Goal: Task Accomplishment & Management: Use online tool/utility

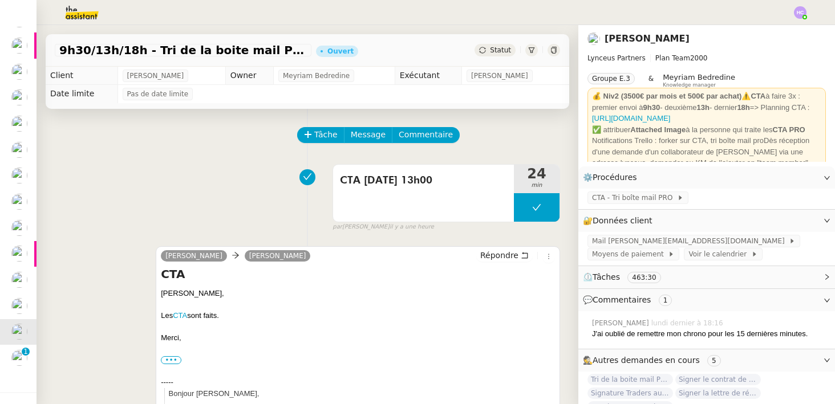
scroll to position [102, 0]
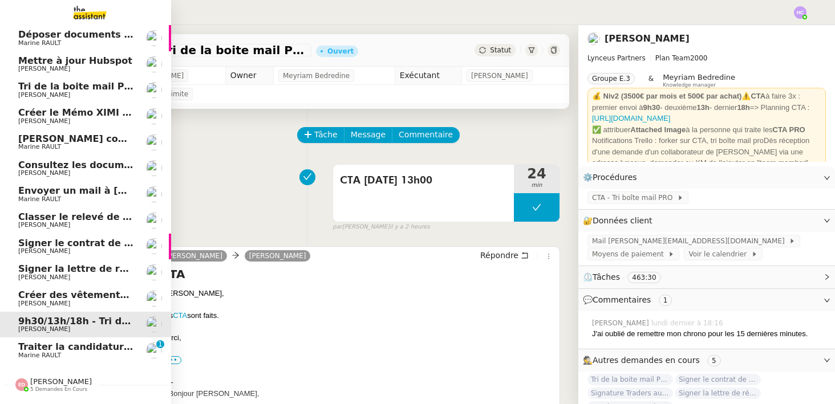
click at [39, 348] on span "Traiter la candidature d'[PERSON_NAME]" at bounding box center [122, 347] width 209 height 11
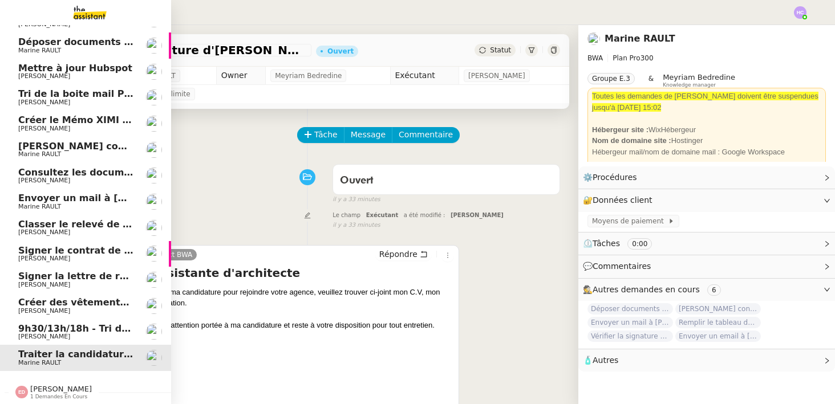
scroll to position [102, 0]
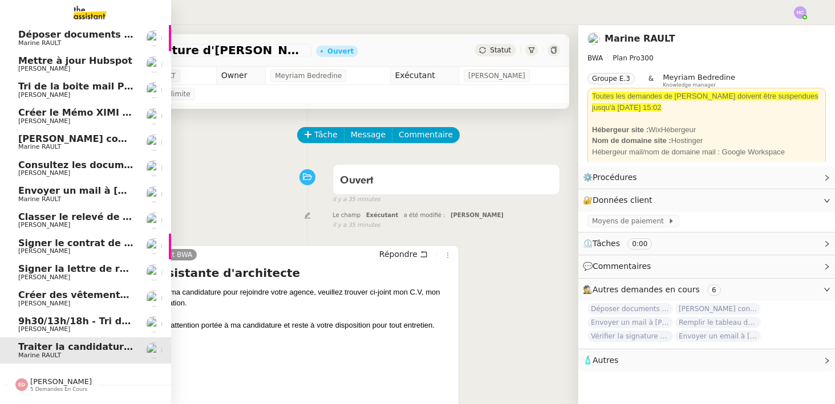
click at [91, 58] on span "Mettre à jour Hubspot" at bounding box center [75, 60] width 114 height 11
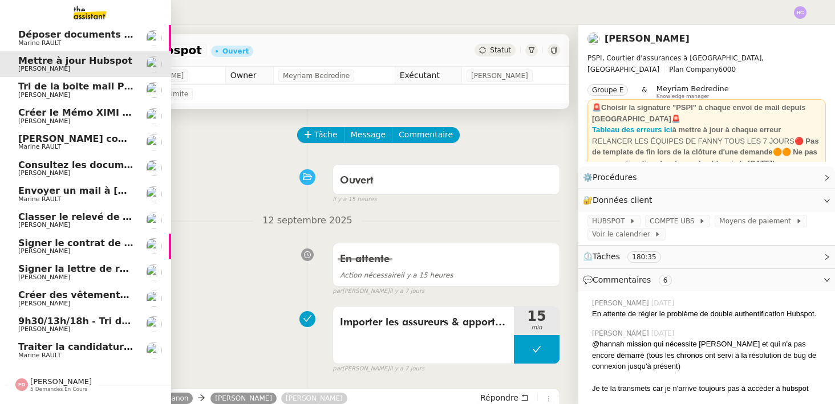
drag, startPoint x: 91, startPoint y: 58, endPoint x: 109, endPoint y: 52, distance: 19.3
click at [68, 61] on span "Mettre à jour Hubspot" at bounding box center [75, 60] width 114 height 11
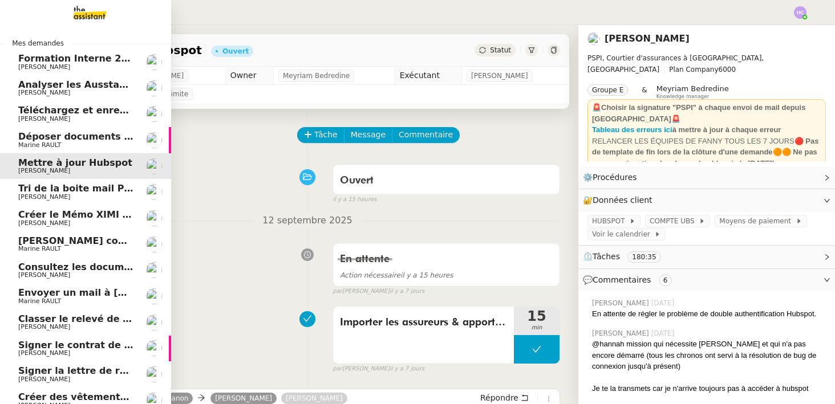
click at [55, 86] on span "Analyser les Ausstandsmeldungen" at bounding box center [106, 84] width 177 height 11
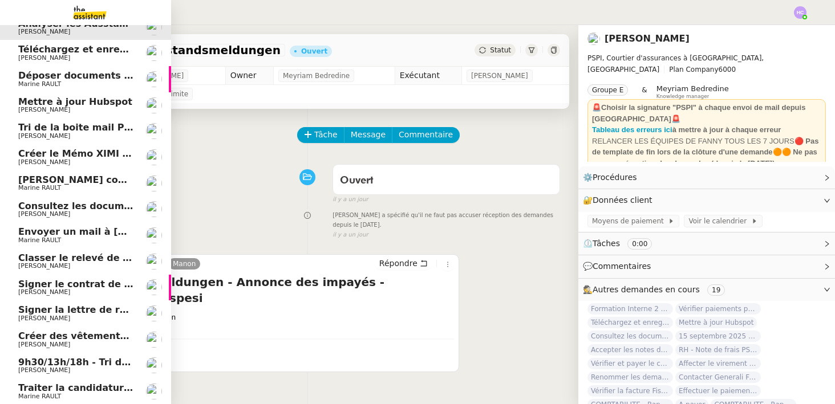
scroll to position [128, 0]
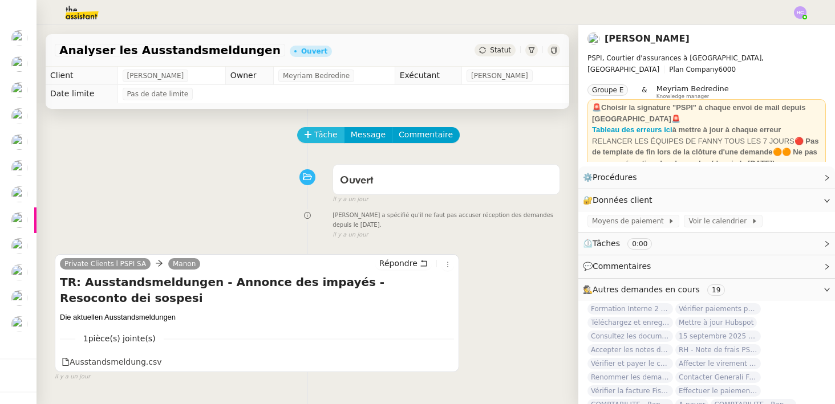
click at [319, 133] on span "Tâche" at bounding box center [325, 134] width 23 height 13
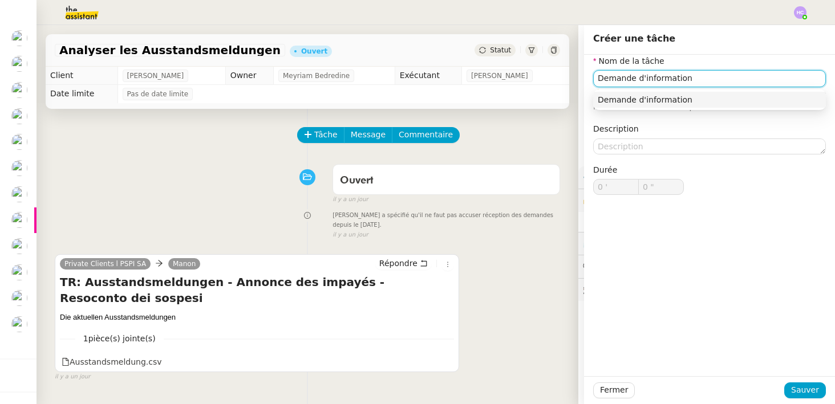
click at [678, 95] on div "Demande d'information" at bounding box center [710, 100] width 224 height 10
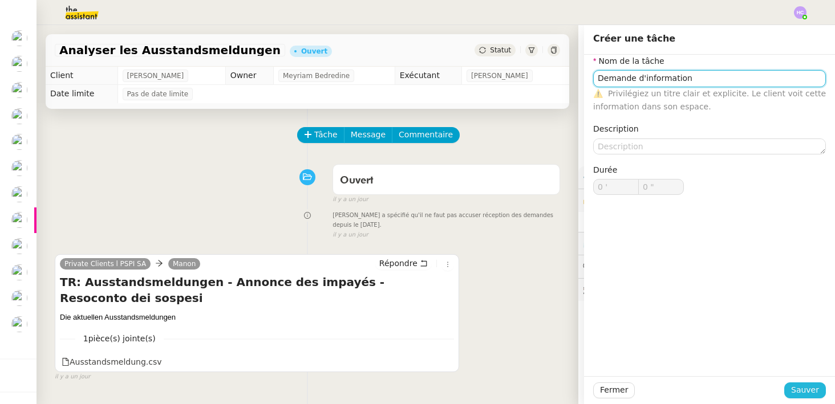
type input "Demande d'information"
click at [805, 391] on span "Sauver" at bounding box center [805, 390] width 28 height 13
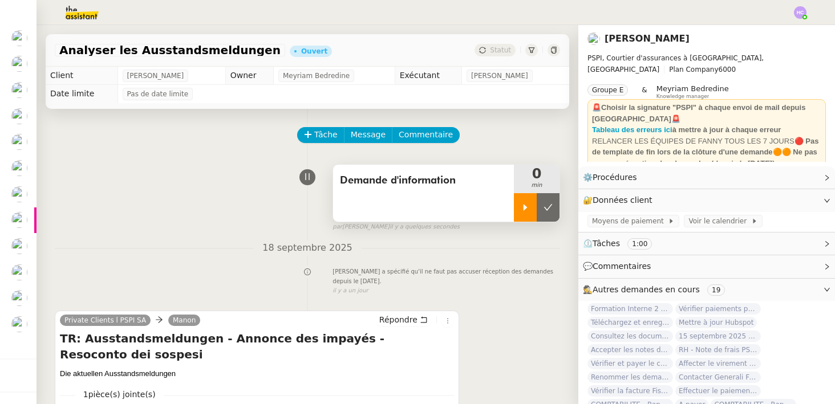
click at [520, 214] on div at bounding box center [525, 207] width 23 height 29
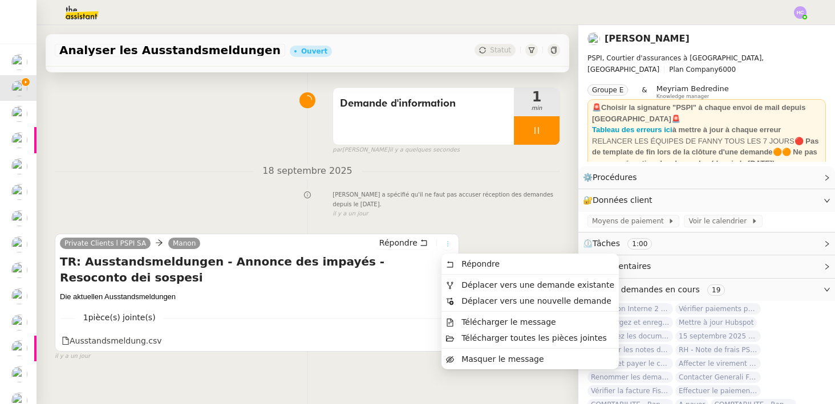
click at [449, 243] on icon at bounding box center [447, 244] width 7 height 7
click at [485, 326] on span "Télécharger le message" at bounding box center [508, 322] width 95 height 9
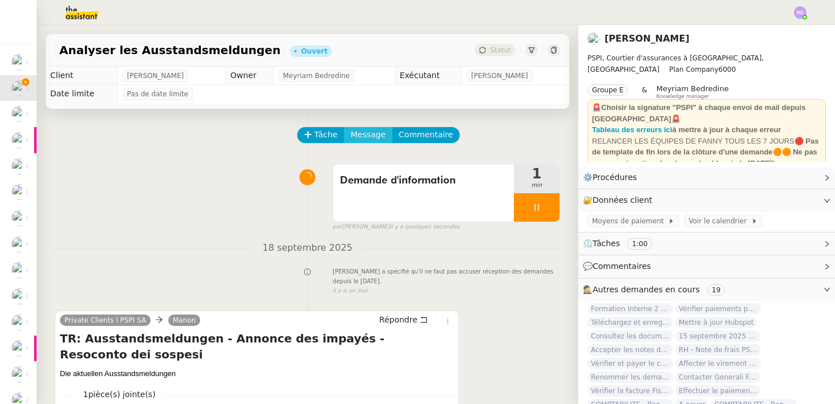
click at [366, 131] on span "Message" at bounding box center [368, 134] width 35 height 13
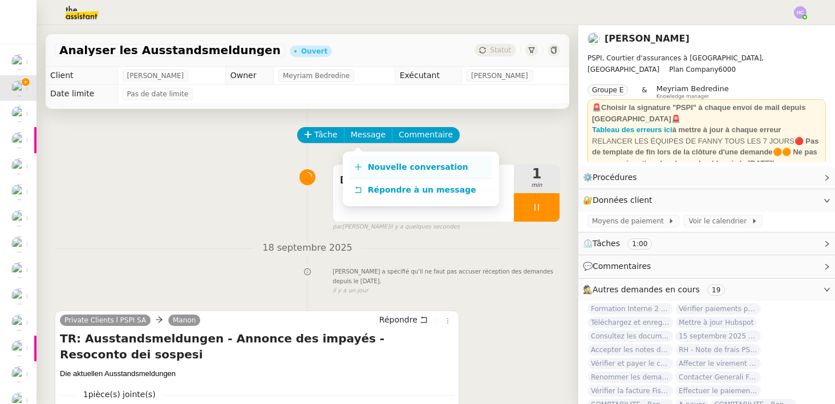
click at [384, 165] on span "Nouvelle conversation" at bounding box center [418, 167] width 100 height 9
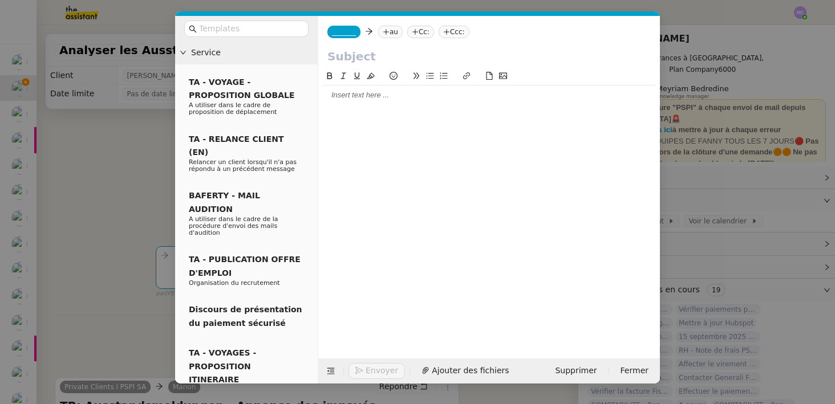
click at [356, 30] on span "_______" at bounding box center [344, 32] width 24 height 8
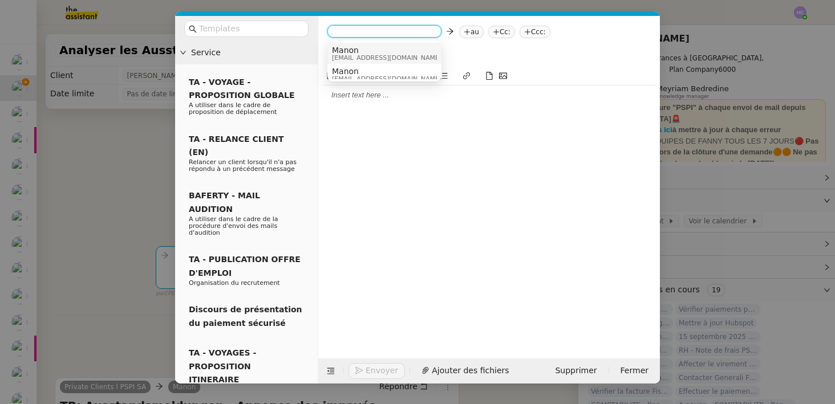
click at [360, 51] on span "Manon" at bounding box center [387, 50] width 110 height 9
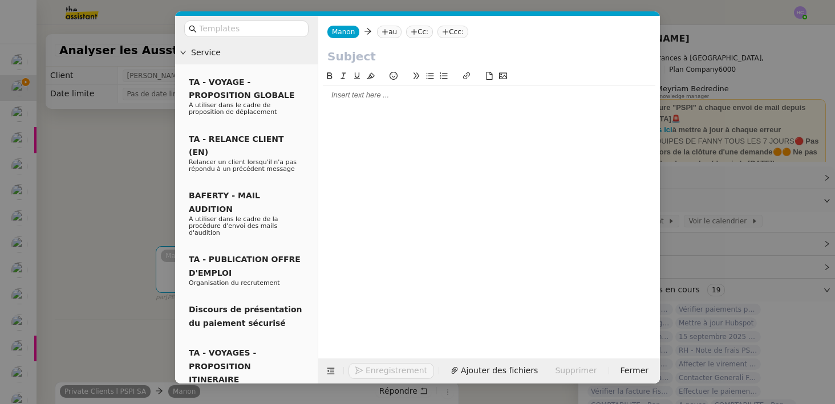
click at [351, 34] on span "Manon" at bounding box center [343, 32] width 23 height 8
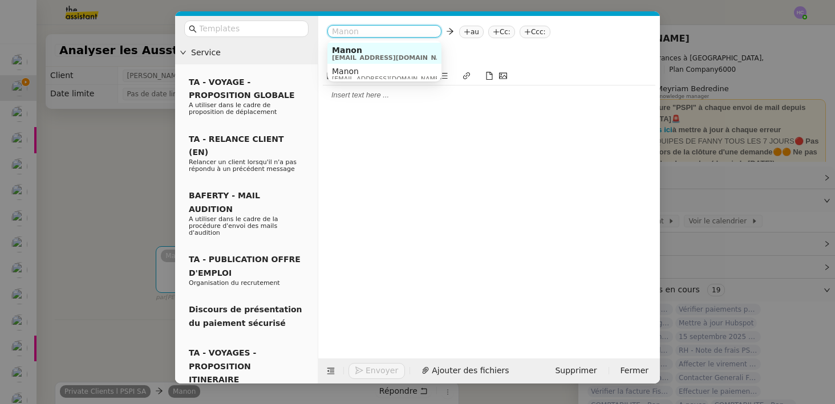
click at [351, 34] on nz-select-item "Manon" at bounding box center [384, 31] width 105 height 11
click at [355, 46] on span "Manon" at bounding box center [393, 50] width 123 height 9
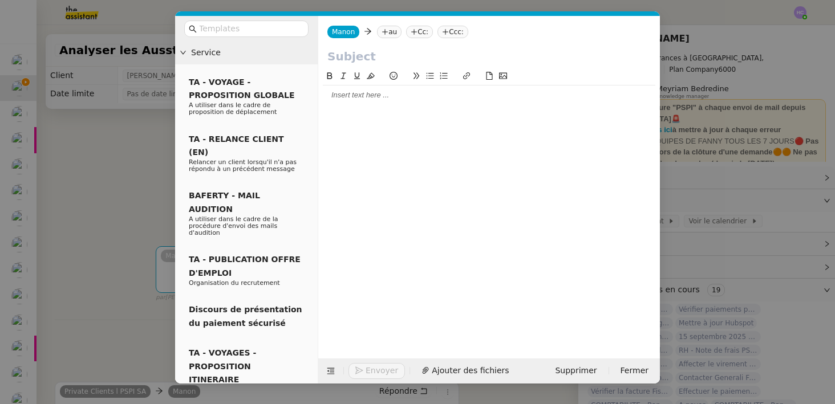
click at [390, 34] on nz-tag "au" at bounding box center [389, 32] width 25 height 13
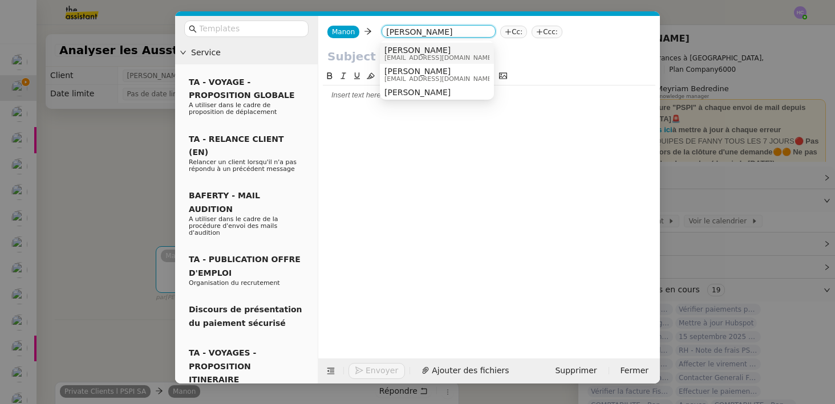
type input "sophie mour"
click at [443, 55] on span "[EMAIL_ADDRESS][DOMAIN_NAME]" at bounding box center [439, 58] width 110 height 6
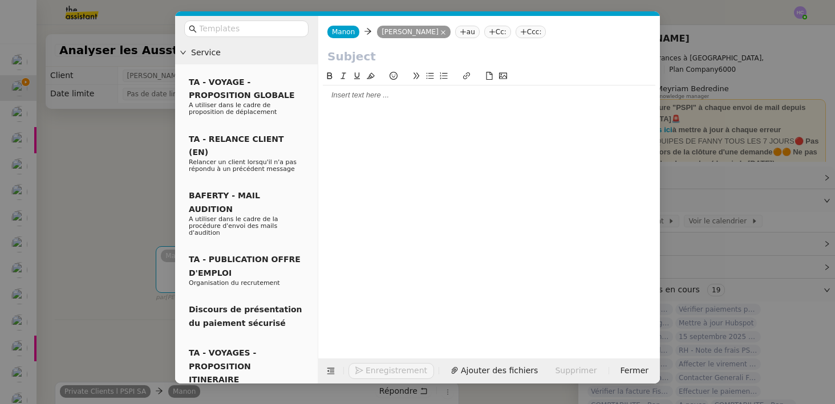
click at [125, 217] on nz-modal-container "Service TA - VOYAGE - PROPOSITION GLOBALE A utiliser dans le cadre de propositi…" at bounding box center [417, 202] width 835 height 404
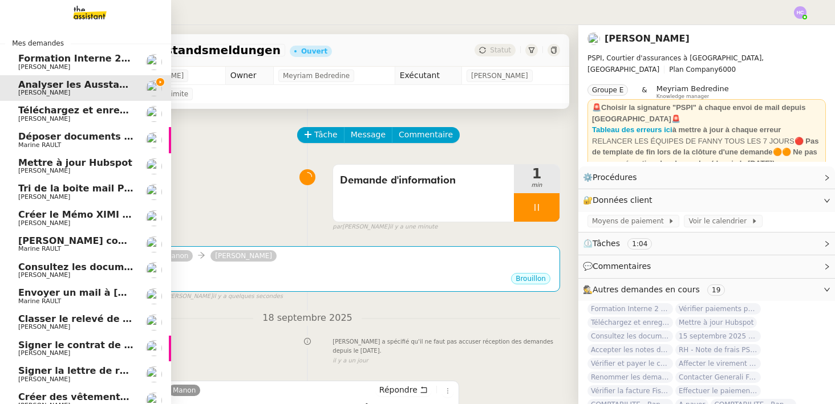
click at [62, 322] on span "Classer le relevé de commissions" at bounding box center [103, 319] width 171 height 11
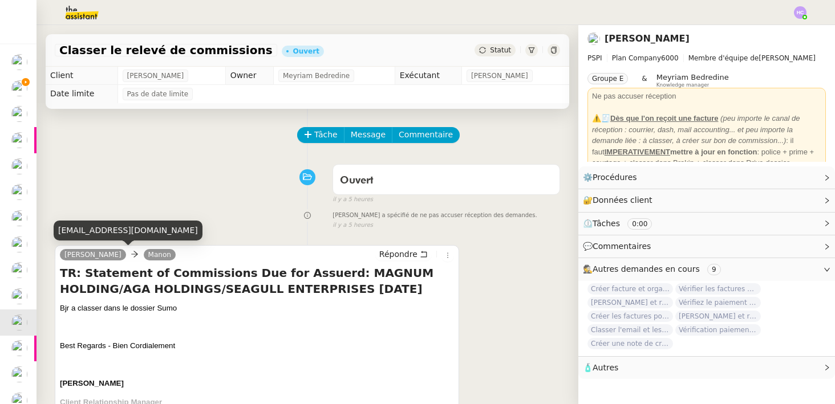
click at [102, 252] on link "[PERSON_NAME]" at bounding box center [93, 255] width 66 height 10
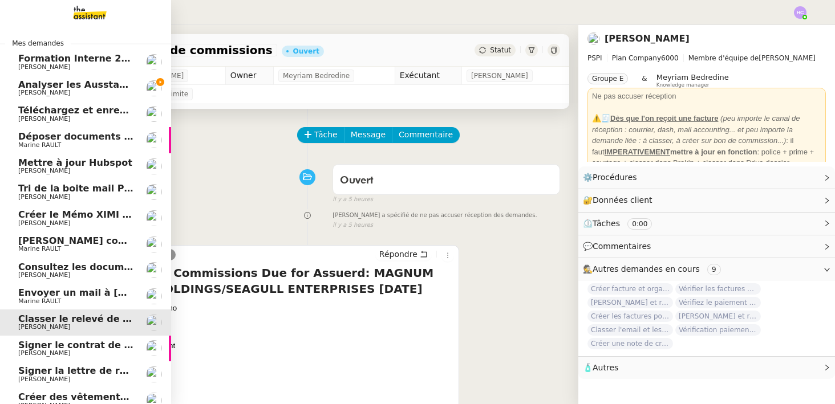
click at [46, 89] on span "[PERSON_NAME]" at bounding box center [44, 92] width 52 height 7
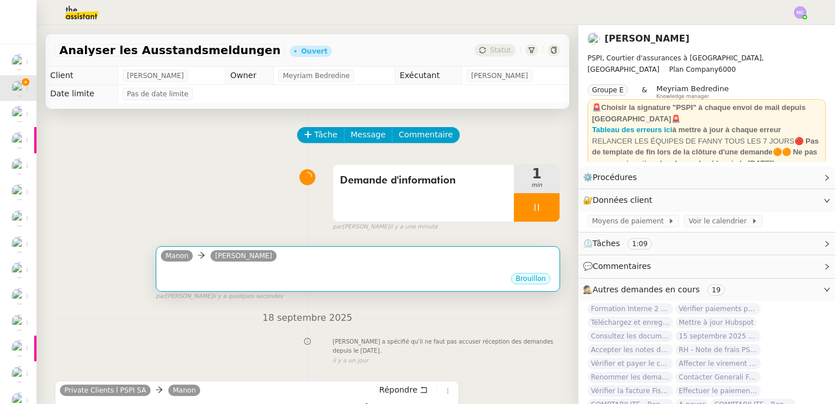
click at [438, 270] on div "•••" at bounding box center [358, 269] width 394 height 6
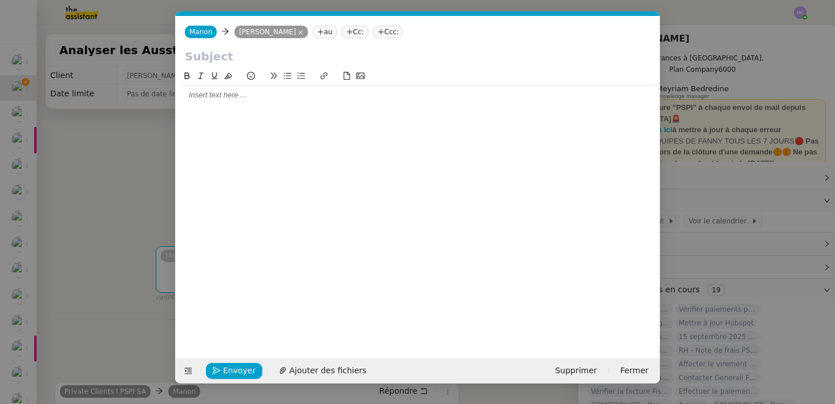
scroll to position [0, 24]
click at [248, 50] on input "text" at bounding box center [418, 56] width 466 height 17
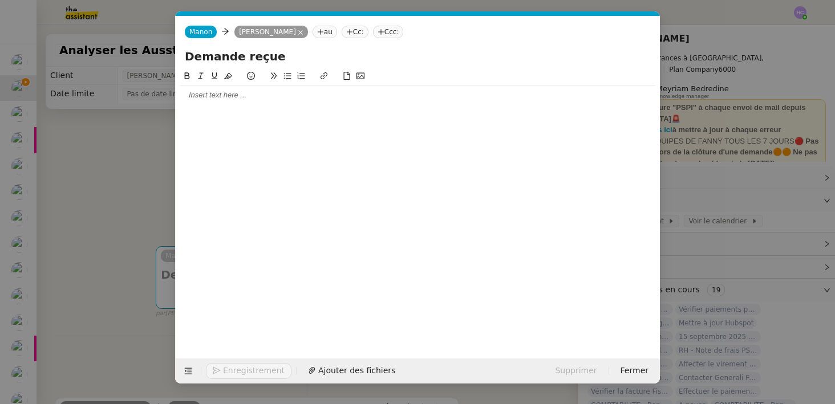
type input "Demande reçue"
click at [236, 99] on div at bounding box center [417, 95] width 475 height 10
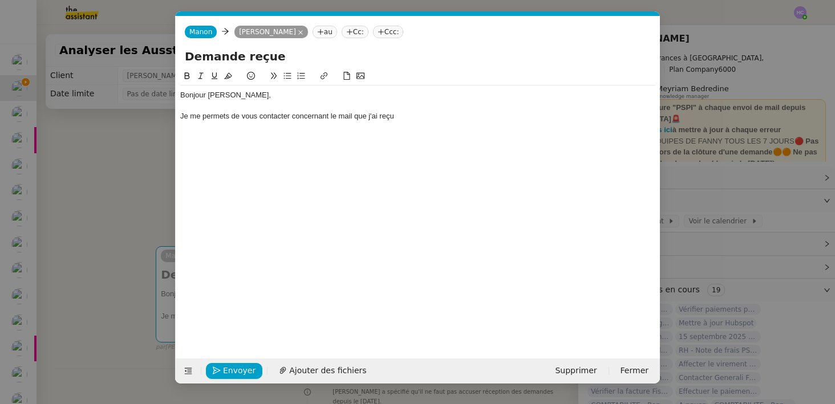
click at [333, 118] on div "Je me permets de vous contacter concernant le mail que j'ai reçu" at bounding box center [417, 116] width 475 height 10
click at [404, 117] on div "Je me permets de vous contacter concernant un mail que j'ai reçu" at bounding box center [417, 116] width 475 height 10
click at [468, 117] on div "Je me permets de vous contacter concernant un mail que j'ai reçu pour cette dem…" at bounding box center [417, 116] width 475 height 10
click at [373, 127] on div "Je ne suis pas sure de savoir quelle action est attendue. Je l'ajoute en pièce …" at bounding box center [417, 127] width 475 height 10
click at [398, 129] on div "Je ne suis pas sure de savoir quelle action est attendue. J'ajoute en pièce joi…" at bounding box center [417, 127] width 475 height 10
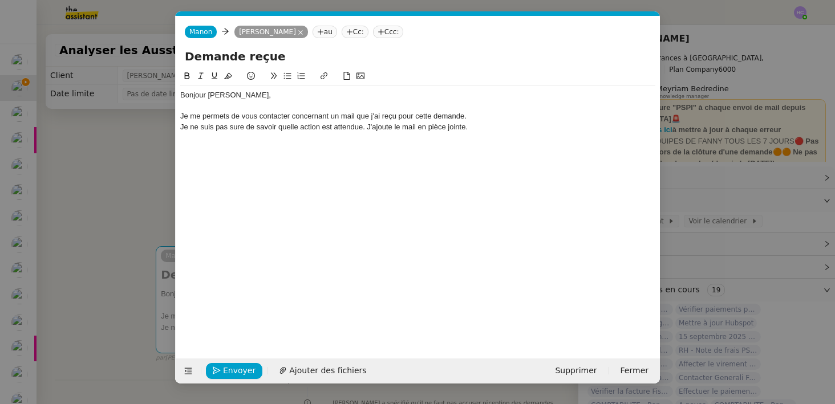
click at [240, 112] on div "Je me permets de vous contacter concernant un mail que j'ai reçu pour cette dem…" at bounding box center [417, 116] width 475 height 10
click at [288, 121] on div "Je me permets de vous contacter concernant un mail que j'ai reçu pour cette dem…" at bounding box center [417, 116] width 475 height 10
click at [241, 130] on div "Je ne suis pas sure de savoir quelle action est attendue. J'ajoute le mail en p…" at bounding box center [417, 127] width 475 height 10
click at [0, 0] on lt-strong "û" at bounding box center [0, 0] width 0 height 0
click at [242, 101] on div at bounding box center [417, 106] width 475 height 10
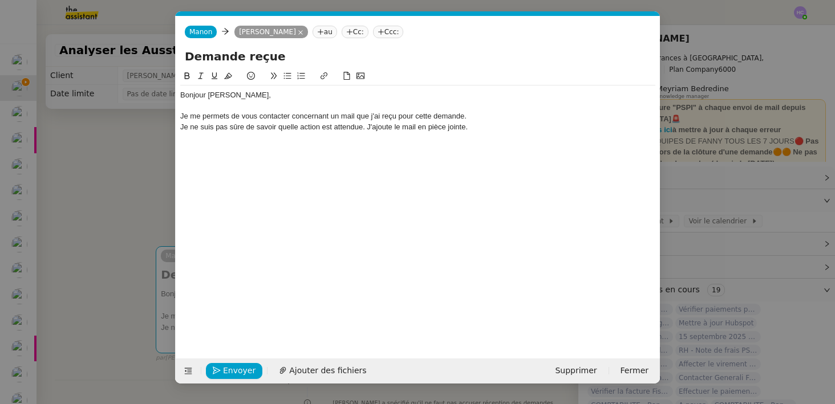
click at [336, 118] on div "Je me permets de vous contacter concernant un mail que j'ai reçu pour cette dem…" at bounding box center [417, 116] width 475 height 10
click at [356, 115] on div "Je me permets de vous contacter concernant le mail que j'ai reçu pour cette dem…" at bounding box center [417, 116] width 475 height 10
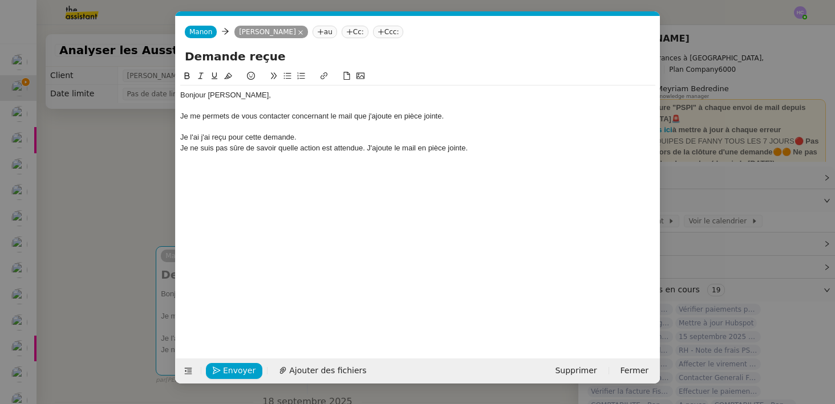
click at [206, 137] on div "Je l'ai j'ai reçu pour cette demande." at bounding box center [417, 137] width 475 height 10
drag, startPoint x: 295, startPoint y: 135, endPoint x: 180, endPoint y: 134, distance: 115.2
click at [180, 135] on div "Je l'ai reçu pour cette demande." at bounding box center [417, 137] width 475 height 10
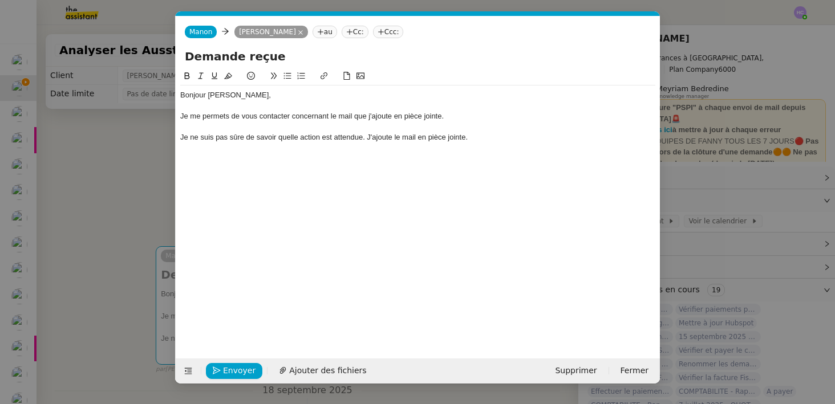
drag, startPoint x: 367, startPoint y: 138, endPoint x: 524, endPoint y: 140, distance: 157.4
click at [524, 140] on div "Je ne suis pas sûre de savoir quelle action est attendue. J'ajoute le mail en p…" at bounding box center [417, 137] width 475 height 10
click at [180, 138] on div "Je ne suis pas sûre de savoir quelle action est attendue, pouvez-vous me l'expl…" at bounding box center [417, 137] width 475 height 10
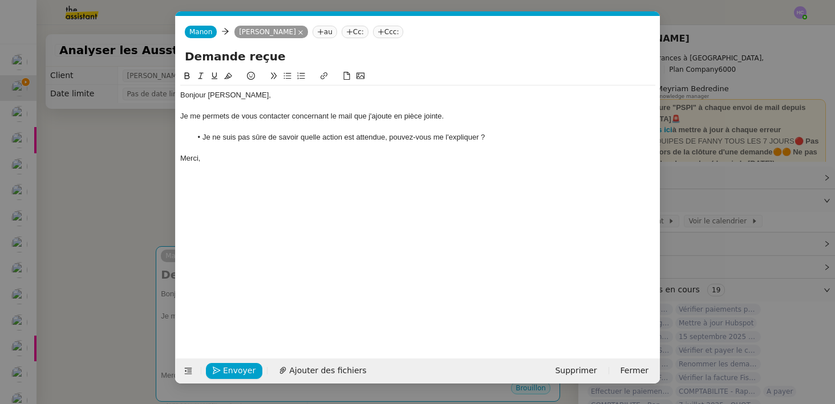
click at [384, 138] on li "Je ne suis pas sûre de savoir quelle action est attendue, pouvez-vous me l'expl…" at bounding box center [424, 137] width 464 height 10
click at [250, 101] on div at bounding box center [417, 106] width 475 height 10
click at [353, 116] on div "Je me permets de vous contacter concernant le mail que j'ajoute en pièce jointe." at bounding box center [417, 116] width 475 height 10
click at [334, 116] on div "Je me permets de vous contacter concernant le mail reçu que j'ajoute en pièce j…" at bounding box center [417, 116] width 475 height 10
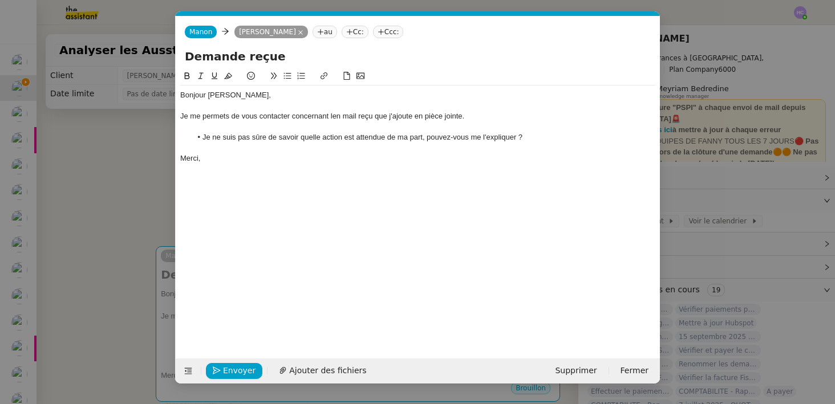
click at [365, 118] on div "Je me permets de vous contacter concernant len mail reçu que j'ajoute en pièce …" at bounding box center [417, 116] width 475 height 10
click at [339, 120] on div "Je me permets de vous contacter concernant len mail que j'ajoute en pièce joint…" at bounding box center [417, 116] width 475 height 10
click at [285, 149] on div at bounding box center [417, 148] width 475 height 10
click at [284, 370] on button "Ajouter des fichiers" at bounding box center [322, 371] width 101 height 16
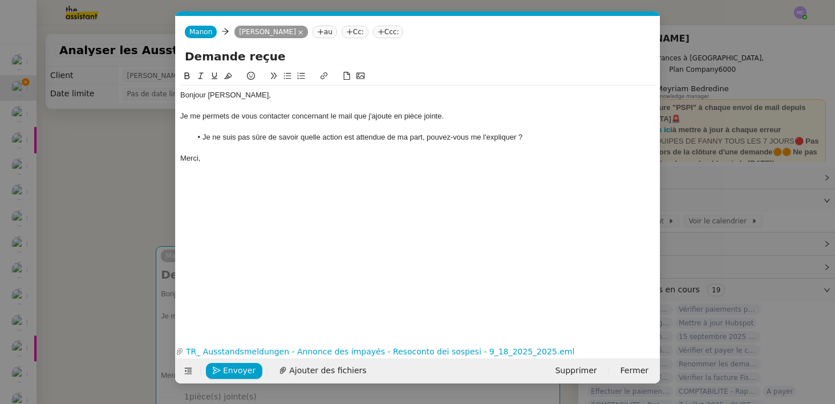
click at [208, 160] on div "Merci," at bounding box center [417, 158] width 475 height 10
click at [218, 373] on icon "button" at bounding box center [217, 371] width 8 height 8
click at [222, 369] on button "Confirmer l'envoi" at bounding box center [252, 371] width 92 height 16
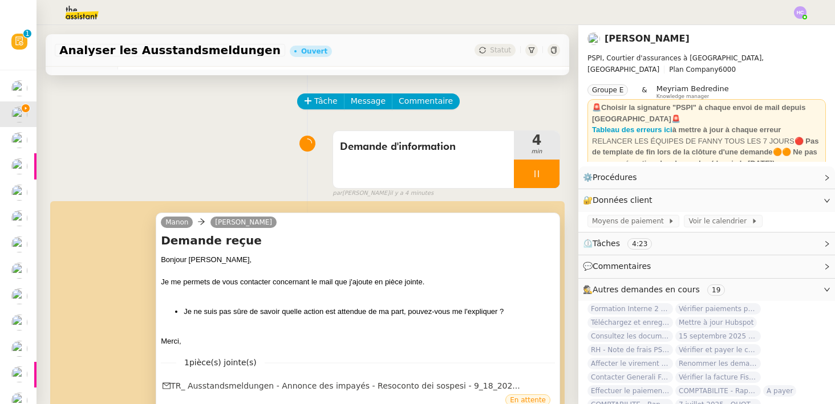
scroll to position [0, 0]
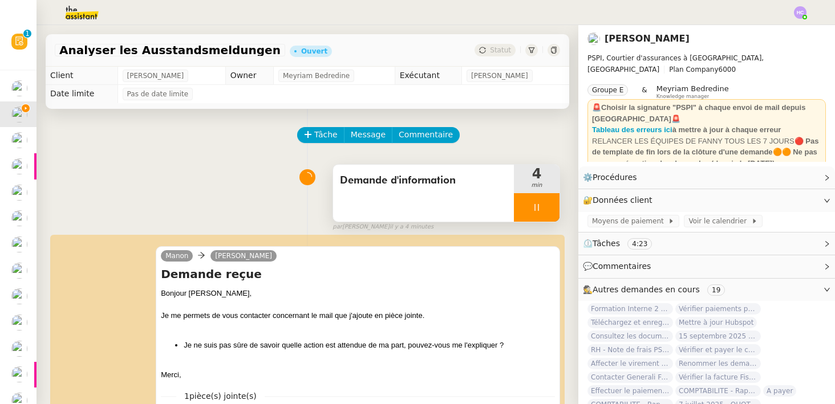
click at [546, 205] on div at bounding box center [537, 207] width 46 height 29
click at [546, 205] on icon at bounding box center [548, 207] width 9 height 9
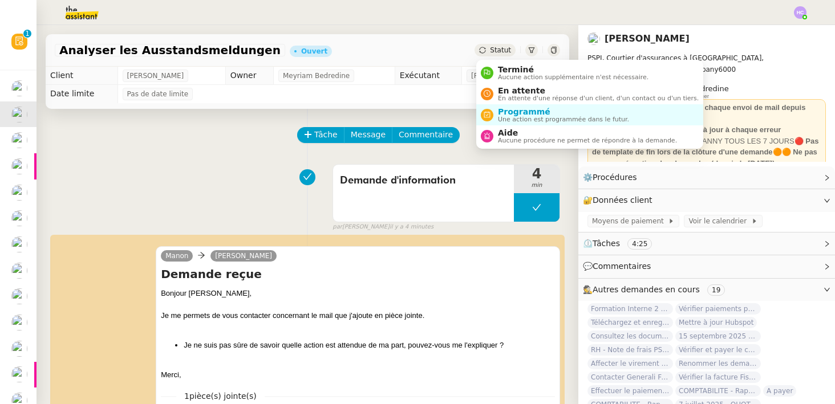
click at [493, 47] on span "Statut" at bounding box center [500, 50] width 21 height 8
click at [515, 93] on span "En attente" at bounding box center [598, 90] width 201 height 9
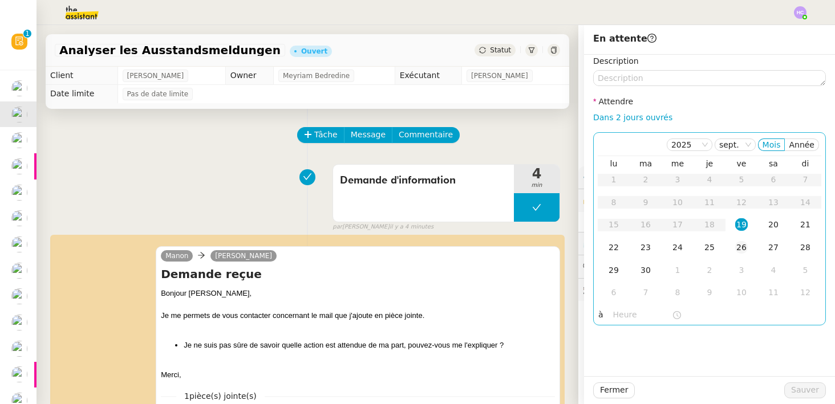
click at [742, 240] on td "26" at bounding box center [742, 248] width 32 height 23
click at [802, 387] on span "Sauver" at bounding box center [805, 390] width 28 height 13
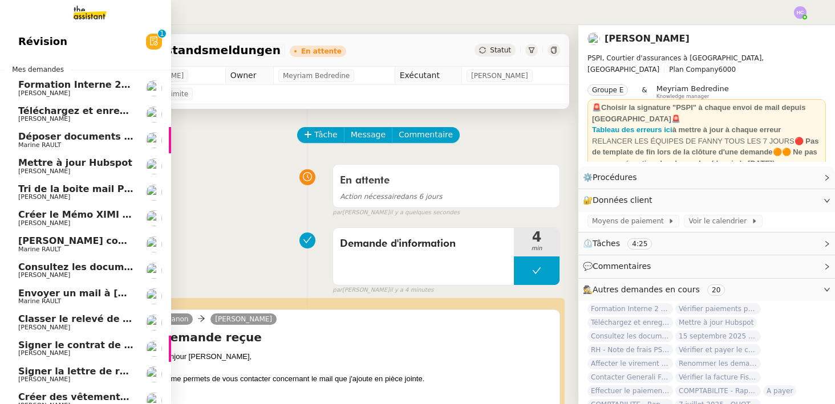
click at [36, 114] on span "Téléchargez et enregistrez les documents sur Brokin" at bounding box center [153, 111] width 271 height 11
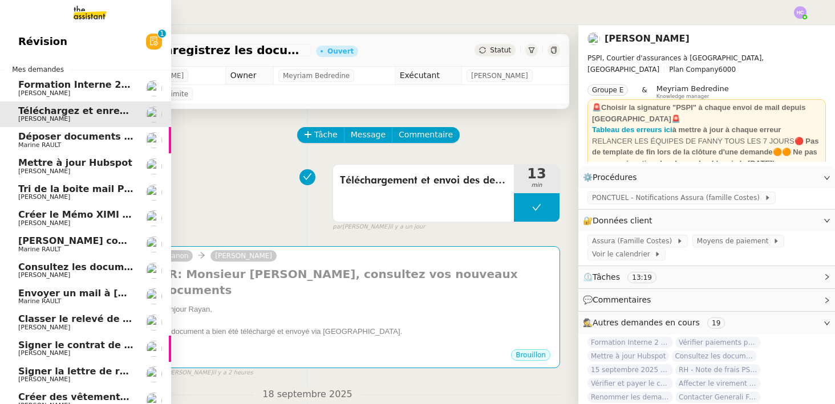
scroll to position [128, 0]
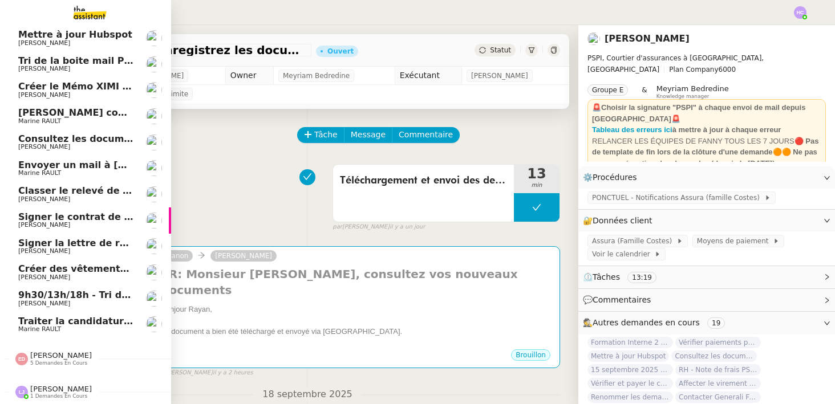
click at [49, 388] on span "[PERSON_NAME]" at bounding box center [61, 389] width 62 height 9
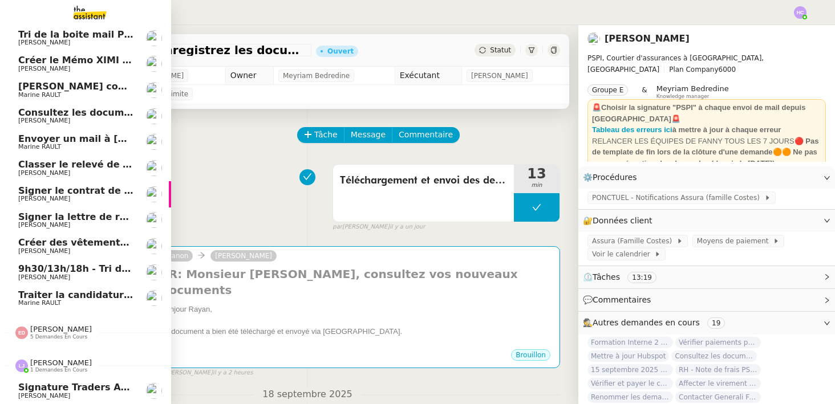
click at [50, 364] on span "[PERSON_NAME]" at bounding box center [61, 363] width 62 height 9
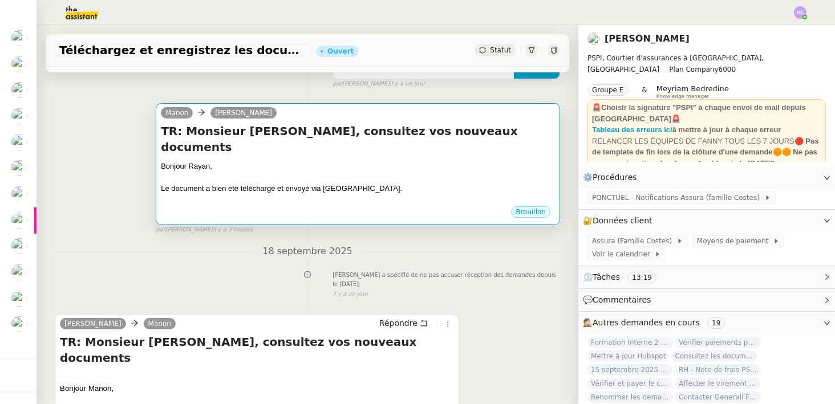
scroll to position [144, 0]
click at [358, 134] on h4 "TR: Monsieur Costes, consultez vos nouveaux documents" at bounding box center [358, 139] width 394 height 32
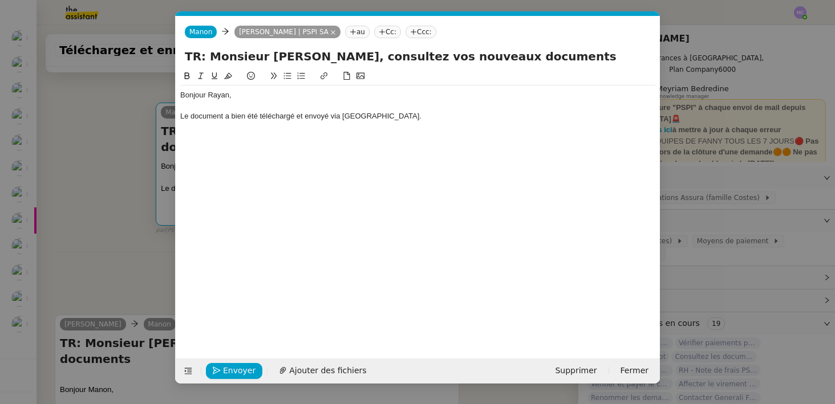
scroll to position [0, 24]
click at [373, 118] on div "Le document a bien été téléchargé et envoyé via Brokin." at bounding box center [417, 116] width 475 height 10
drag, startPoint x: 237, startPoint y: 127, endPoint x: 175, endPoint y: 127, distance: 62.2
click at [175, 127] on nz-modal-container "Service TA - VOYAGE - PROPOSITION GLOBALE A utiliser dans le cadre de propositi…" at bounding box center [417, 202] width 835 height 404
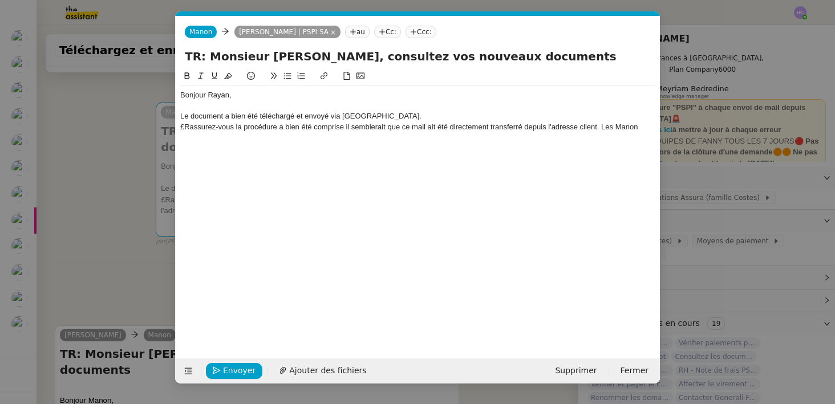
click at [183, 129] on div "£Rassurez-vous la procédure a bien été comprise il semblerait que ce mail ait é…" at bounding box center [417, 127] width 475 height 10
click at [329, 130] on div "Rassurez-vous la procédure a bien été comprise il semblerait que ce mail ait ét…" at bounding box center [417, 127] width 475 height 10
click at [339, 127] on div "Rassurez-vous la procédure a bien été comprise il semblerait que ce mail ait ét…" at bounding box center [417, 127] width 475 height 10
click at [0, 0] on lt-div at bounding box center [0, 0] width 0 height 0
select select "fr"
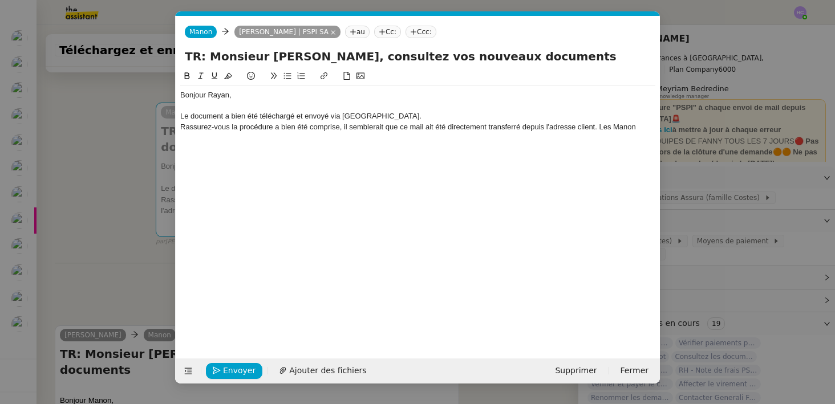
click at [390, 214] on div "Bonjour Rayan, Le document a bien été téléchargé et envoyé via Brokin. Rassurez…" at bounding box center [417, 206] width 475 height 272
drag, startPoint x: 598, startPoint y: 127, endPoint x: 636, endPoint y: 126, distance: 37.7
click at [636, 126] on div "Rassurez-vous la procédure a bien été comprise, il semblerait que ce mail ait é…" at bounding box center [417, 127] width 475 height 10
click at [355, 133] on div "Rassurez-vous la procédure a bien été comprise, il semblerait que ce mail ait é…" at bounding box center [417, 132] width 475 height 21
click at [371, 135] on div "Rassurez-vous la procédure a bien été comprise, il semblerait que ce mail ait é…" at bounding box center [417, 132] width 475 height 21
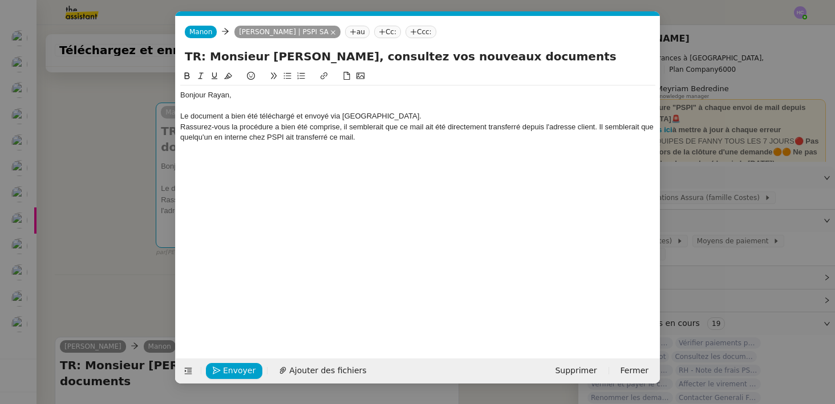
click at [220, 125] on div "Rassurez-vous la procédure a bien été comprise, il semblerait que ce mail ait é…" at bounding box center [417, 132] width 475 height 21
click at [0, 0] on lt-span "vous ," at bounding box center [0, 0] width 0 height 0
click at [339, 131] on div "Rassurez-vous, la procédure a bien été comprise, il semblerait que ce mail ait …" at bounding box center [417, 132] width 475 height 21
click at [464, 139] on div "Rassurez-vous, la procédure a bien été comprise par les Manons, il semblerait q…" at bounding box center [417, 132] width 475 height 21
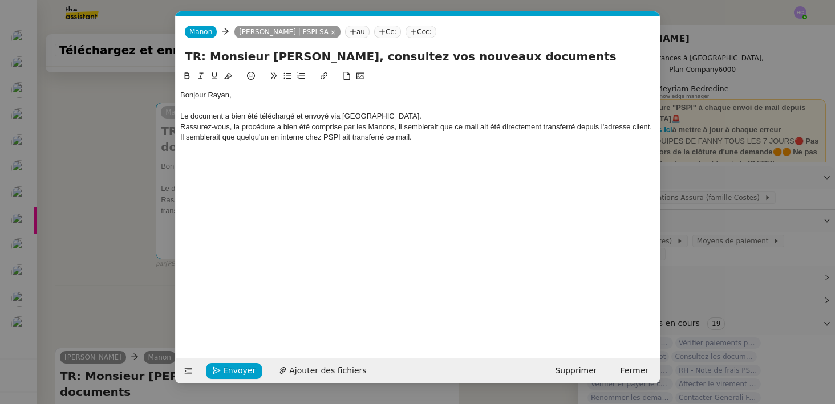
click at [373, 119] on div "Le document a bien été téléchargé et envoyé via Brokin." at bounding box center [417, 116] width 475 height 10
click at [422, 139] on div "Rassurez-vous, la procédure a bien été comprise par les Manons, il semblerait q…" at bounding box center [417, 132] width 475 height 21
click at [394, 130] on div "Rassurez-vous, la procédure a bien été comprise par les Manons, il semblerait q…" at bounding box center [417, 132] width 475 height 21
click at [416, 137] on div "Rassurez-vous, la procédure a bien été comprise par les Manon, il semblerait qu…" at bounding box center [417, 132] width 475 height 21
click at [393, 127] on div "Rassurez-vous, la procédure a bien été comprise par les Manon, il semblerait qu…" at bounding box center [417, 132] width 475 height 21
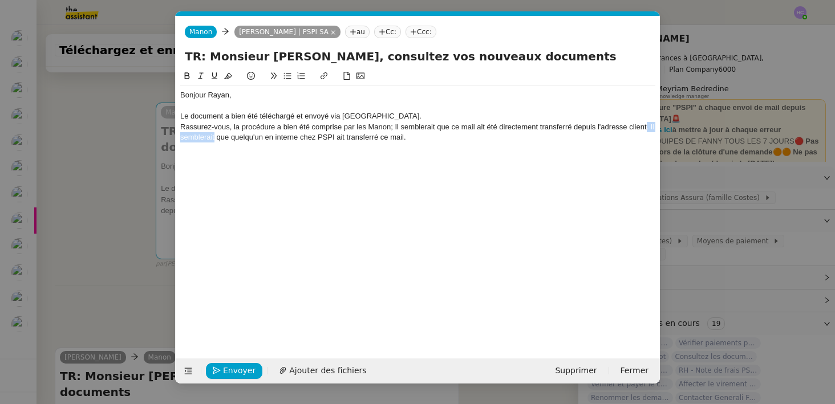
drag, startPoint x: 647, startPoint y: 128, endPoint x: 214, endPoint y: 140, distance: 433.1
click at [214, 140] on div "Rassurez-vous, la procédure a bien été comprise par les Manon; Il semblerait qu…" at bounding box center [417, 132] width 475 height 21
click at [396, 130] on div "Rassurez-vous, la procédure a bien été comprise par les Manon; Il semblerait qu…" at bounding box center [417, 132] width 475 height 21
click at [555, 129] on div "Rassurez-vous, la procédure a bien été comprise par les Manon. Il semblerait qu…" at bounding box center [417, 132] width 475 height 21
click at [636, 122] on div "Rassurez-vous, la procédure a bien été comprise par les Manon. Il semblerait qu…" at bounding box center [417, 132] width 475 height 21
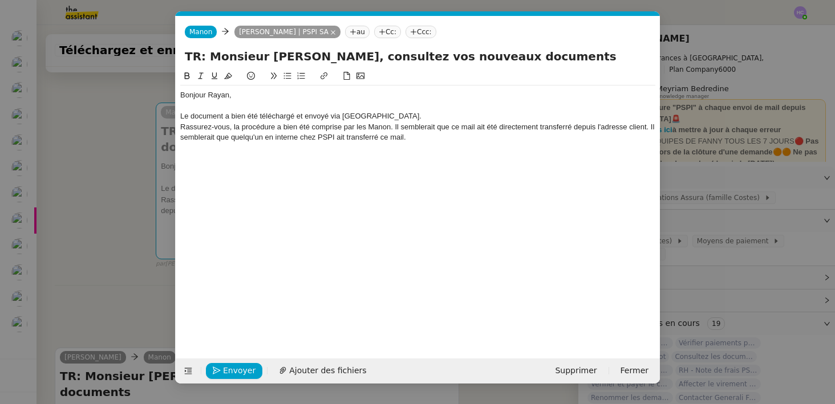
click at [556, 129] on div "Rassurez-vous, la procédure a bien été comprise par les Manon. Il semblerait qu…" at bounding box center [417, 132] width 475 height 21
click at [0, 0] on lt-span "transféré" at bounding box center [0, 0] width 0 height 0
click at [411, 141] on div "Rassurez-vous, la procédure a bien été comprise par les Manon. Il semblerait qu…" at bounding box center [417, 132] width 475 height 21
click at [368, 116] on div "Le document a bien été téléchargé et envoyé via Brokin." at bounding box center [417, 116] width 475 height 10
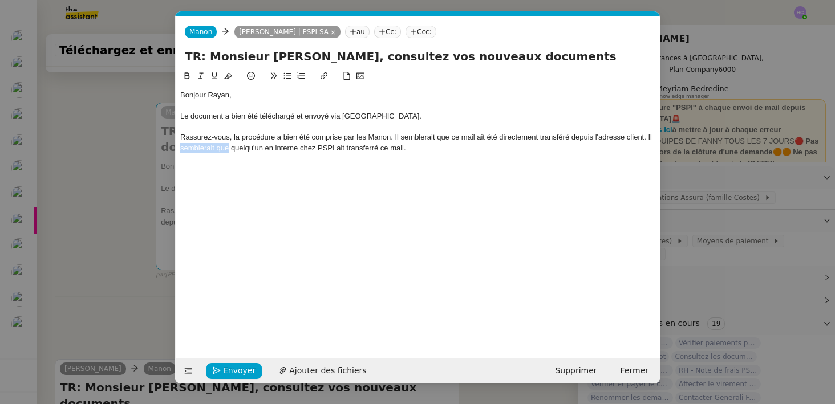
drag, startPoint x: 227, startPoint y: 149, endPoint x: 175, endPoint y: 147, distance: 52.5
click at [175, 147] on form "Manon Manon Rayan Ouafi | PSPI SA au Cc: Ccc: TR: Monsieur Costes, consultez vo…" at bounding box center [417, 200] width 485 height 368
drag, startPoint x: 368, startPoint y: 149, endPoint x: 298, endPoint y: 146, distance: 70.8
click at [298, 146] on div "Rassurez-vous, la procédure a bien été comprise par les Manon. Il semblerait qu…" at bounding box center [417, 142] width 475 height 21
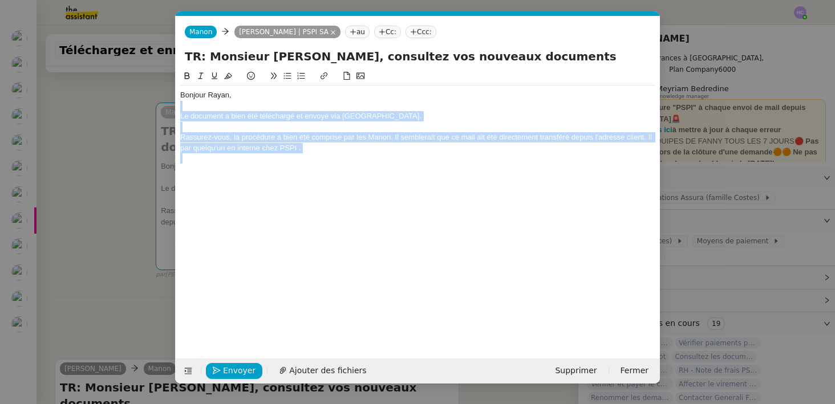
scroll to position [128, 0]
drag, startPoint x: 311, startPoint y: 154, endPoint x: 179, endPoint y: 105, distance: 141.1
click at [179, 105] on nz-spin "Bonjour Rayan, Le document a bien été téléchargé et envoyé via Brokin. Rassurez…" at bounding box center [418, 208] width 484 height 276
copy div "Le document a bien été téléchargé et envoyé via Brokin. Rassurez-vous, la procé…"
click at [376, 151] on div "Rassurez-vous, la procédure a bien été comprise par les Manon. Il semblerait qu…" at bounding box center [417, 142] width 475 height 21
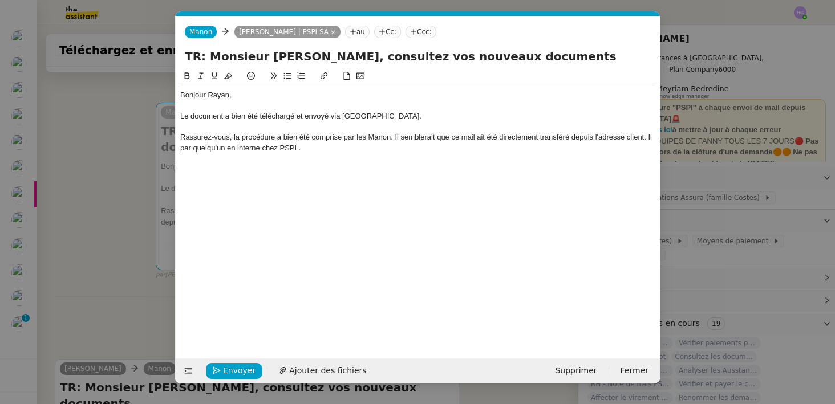
click at [525, 137] on div "Rassurez-vous, la procédure a bien été comprise par les Manon. Il semblerait qu…" at bounding box center [417, 142] width 475 height 21
click at [530, 136] on div "Rassurez-vous, la procédure a bien été comprise par les Manon. Il semblerait qu…" at bounding box center [417, 142] width 475 height 21
drag, startPoint x: 644, startPoint y: 138, endPoint x: 655, endPoint y: 137, distance: 10.9
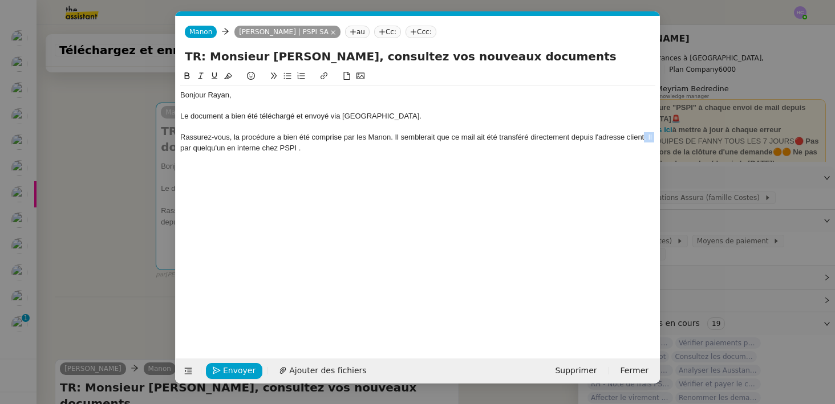
click at [655, 138] on div "Rassurez-vous, la procédure a bien été comprise par les Manon. Il semblerait qu…" at bounding box center [417, 142] width 475 height 21
click at [208, 155] on div at bounding box center [417, 158] width 475 height 10
click at [350, 151] on div "Rassurez-vous, la procédure a bien été comprise par les Manon. Il semblerait qu…" at bounding box center [417, 142] width 475 height 21
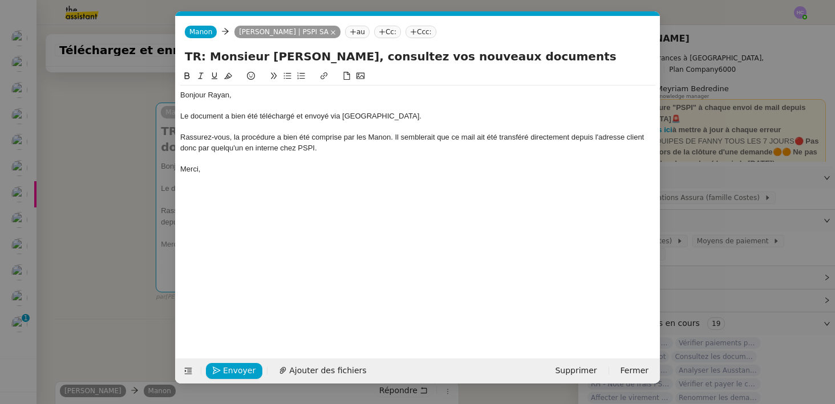
click at [395, 137] on div "Rassurez-vous, la procédure a bien été comprise par les Manon. Il semblerait qu…" at bounding box center [417, 142] width 475 height 21
click at [633, 139] on div "Rassurez-vous, la procédure a bien été comprise par les Manon. Il semblerait qu…" at bounding box center [417, 142] width 475 height 21
click at [637, 138] on div "Rassurez-vous, la procédure a bien été comprise par les Manon. Il semblerait qu…" at bounding box center [417, 142] width 475 height 21
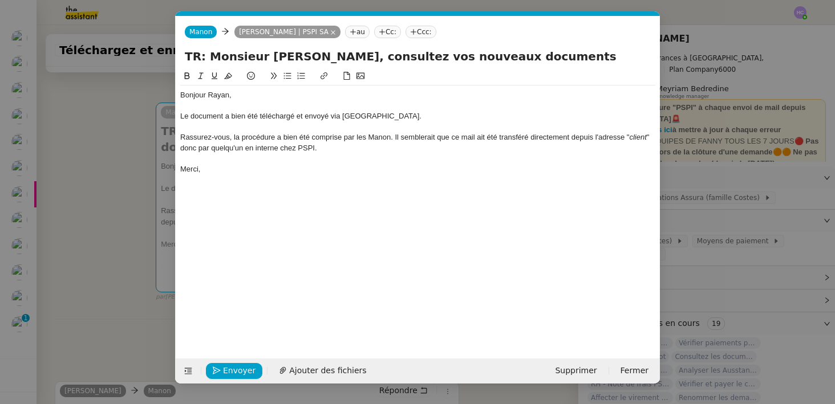
click at [325, 147] on div "Rassurez-vous, la procédure a bien été comprise par les Manon. Il semblerait qu…" at bounding box center [417, 142] width 475 height 21
click at [241, 96] on div "Bonjour Rayan," at bounding box center [417, 95] width 475 height 10
click at [379, 118] on div "Le document a bien été téléchargé et envoyé via Brokin." at bounding box center [417, 116] width 475 height 10
click at [228, 123] on div at bounding box center [417, 127] width 475 height 10
click at [369, 117] on div "Le document a bien été téléchargé et envoyé via Brokin." at bounding box center [417, 116] width 475 height 10
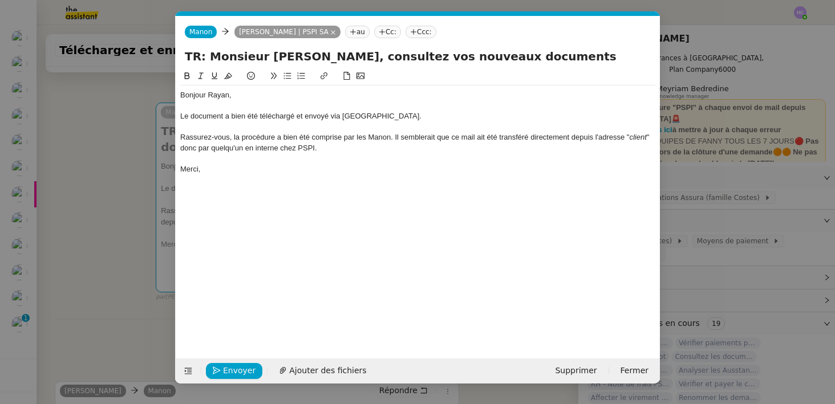
click at [651, 139] on div "Rassurez-vous, la procédure a bien été comprise par les Manon. Il semblerait qu…" at bounding box center [417, 142] width 475 height 21
click at [322, 149] on div "Rassurez-vous, la procédure a bien été comprise par les Manon. Il semblerait qu…" at bounding box center [417, 142] width 475 height 21
click at [214, 169] on div "Merci," at bounding box center [417, 169] width 475 height 10
click at [244, 366] on span "Envoyer" at bounding box center [239, 371] width 33 height 13
click at [114, 281] on nz-modal-container "Service TA - VOYAGE - PROPOSITION GLOBALE A utiliser dans le cadre de propositi…" at bounding box center [417, 202] width 835 height 404
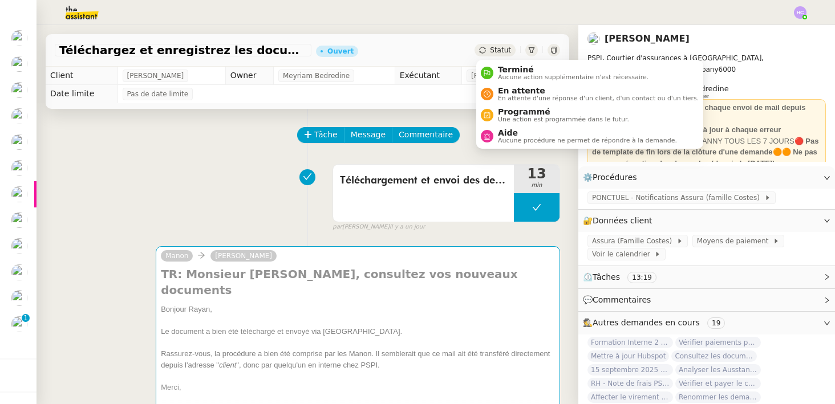
click at [491, 54] on div "Statut" at bounding box center [495, 50] width 41 height 13
click at [516, 141] on span "Aucune procédure ne permet de répondre à la demande." at bounding box center [587, 140] width 179 height 6
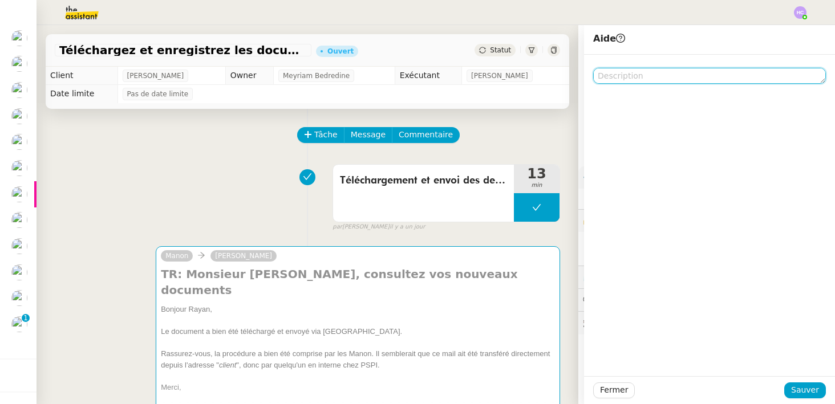
click at [609, 79] on textarea at bounding box center [709, 76] width 233 height 16
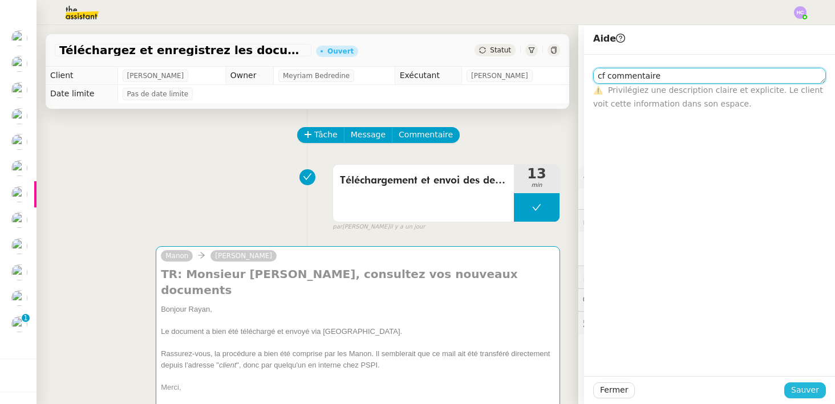
type textarea "cf commentaire"
click at [819, 389] on span "Sauver" at bounding box center [805, 390] width 28 height 13
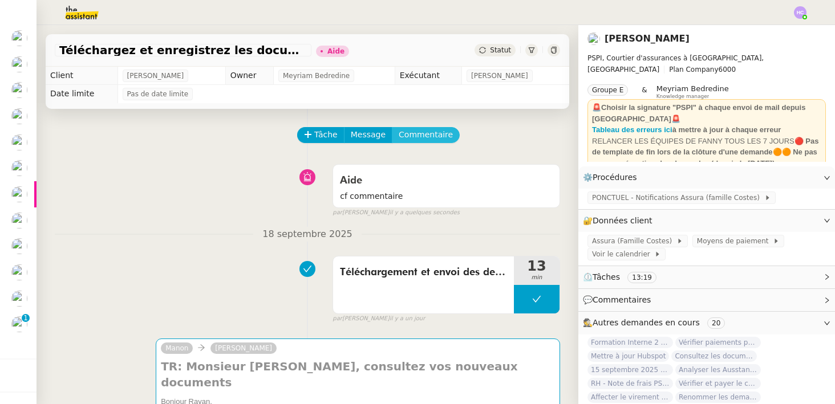
click at [426, 131] on span "Commentaire" at bounding box center [426, 134] width 54 height 13
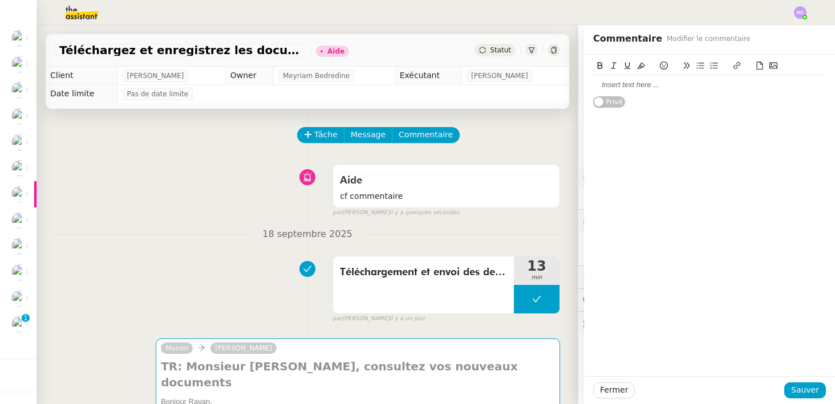
click at [619, 87] on div at bounding box center [709, 85] width 233 height 10
click at [802, 394] on span "Sauver" at bounding box center [805, 390] width 28 height 13
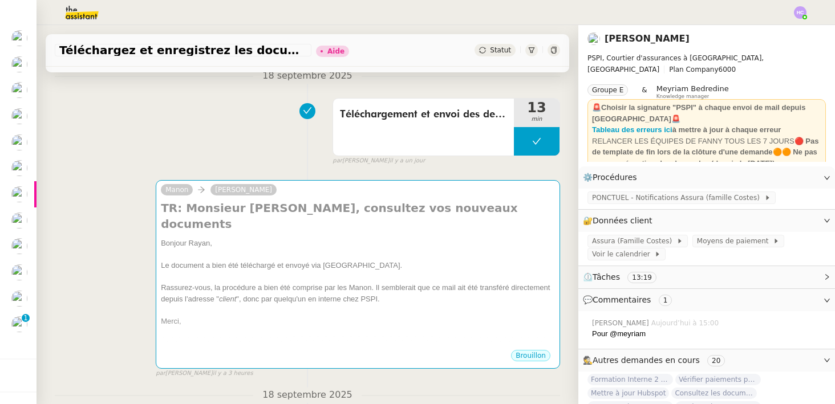
scroll to position [240, 0]
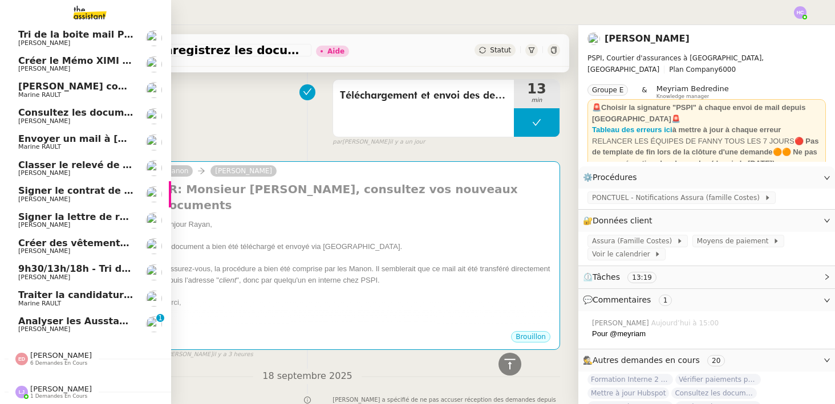
click at [76, 65] on span "Créer le Mémo XIMI « Ma première facturation »" at bounding box center [142, 60] width 248 height 11
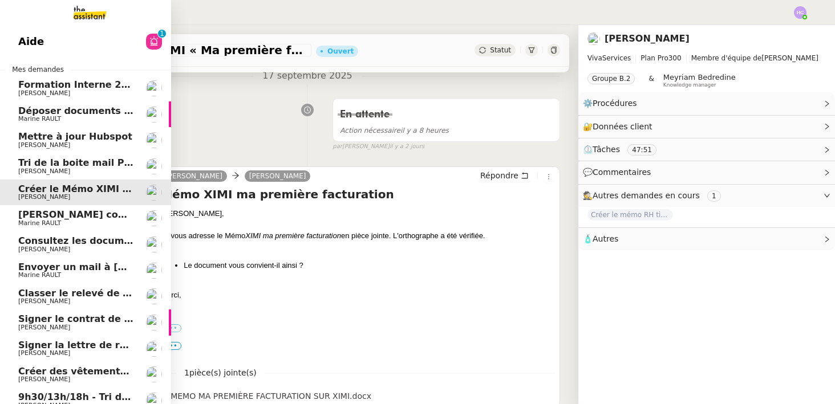
click at [75, 113] on span "Déposer documents sur espace OPCO" at bounding box center [114, 111] width 193 height 11
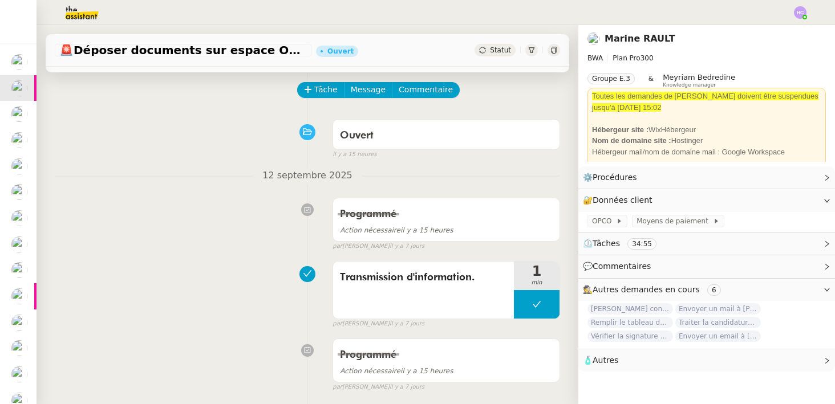
scroll to position [46, 0]
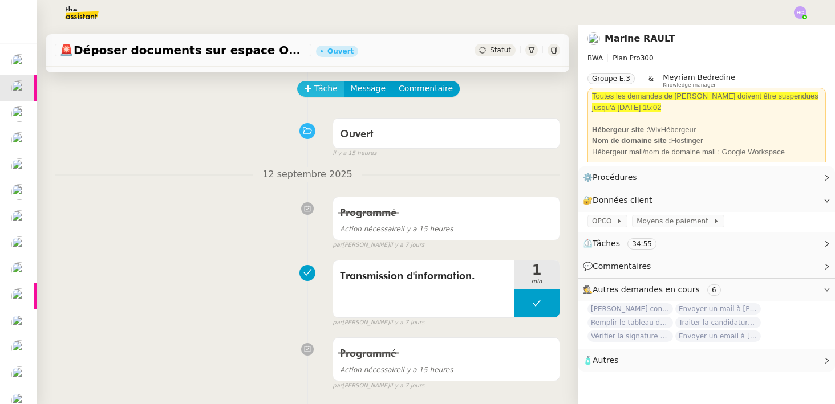
click at [322, 93] on span "Tâche" at bounding box center [325, 88] width 23 height 13
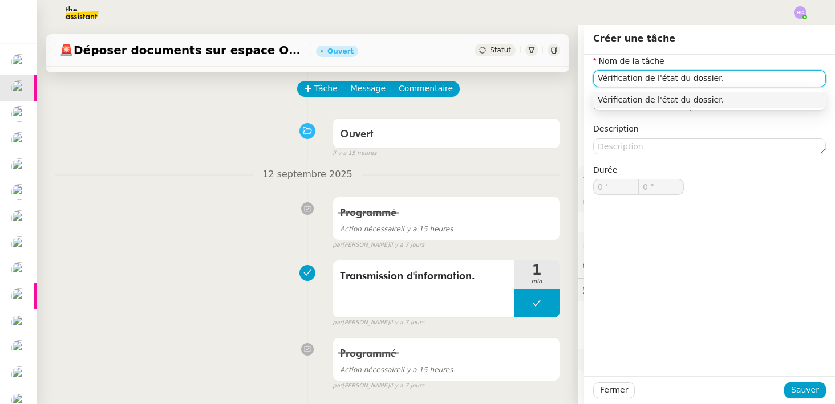
click at [621, 100] on div "Vérification de l'état du dossier." at bounding box center [710, 100] width 224 height 10
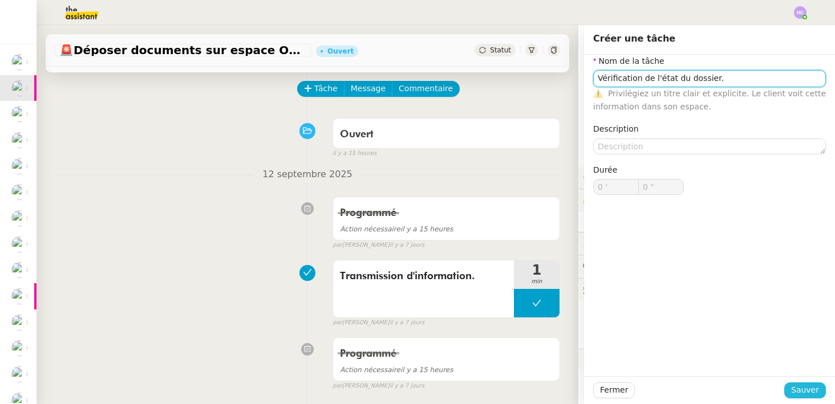
type input "Vérification de l'état du dossier."
click at [807, 386] on span "Sauver" at bounding box center [805, 390] width 28 height 13
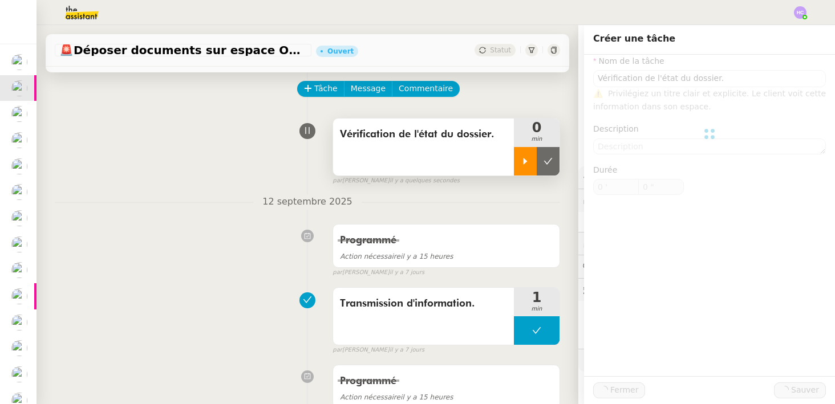
click at [518, 161] on div at bounding box center [525, 161] width 23 height 29
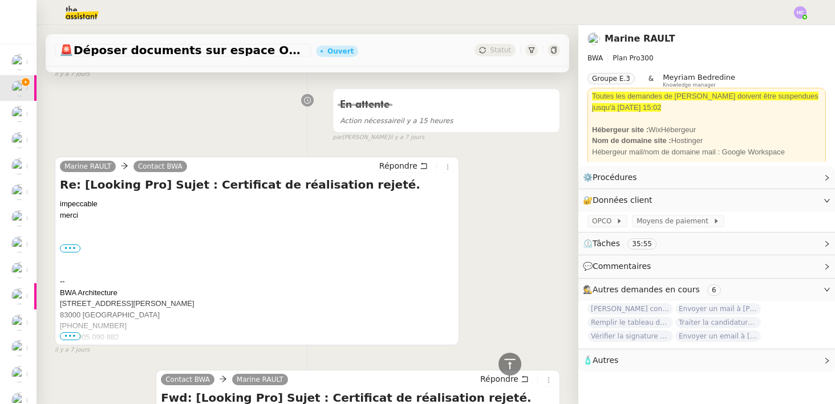
scroll to position [632, 0]
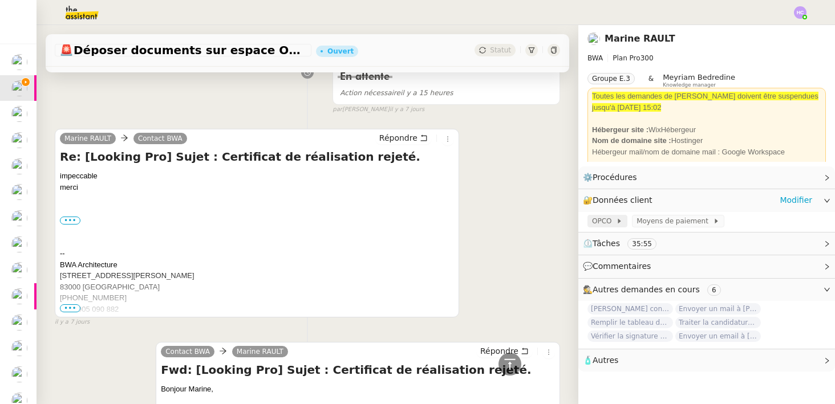
click at [605, 219] on span "OPCO" at bounding box center [604, 221] width 24 height 11
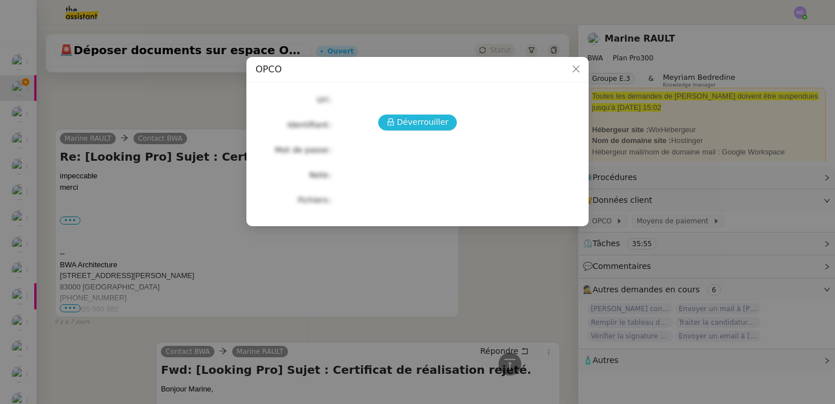
click at [398, 116] on button "Déverrouiller" at bounding box center [417, 123] width 79 height 16
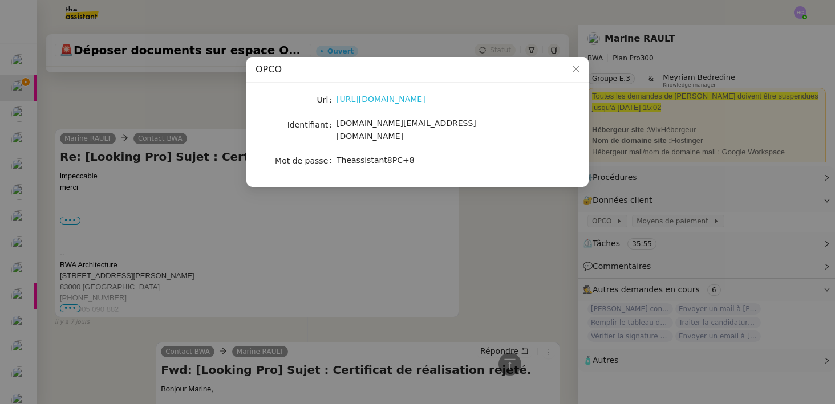
click at [390, 99] on link "https://www.opcoep.fr/" at bounding box center [381, 99] width 89 height 9
click at [491, 207] on nz-modal-container "OPCO Url https://www.opcoep.fr/ Identifiant bwa.archi@gmail.com Mot de passe Th…" at bounding box center [417, 202] width 835 height 404
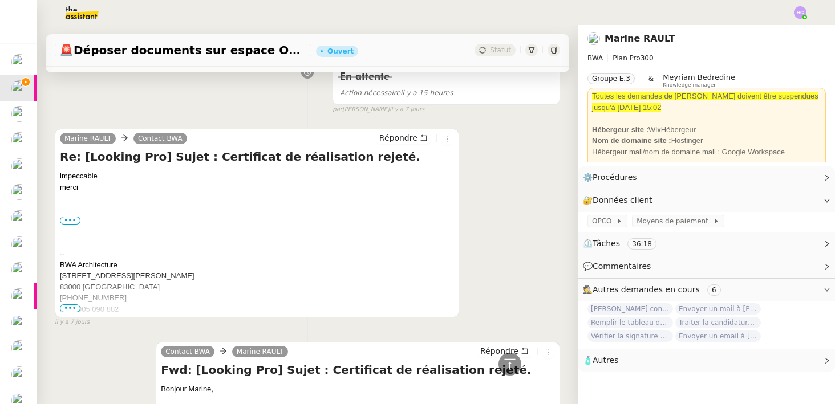
scroll to position [0, 0]
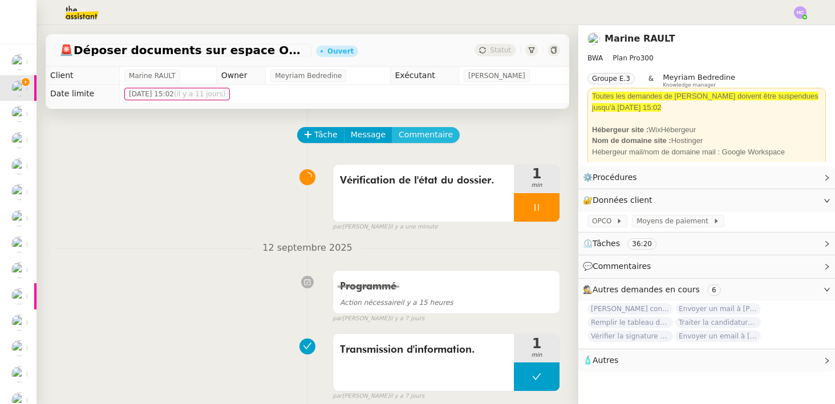
click at [402, 132] on span "Commentaire" at bounding box center [426, 134] width 54 height 13
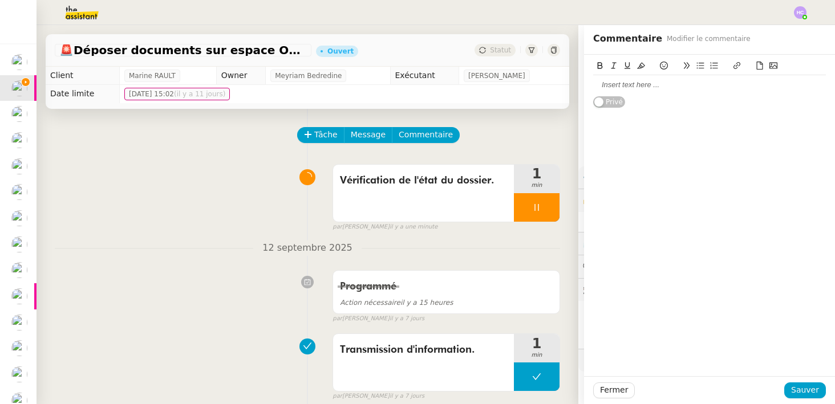
click at [603, 87] on div at bounding box center [709, 85] width 233 height 10
click at [795, 389] on span "Sauver" at bounding box center [805, 390] width 28 height 13
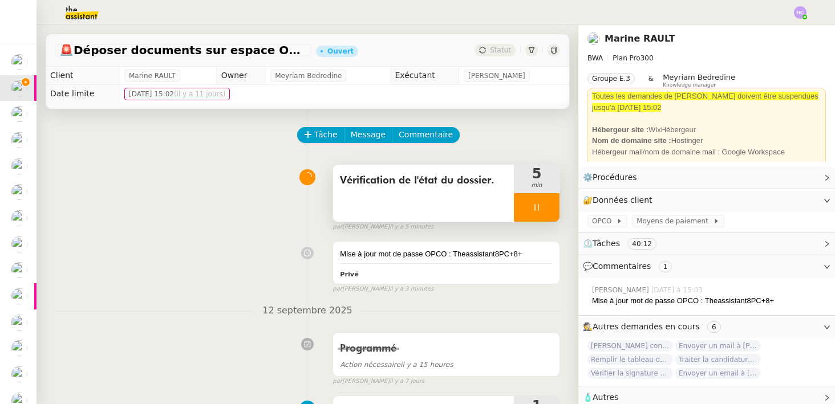
click at [536, 206] on icon at bounding box center [536, 207] width 9 height 9
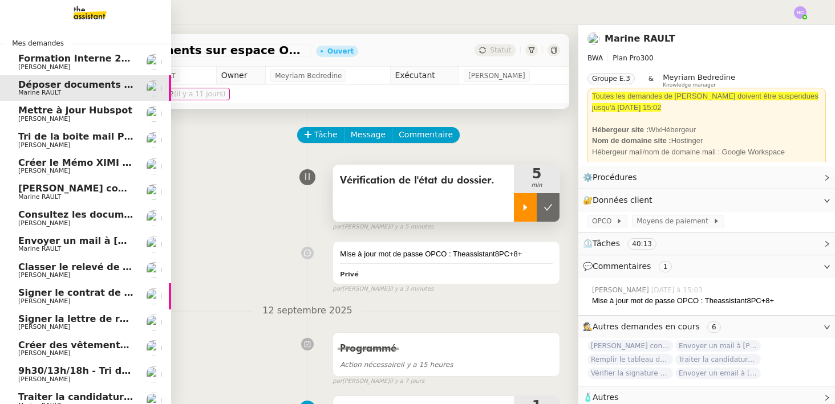
click at [98, 112] on span "Mettre à jour Hubspot" at bounding box center [75, 110] width 114 height 11
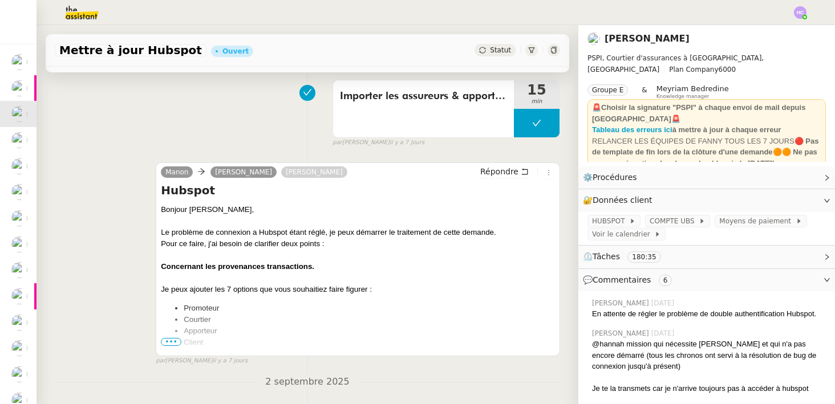
scroll to position [234, 0]
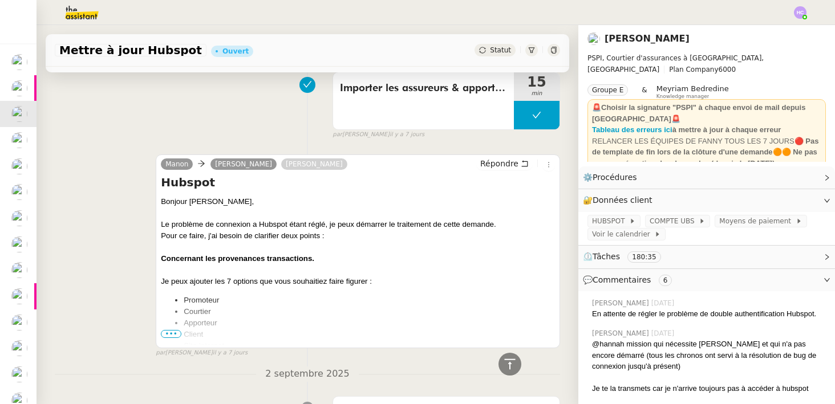
click at [176, 333] on span "•••" at bounding box center [171, 334] width 21 height 8
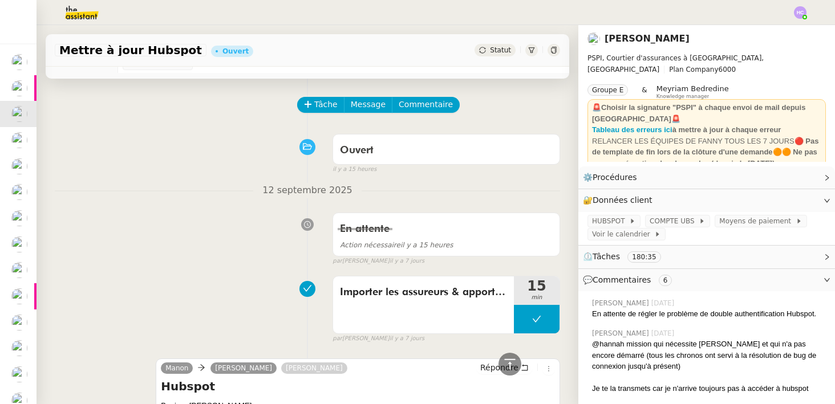
scroll to position [0, 0]
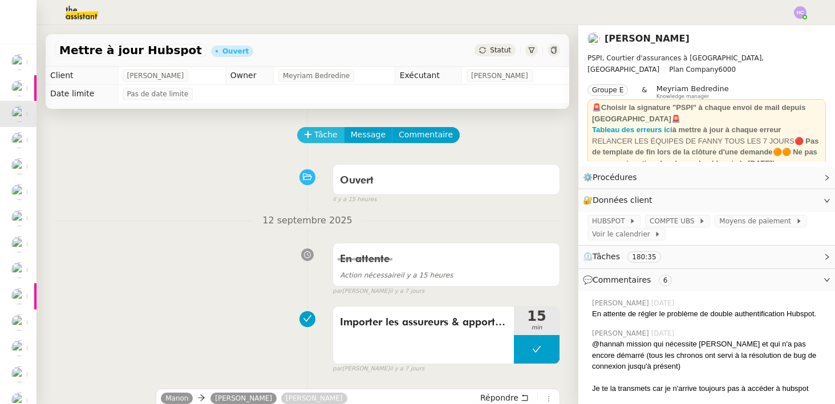
click at [323, 133] on span "Tâche" at bounding box center [325, 134] width 23 height 13
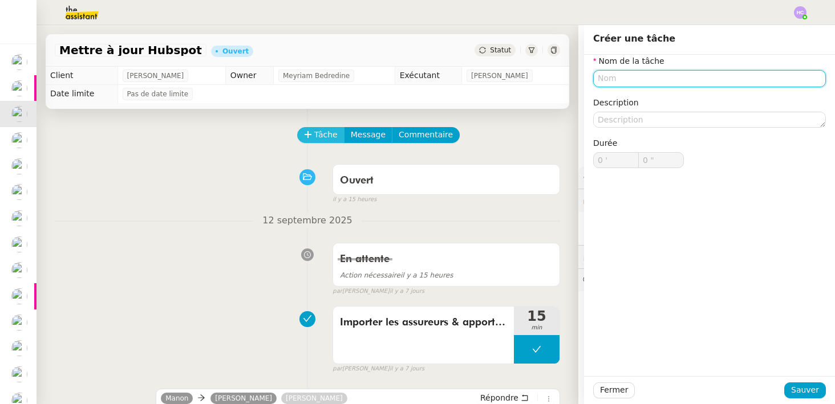
type input "`"
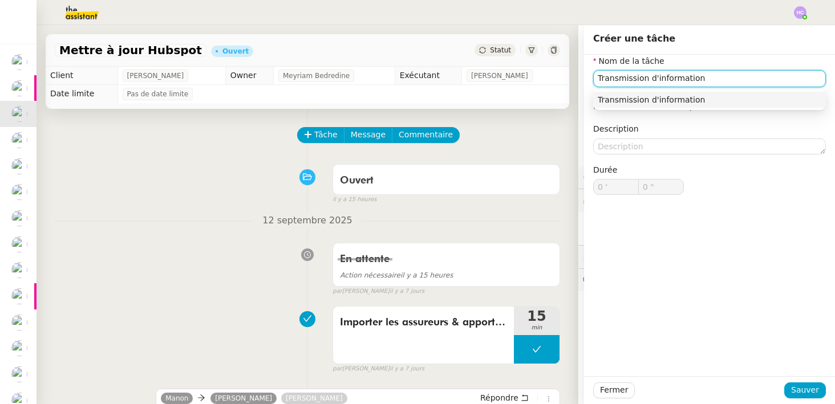
click at [613, 95] on div "Transmission d'information" at bounding box center [710, 100] width 224 height 10
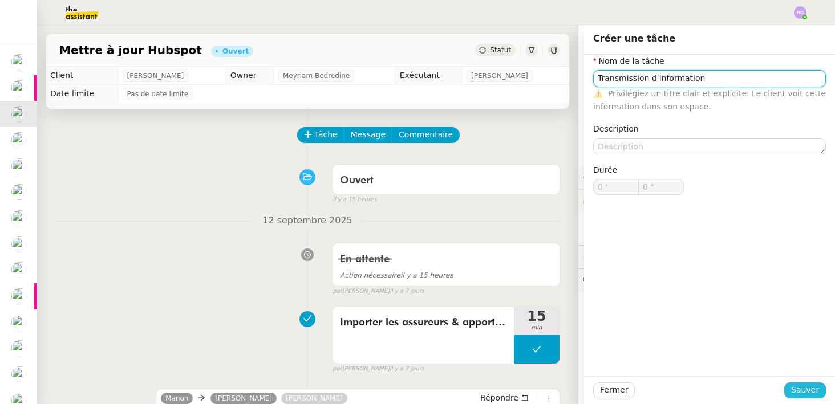
type input "Transmission d'information"
click at [798, 387] on span "Sauver" at bounding box center [805, 390] width 28 height 13
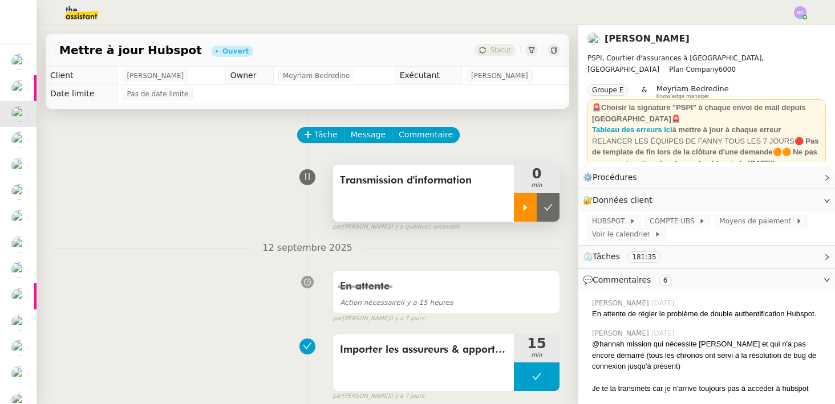
click at [525, 200] on div at bounding box center [525, 207] width 23 height 29
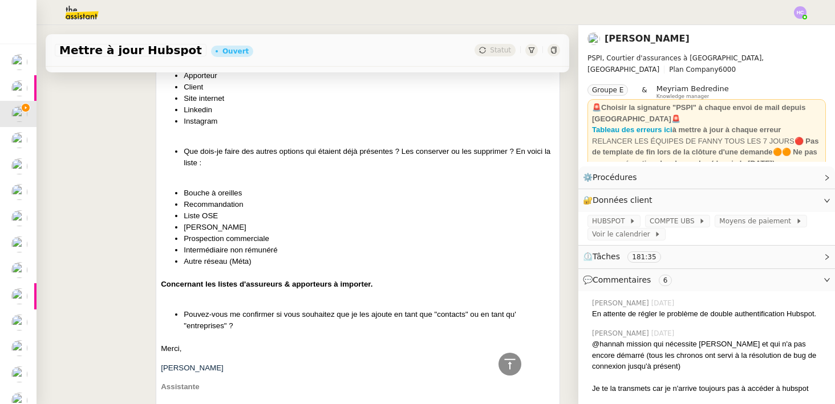
scroll to position [516, 0]
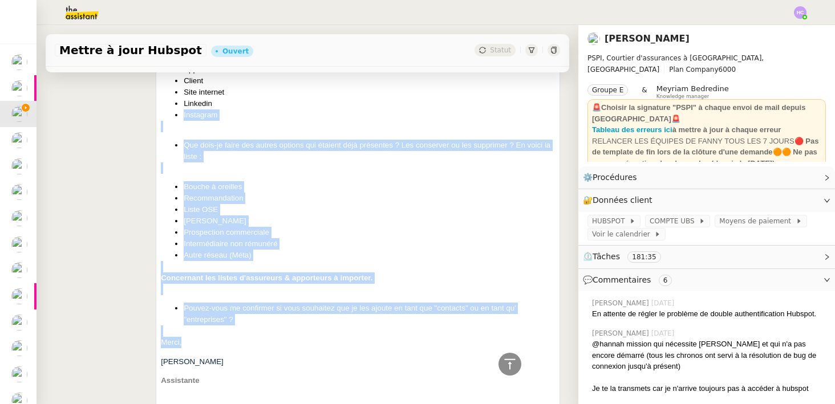
drag, startPoint x: 184, startPoint y: 345, endPoint x: 178, endPoint y: 116, distance: 228.3
click at [178, 116] on span "Bonjour Fanny, Le problème de connexion a Hubspot étant réglé, je peux démarrer…" at bounding box center [358, 306] width 394 height 729
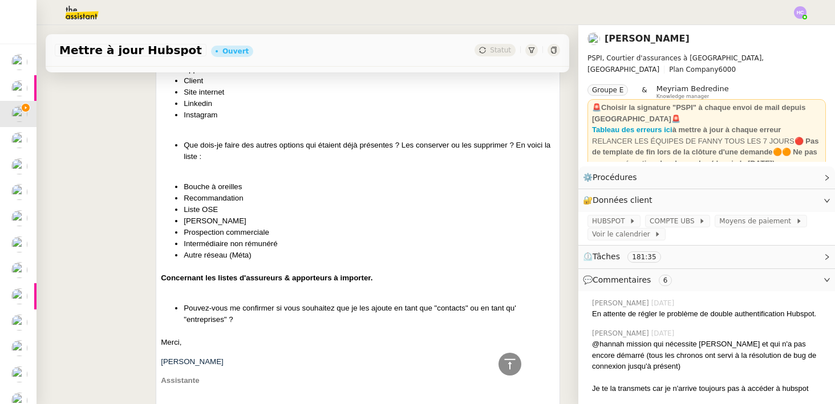
click at [227, 163] on div at bounding box center [358, 168] width 394 height 11
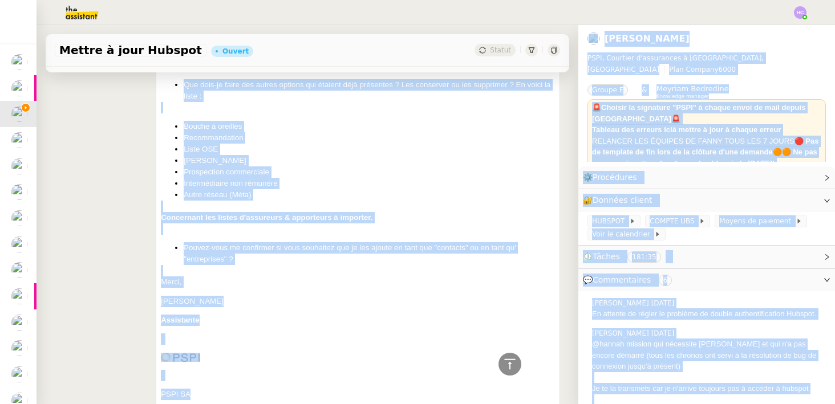
scroll to position [605, 0]
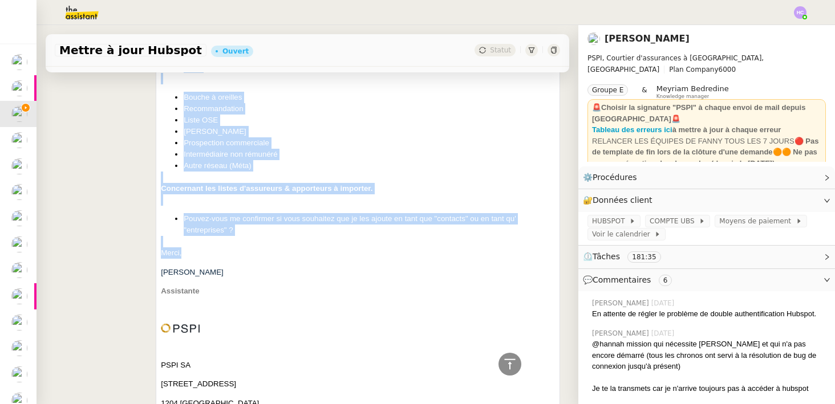
drag, startPoint x: 163, startPoint y: 174, endPoint x: 225, endPoint y: 253, distance: 100.7
click at [225, 253] on span "Bonjour Fanny, Le problème de connexion a Hubspot étant réglé, je peux démarrer…" at bounding box center [358, 217] width 394 height 729
copy span "Le problème de connexion a Hubspot étant réglé, je peux démarrer le traitement …"
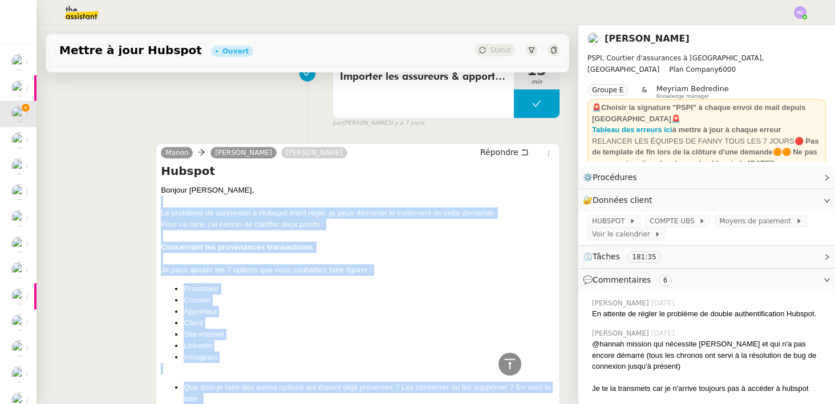
scroll to position [180, 0]
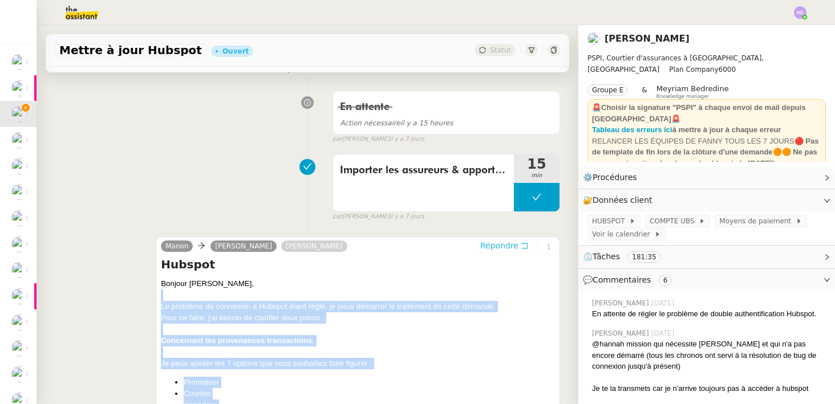
click at [501, 245] on span "Répondre" at bounding box center [499, 245] width 38 height 11
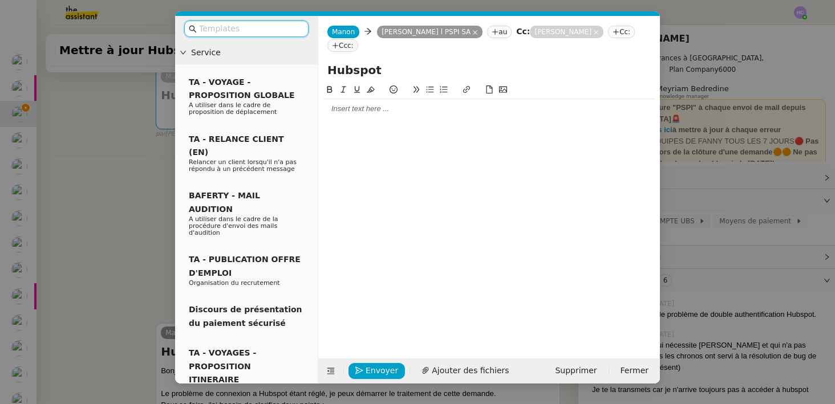
click at [284, 31] on input "text" at bounding box center [250, 28] width 103 height 13
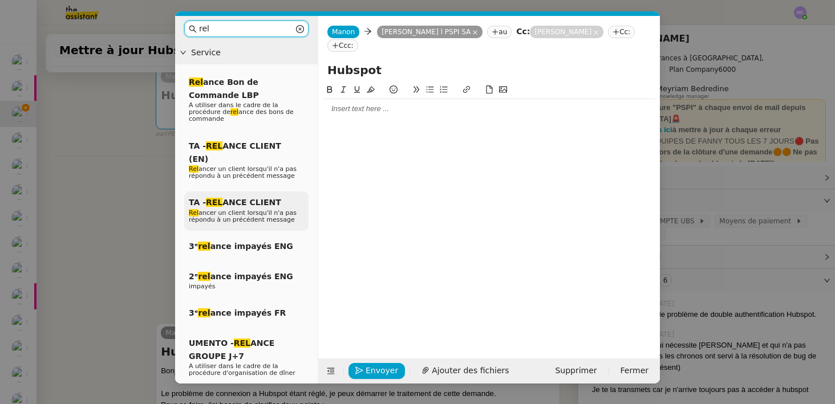
type input "rel"
click at [248, 198] on span "TA - REL ANCE CLIENT" at bounding box center [235, 202] width 92 height 9
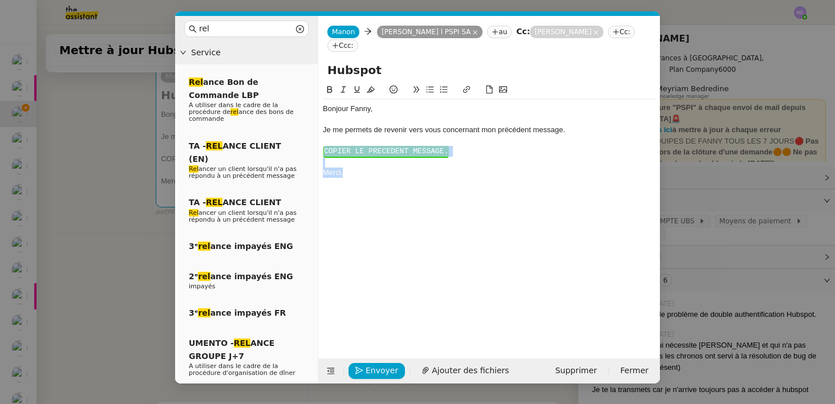
drag, startPoint x: 352, startPoint y: 191, endPoint x: 321, endPoint y: 150, distance: 51.2
click at [321, 150] on nz-spin "Bonjour ﻿Fanny﻿, Je me permets de revenir vers vous concernant mon précédent me…" at bounding box center [489, 214] width 342 height 262
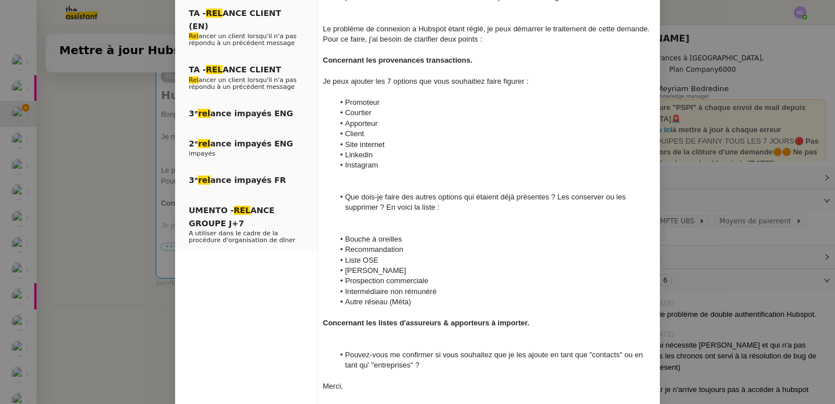
scroll to position [133, 0]
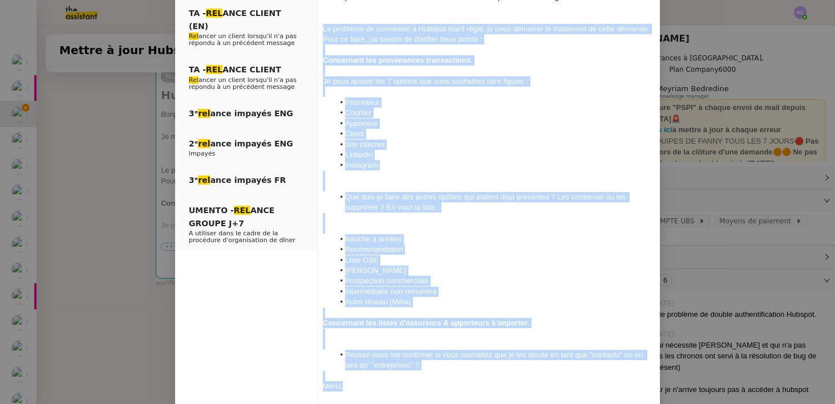
drag, startPoint x: 323, startPoint y: 29, endPoint x: 417, endPoint y: 388, distance: 372.0
click at [417, 388] on div "Bonjour ﻿Fanny﻿, Je me permets de revenir vers vous concernant mon précédent me…" at bounding box center [489, 181] width 333 height 430
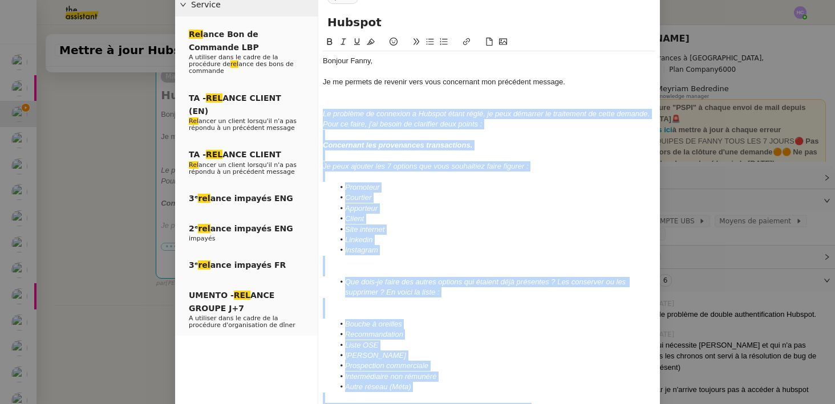
scroll to position [34, 0]
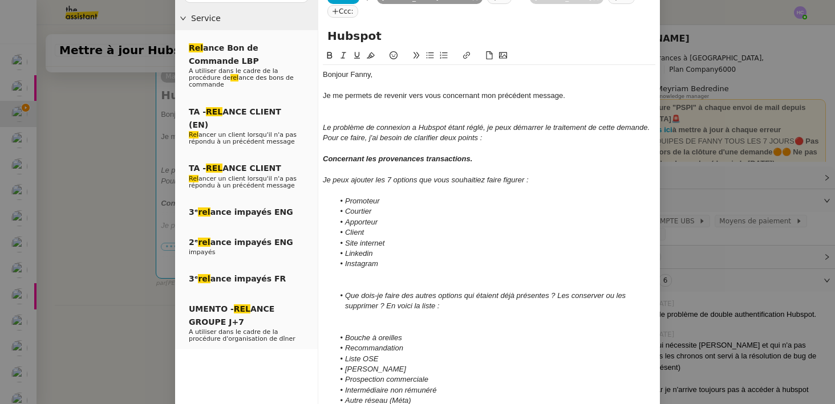
click at [419, 107] on div at bounding box center [489, 107] width 333 height 10
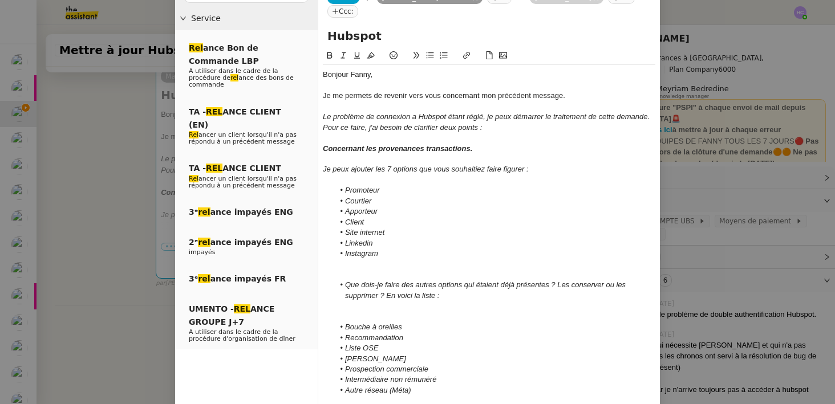
scroll to position [172, 0]
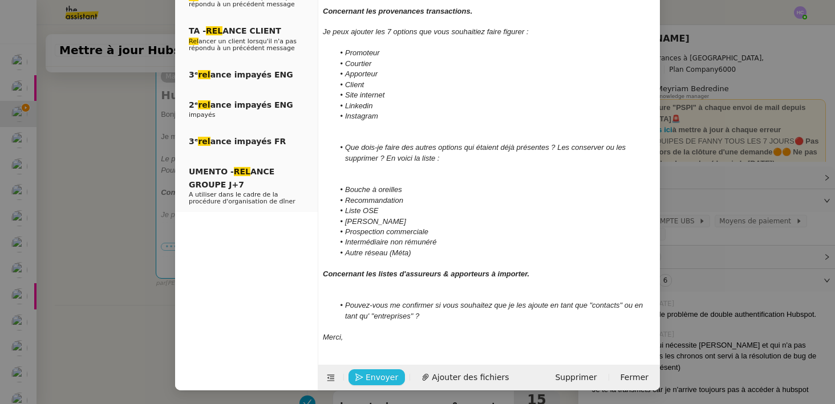
click at [382, 375] on span "Envoyer" at bounding box center [382, 377] width 33 height 13
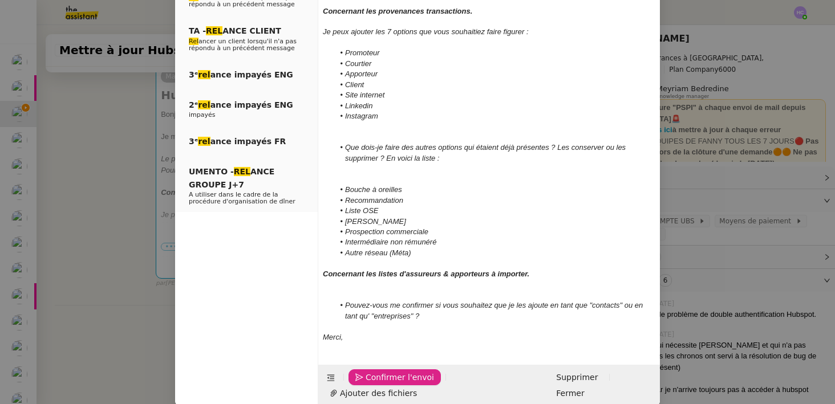
click at [348, 290] on div at bounding box center [489, 295] width 333 height 10
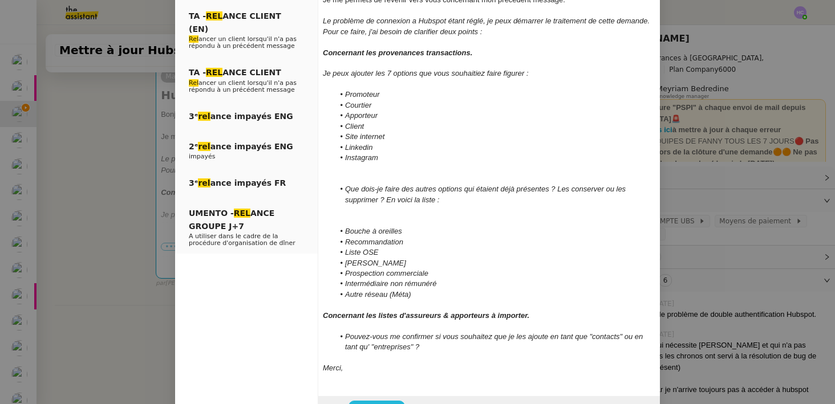
scroll to position [129, 0]
click at [341, 214] on div at bounding box center [489, 211] width 333 height 10
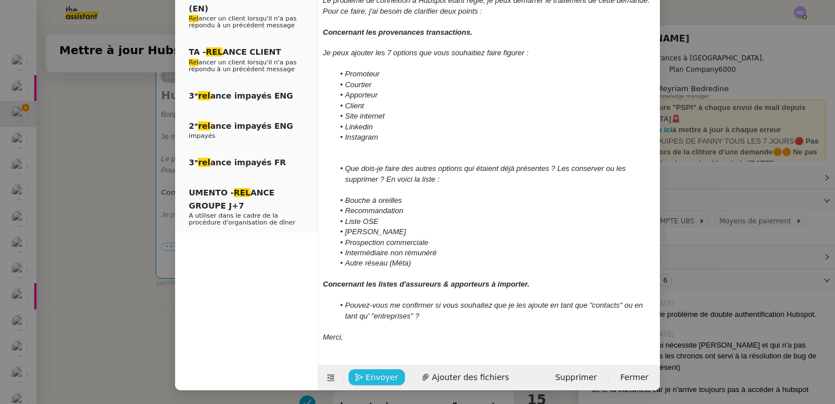
scroll to position [151, 0]
click at [382, 375] on span "Envoyer" at bounding box center [382, 377] width 33 height 13
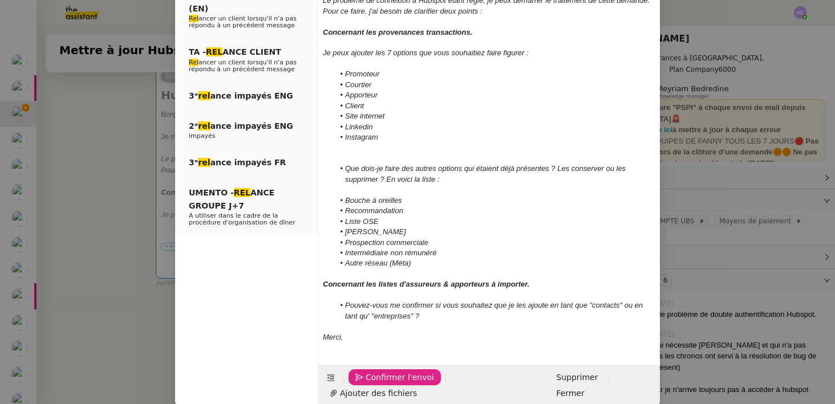
click at [382, 374] on span "Confirmer l'envoi" at bounding box center [400, 377] width 68 height 13
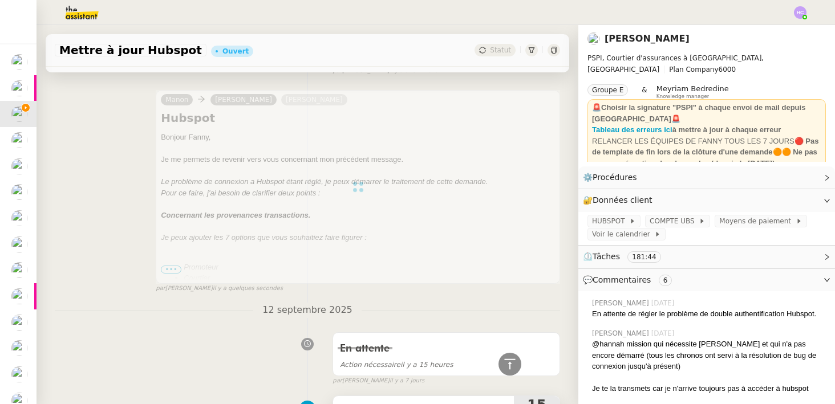
scroll to position [0, 0]
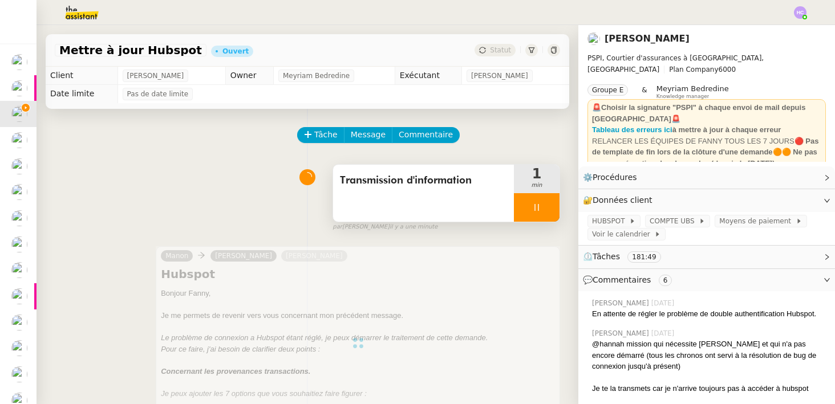
click at [532, 208] on icon at bounding box center [536, 207] width 9 height 9
click at [546, 209] on icon at bounding box center [548, 207] width 9 height 6
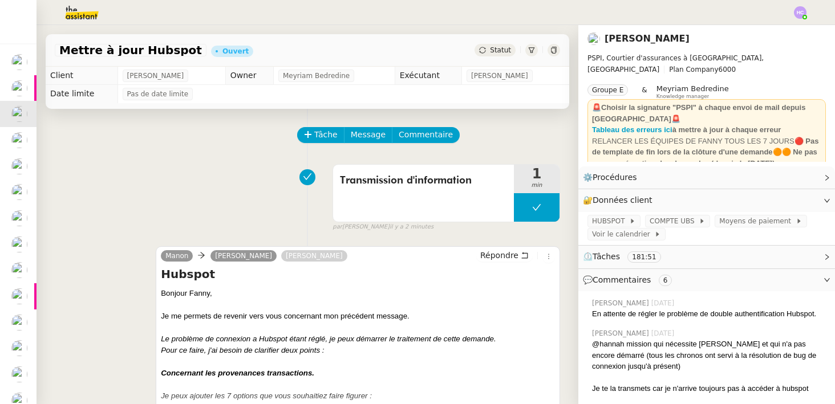
click at [488, 50] on div "Statut" at bounding box center [495, 50] width 41 height 13
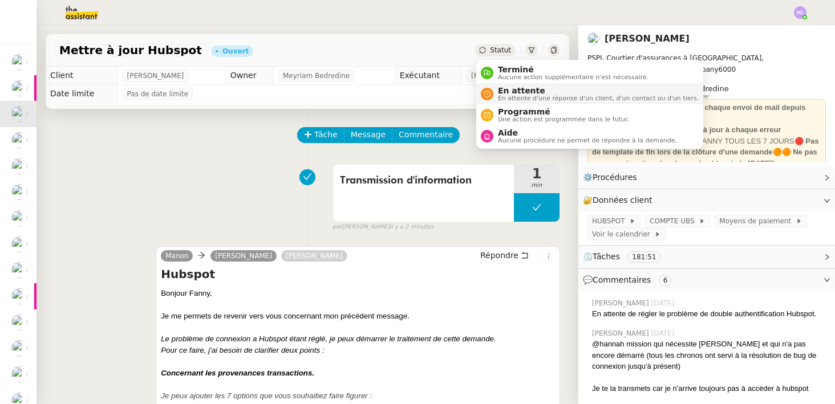
click at [507, 91] on span "En attente" at bounding box center [598, 90] width 201 height 9
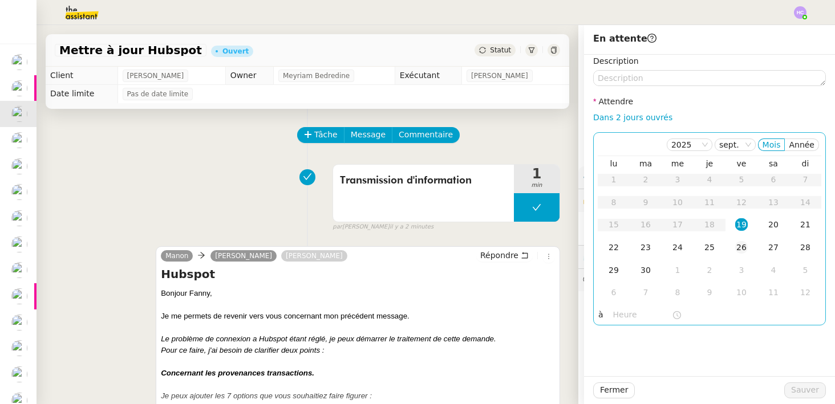
click at [742, 247] on div "26" at bounding box center [741, 247] width 13 height 13
click at [802, 389] on span "Sauver" at bounding box center [805, 390] width 28 height 13
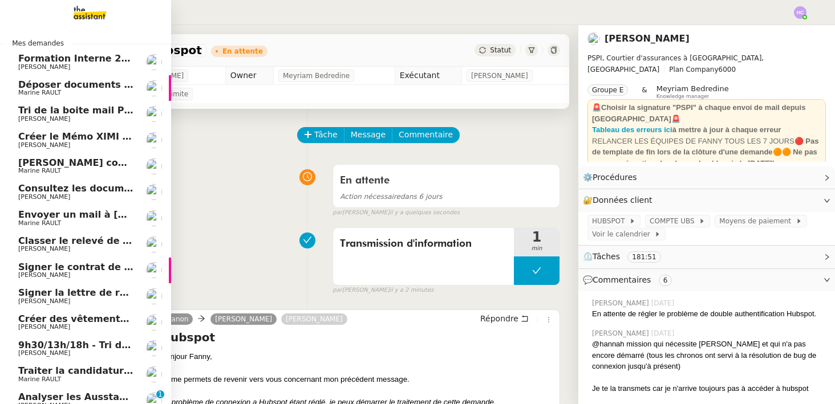
click at [62, 111] on span "Tri de la boite mail PERSO - 19 septembre 2025" at bounding box center [140, 110] width 244 height 11
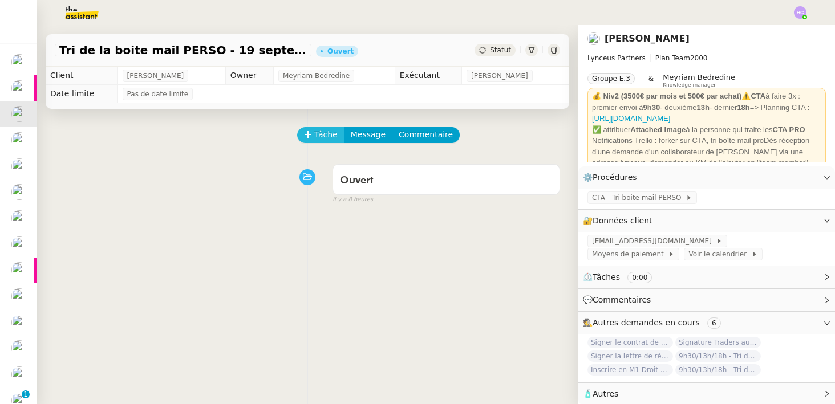
click at [321, 134] on span "Tâche" at bounding box center [325, 134] width 23 height 13
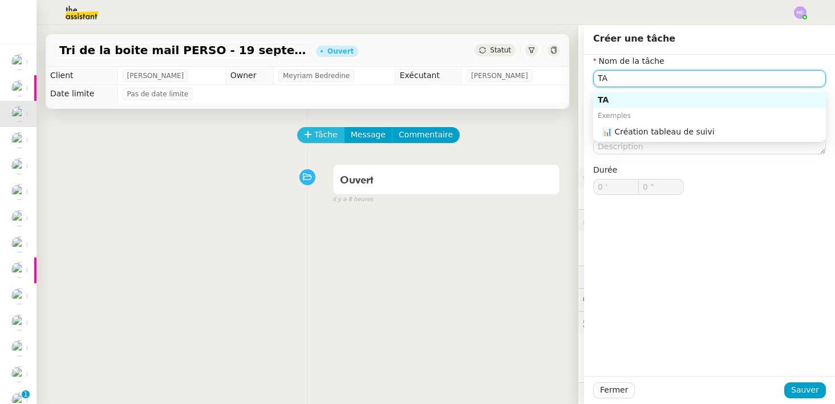
type input "T"
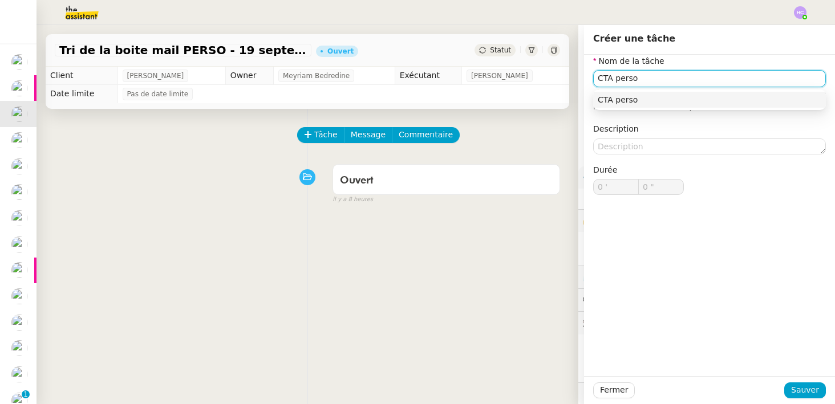
click at [633, 100] on div "CTA perso" at bounding box center [710, 100] width 224 height 10
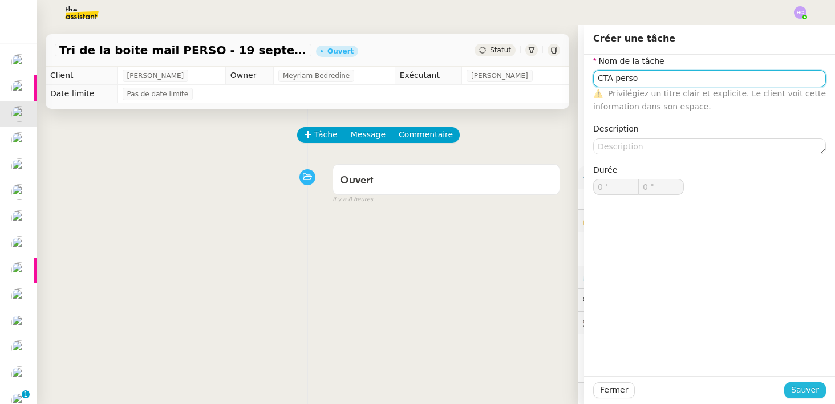
type input "CTA perso"
click at [805, 390] on span "Sauver" at bounding box center [805, 390] width 28 height 13
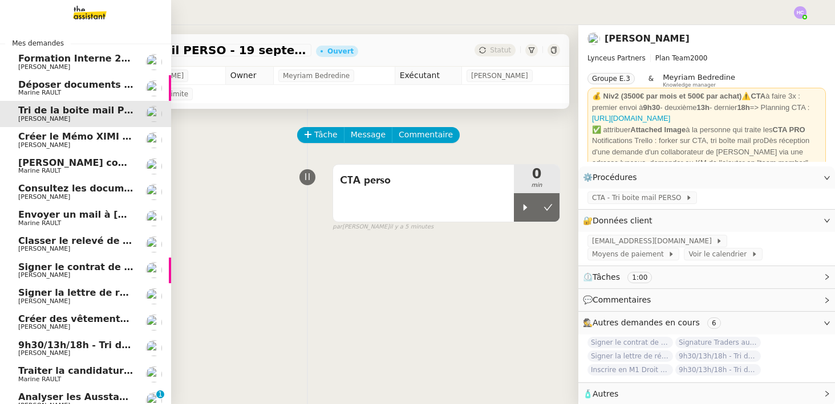
click at [49, 86] on span "Déposer documents sur espace OPCO" at bounding box center [114, 84] width 193 height 11
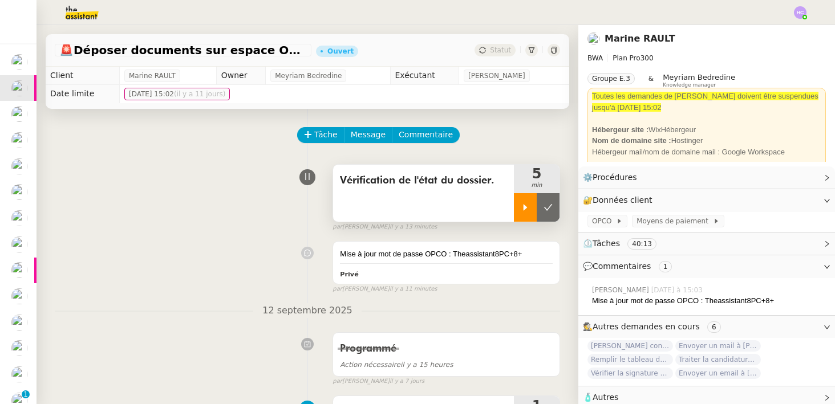
click at [521, 202] on div at bounding box center [525, 207] width 23 height 29
click at [538, 203] on icon at bounding box center [536, 207] width 9 height 9
click at [550, 205] on icon at bounding box center [548, 207] width 9 height 9
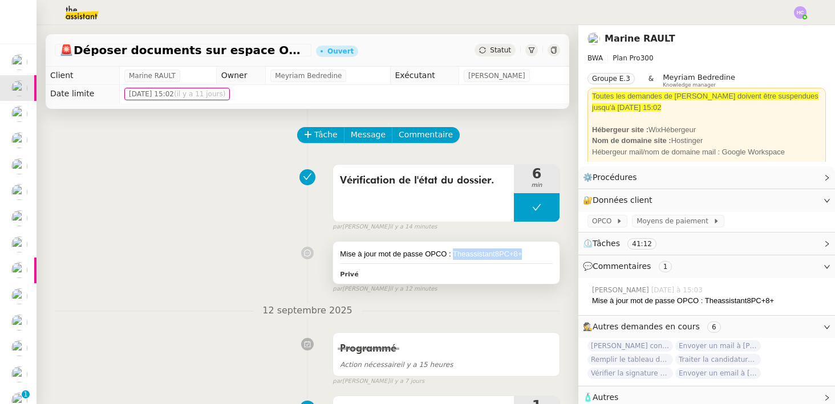
drag, startPoint x: 523, startPoint y: 253, endPoint x: 452, endPoint y: 254, distance: 70.2
click at [452, 254] on div "Mise à jour mot de passe OPCO : Theassistant8PC+8+" at bounding box center [446, 254] width 213 height 11
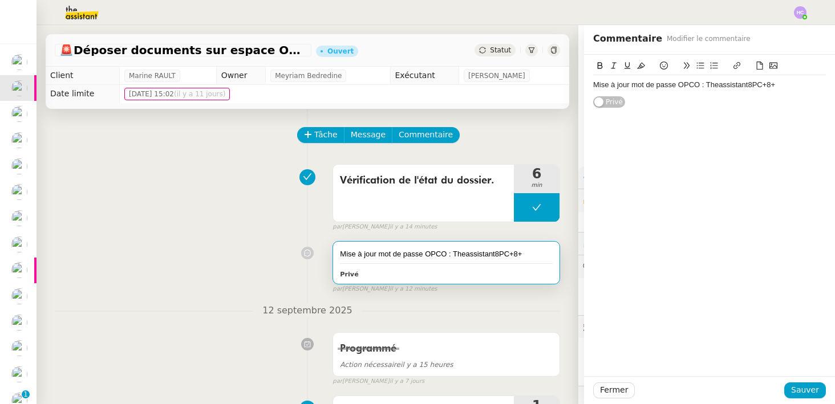
click at [199, 245] on div "Mise à jour mot de passe OPCO : Theassistant8PC+8+ Privé false par Hannah C. il…" at bounding box center [307, 265] width 505 height 58
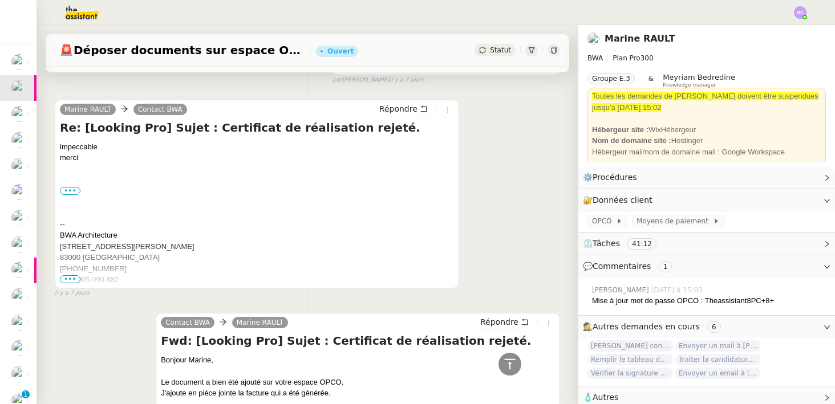
scroll to position [725, 0]
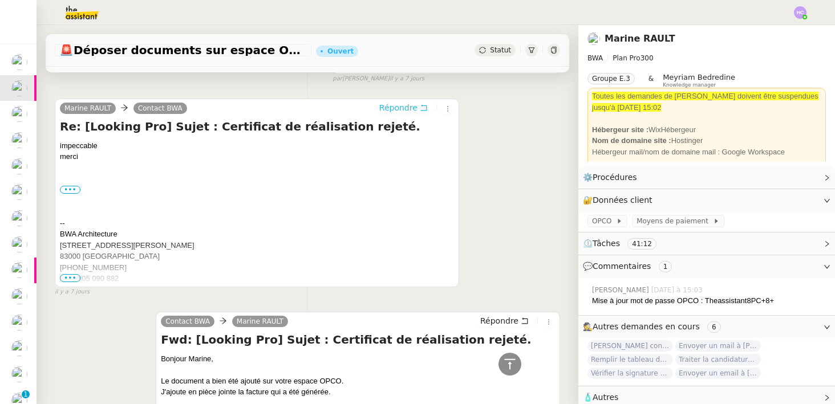
click at [399, 107] on span "Répondre" at bounding box center [398, 107] width 38 height 11
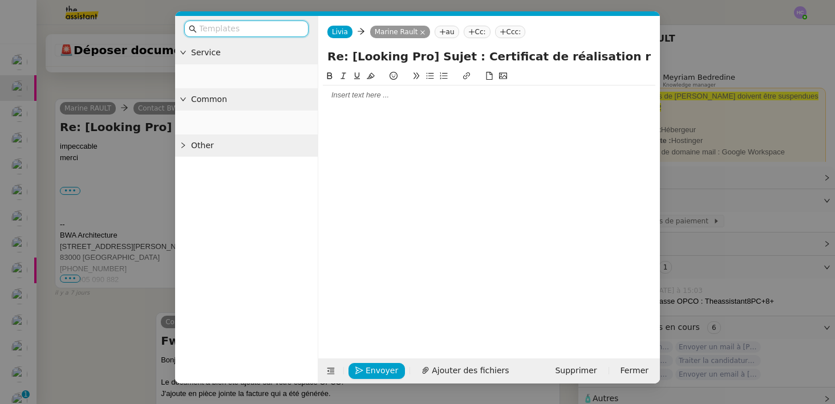
scroll to position [812, 0]
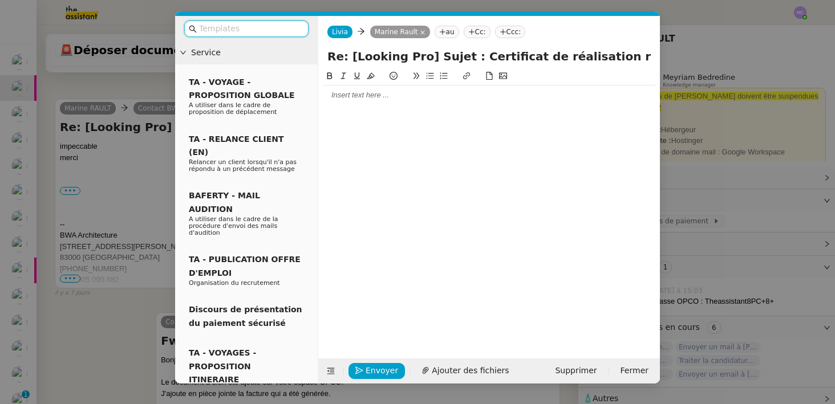
click at [391, 96] on div at bounding box center [489, 95] width 333 height 10
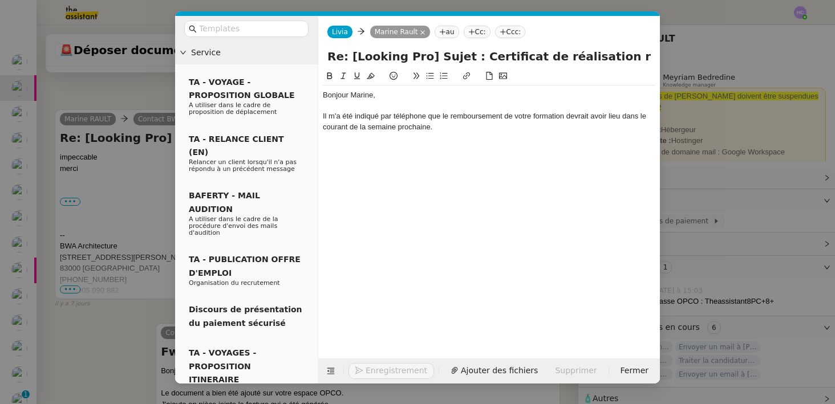
scroll to position [857, 0]
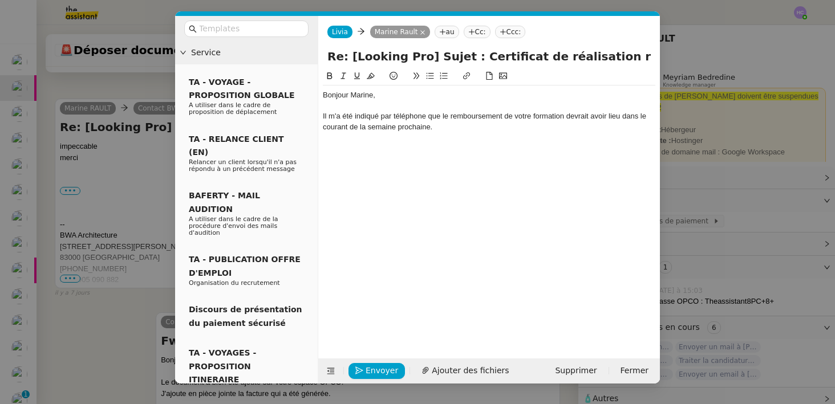
click at [323, 115] on div "Il m'a été indiqué par téléphone que le remboursement de votre formation devrai…" at bounding box center [489, 121] width 333 height 21
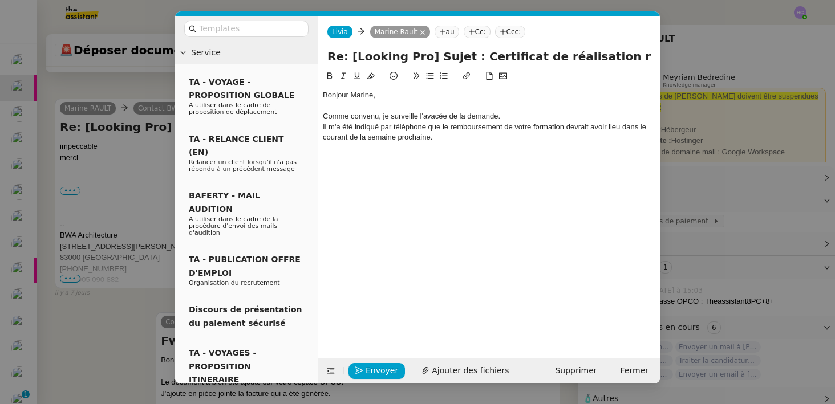
scroll to position [868, 0]
click at [434, 116] on div "Comme convenu, je surveille l'avacée de la demande." at bounding box center [489, 116] width 333 height 10
click at [465, 144] on div "Bonjour Marine, Comme convenu, je surveille l'avancée de la demande. Il m'a été…" at bounding box center [489, 117] width 333 height 62
click at [456, 139] on div "Il m'a été indiqué par téléphone que le remboursement de votre formation devrai…" at bounding box center [489, 132] width 333 height 21
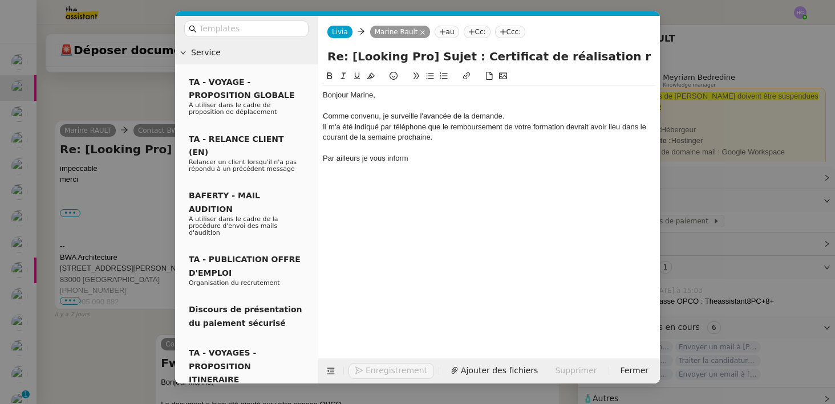
scroll to position [890, 0]
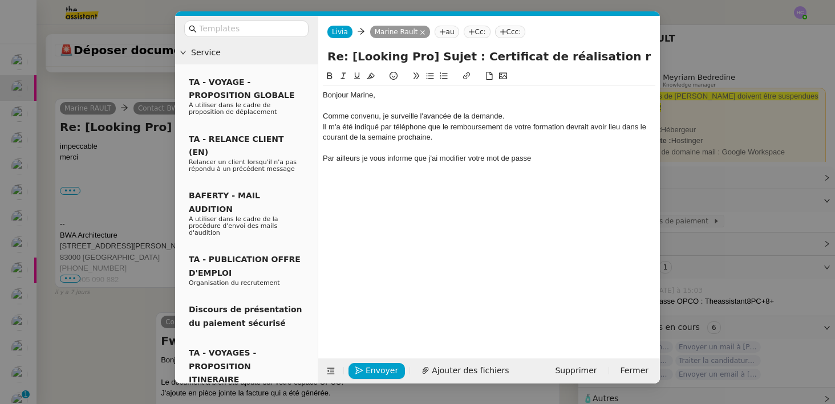
click at [451, 158] on div "Par ailleurs je vous informe que j'ai modifier votre mot de passe" at bounding box center [489, 158] width 333 height 10
click at [500, 158] on div "Par ailleurs je vous informe que j'ai mettre à jour le votre mot de passe" at bounding box center [489, 158] width 333 height 10
click at [546, 160] on div "Par ailleurs je vous informe que j'ai mettre à jour le mot de passe" at bounding box center [489, 158] width 333 height 10
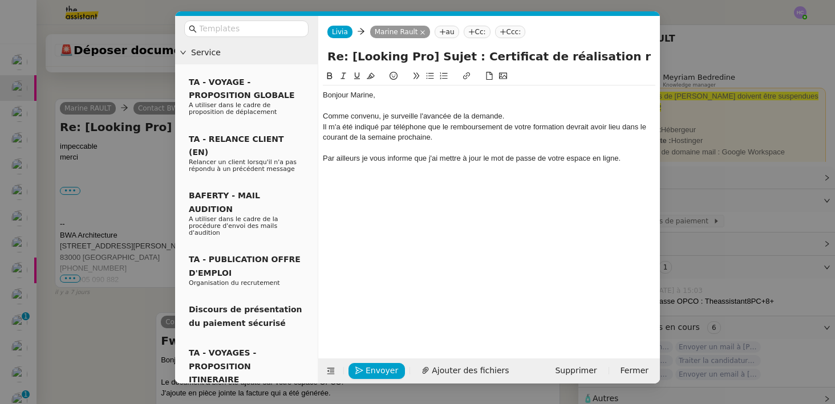
click at [450, 160] on div "Par ailleurs je vous informe que j'ai mettre à jour le mot de passe de votre es…" at bounding box center [489, 158] width 333 height 10
click at [439, 159] on div "Par ailleurs je vous informe que j'ai mettre à jour le mot de passe de votre es…" at bounding box center [489, 158] width 333 height 10
click at [345, 157] on div "Par ailleurs je vous informe que j'ai du mettre à jour le mot de passe de votre…" at bounding box center [489, 158] width 333 height 10
click at [0, 0] on lt-span "ailleurs ," at bounding box center [0, 0] width 0 height 0
click at [447, 159] on div "Par ailleurs, je vous informe que j'ai du mettre à jour le mot de passe de votr…" at bounding box center [489, 158] width 333 height 10
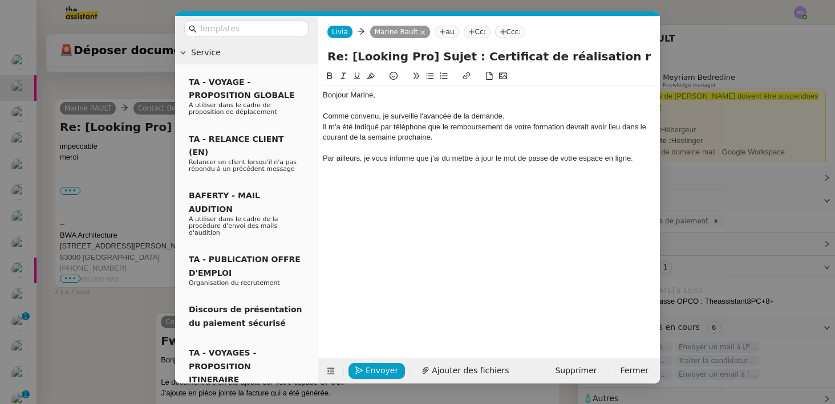
click at [0, 0] on lt-em "dû" at bounding box center [0, 0] width 0 height 0
click at [634, 159] on div "Par ailleurs, je vous informe que j'ai dû mettre à jour le mot de passe de votr…" at bounding box center [489, 158] width 333 height 10
click at [347, 171] on div "C'est désormais : Theassistant8PC+8+" at bounding box center [489, 169] width 333 height 10
click at [410, 136] on div "Il m'a été indiqué par téléphone que le remboursement de votre formation devrai…" at bounding box center [489, 132] width 333 height 21
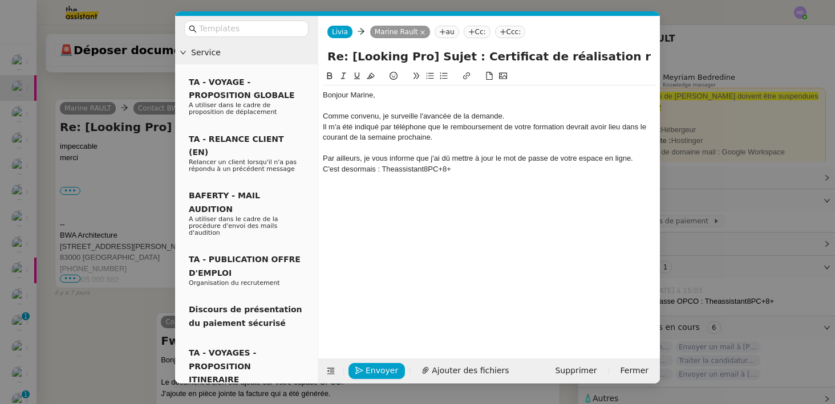
click at [351, 172] on div "C'est desormais : Theassistant8PC+8+" at bounding box center [489, 169] width 333 height 10
click at [363, 170] on div "C'est desormais : Theassistant8PC+8+" at bounding box center [489, 169] width 333 height 10
click at [0, 0] on lt-span "désormais" at bounding box center [0, 0] width 0 height 0
click at [412, 164] on div "C'est désormais : Theassistant8PC+8+" at bounding box center [489, 169] width 333 height 10
click at [412, 168] on div "C'est désormais : Theassistant8PC+8+" at bounding box center [489, 169] width 333 height 10
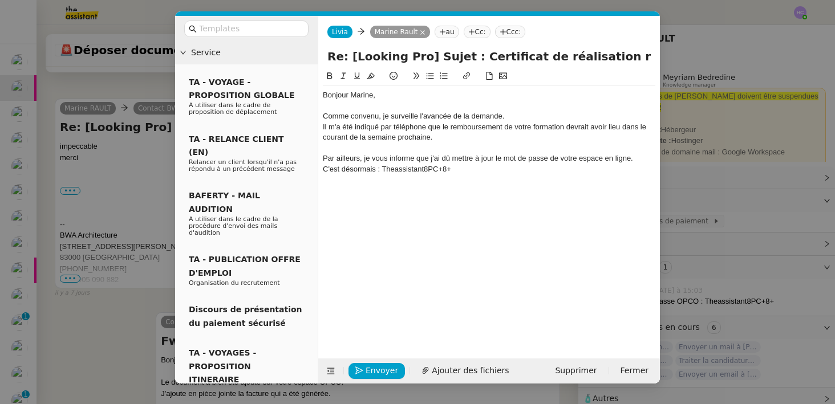
click at [0, 0] on lt-span "Ignore" at bounding box center [0, 0] width 0 height 0
click at [462, 172] on div "C'est désormais : Theassistant8PC+8+" at bounding box center [489, 169] width 333 height 10
click at [391, 187] on div "Merci," at bounding box center [489, 190] width 333 height 10
click at [464, 170] on div "C'est désormais : Theassistant8PC+8+ ." at bounding box center [489, 169] width 333 height 10
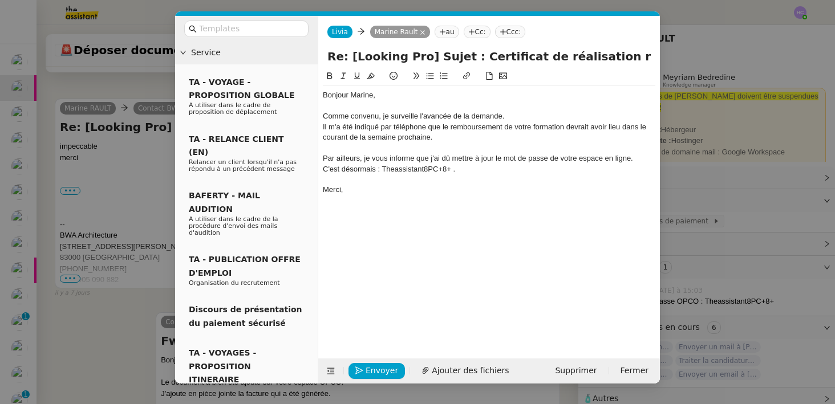
click at [453, 171] on div "C'est désormais : Theassistant8PC+8+ ." at bounding box center [489, 169] width 333 height 10
click at [151, 199] on nz-modal-container "Service TA - VOYAGE - PROPOSITION GLOBALE A utiliser dans le cadre de propositi…" at bounding box center [417, 202] width 835 height 404
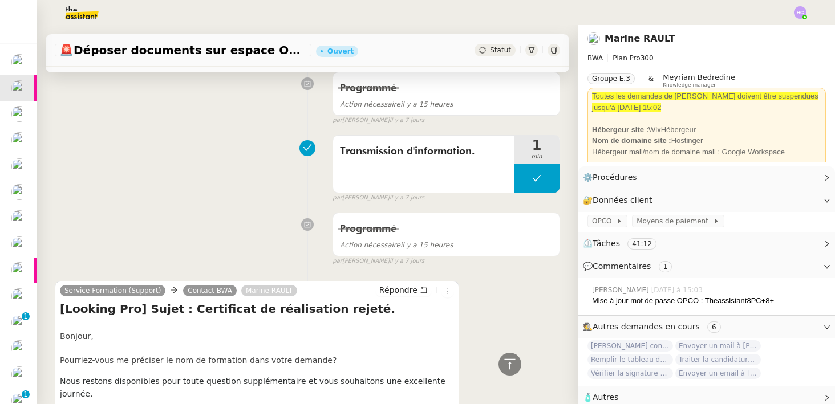
scroll to position [0, 0]
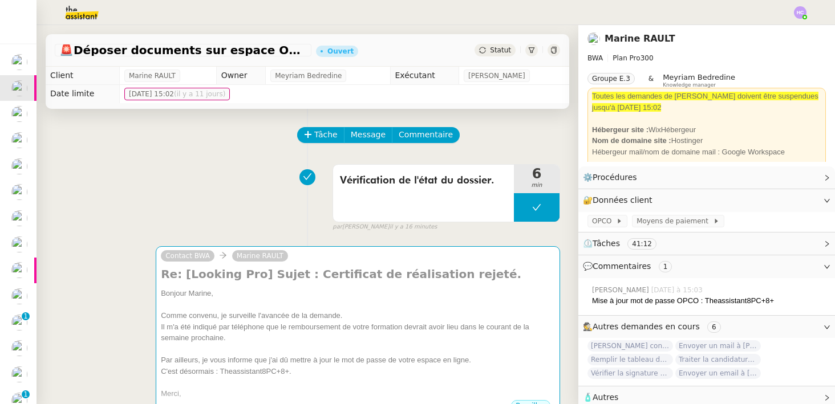
click at [533, 223] on div "par Hannah C. il y a 16 minutes" at bounding box center [447, 227] width 228 height 10
click at [533, 213] on button at bounding box center [537, 207] width 46 height 29
click at [526, 212] on icon at bounding box center [525, 207] width 9 height 9
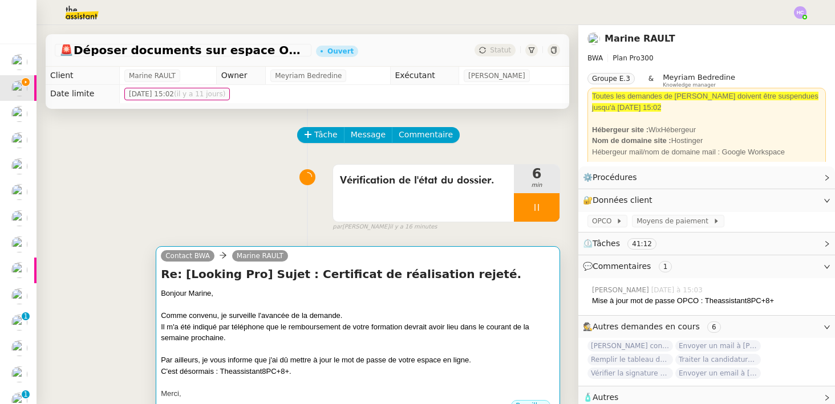
click at [224, 286] on div "Re: [Looking Pro] Sujet : Certificat de réalisation rejeté. Bonjour Marine, Com…" at bounding box center [358, 332] width 394 height 133
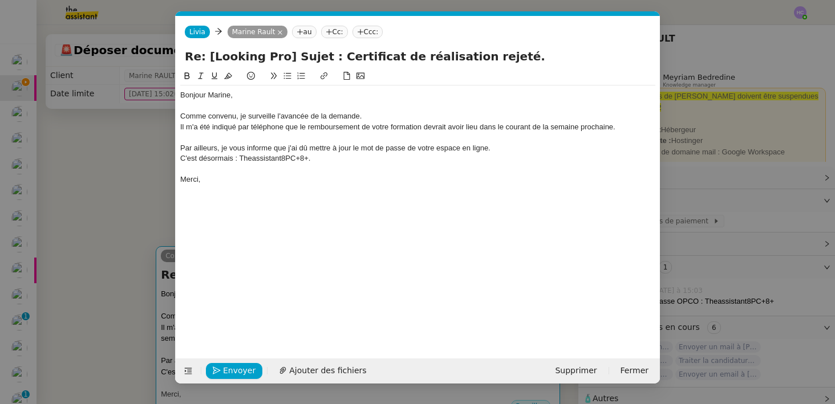
scroll to position [0, 24]
drag, startPoint x: 317, startPoint y: 160, endPoint x: 179, endPoint y: 160, distance: 138.0
click at [179, 160] on nz-spin "Bonjour Marine, Comme convenu, je surveille l'avancée de la demande. Il m'a été…" at bounding box center [418, 208] width 484 height 276
click at [402, 118] on div "Comme convenu, je surveille l'avancée de la demande." at bounding box center [417, 116] width 475 height 10
click at [629, 131] on div "Il m'a été indiqué par téléphone que le remboursement de votre formation devrai…" at bounding box center [417, 127] width 475 height 10
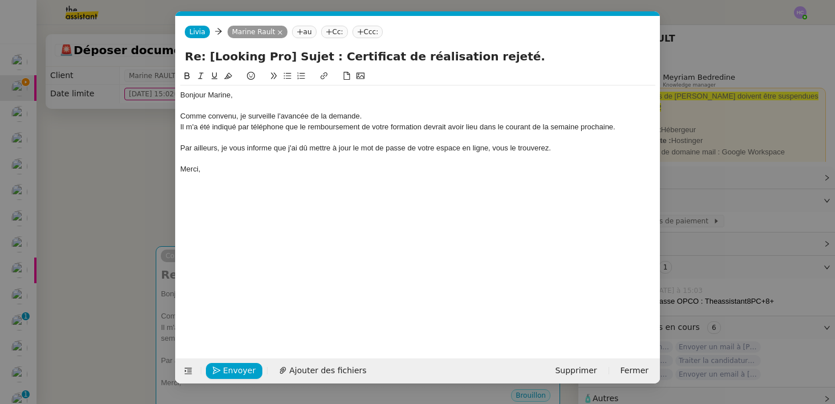
click at [564, 143] on div "Par ailleurs, je vous informe que j'ai dû mettre à jour le mot de passe de votr…" at bounding box center [417, 148] width 475 height 10
click at [564, 150] on div "Par ailleurs, je vous informe que j'ai dû mettre à jour le mot de passe de votr…" at bounding box center [417, 148] width 475 height 10
click at [570, 147] on div "Par ailleurs, je vous informe que j'ai dû mettre à jour le mot de passe de votr…" at bounding box center [417, 148] width 475 height 10
click at [177, 148] on nz-spin "Bonjour Marine, Comme convenu, je surveille l'avancée de la demande. Il m'a été…" at bounding box center [418, 208] width 484 height 276
click at [149, 155] on nz-modal-container "Service TA - VOYAGE - PROPOSITION GLOBALE A utiliser dans le cadre de propositi…" at bounding box center [417, 202] width 835 height 404
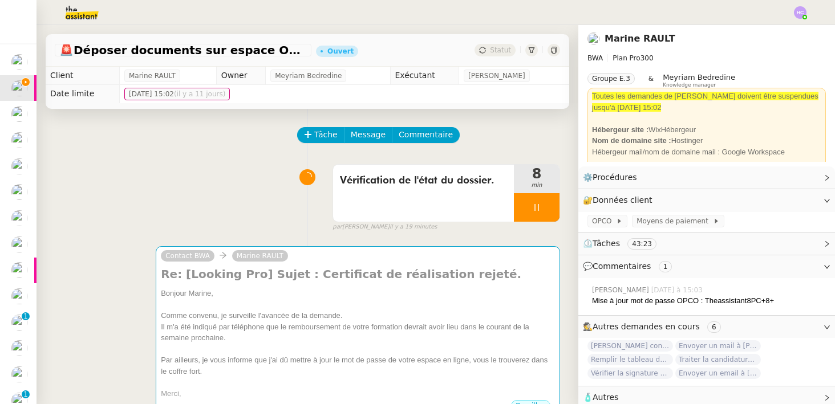
click at [555, 48] on icon at bounding box center [553, 50] width 5 height 7
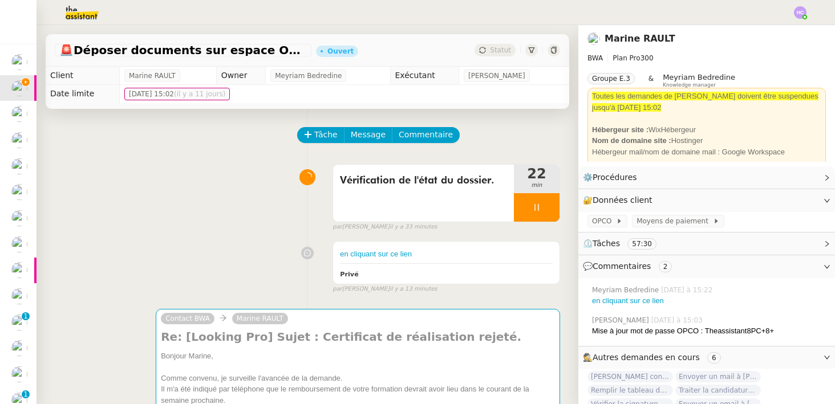
click at [544, 215] on div at bounding box center [537, 207] width 46 height 29
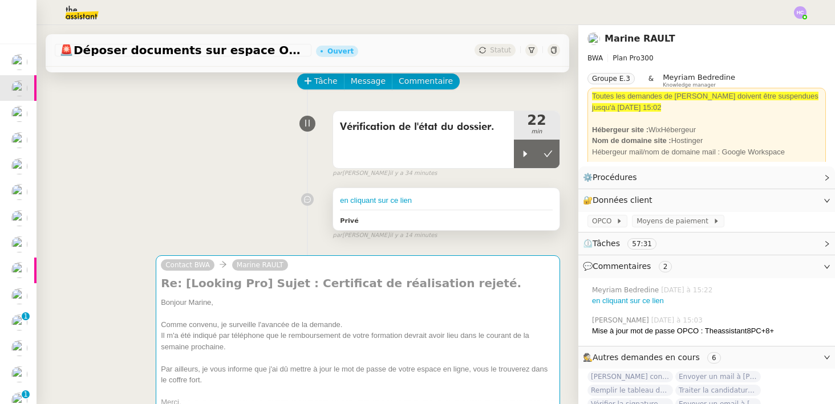
scroll to position [63, 0]
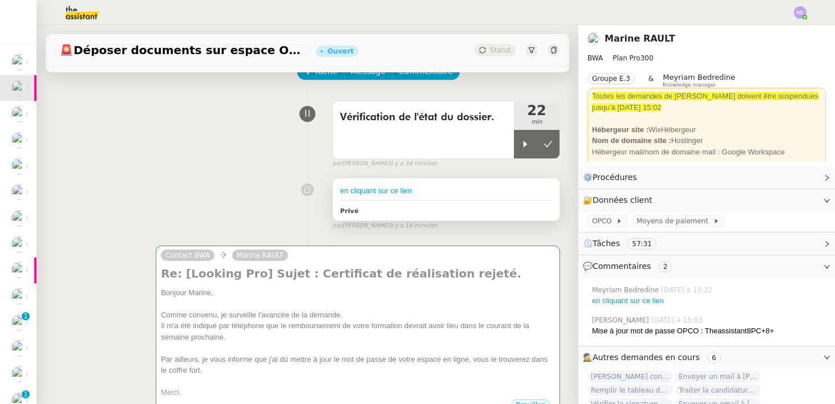
click at [419, 191] on div "en cliquant sur ce lien" at bounding box center [446, 190] width 213 height 11
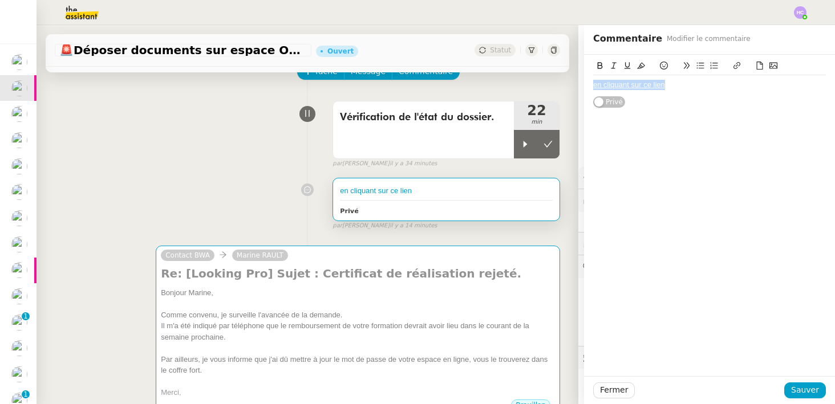
drag, startPoint x: 671, startPoint y: 87, endPoint x: 572, endPoint y: 84, distance: 99.3
click at [572, 84] on app-ticket "🚨 Déposer documents sur espace OPCO Ouvert Statut Client Marine RAULT Owner Mey…" at bounding box center [436, 214] width 799 height 379
copy link "en cliquant sur ce lien"
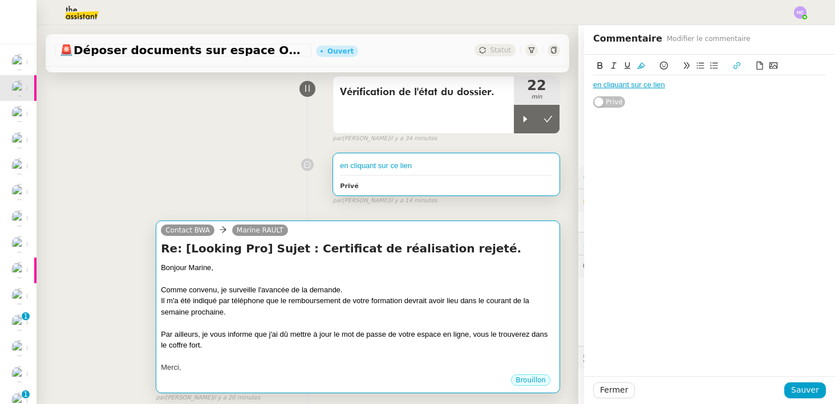
click at [331, 281] on div at bounding box center [358, 278] width 394 height 11
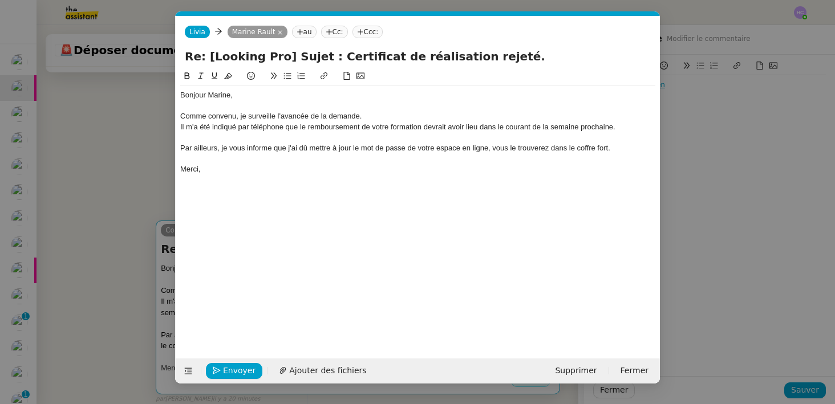
scroll to position [0, 24]
drag, startPoint x: 609, startPoint y: 151, endPoint x: 550, endPoint y: 151, distance: 58.2
click at [550, 152] on div "Par ailleurs, je vous informe que j'ai dû mettre à jour le mot de passe de votr…" at bounding box center [417, 148] width 475 height 10
click at [625, 150] on div "Par ailleurs, je vous informe que j'ai dû mettre à jour le mot de passe de votr…" at bounding box center [417, 148] width 475 height 10
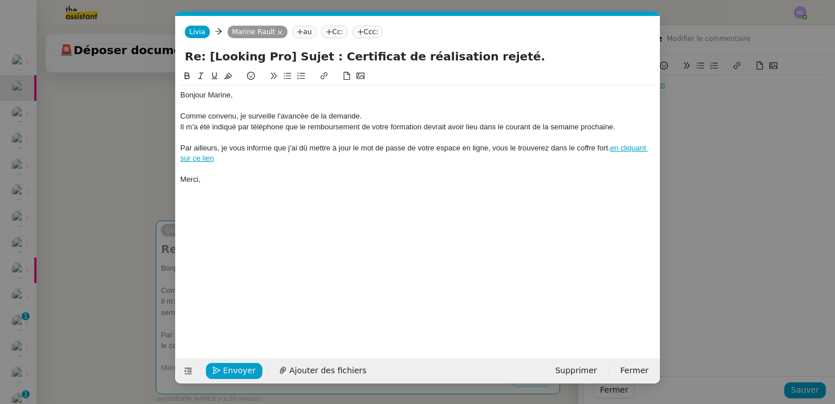
click at [606, 149] on div "Par ailleurs, je vous informe que j'ai dû mettre à jour le mot de passe de votr…" at bounding box center [417, 153] width 475 height 21
click at [590, 147] on div "Par ailleurs, je vous informe que j'ai dû mettre à jour le mot de passe de votr…" at bounding box center [417, 153] width 475 height 21
click at [596, 176] on div "Merci," at bounding box center [417, 180] width 475 height 10
click at [614, 147] on link "en cliquant sur ce lien" at bounding box center [413, 153] width 466 height 19
click at [574, 191] on div "Bonjour Marine, Comme convenu, je surveille l'avancée de la demande. Il m'a été…" at bounding box center [417, 206] width 475 height 272
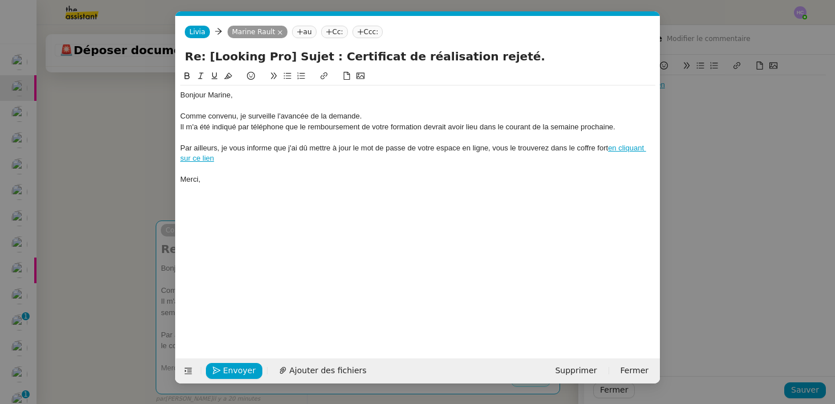
click at [227, 164] on div at bounding box center [417, 169] width 475 height 10
click at [226, 160] on div "Par ailleurs, je vous informe que j'ai dû mettre à jour le mot de passe de votr…" at bounding box center [417, 153] width 475 height 21
click at [213, 229] on div "Bonjour Marine, Comme convenu, je surveille l'avancée de la demande. Il m'a été…" at bounding box center [417, 206] width 475 height 272
click at [230, 371] on span "Envoyer" at bounding box center [239, 371] width 33 height 13
click at [231, 371] on span "Confirmer l'envoi" at bounding box center [257, 371] width 68 height 13
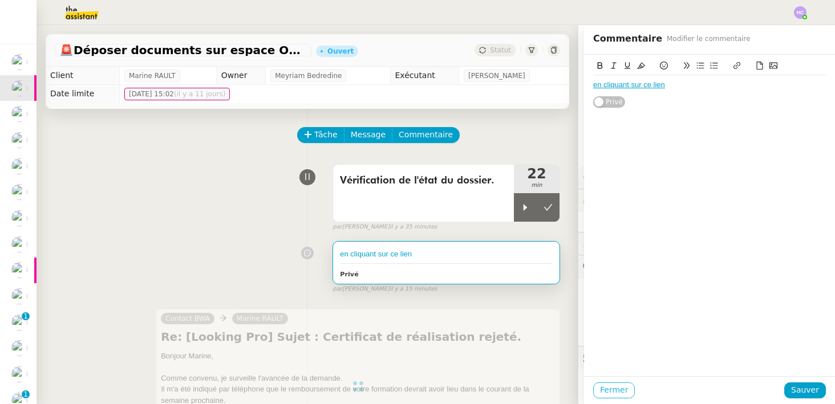
click at [615, 393] on span "Fermer" at bounding box center [614, 390] width 28 height 13
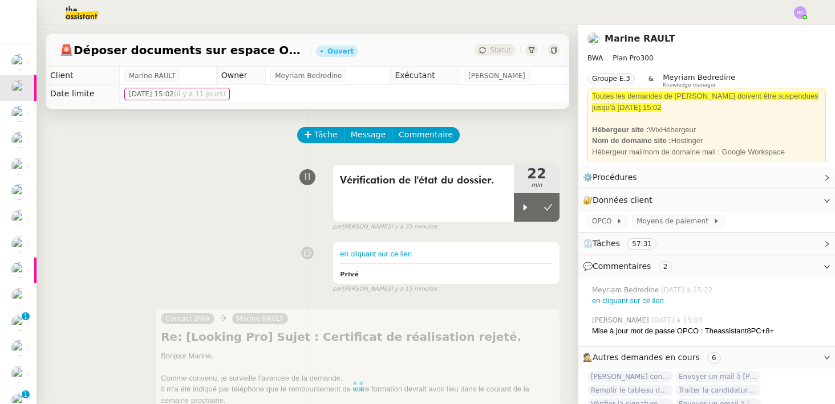
click at [420, 131] on span "Commentaire" at bounding box center [426, 134] width 54 height 13
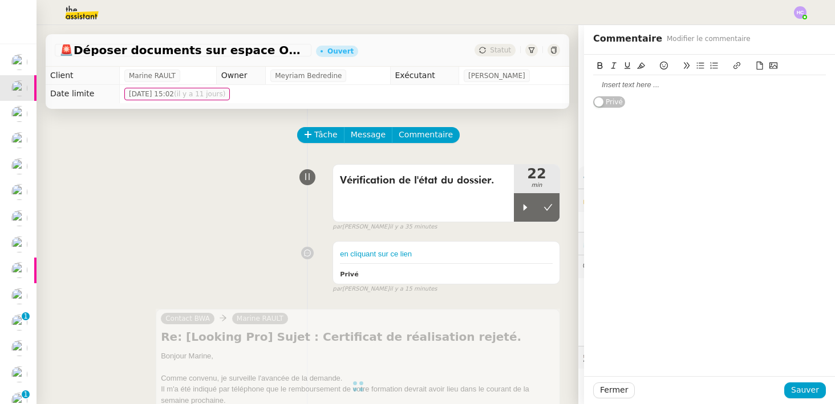
click at [636, 88] on div at bounding box center [709, 85] width 233 height 10
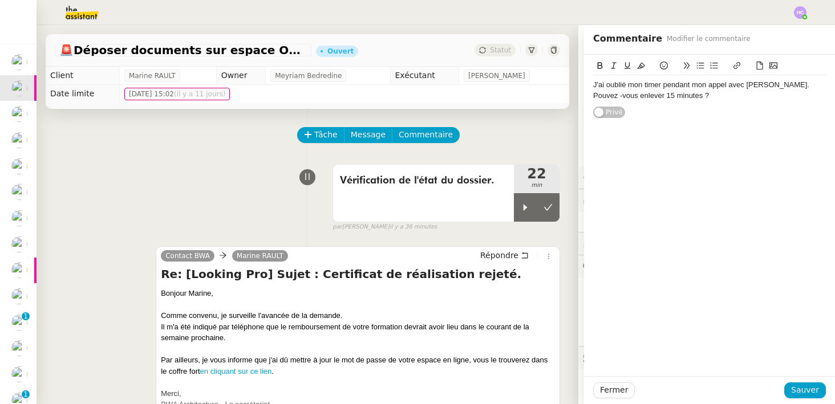
click at [653, 88] on div "J'ai oublié mon timer pendant mon appel avec Meyriam. Pouvez -vous enlever 15 m…" at bounding box center [709, 90] width 233 height 21
click at [761, 86] on div "J'ai oublié mon timer pendant mon appel avec Meyriam. Pouvez -vous enlever 15 m…" at bounding box center [709, 90] width 233 height 21
click at [795, 87] on div "J'ai oublié mon timer pendant mon appel avec Meyriam. Pouvez -vous enlever 15 m…" at bounding box center [709, 90] width 233 height 21
click at [629, 99] on div "J'ai oublié mon timer pendant mon appel avec Meyriam. Pouvez -vous enlever 15 m…" at bounding box center [709, 90] width 233 height 21
click at [799, 386] on span "Sauver" at bounding box center [805, 390] width 28 height 13
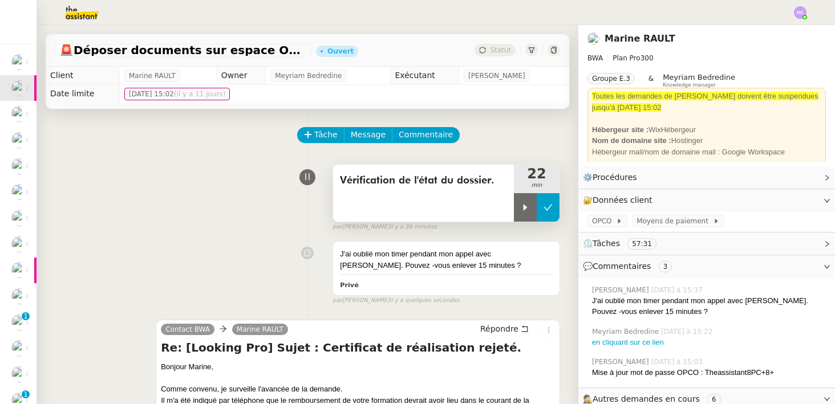
click at [544, 208] on icon at bounding box center [548, 207] width 9 height 9
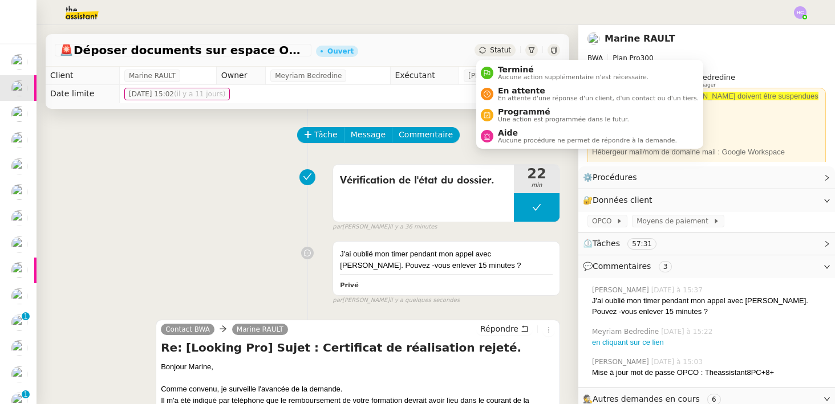
click at [494, 51] on span "Statut" at bounding box center [500, 50] width 21 height 8
click at [517, 139] on span "Aucune procédure ne permet de répondre à la demande." at bounding box center [587, 140] width 179 height 6
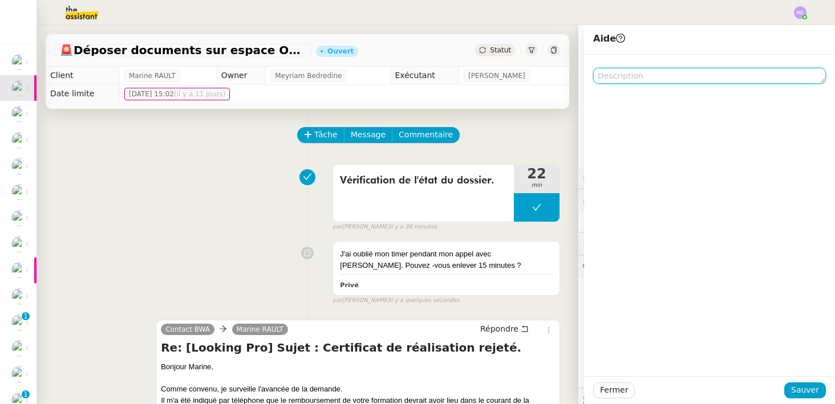
click at [637, 83] on textarea at bounding box center [709, 76] width 233 height 16
type textarea "Cf Commentaire."
drag, startPoint x: 662, startPoint y: 79, endPoint x: 581, endPoint y: 79, distance: 80.4
click at [581, 79] on app-ticket "🚨 Déposer documents sur espace OPCO Ouvert Statut Client Marine RAULT Owner Mey…" at bounding box center [436, 214] width 799 height 379
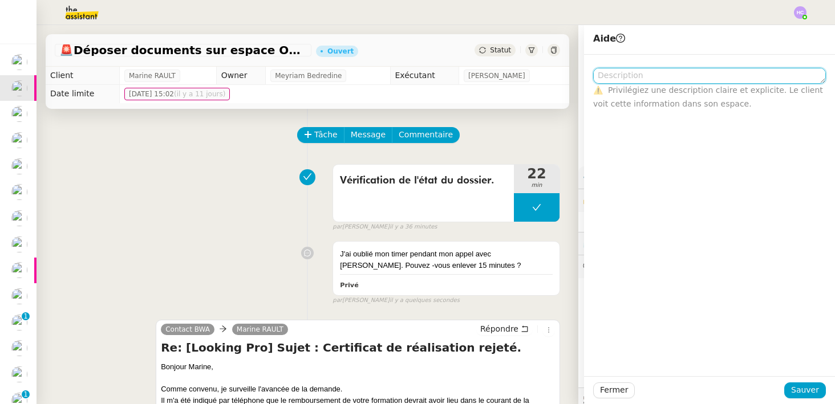
scroll to position [0, 0]
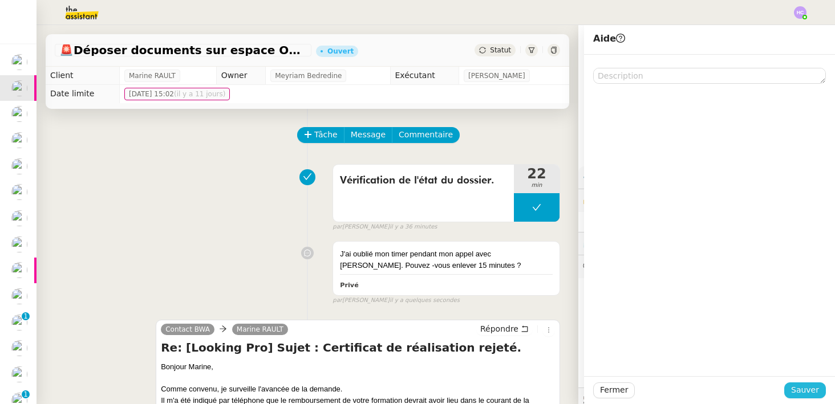
click at [802, 396] on span "Sauver" at bounding box center [805, 390] width 28 height 13
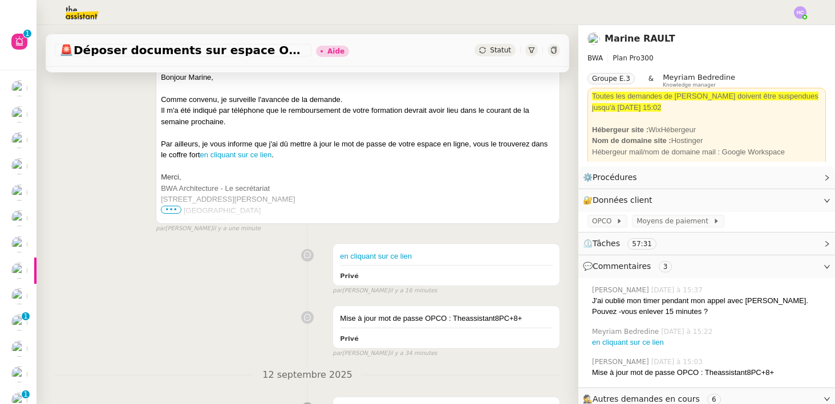
scroll to position [410, 0]
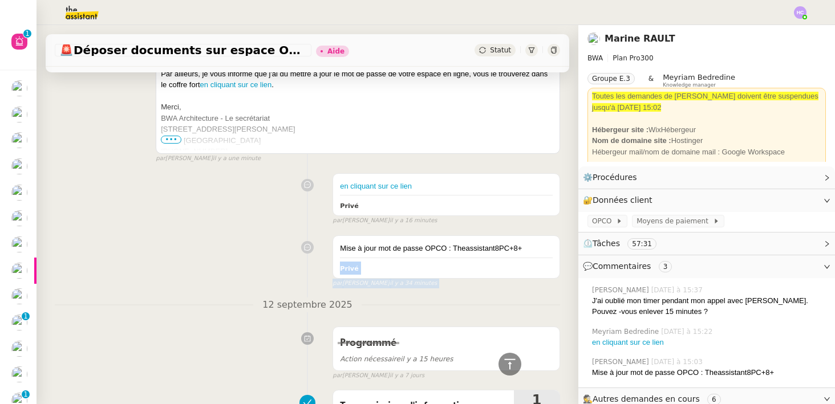
drag, startPoint x: 534, startPoint y: 249, endPoint x: 331, endPoint y: 249, distance: 203.6
click at [331, 249] on div "Mise à jour mot de passe OPCO : Theassistant8PC+8+ Privé false par Hannah C. il…" at bounding box center [307, 259] width 505 height 58
copy app-ticket-timeline-item "Mise à jour mot de passe OPCO : Theassistant8PC+8+ Privé false par Hannah C. il…"
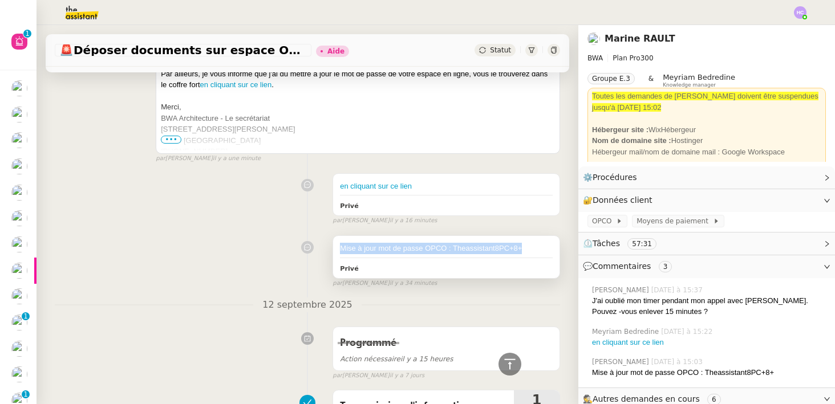
drag, startPoint x: 532, startPoint y: 246, endPoint x: 337, endPoint y: 249, distance: 195.1
click at [337, 249] on div "Mise à jour mot de passe OPCO : Theassistant8PC+8+ Privé" at bounding box center [446, 257] width 226 height 42
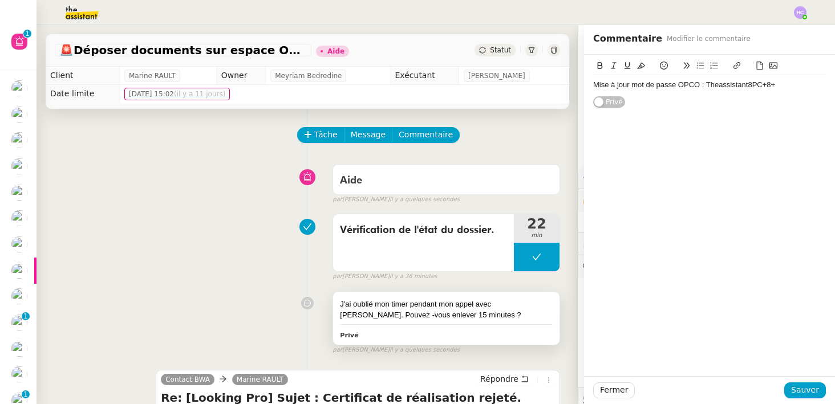
click at [383, 304] on div "J'ai oublié mon timer pendant mon appel avec Meyriam. Pouvez -vous enlever 15 m…" at bounding box center [446, 310] width 213 height 22
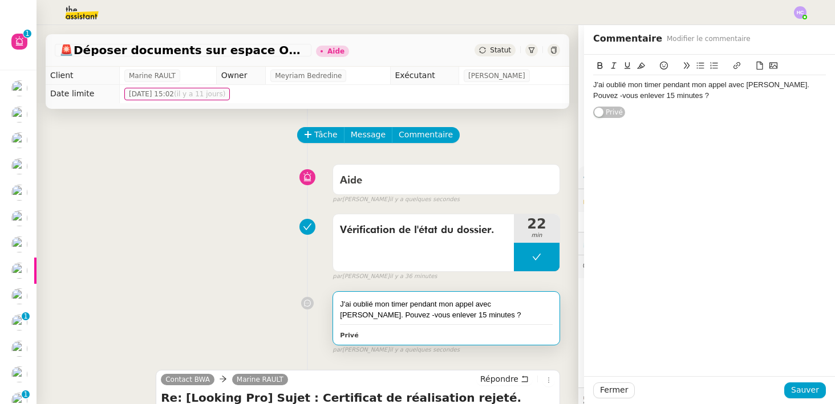
click at [668, 97] on div "J'ai oublié mon timer pendant mon appel avec Meyriam. Pouvez -vous enlever 15 m…" at bounding box center [709, 90] width 233 height 21
click at [803, 390] on span "Sauver" at bounding box center [805, 390] width 28 height 13
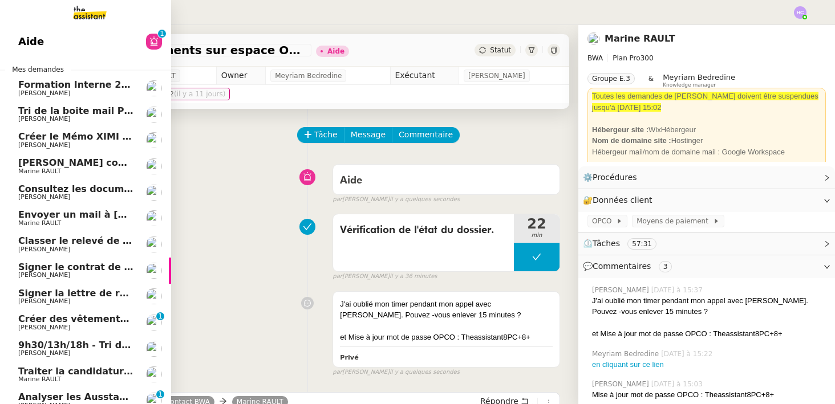
click at [74, 112] on span "Tri de la boite mail PERSO - 19 septembre 2025" at bounding box center [140, 111] width 244 height 11
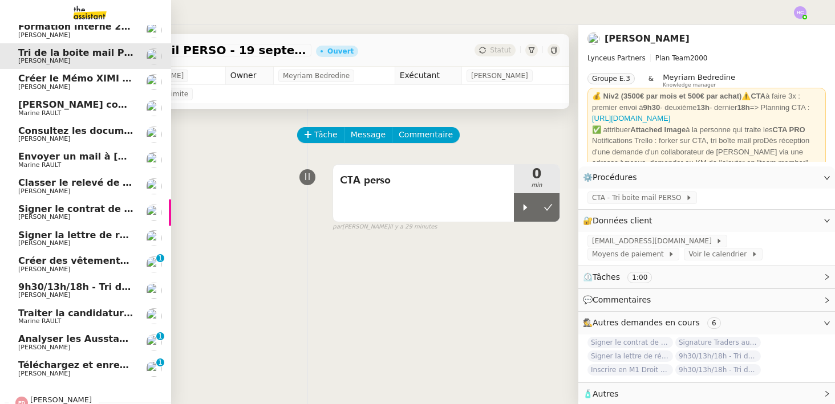
scroll to position [102, 0]
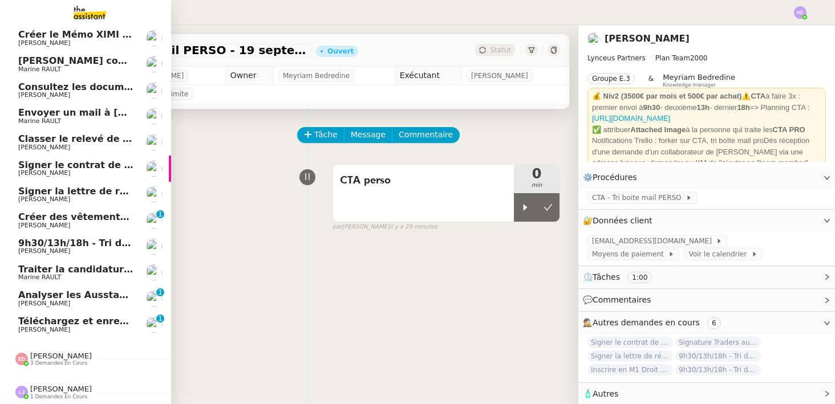
click at [20, 216] on span "Créer des vêtements de travail VEN" at bounding box center [110, 217] width 184 height 11
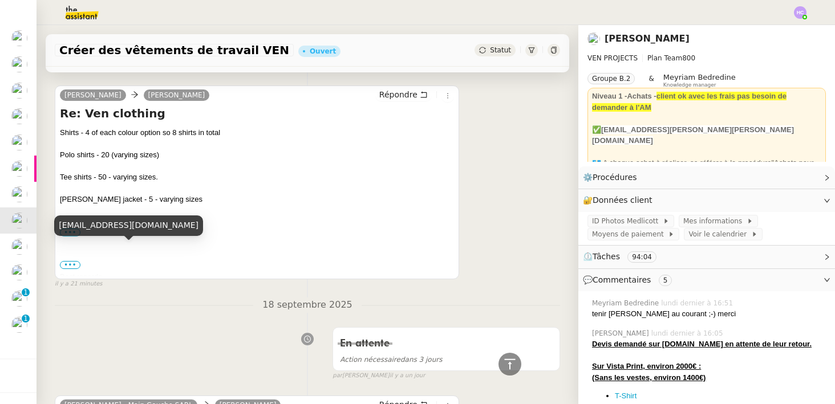
scroll to position [155, 0]
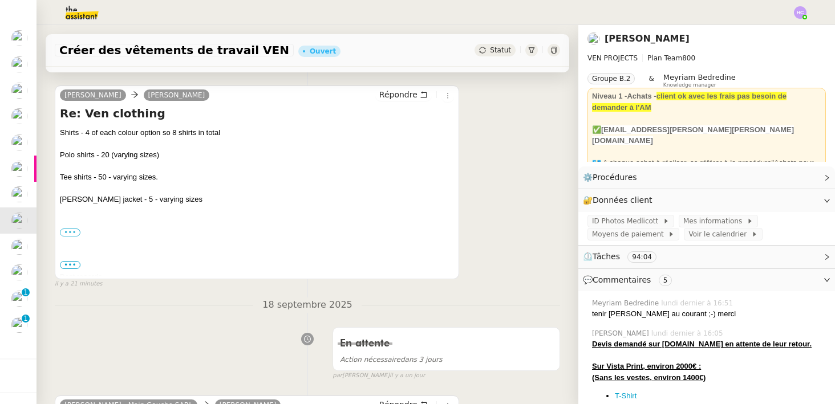
click at [181, 156] on div "Polo shirts - 20 (varying sizes)" at bounding box center [257, 154] width 394 height 11
click at [69, 231] on label "•••" at bounding box center [70, 233] width 21 height 8
click at [0, 0] on input "•••" at bounding box center [0, 0] width 0 height 0
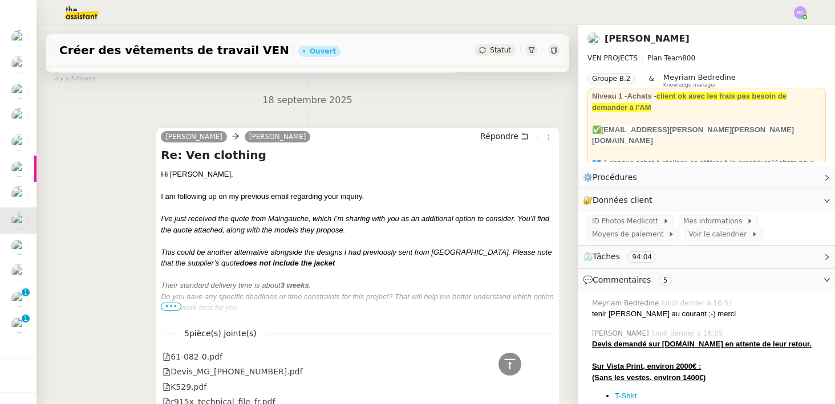
scroll to position [728, 0]
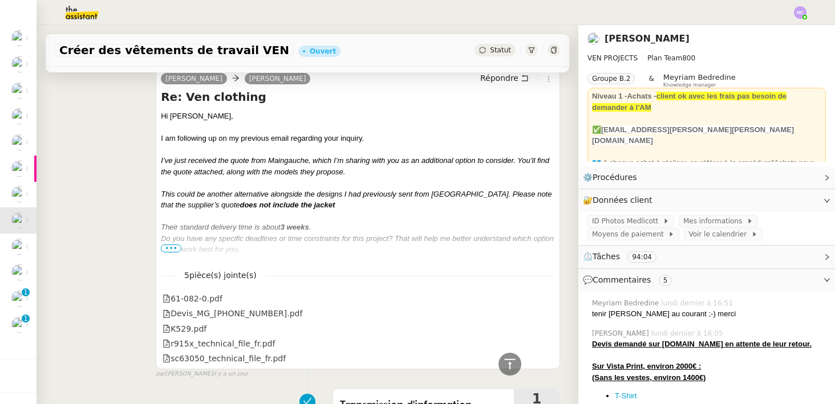
click at [175, 247] on span "•••" at bounding box center [171, 249] width 21 height 8
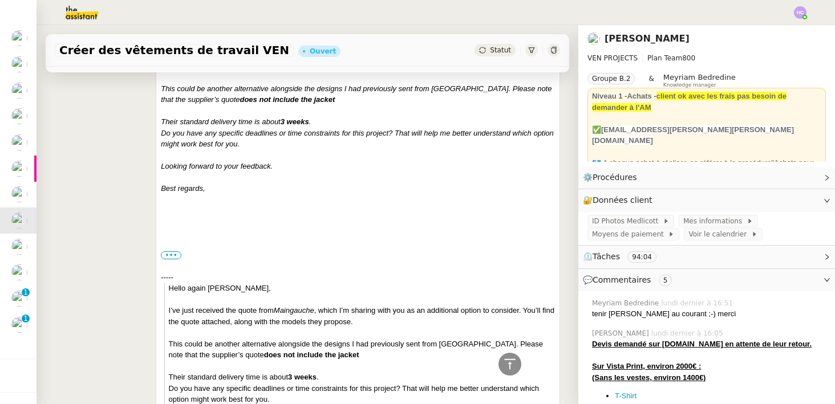
scroll to position [836, 0]
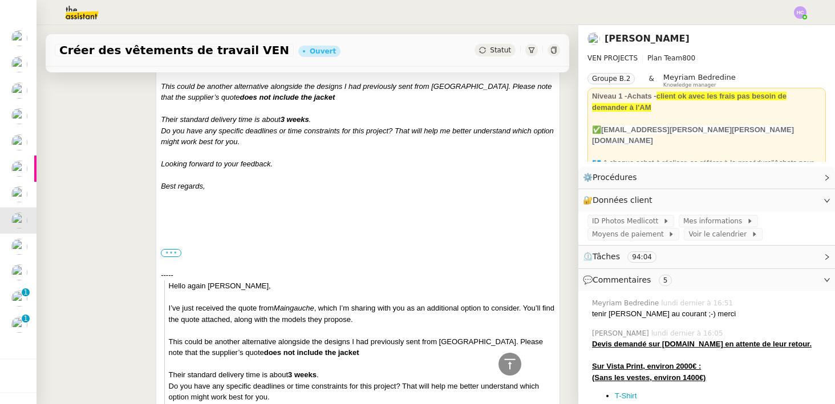
click at [176, 253] on label "•••" at bounding box center [171, 253] width 21 height 8
click at [0, 0] on input "•••" at bounding box center [0, 0] width 0 height 0
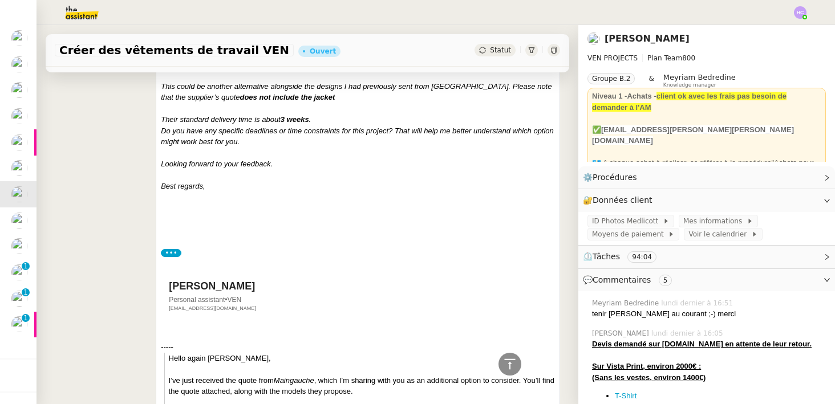
scroll to position [76, 0]
click at [176, 253] on label "•••" at bounding box center [171, 253] width 21 height 8
click at [0, 0] on input "•••" at bounding box center [0, 0] width 0 height 0
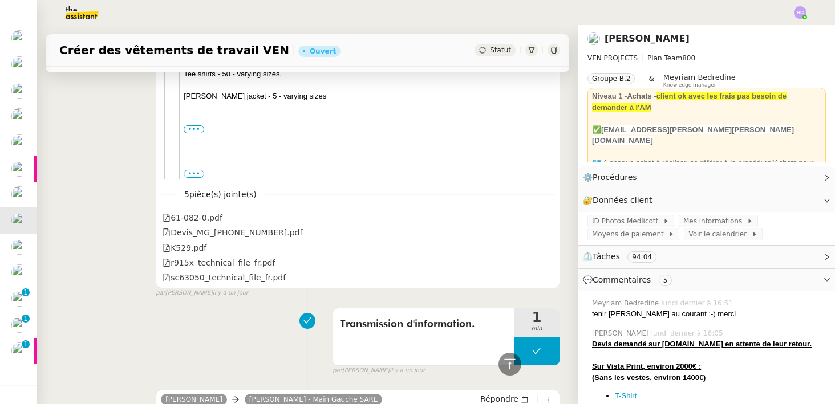
scroll to position [1650, 0]
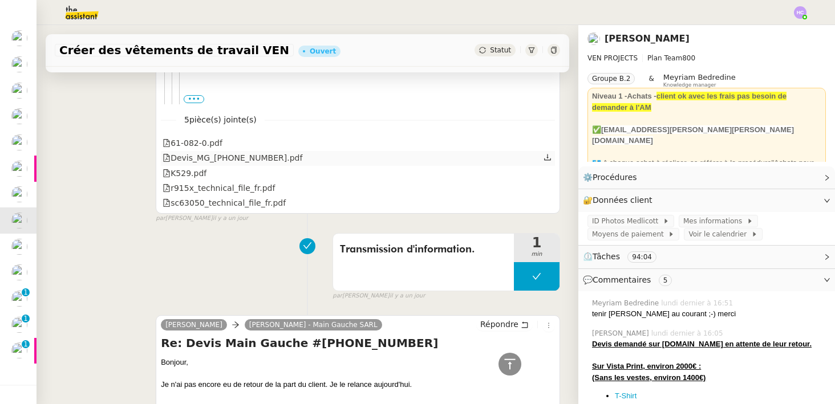
click at [210, 156] on div "Devis_MG_[PHONE_NUMBER].pdf" at bounding box center [233, 158] width 140 height 13
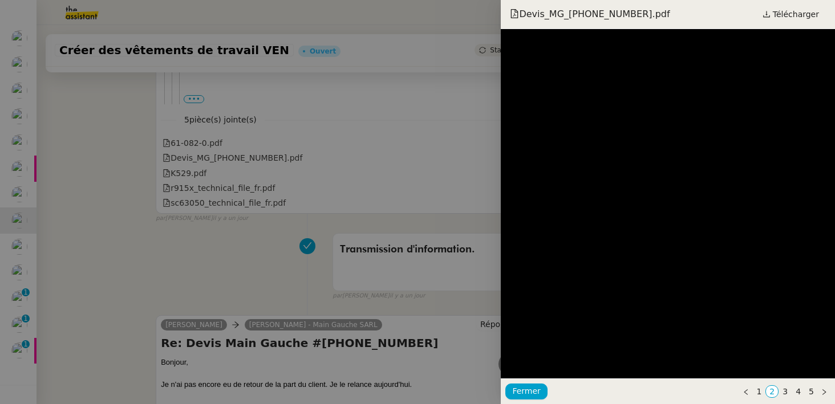
click at [266, 242] on div at bounding box center [417, 202] width 835 height 404
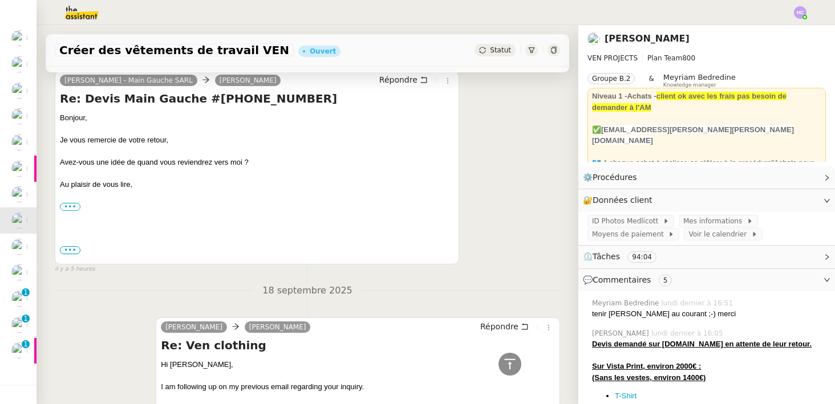
scroll to position [0, 0]
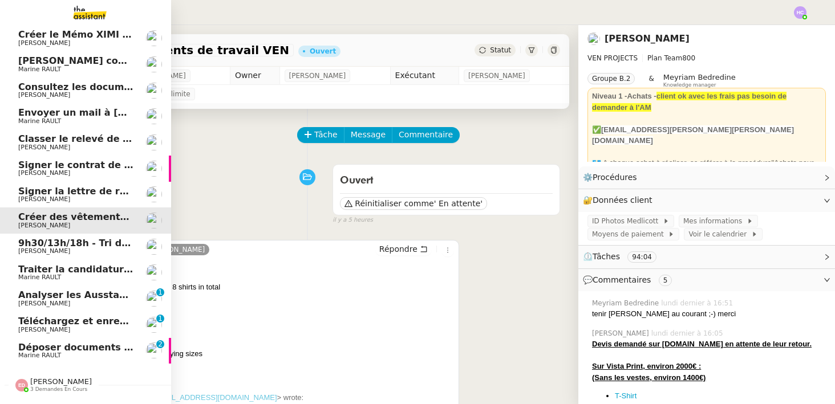
click at [139, 43] on link "Créer le Mémo XIMI « Ma première facturation » Antoine DUCATILLION" at bounding box center [85, 38] width 171 height 26
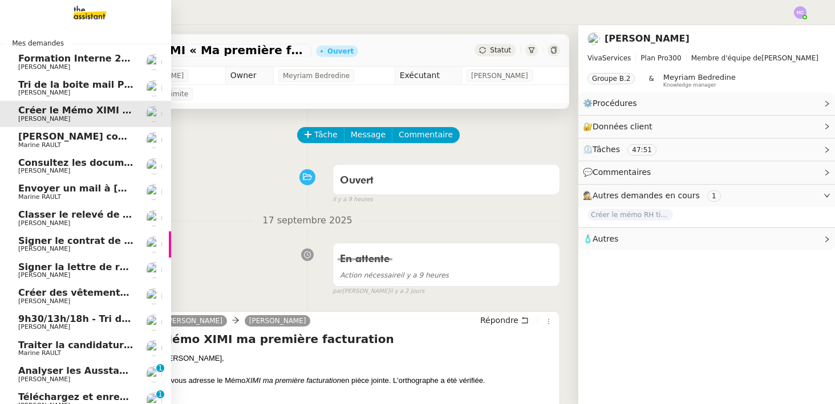
click at [75, 80] on span "Tri de la boite mail PERSO - 19 septembre 2025" at bounding box center [140, 84] width 244 height 11
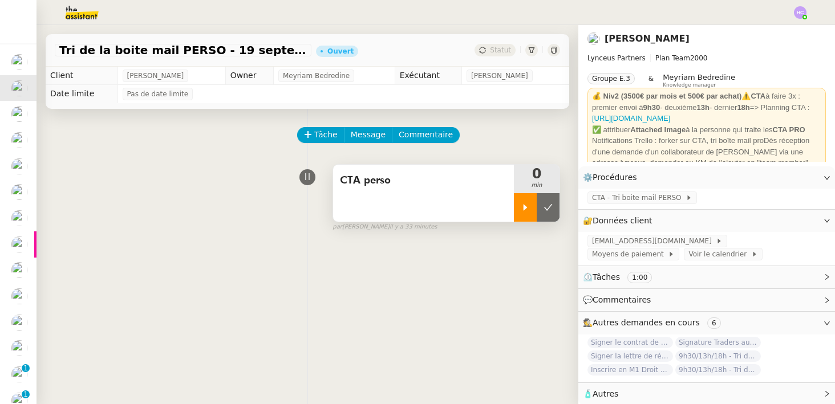
click at [525, 205] on icon at bounding box center [525, 207] width 9 height 9
click at [540, 205] on icon at bounding box center [536, 207] width 9 height 9
click at [524, 208] on icon at bounding box center [526, 207] width 4 height 6
click at [545, 205] on div at bounding box center [537, 207] width 46 height 29
click at [545, 205] on icon at bounding box center [548, 207] width 9 height 9
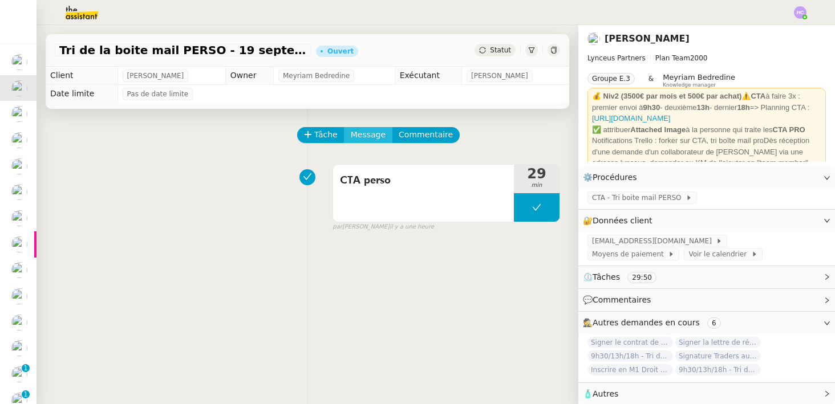
click at [356, 134] on span "Message" at bounding box center [368, 134] width 35 height 13
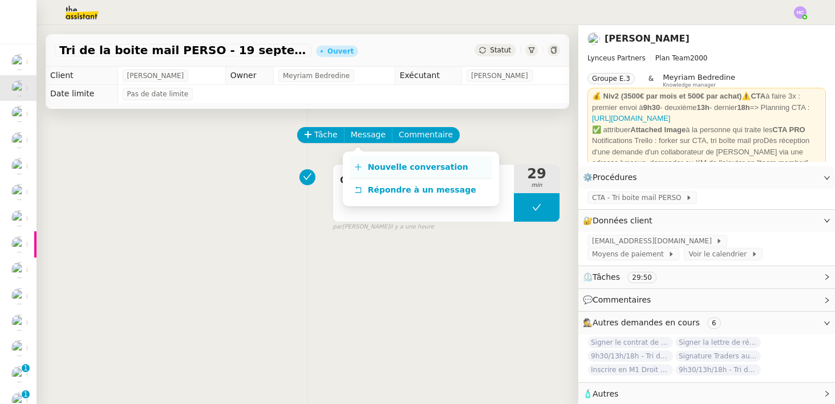
click at [376, 163] on span "Nouvelle conversation" at bounding box center [418, 167] width 100 height 9
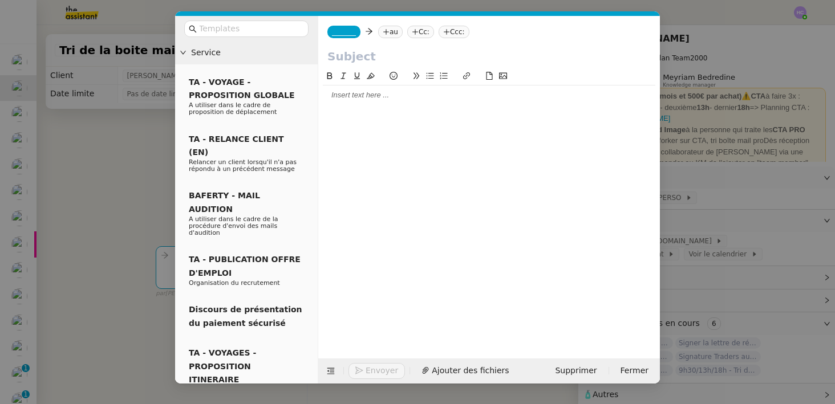
click at [346, 35] on span "_______" at bounding box center [344, 32] width 24 height 8
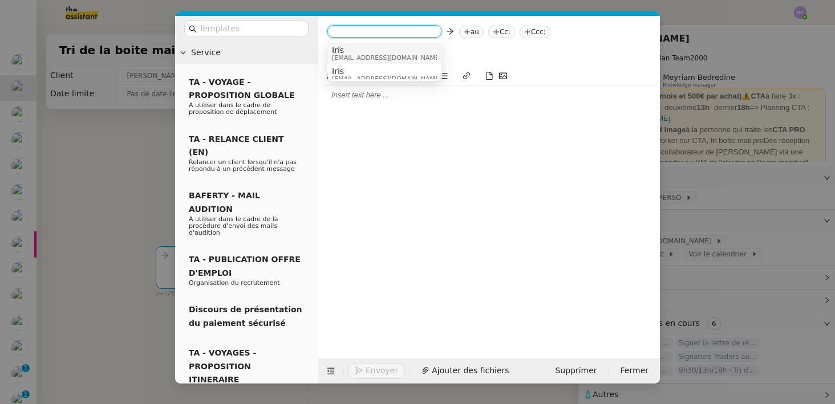
click at [355, 51] on span "Iris" at bounding box center [387, 50] width 110 height 9
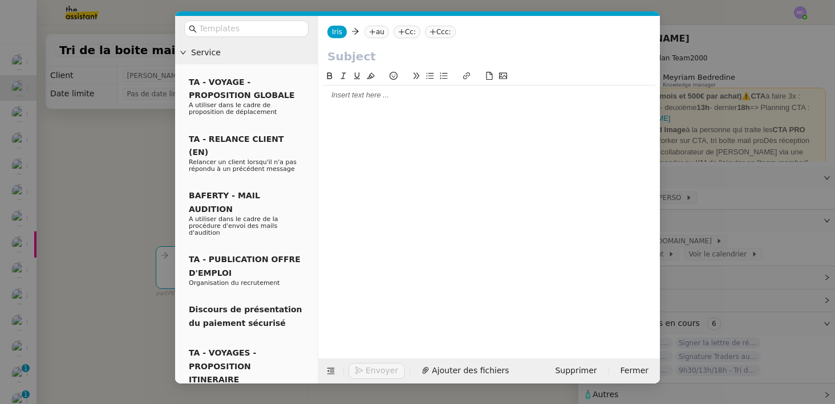
click at [372, 31] on icon at bounding box center [372, 32] width 7 height 7
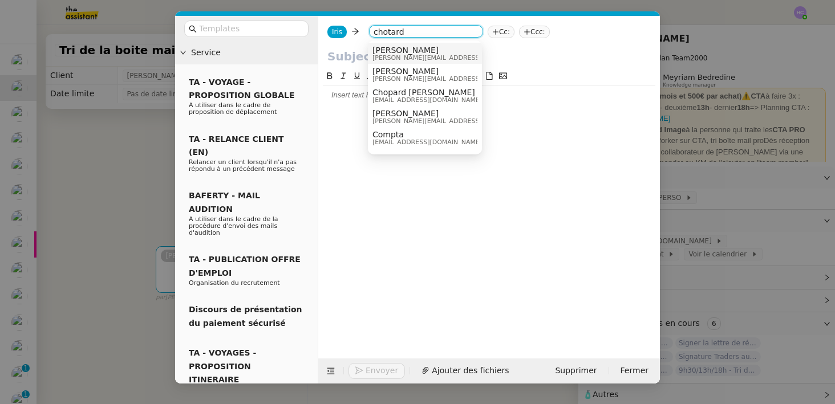
type input "chotard"
click at [424, 55] on span "p.chotard@lynceus-partners.com" at bounding box center [453, 58] width 162 height 6
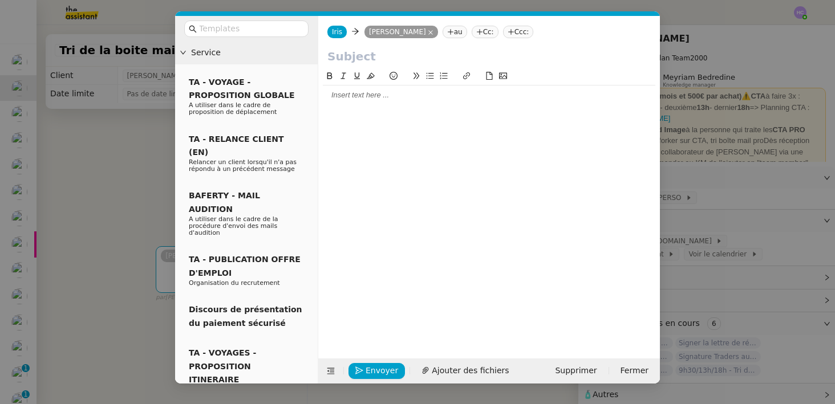
click at [358, 59] on input "text" at bounding box center [488, 56] width 323 height 17
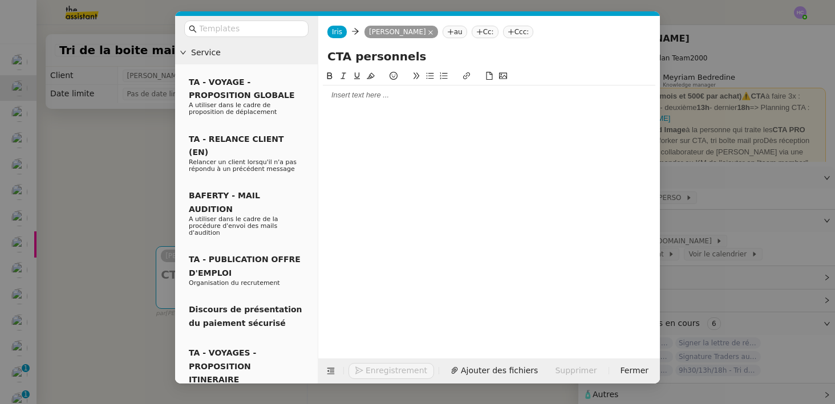
type input "CTA personnels"
click at [345, 98] on div at bounding box center [489, 95] width 333 height 10
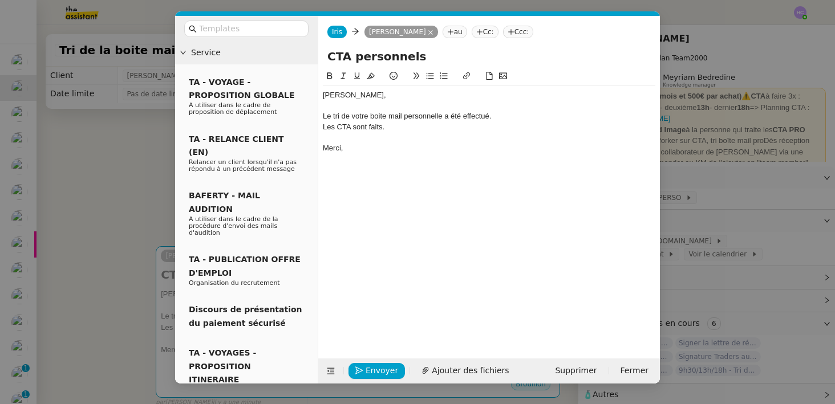
click at [345, 125] on div "Les CTA sont faits." at bounding box center [489, 127] width 333 height 10
paste input "https://trello.com/b/GQgswtmC/cta"
type input "https://trello.com/b/GQgswtmC/cta"
click at [373, 129] on div "Les CTA sont faits." at bounding box center [489, 127] width 333 height 10
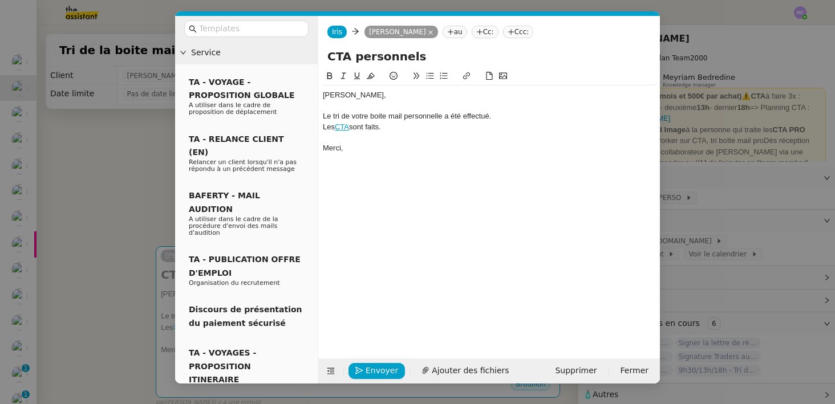
click at [0, 0] on lt-span "Ignore" at bounding box center [0, 0] width 0 height 0
click at [385, 371] on span "Envoyer" at bounding box center [382, 371] width 33 height 13
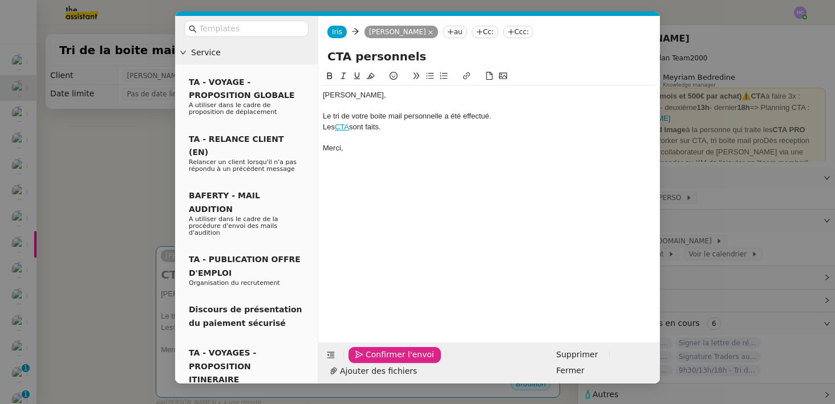
click at [385, 362] on span "Confirmer l'envoi" at bounding box center [400, 355] width 68 height 13
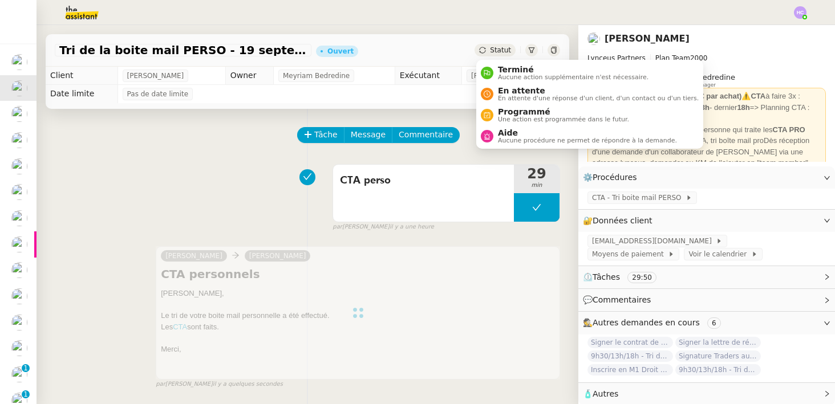
click at [500, 50] on span "Statut" at bounding box center [500, 50] width 21 height 8
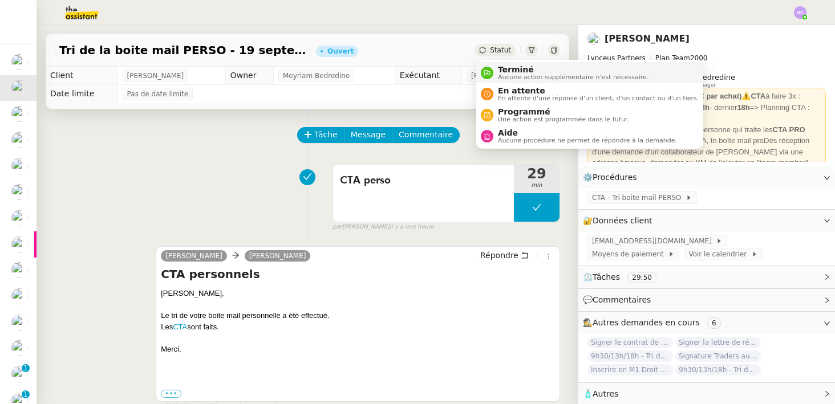
click at [503, 70] on span "Terminé" at bounding box center [573, 69] width 151 height 9
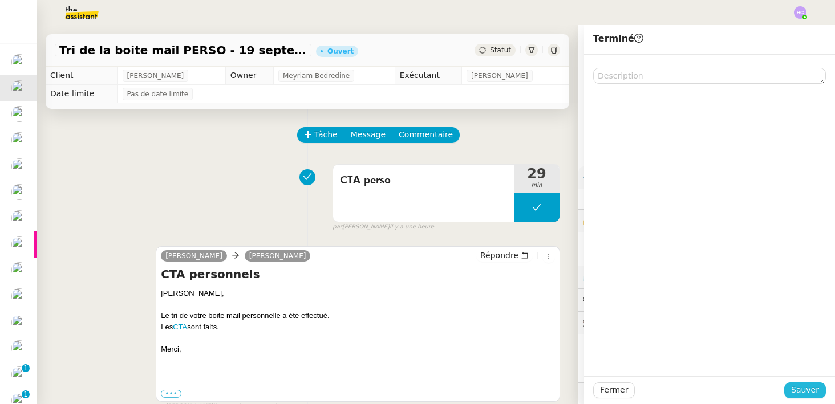
click at [807, 389] on span "Sauver" at bounding box center [805, 390] width 28 height 13
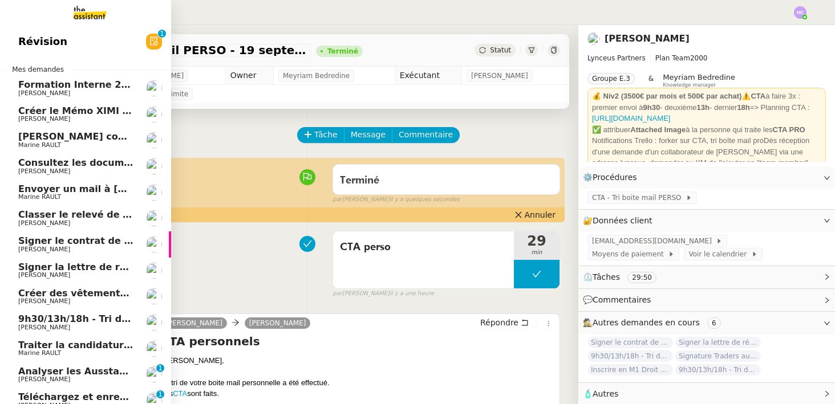
click at [64, 110] on span "Créer le Mémo XIMI « Ma première facturation »" at bounding box center [142, 111] width 248 height 11
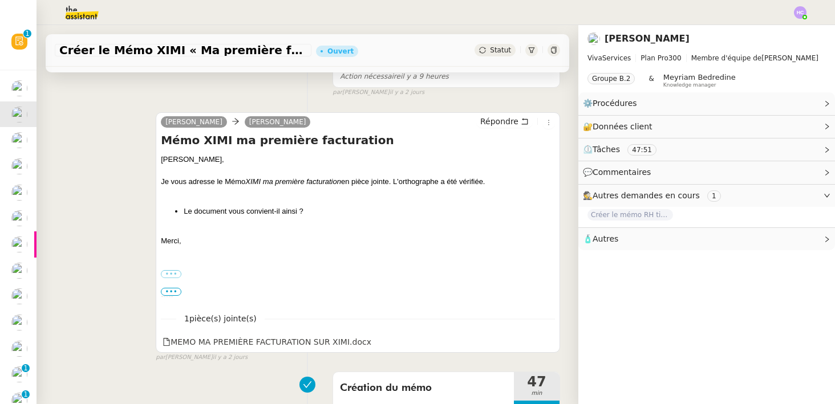
scroll to position [225, 0]
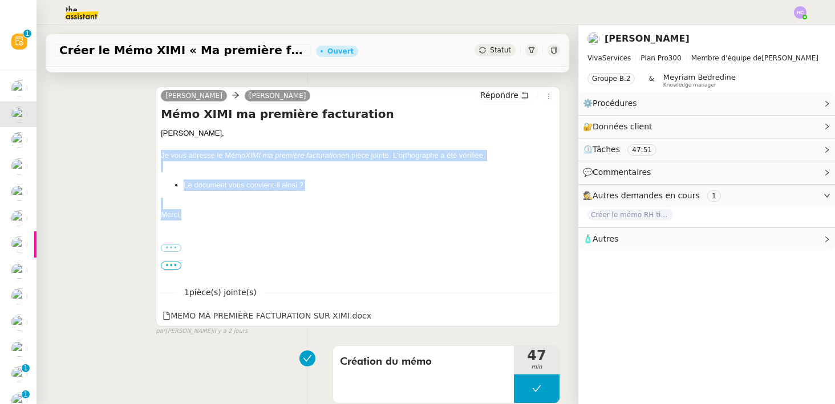
drag, startPoint x: 190, startPoint y: 215, endPoint x: 151, endPoint y: 156, distance: 70.9
click at [151, 156] on div "Emilie Antoine DUCATILLION Répondre Mémo XIMI ma première facturation Antoine, …" at bounding box center [307, 206] width 505 height 260
copy div "Je vous adresse le Mémo XIMI ma première facturation en pièce jointe. L'orthogr…"
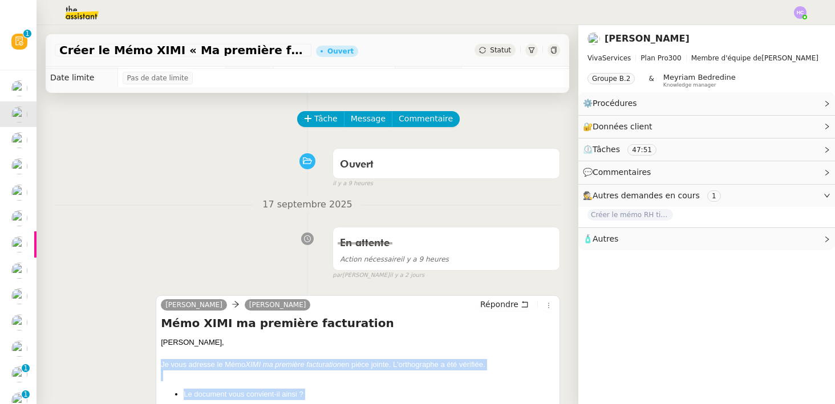
scroll to position [0, 0]
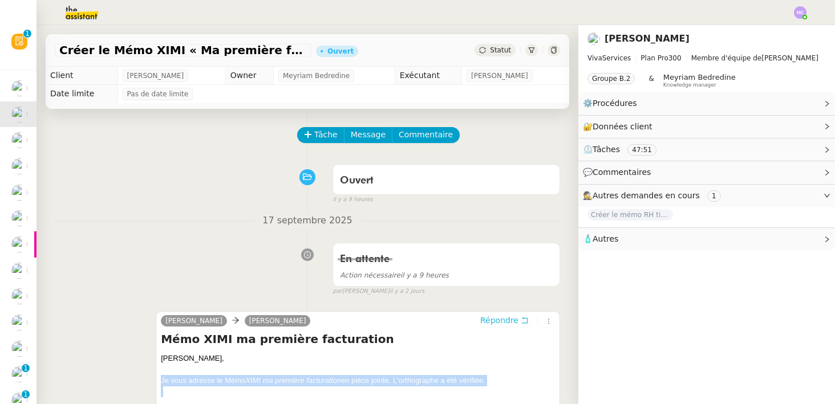
click at [501, 321] on span "Répondre" at bounding box center [499, 320] width 38 height 11
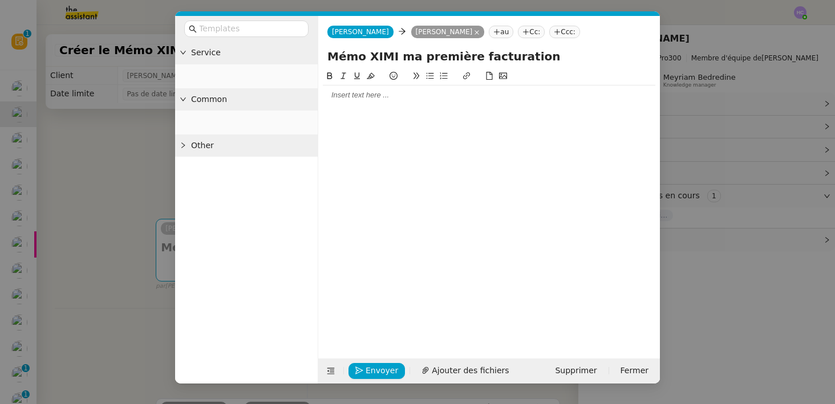
click at [132, 208] on nz-modal-container "Service Common Other Emilie Antoine DUCATILLION au Cc: Ccc: Mémo XIMI ma premiè…" at bounding box center [417, 202] width 835 height 404
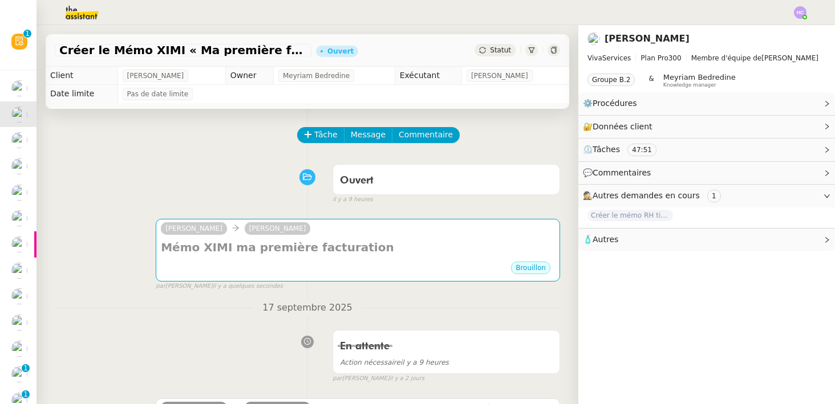
scroll to position [10, 0]
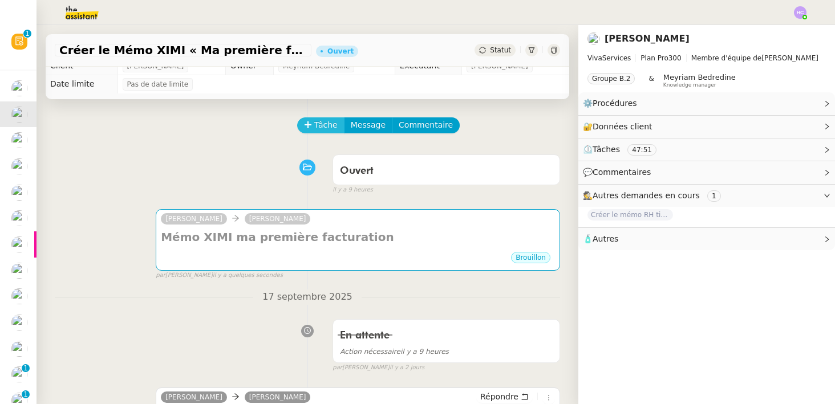
click at [322, 123] on span "Tâche" at bounding box center [325, 125] width 23 height 13
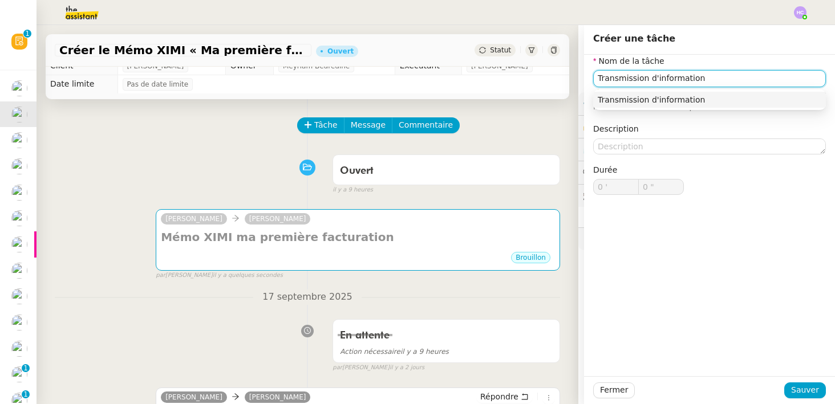
click at [615, 102] on div "Transmission d'information" at bounding box center [710, 100] width 224 height 10
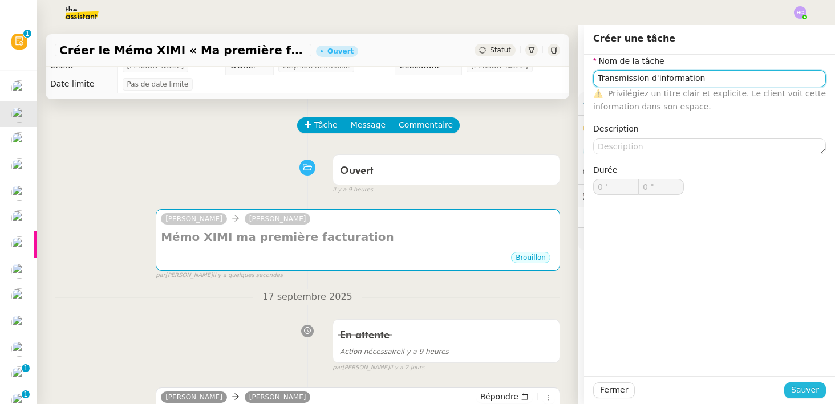
type input "Transmission d'information"
click at [812, 391] on span "Sauver" at bounding box center [805, 390] width 28 height 13
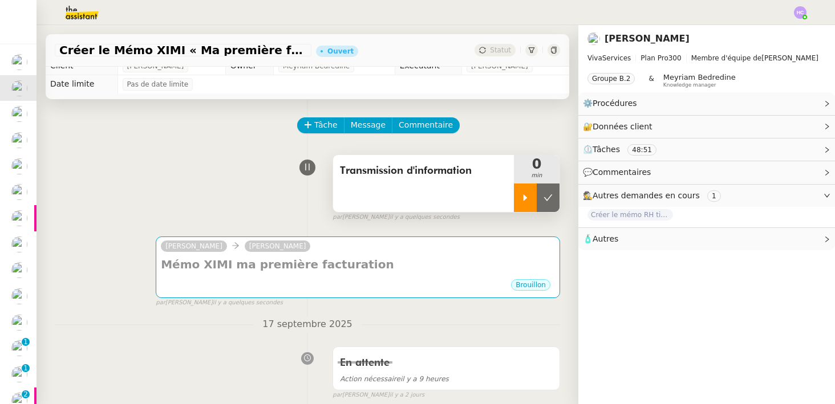
click at [523, 197] on icon at bounding box center [525, 197] width 9 height 9
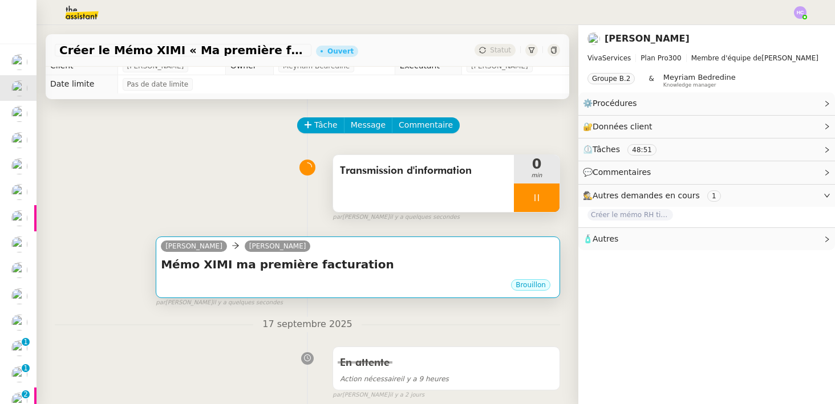
click at [416, 259] on h4 "Mémo XIMI ma première facturation" at bounding box center [358, 265] width 394 height 16
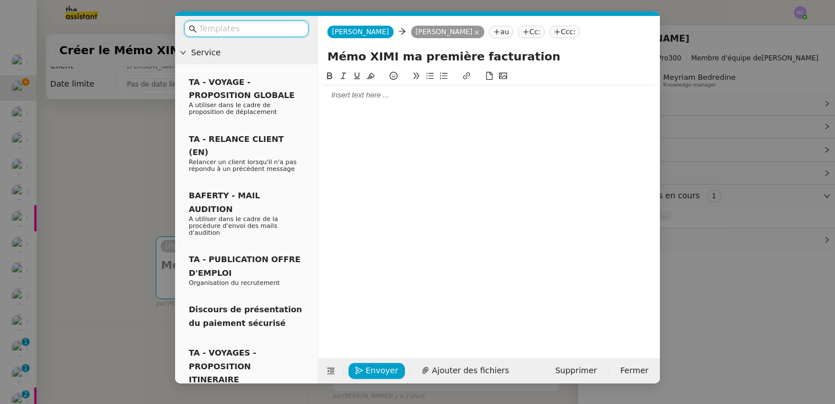
click at [238, 30] on input "text" at bounding box center [250, 28] width 103 height 13
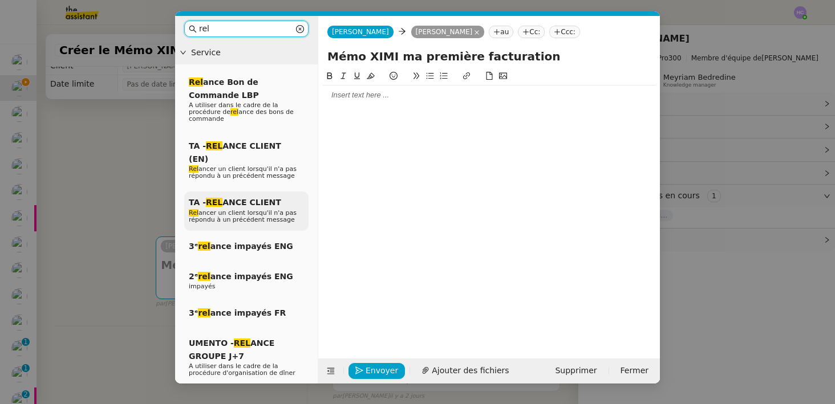
type input "rel"
click at [237, 198] on span "TA - REL ANCE CLIENT" at bounding box center [235, 202] width 92 height 9
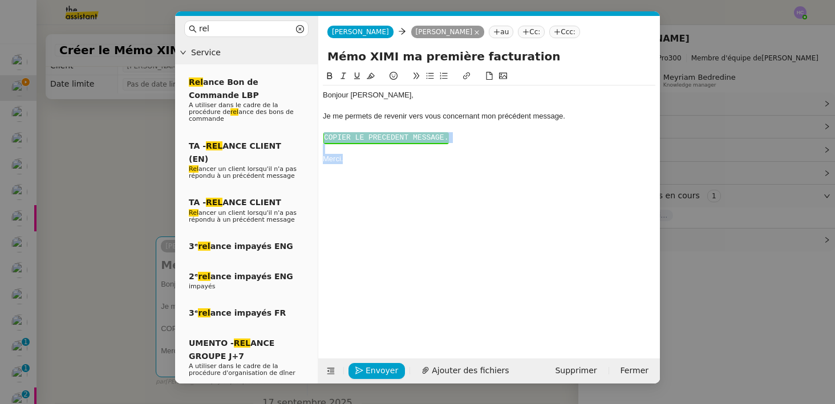
drag, startPoint x: 358, startPoint y: 169, endPoint x: 322, endPoint y: 136, distance: 49.3
click at [322, 136] on nz-spin "Bonjour ﻿Antoine﻿, Je me permets de revenir vers vous concernant mon précédent …" at bounding box center [489, 208] width 342 height 276
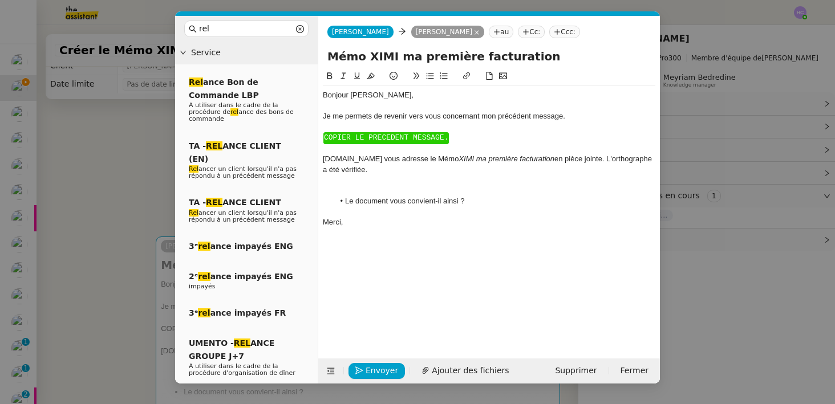
click at [337, 154] on div at bounding box center [489, 149] width 333 height 10
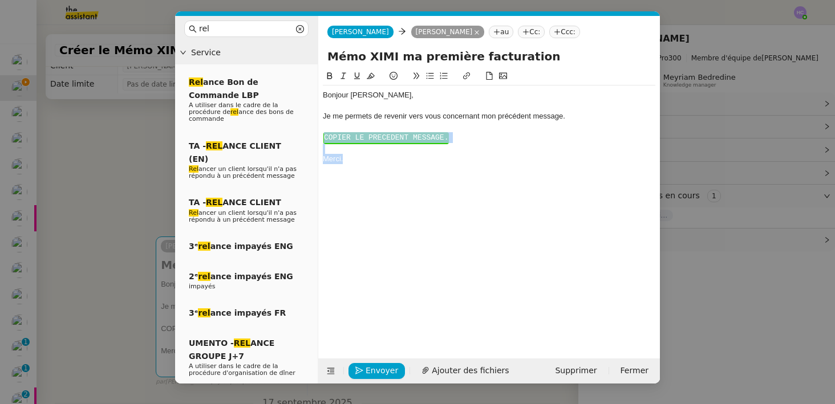
drag, startPoint x: 351, startPoint y: 172, endPoint x: 320, endPoint y: 132, distance: 50.4
click at [320, 132] on nz-spin "Bonjour ﻿Antoine﻿, Je me permets de revenir vers vous concernant mon précédent …" at bounding box center [489, 208] width 342 height 276
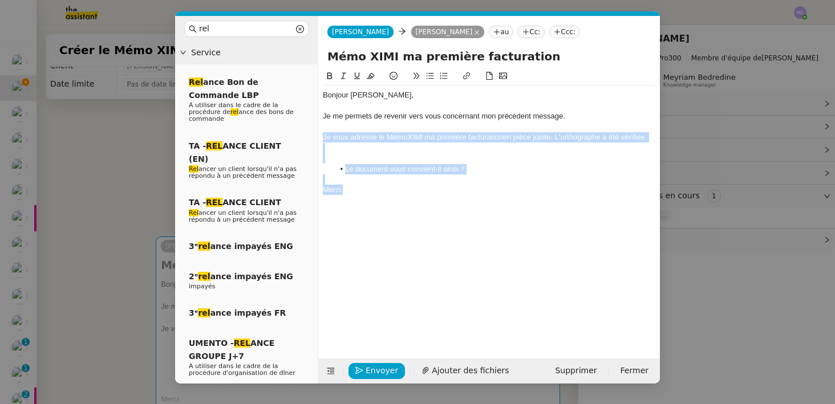
drag, startPoint x: 351, startPoint y: 197, endPoint x: 318, endPoint y: 141, distance: 64.5
click at [318, 141] on nz-spin "Bonjour ﻿Antoine﻿, Je me permets de revenir vers vous concernant mon précédent …" at bounding box center [489, 208] width 342 height 276
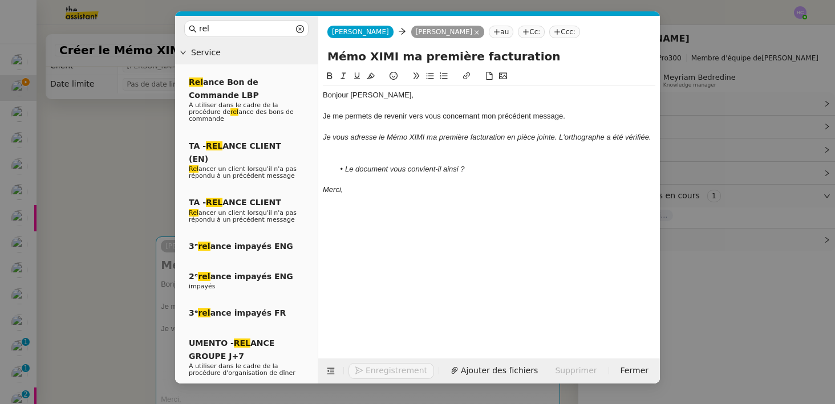
click at [391, 152] on div at bounding box center [489, 148] width 333 height 10
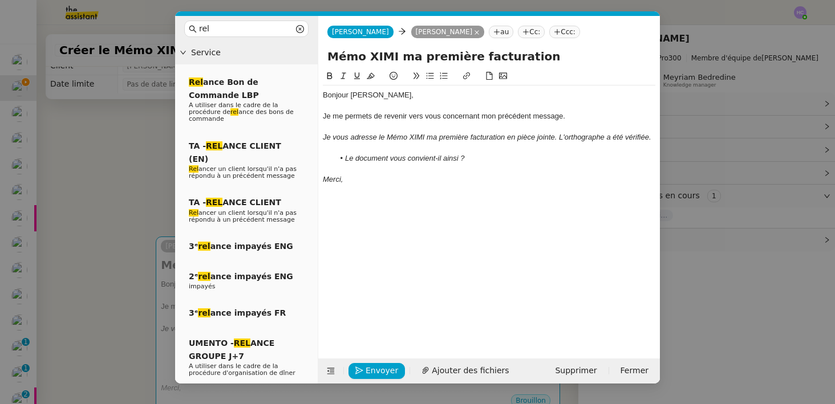
click at [128, 209] on nz-modal-container "rel Service Rel ance Bon de Commande LBP A utiliser dans le cadre de la procédu…" at bounding box center [417, 202] width 835 height 404
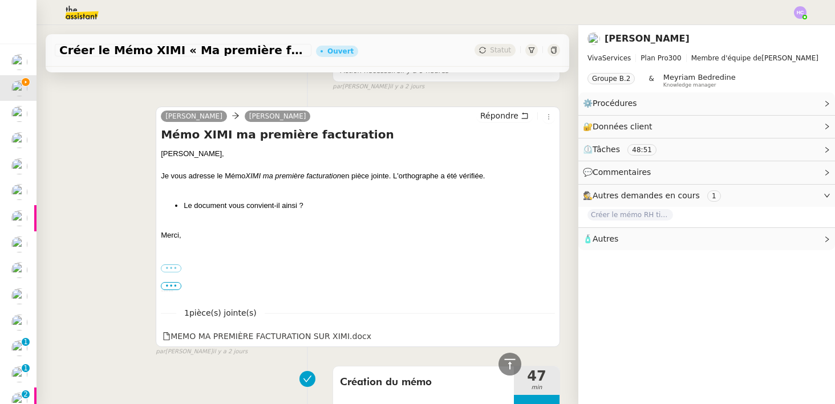
scroll to position [445, 0]
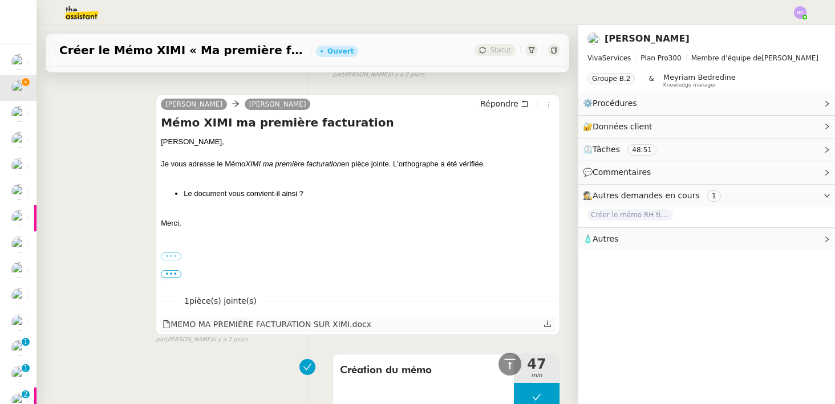
click at [549, 324] on icon at bounding box center [548, 324] width 8 height 8
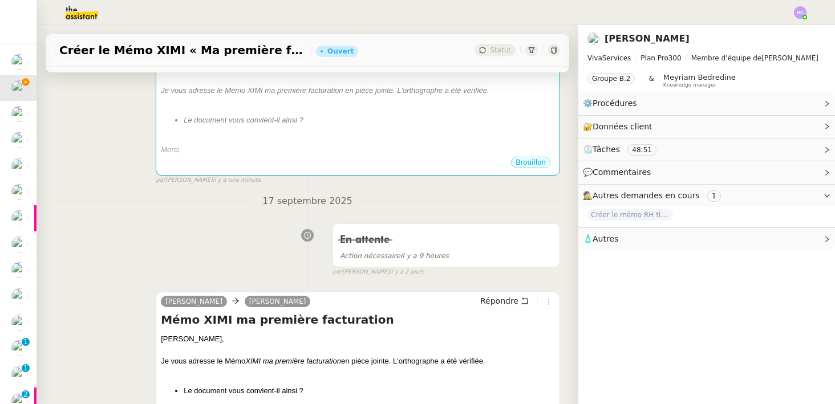
scroll to position [151, 0]
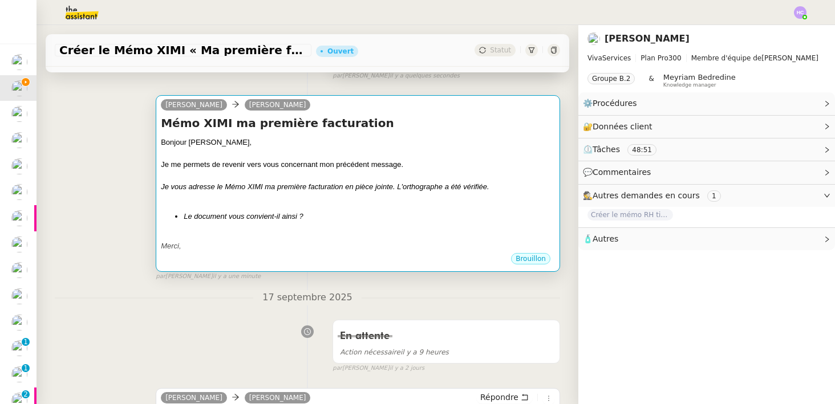
click at [303, 180] on div at bounding box center [358, 176] width 394 height 11
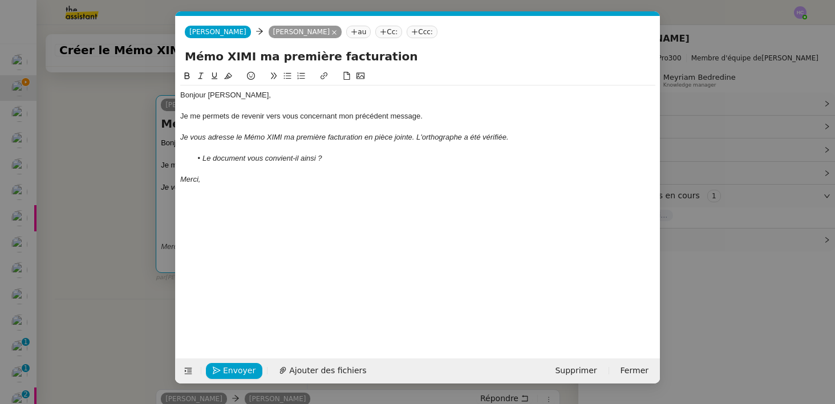
scroll to position [0, 33]
click at [311, 371] on span "Ajouter des fichiers" at bounding box center [327, 371] width 77 height 13
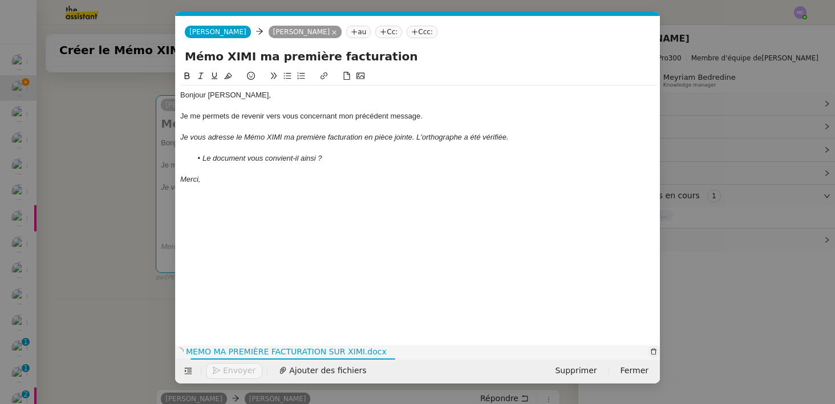
click at [654, 351] on icon "button" at bounding box center [653, 352] width 7 height 7
click at [654, 350] on icon "button" at bounding box center [654, 352] width 6 height 6
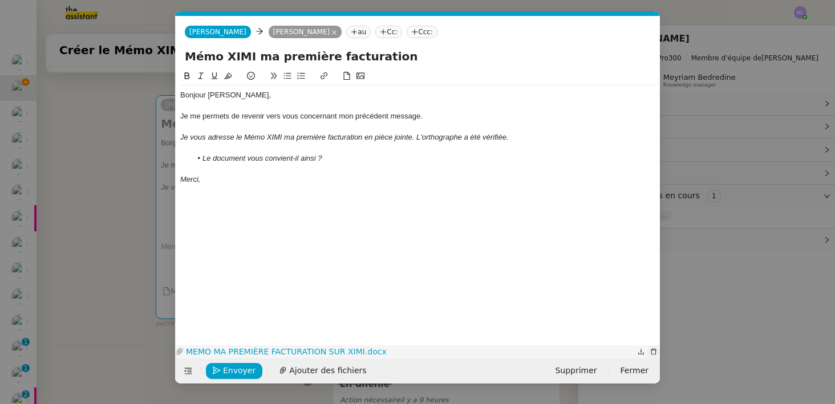
click at [654, 351] on icon "button" at bounding box center [653, 352] width 7 height 7
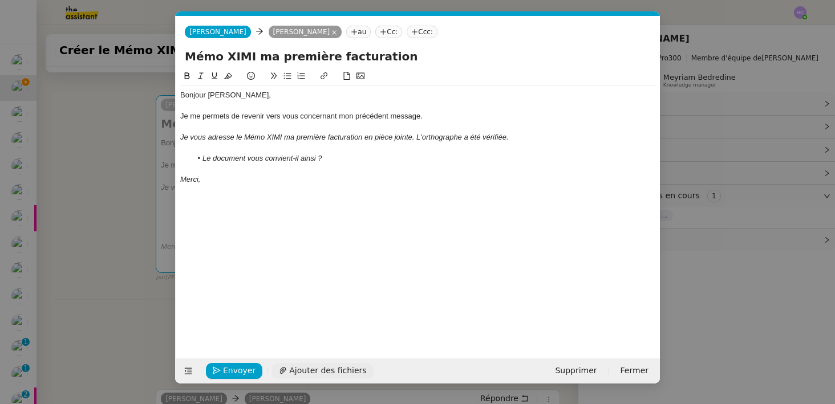
click at [336, 369] on span "Ajouter des fichiers" at bounding box center [327, 371] width 77 height 13
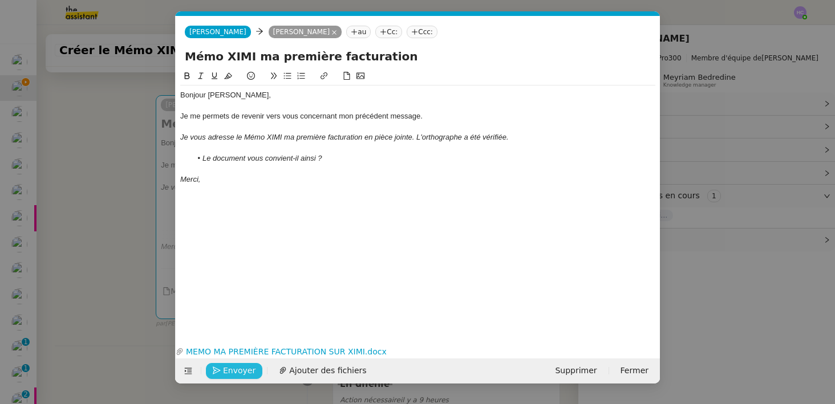
click at [232, 371] on span "Envoyer" at bounding box center [239, 371] width 33 height 13
click at [232, 371] on span "Confirmer l'envoi" at bounding box center [257, 371] width 68 height 13
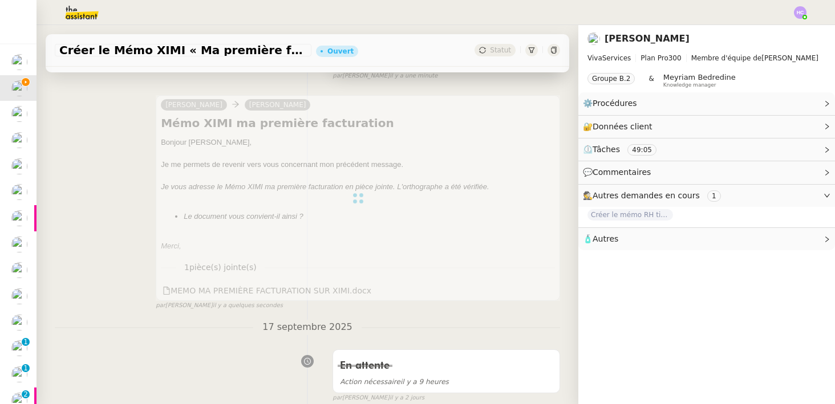
scroll to position [0, 0]
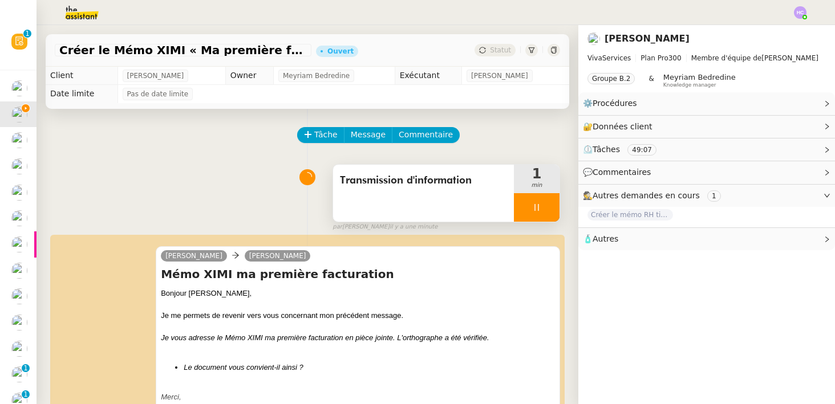
click at [543, 208] on div at bounding box center [537, 207] width 46 height 29
click at [544, 208] on icon at bounding box center [548, 207] width 9 height 9
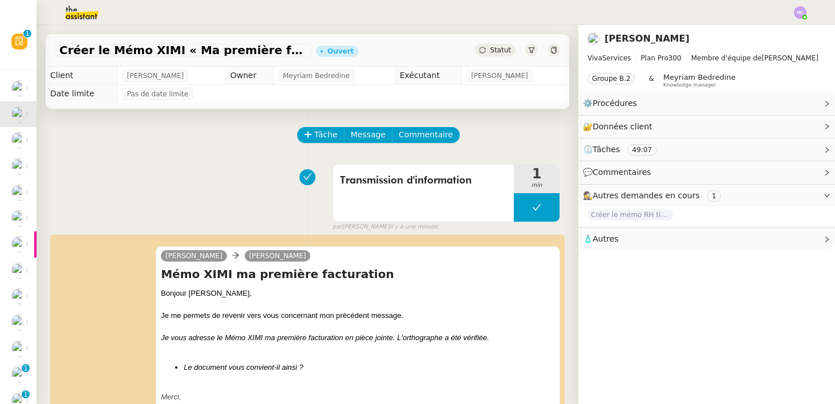
click at [503, 51] on span "Statut" at bounding box center [500, 50] width 21 height 8
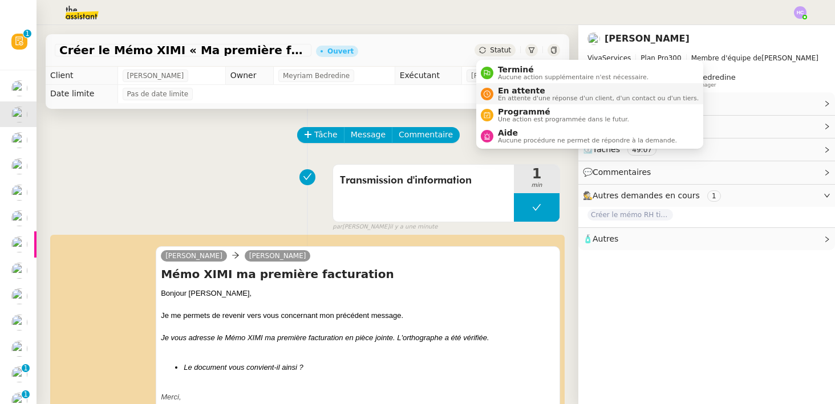
click at [513, 94] on span "En attente" at bounding box center [598, 90] width 201 height 9
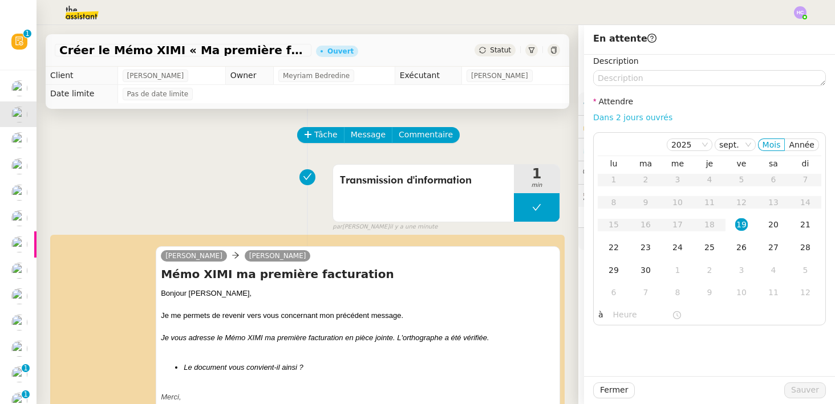
click at [607, 118] on link "Dans 2 jours ouvrés" at bounding box center [632, 117] width 79 height 9
type input "07:00"
click at [804, 388] on span "Sauver" at bounding box center [805, 390] width 28 height 13
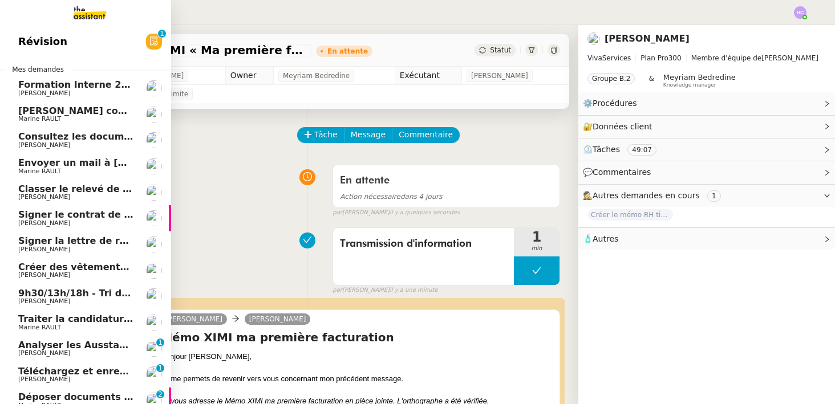
click at [58, 116] on div "Chercher contrat d'archi sur site de l'ordre Marine RAULT" at bounding box center [75, 114] width 115 height 17
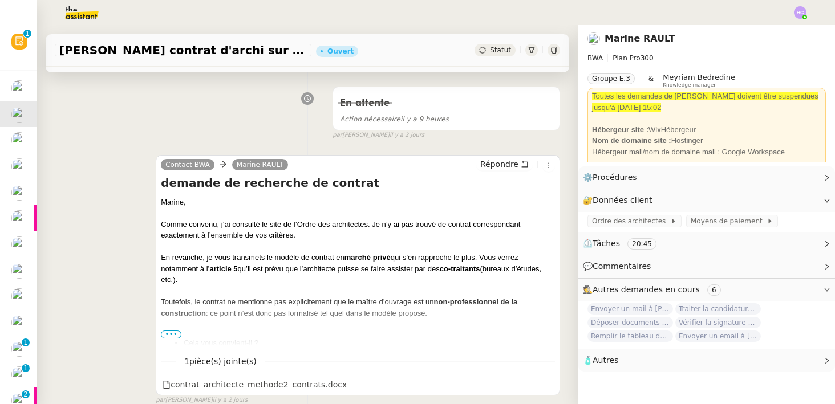
scroll to position [158, 0]
click at [176, 329] on span "•••" at bounding box center [171, 333] width 21 height 8
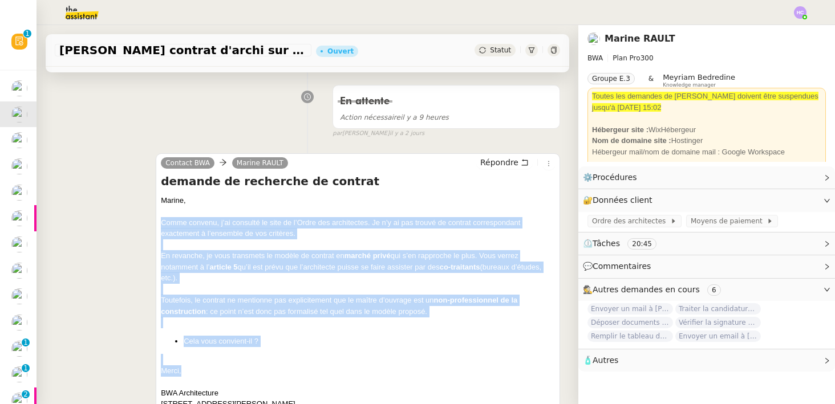
drag, startPoint x: 187, startPoint y: 370, endPoint x: 158, endPoint y: 225, distance: 147.8
copy div "Comme convenu, j’ai consulté le site de l’Ordre des architectes. Je n’y ai pas …"
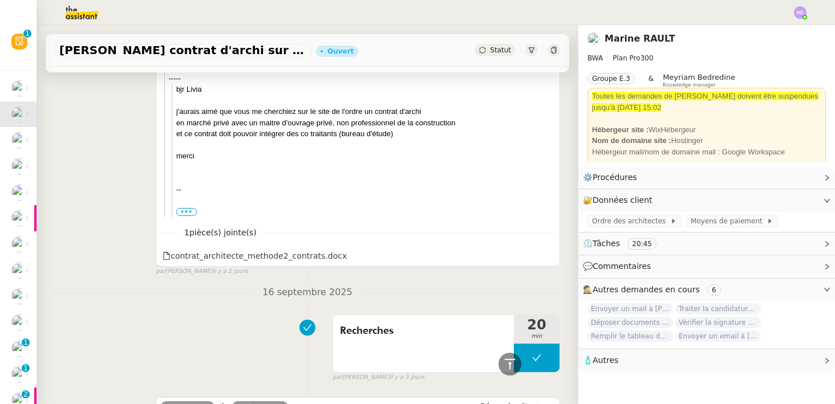
scroll to position [744, 0]
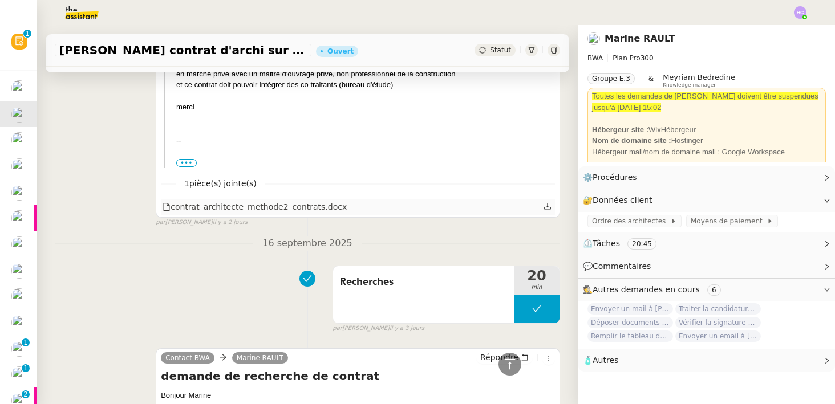
click at [551, 208] on icon at bounding box center [548, 207] width 8 height 8
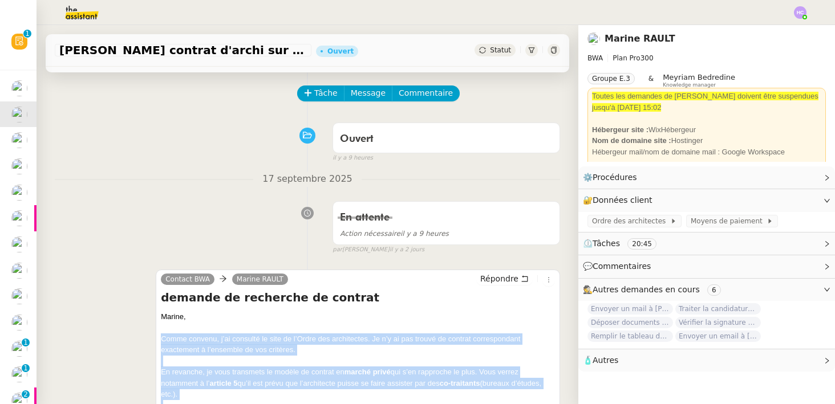
scroll to position [80, 0]
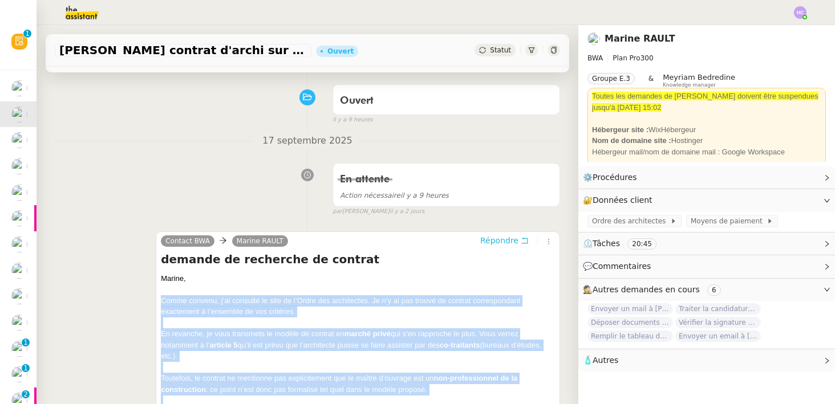
click at [496, 238] on span "Répondre" at bounding box center [499, 240] width 38 height 11
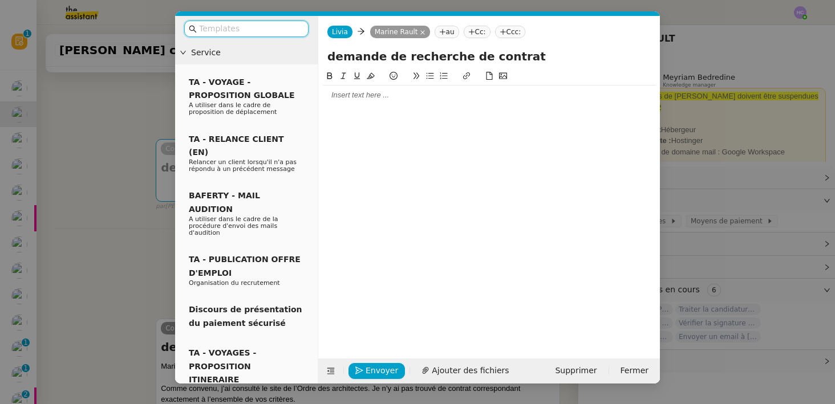
click at [341, 96] on div at bounding box center [489, 95] width 333 height 10
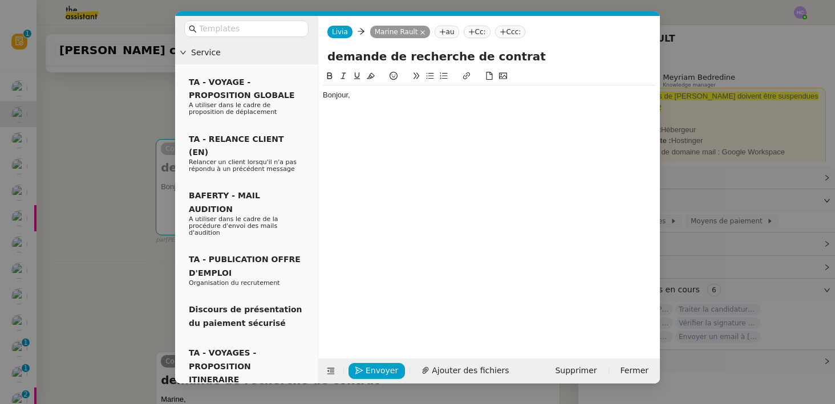
scroll to position [0, 0]
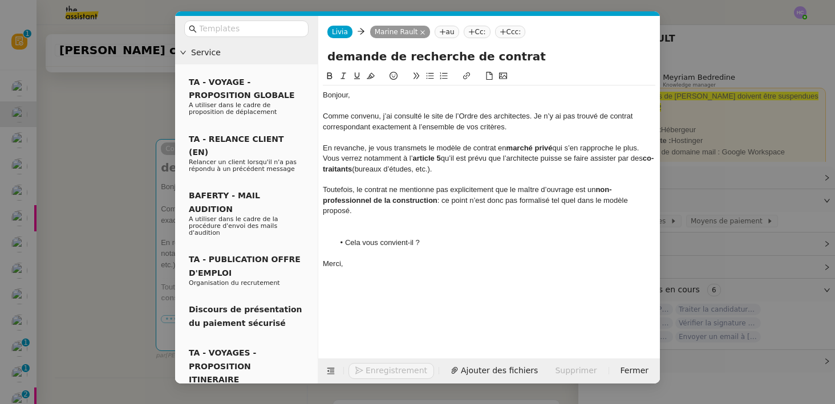
click at [339, 222] on div at bounding box center [489, 222] width 333 height 10
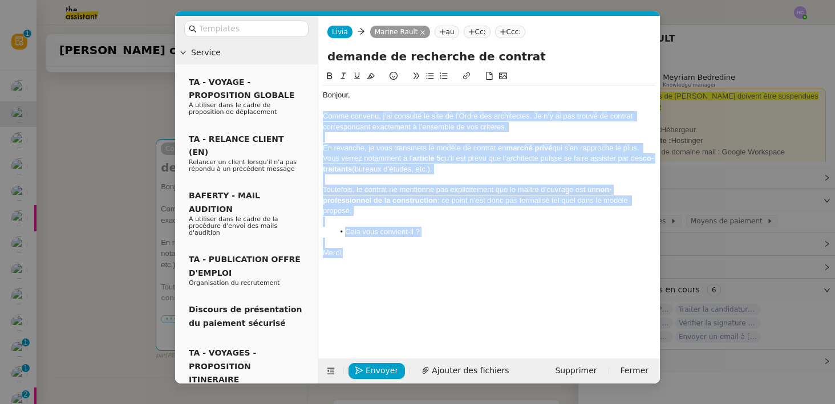
drag, startPoint x: 347, startPoint y: 256, endPoint x: 309, endPoint y: 120, distance: 140.6
click at [309, 120] on nz-layout "Service TA - VOYAGE - PROPOSITION GLOBALE A utiliser dans le cadre de propositi…" at bounding box center [417, 200] width 485 height 368
click at [359, 142] on div at bounding box center [489, 137] width 333 height 10
drag, startPoint x: 362, startPoint y: 257, endPoint x: 316, endPoint y: 116, distance: 147.6
click at [316, 116] on nz-layout "Service TA - VOYAGE - PROPOSITION GLOBALE A utiliser dans le cadre de propositi…" at bounding box center [417, 200] width 485 height 368
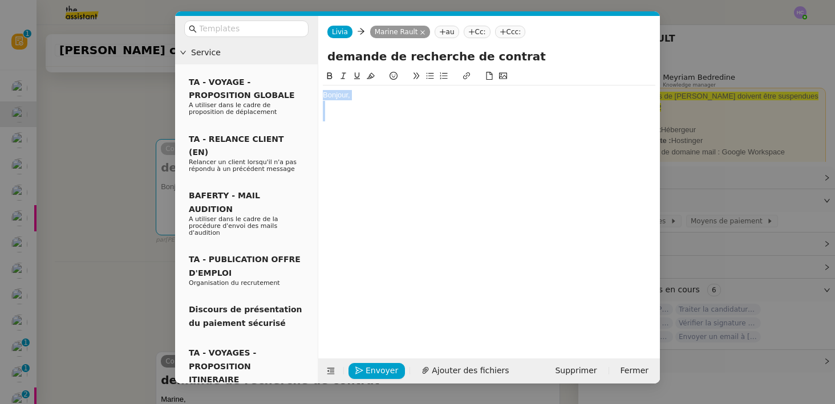
drag, startPoint x: 355, startPoint y: 114, endPoint x: 314, endPoint y: 91, distance: 47.3
click at [314, 91] on nz-layout "Service TA - VOYAGE - PROPOSITION GLOBALE A utiliser dans le cadre de propositi…" at bounding box center [417, 200] width 485 height 368
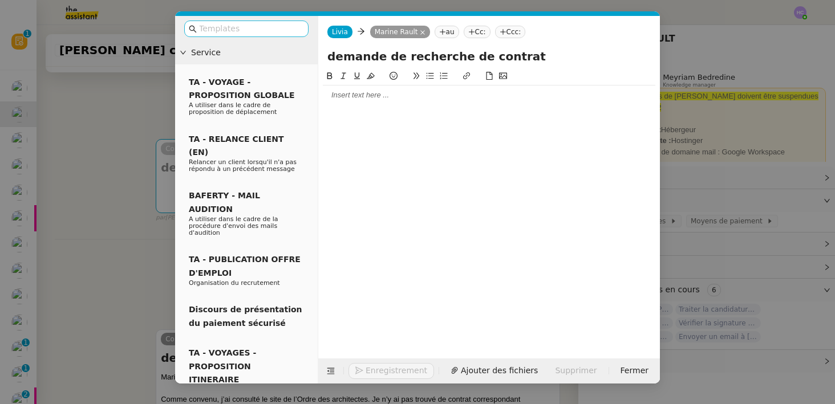
click at [263, 26] on input "text" at bounding box center [250, 28] width 103 height 13
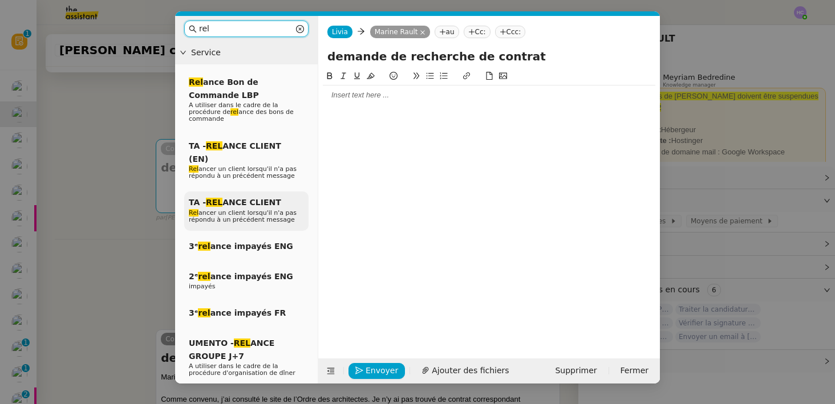
type input "rel"
click at [254, 209] on span "Rel ancer un client lorsqu'il n'a pas répondu à un précédent message" at bounding box center [243, 216] width 108 height 14
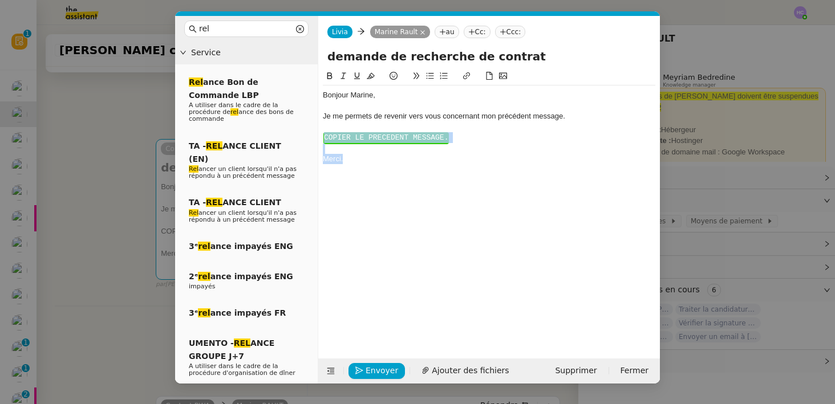
drag, startPoint x: 354, startPoint y: 168, endPoint x: 321, endPoint y: 139, distance: 43.7
click at [322, 139] on nz-spin "Bonjour ﻿Marine﻿, Je me permets de revenir vers vous concernant mon précédent m…" at bounding box center [489, 208] width 342 height 276
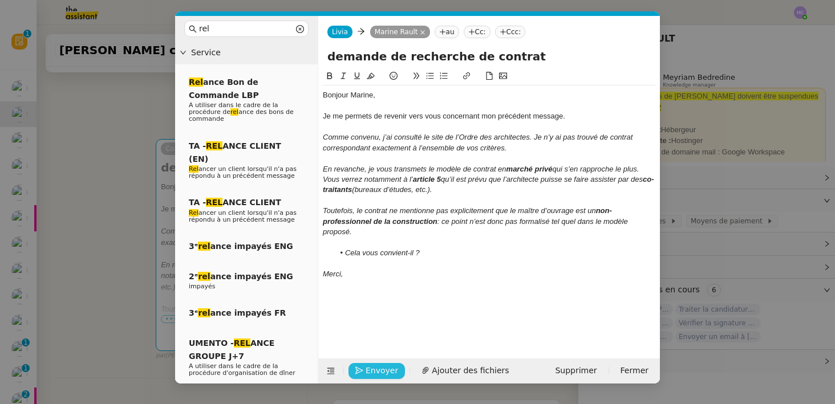
click at [368, 371] on span "Envoyer" at bounding box center [382, 371] width 33 height 13
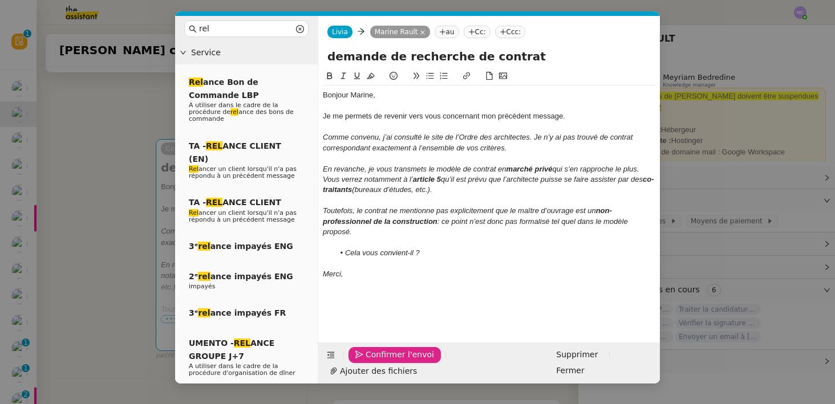
click at [368, 362] on span "Confirmer l'envoi" at bounding box center [400, 355] width 68 height 13
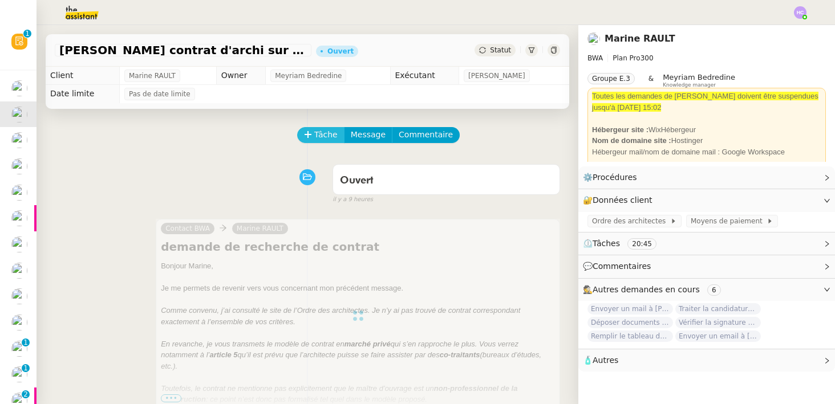
click at [320, 131] on span "Tâche" at bounding box center [325, 134] width 23 height 13
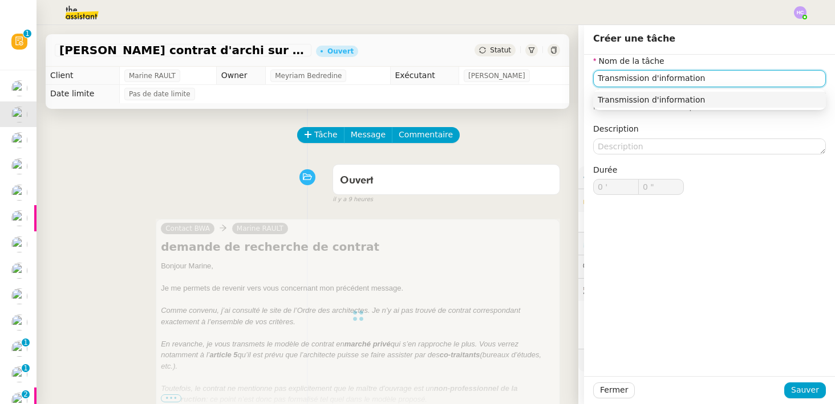
click at [634, 97] on div "Transmission d'information" at bounding box center [710, 100] width 224 height 10
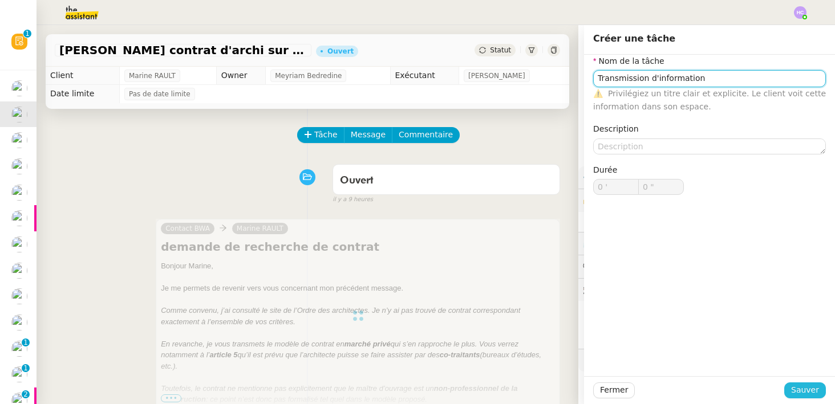
type input "Transmission d'information"
click at [808, 390] on span "Sauver" at bounding box center [805, 390] width 28 height 13
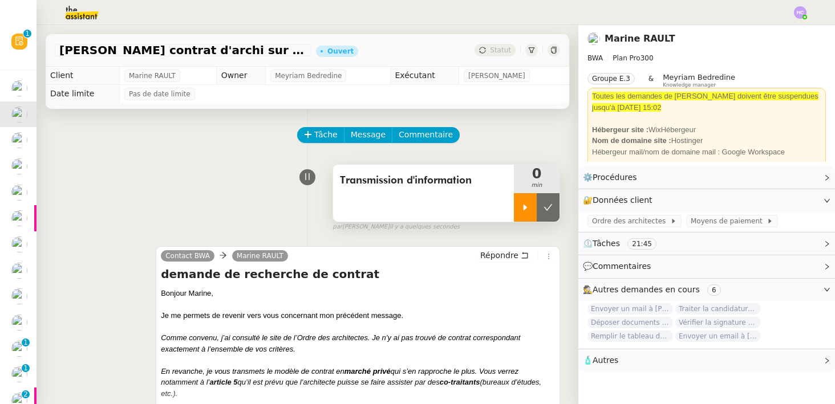
click at [524, 214] on div at bounding box center [525, 207] width 23 height 29
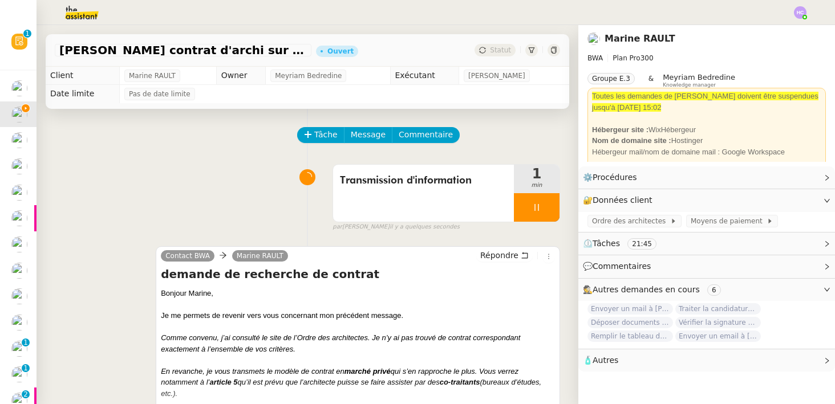
scroll to position [200, 0]
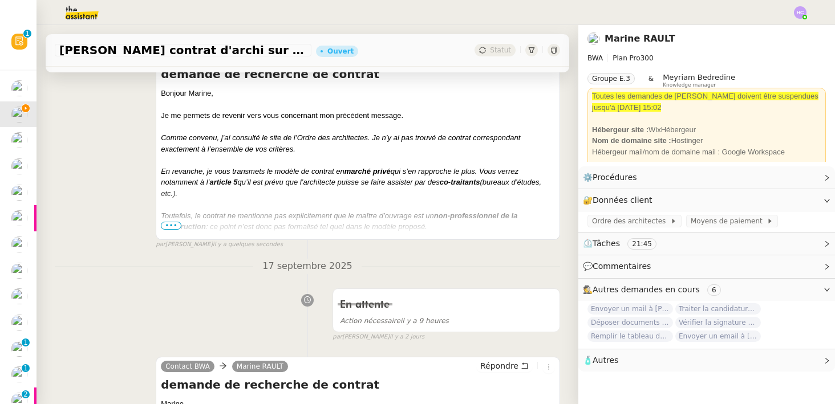
click at [355, 159] on div at bounding box center [358, 160] width 394 height 11
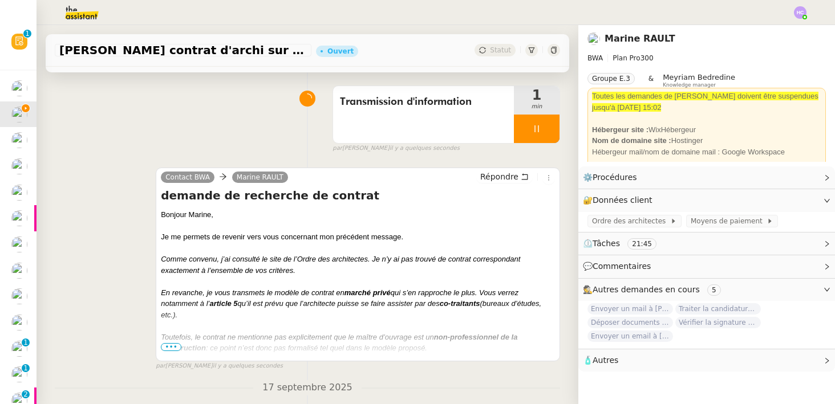
scroll to position [82, 0]
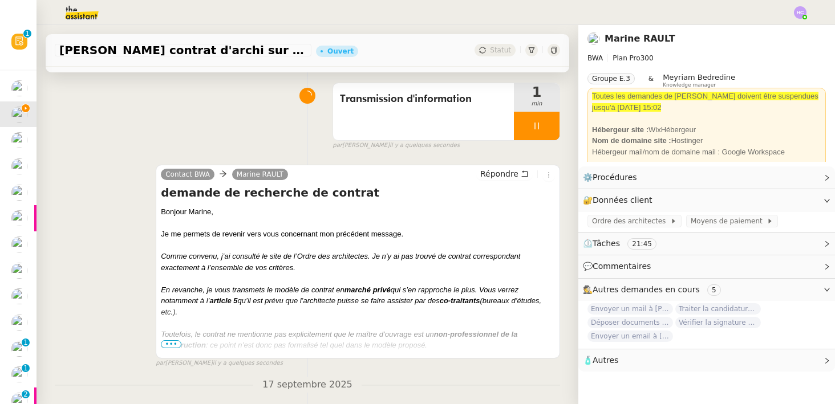
click at [171, 345] on span "•••" at bounding box center [171, 345] width 21 height 8
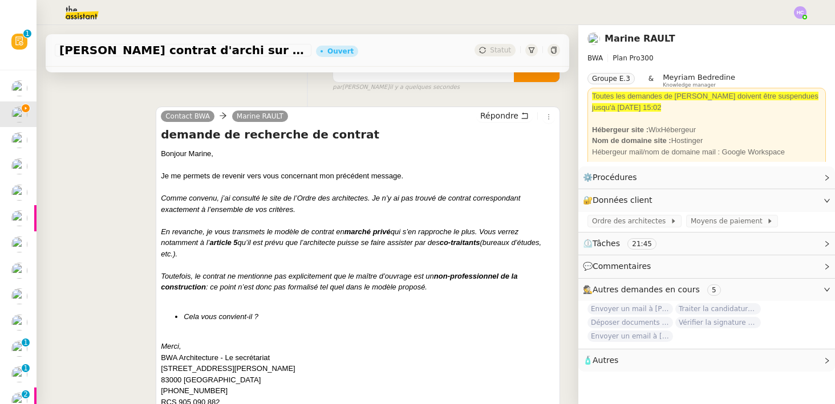
scroll to position [0, 0]
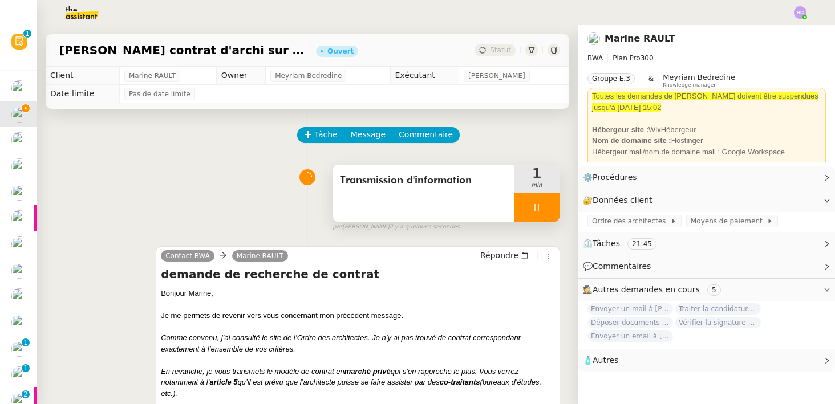
click at [527, 203] on div at bounding box center [537, 207] width 46 height 29
click at [538, 207] on button at bounding box center [548, 207] width 23 height 29
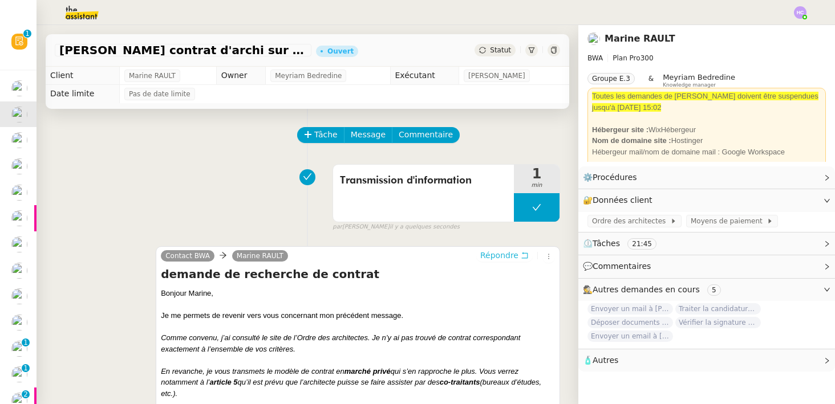
click at [492, 258] on span "Répondre" at bounding box center [499, 255] width 38 height 11
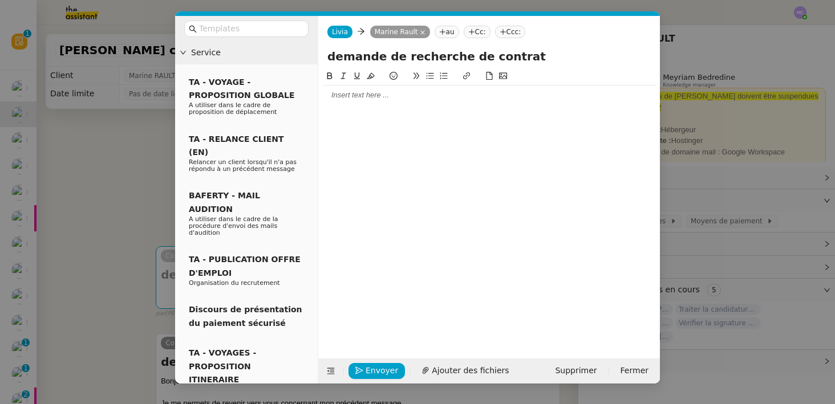
click at [373, 94] on div at bounding box center [489, 95] width 333 height 10
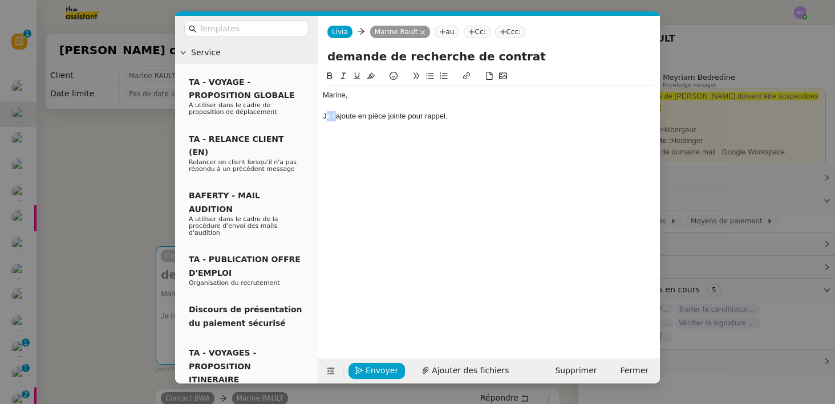
drag, startPoint x: 336, startPoint y: 115, endPoint x: 326, endPoint y: 115, distance: 9.7
click at [326, 115] on div "Je l'ajoute en pièce jointe pour rappel." at bounding box center [489, 116] width 333 height 10
click at [351, 120] on div "J'ajoute en pièce jointe pour rappel." at bounding box center [489, 116] width 333 height 10
click at [408, 137] on div at bounding box center [489, 137] width 333 height 10
click at [449, 367] on span "Ajouter des fichiers" at bounding box center [470, 371] width 77 height 13
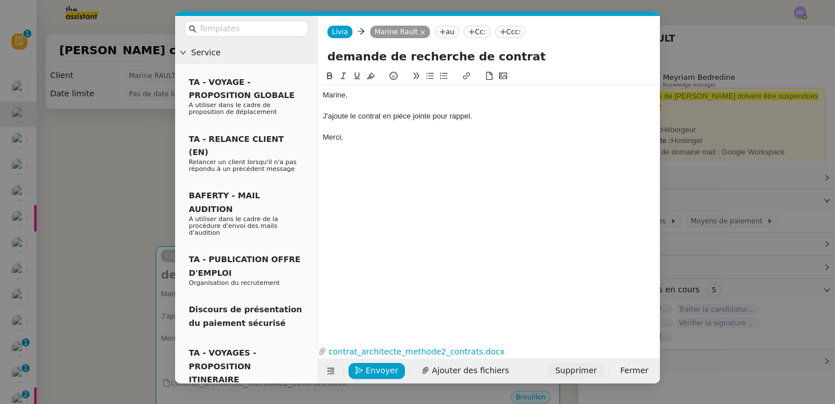
click at [588, 370] on span "Supprimer" at bounding box center [576, 371] width 42 height 13
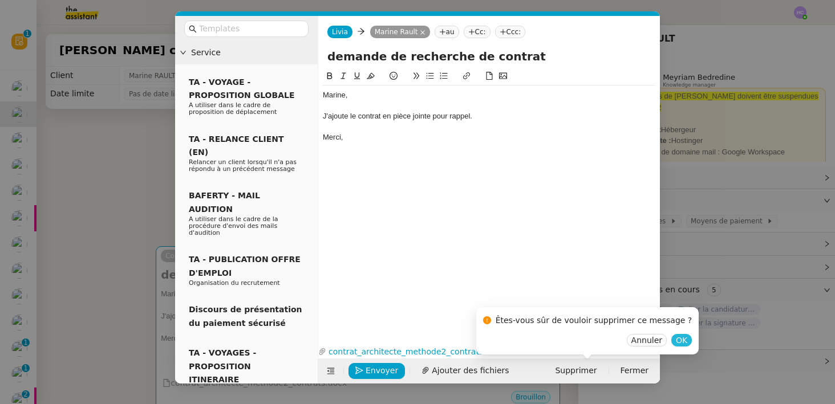
click at [676, 338] on span "OK" at bounding box center [681, 340] width 11 height 11
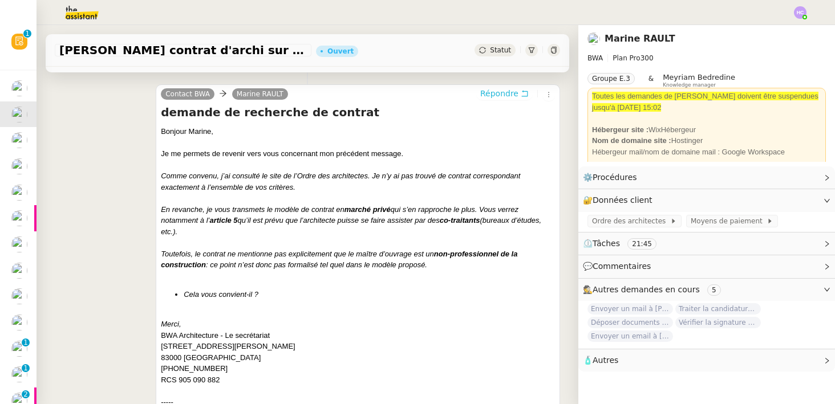
scroll to position [165, 0]
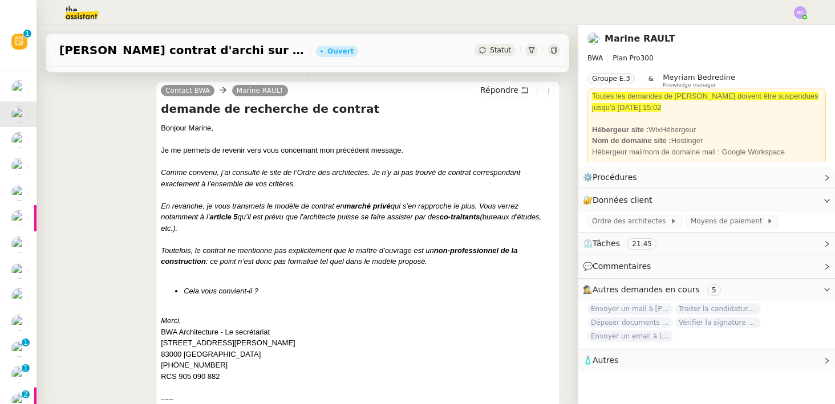
click at [495, 51] on span "Statut" at bounding box center [500, 50] width 21 height 8
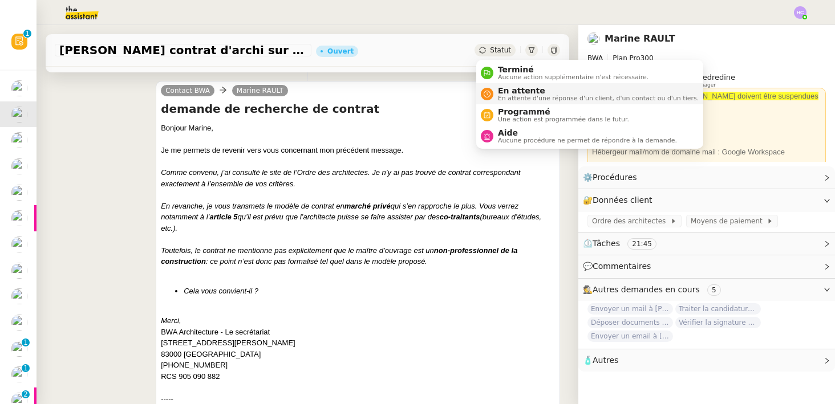
click at [504, 88] on span "En attente" at bounding box center [598, 90] width 201 height 9
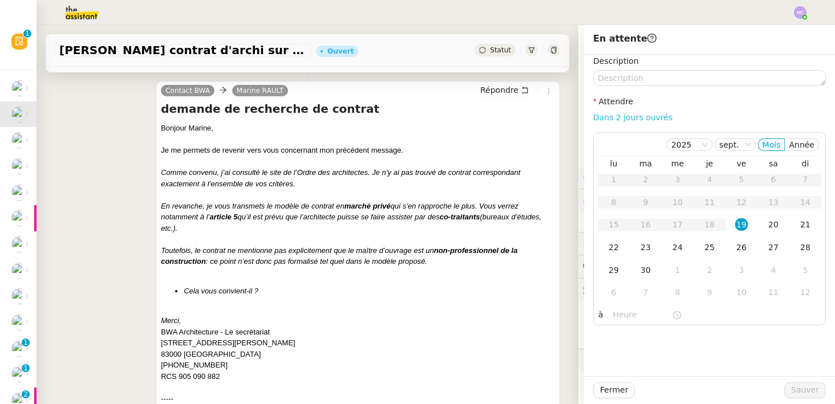
click at [626, 119] on link "Dans 2 jours ouvrés" at bounding box center [632, 117] width 79 height 9
type input "07:00"
click at [795, 394] on span "Sauver" at bounding box center [805, 390] width 28 height 13
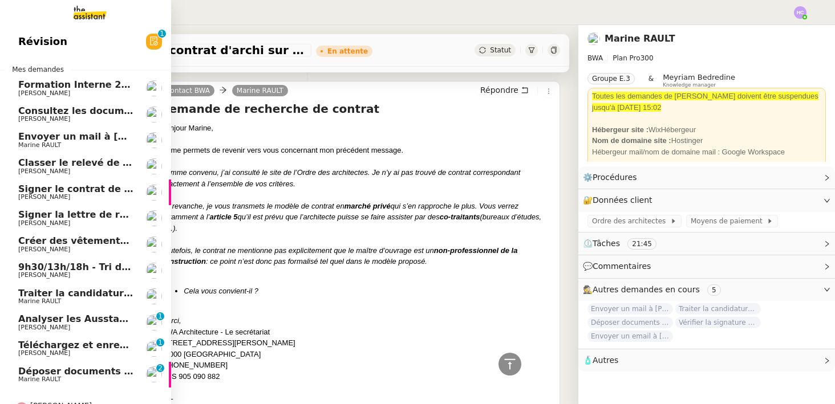
click at [72, 133] on span "Envoyer un mail à [PERSON_NAME]" at bounding box center [108, 136] width 180 height 11
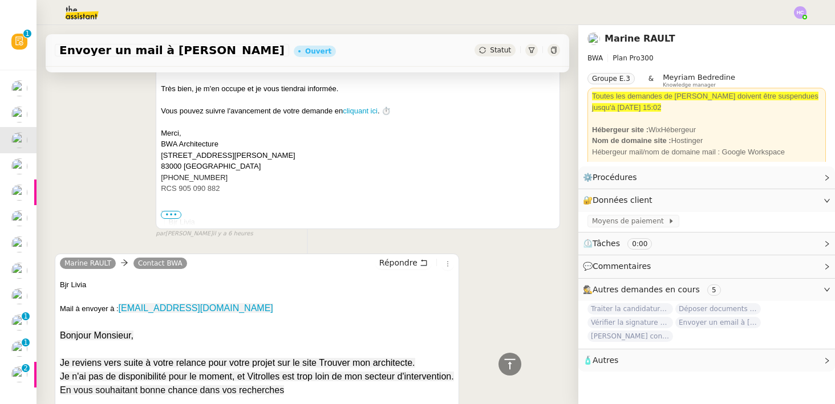
scroll to position [508, 0]
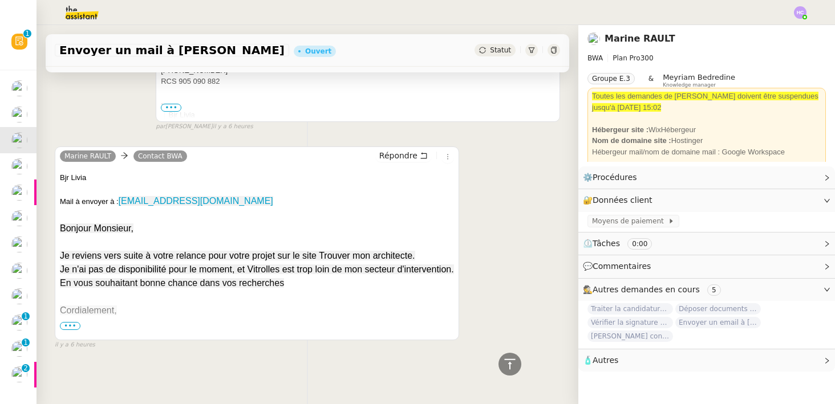
click at [69, 326] on span "•••" at bounding box center [70, 326] width 21 height 8
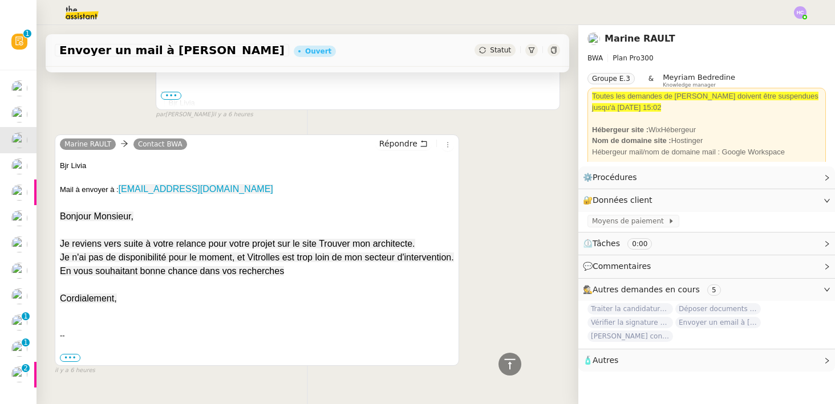
scroll to position [522, 0]
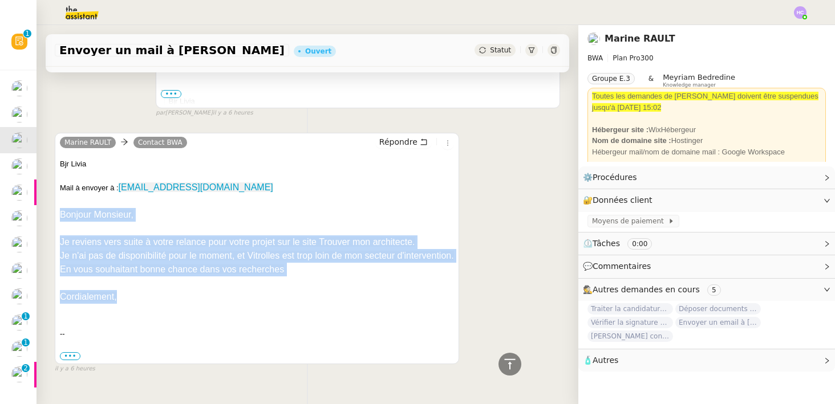
drag, startPoint x: 124, startPoint y: 294, endPoint x: 54, endPoint y: 208, distance: 111.5
click at [55, 208] on div "Marine RAULT Contact BWA Répondre Bjr Livia Mail à envoyer à : hakimmalek@live.…" at bounding box center [257, 249] width 404 height 232
copy div "Bonjour Monsieur, Je reviens vers suite à votre relance pour votre projet sur l…"
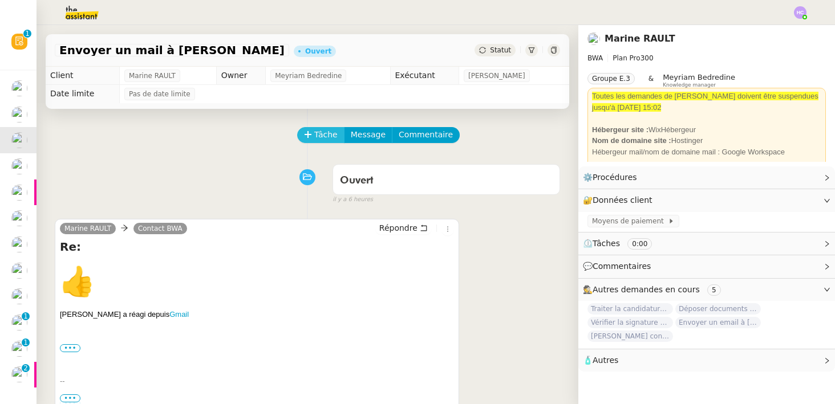
click at [323, 133] on span "Tâche" at bounding box center [325, 134] width 23 height 13
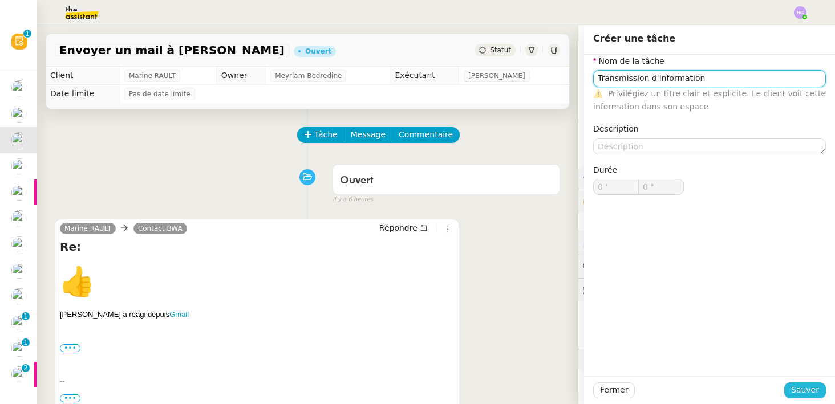
type input "Transmission d'information"
click at [805, 390] on span "Sauver" at bounding box center [805, 390] width 28 height 13
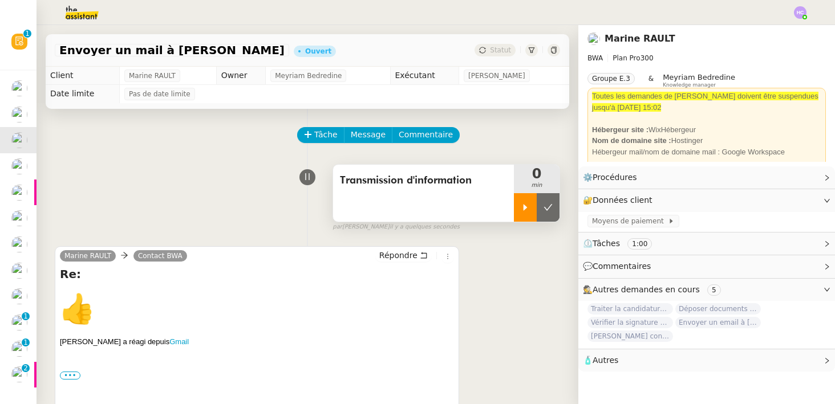
click at [527, 212] on icon at bounding box center [525, 207] width 9 height 9
click at [354, 136] on span "Message" at bounding box center [368, 134] width 35 height 13
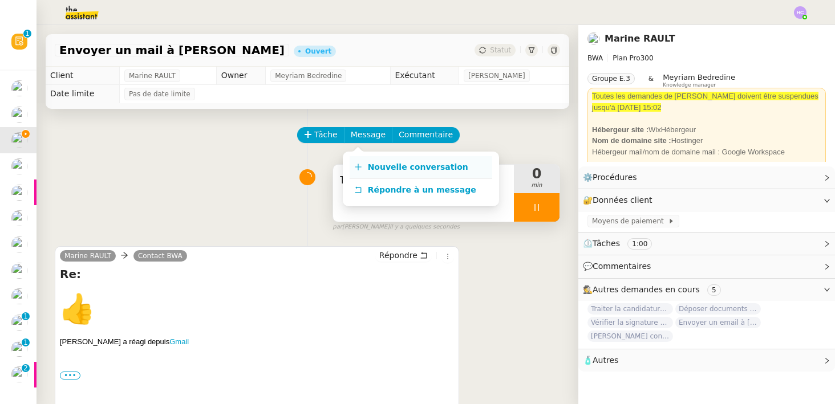
click at [362, 162] on link "Nouvelle conversation" at bounding box center [421, 167] width 143 height 23
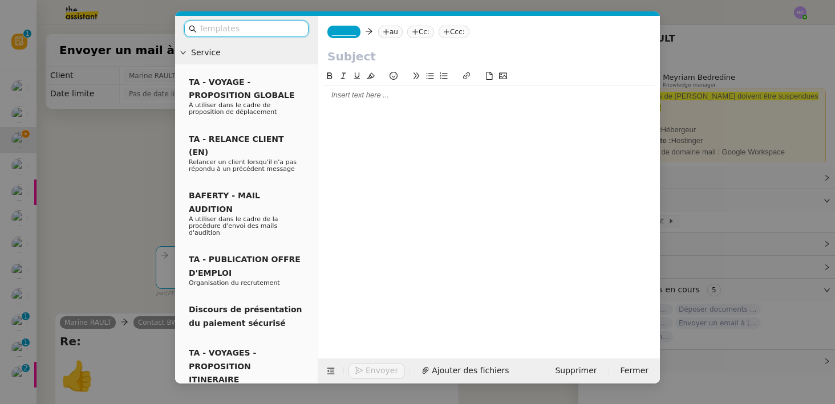
click at [354, 89] on div at bounding box center [489, 95] width 333 height 19
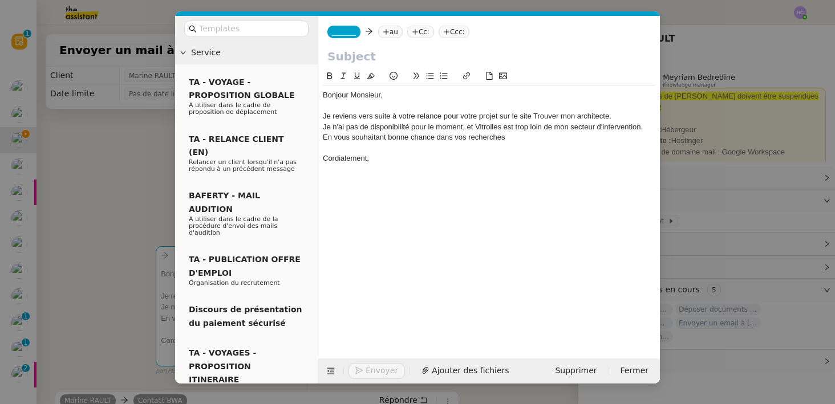
click at [383, 103] on div at bounding box center [489, 106] width 333 height 10
click at [115, 198] on nz-modal-container "Service TA - VOYAGE - PROPOSITION GLOBALE A utiliser dans le cadre de propositi…" at bounding box center [417, 202] width 835 height 404
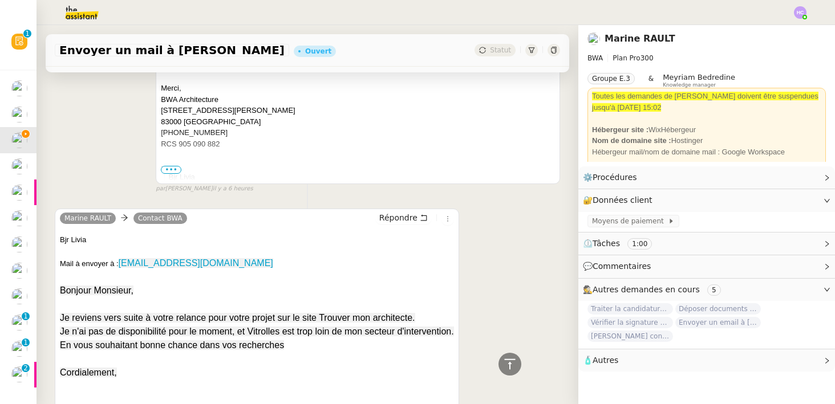
scroll to position [718, 0]
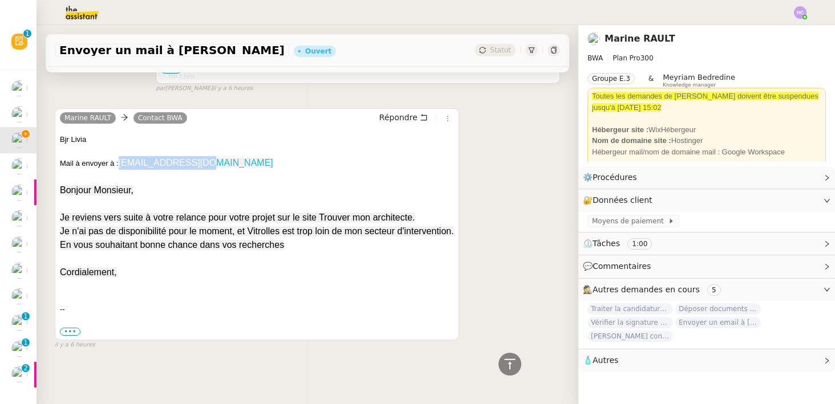
drag, startPoint x: 206, startPoint y: 163, endPoint x: 122, endPoint y: 164, distance: 84.4
click at [122, 164] on div "Mail à envoyer à : hakimmalek@live.fr" at bounding box center [257, 163] width 394 height 14
copy link "hakimmalek@live.fr"
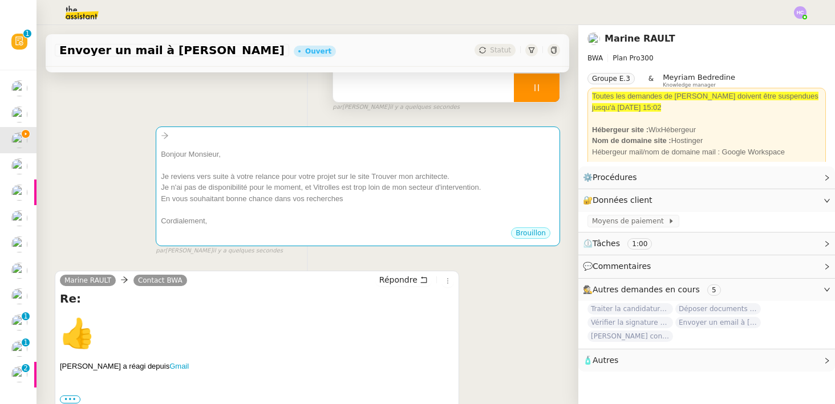
scroll to position [0, 0]
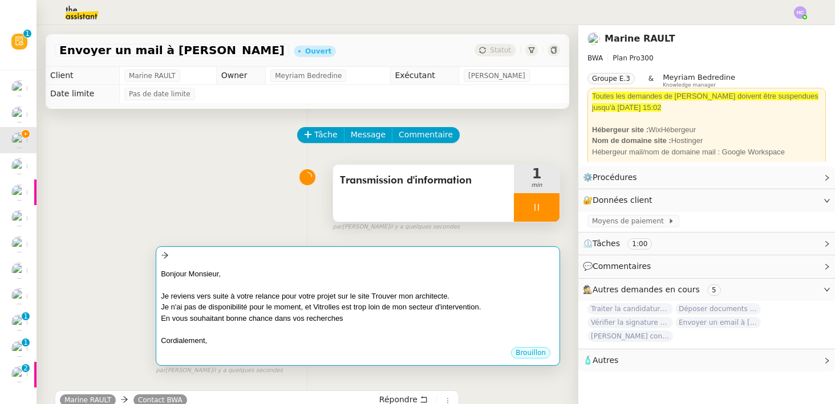
click at [289, 308] on div "Je n'ai pas de disponibilité pour le moment, et Vitrolles est trop loin de mon …" at bounding box center [358, 307] width 394 height 11
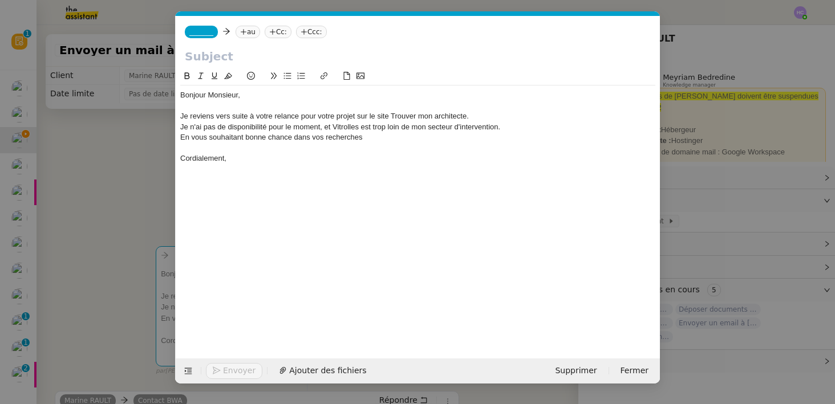
scroll to position [0, 24]
click at [250, 28] on nz-tag "au" at bounding box center [248, 32] width 25 height 13
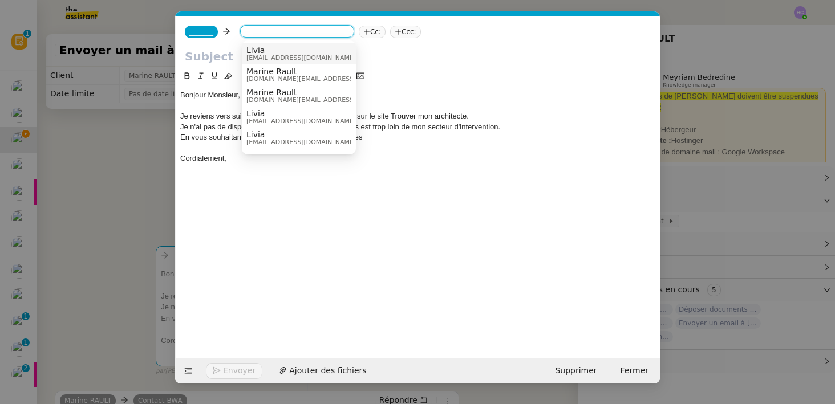
paste input "hakimmalek@live.fr"
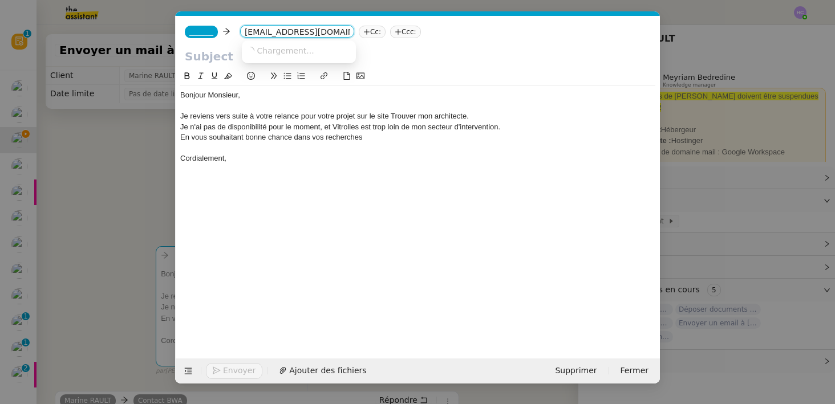
type input "hakimmalek@live.fr"
click at [197, 31] on span "_______" at bounding box center [201, 32] width 24 height 8
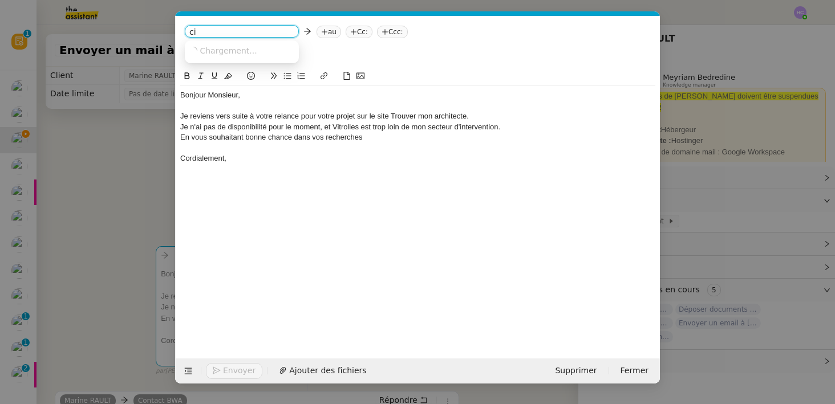
type input "c"
click at [271, 177] on div "Bonjour Monsieur, Je reviens vers suite à votre relance pour votre projet sur l…" at bounding box center [417, 206] width 475 height 272
click at [206, 27] on nz-tag "_______" at bounding box center [201, 32] width 33 height 13
click at [223, 58] on span "contact@bwa-archi.com" at bounding box center [244, 58] width 110 height 6
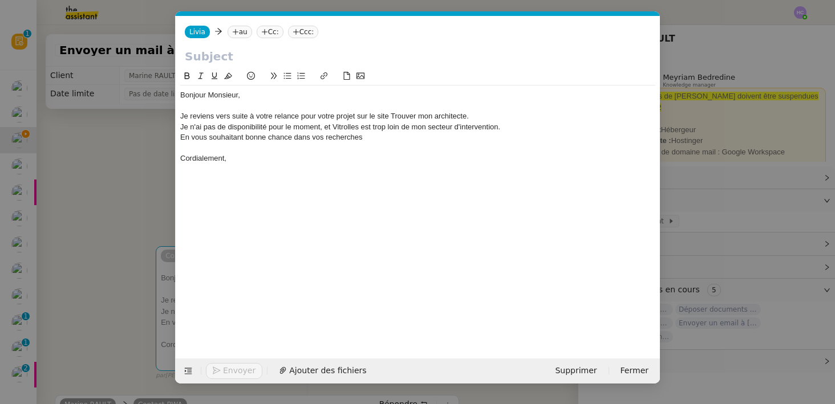
click at [181, 139] on div "En vous souhaitant bonne chance dans vos recherches" at bounding box center [417, 137] width 475 height 10
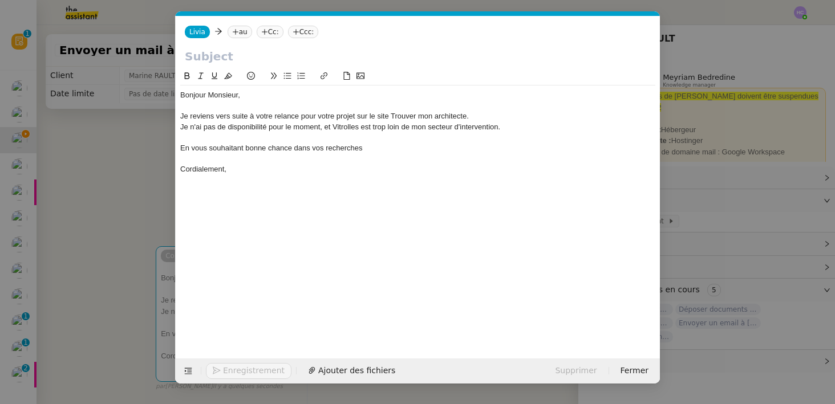
click at [380, 139] on div at bounding box center [417, 137] width 475 height 10
click at [370, 151] on div "En vous souhaitant bonne chance dans vos recherches" at bounding box center [417, 148] width 475 height 10
click at [238, 104] on div at bounding box center [417, 106] width 475 height 10
click at [231, 175] on div "Bonjour Monsieur, Je reviens vers suite à votre relance pour votre projet sur l…" at bounding box center [417, 133] width 475 height 94
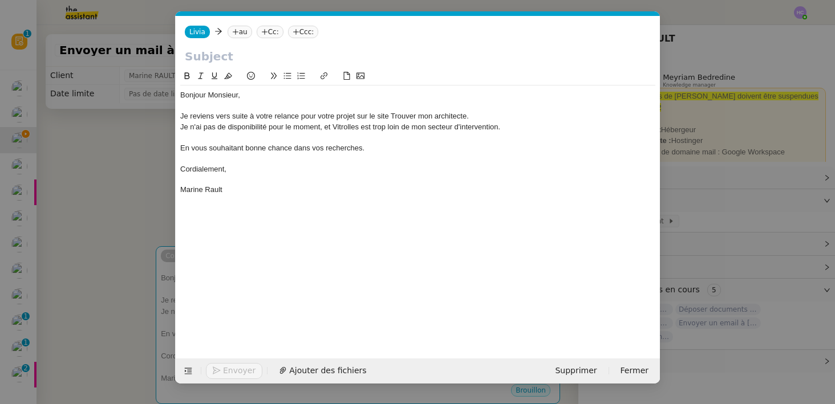
click at [210, 55] on input "text" at bounding box center [418, 56] width 466 height 17
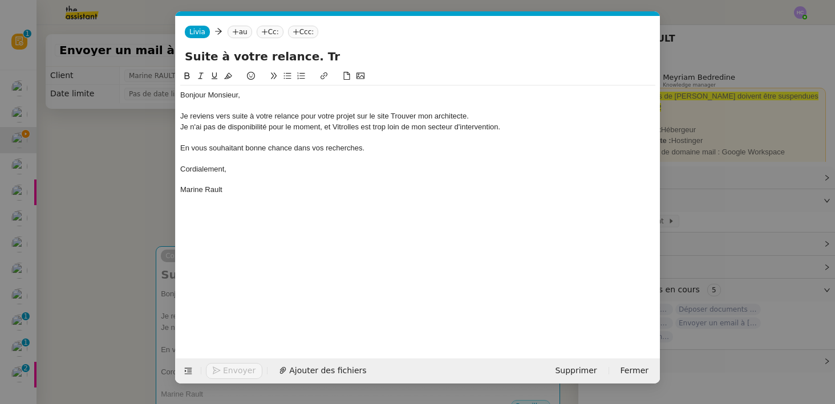
type input "Suite à votre relance. Tro"
type input "Suite à votre relance. Trouver mon architecte."
click at [234, 33] on icon at bounding box center [235, 32] width 7 height 7
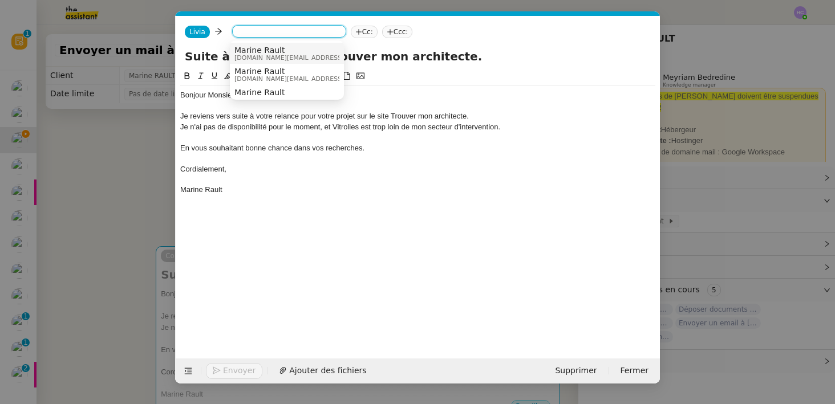
paste input "hakimmalek@live.fr"
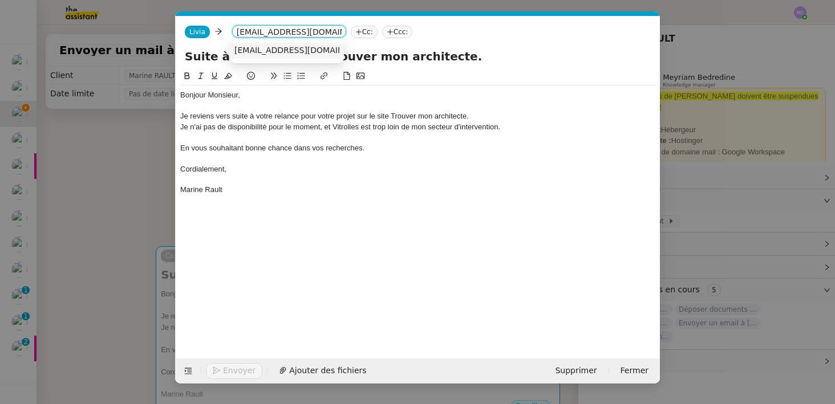
type input "hakimmalek@live.fr"
click at [257, 50] on span "hakimmalek@live.fr" at bounding box center [304, 50] width 140 height 9
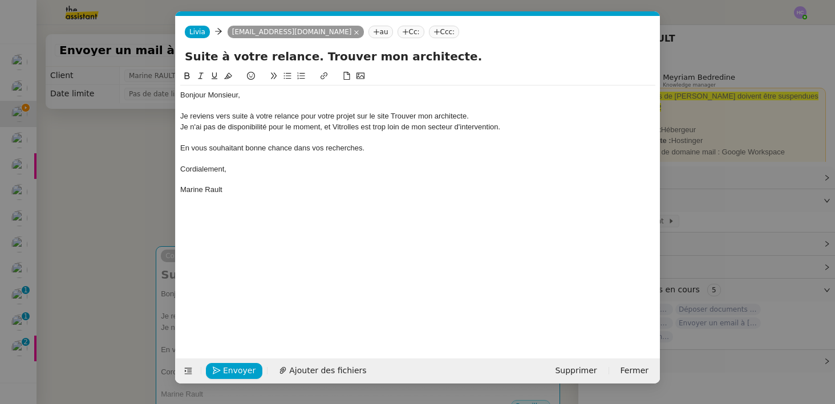
click at [252, 98] on div "Bonjour Monsieur," at bounding box center [417, 95] width 475 height 10
click at [232, 119] on div "Je reviens vers suite à votre relance pour votre projet sur le site Trouver mon…" at bounding box center [417, 116] width 475 height 10
click at [224, 370] on span "Envoyer" at bounding box center [239, 371] width 33 height 13
click at [225, 370] on span "Confirmer l'envoi" at bounding box center [257, 371] width 68 height 13
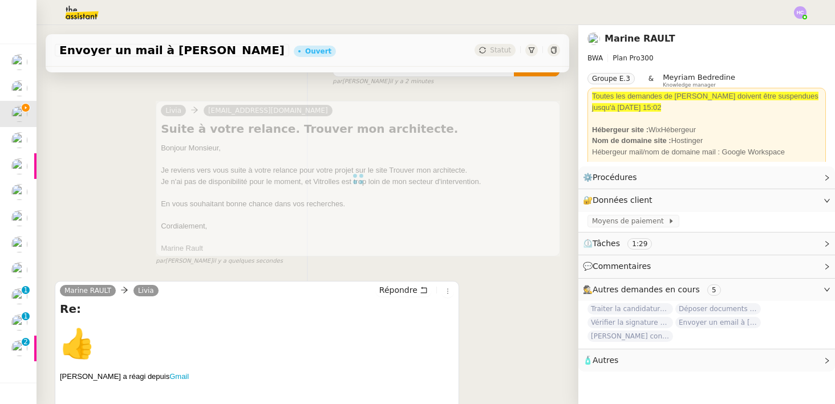
scroll to position [121, 0]
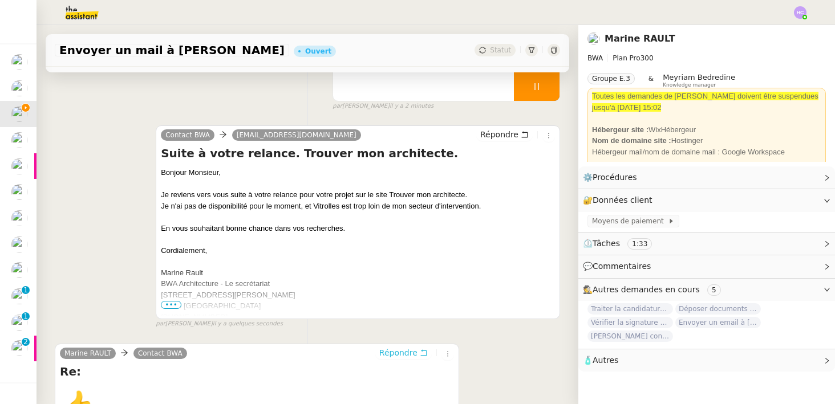
click at [402, 355] on span "Répondre" at bounding box center [398, 352] width 38 height 11
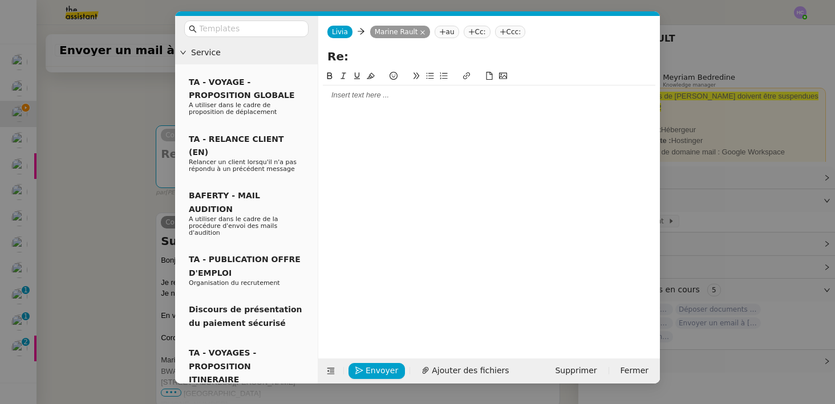
click at [361, 95] on div at bounding box center [489, 95] width 333 height 10
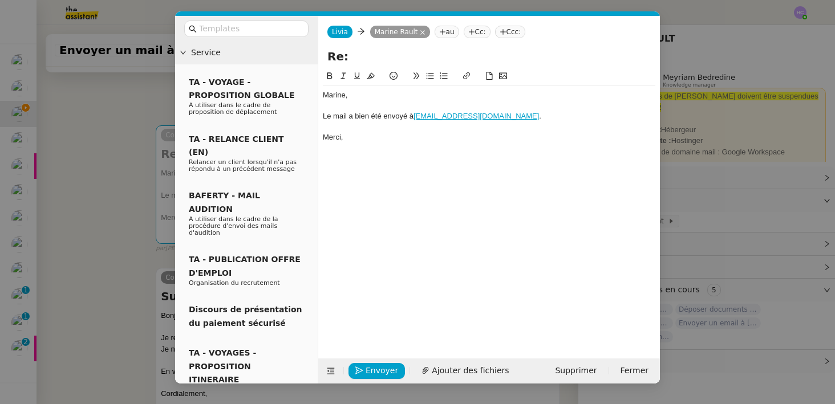
click at [368, 58] on input "Re:" at bounding box center [488, 56] width 323 height 17
click at [329, 54] on input "Re:" at bounding box center [488, 56] width 323 height 17
type input "Mail suite à la relance Re:"
click at [364, 140] on div "Merci," at bounding box center [489, 137] width 333 height 10
click at [506, 115] on div "Le mail a bien été envoyé à hakimmalek@live.fr ." at bounding box center [489, 116] width 333 height 10
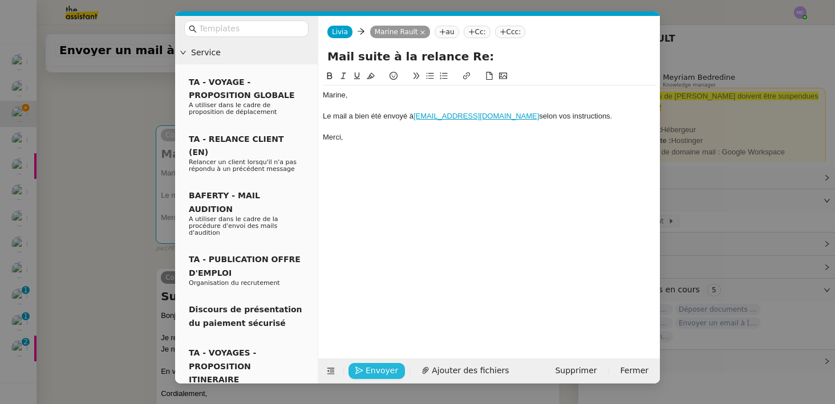
click at [366, 367] on span "Envoyer" at bounding box center [382, 371] width 33 height 13
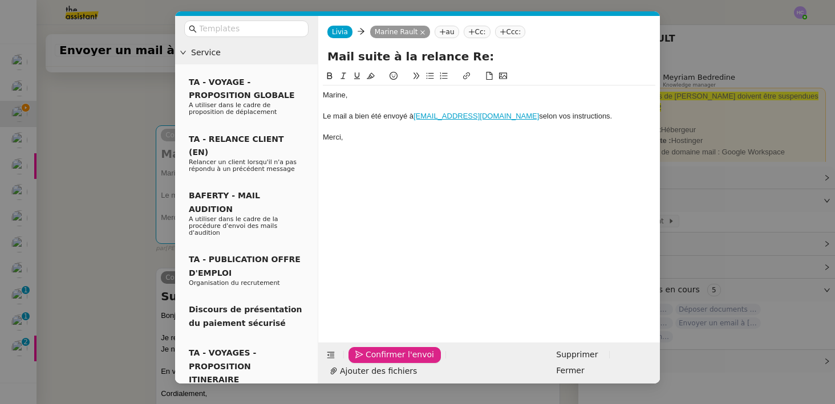
click at [366, 362] on span "Confirmer l'envoi" at bounding box center [400, 355] width 68 height 13
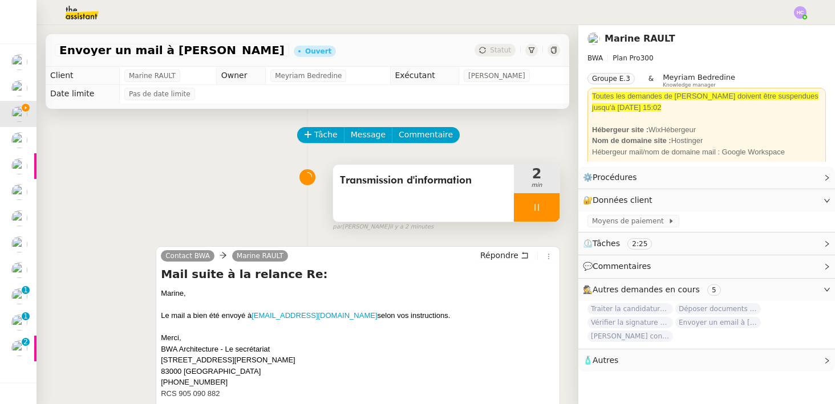
click at [537, 210] on icon at bounding box center [536, 207] width 9 height 9
click at [547, 210] on icon at bounding box center [548, 207] width 9 height 9
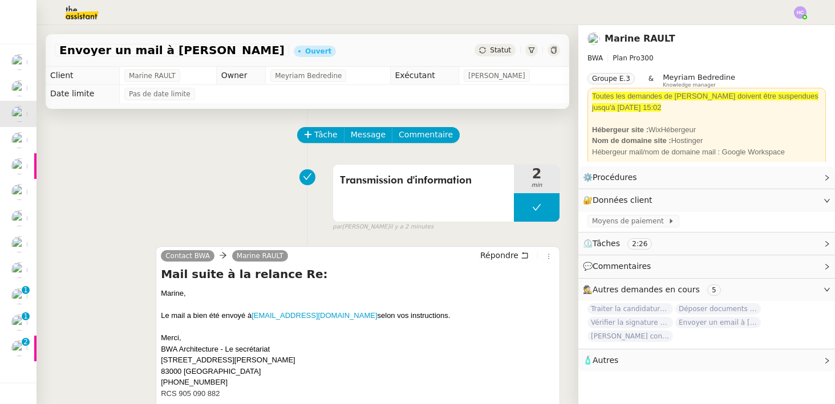
click at [491, 49] on span "Statut" at bounding box center [500, 50] width 21 height 8
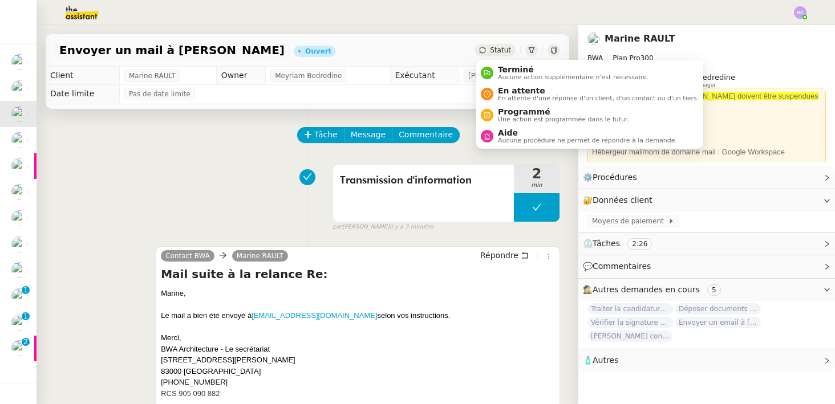
click at [496, 52] on span "Statut" at bounding box center [500, 50] width 21 height 8
click at [503, 98] on span "En attente d'une réponse d'un client, d'un contact ou d'un tiers." at bounding box center [598, 98] width 201 height 6
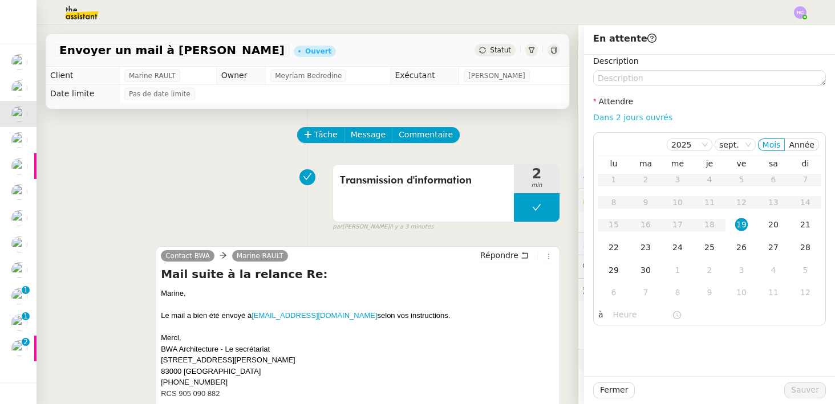
click at [633, 118] on link "Dans 2 jours ouvrés" at bounding box center [632, 117] width 79 height 9
type input "07:00"
click at [815, 389] on span "Sauver" at bounding box center [805, 390] width 28 height 13
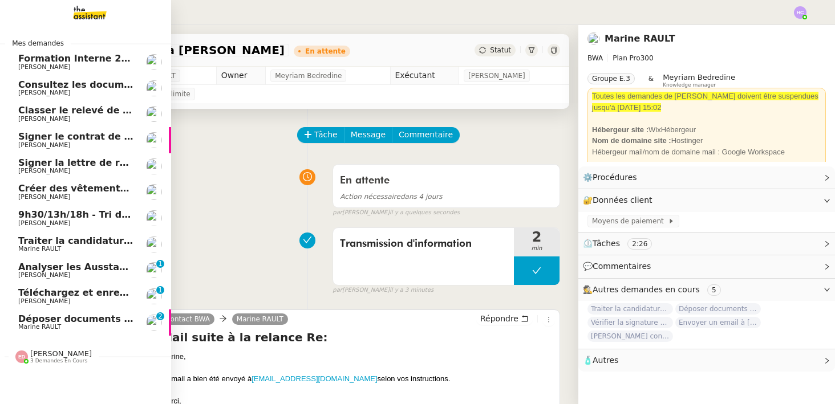
click at [86, 89] on span "Consultez les documents de M. Costes" at bounding box center [134, 84] width 232 height 11
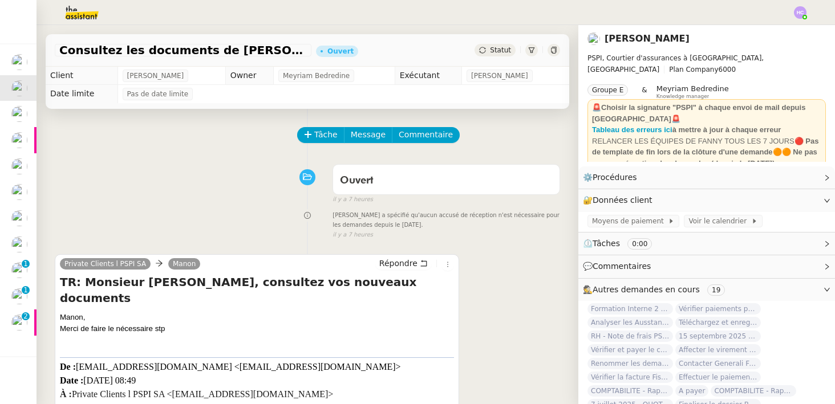
click at [72, 10] on img at bounding box center [73, 12] width 88 height 25
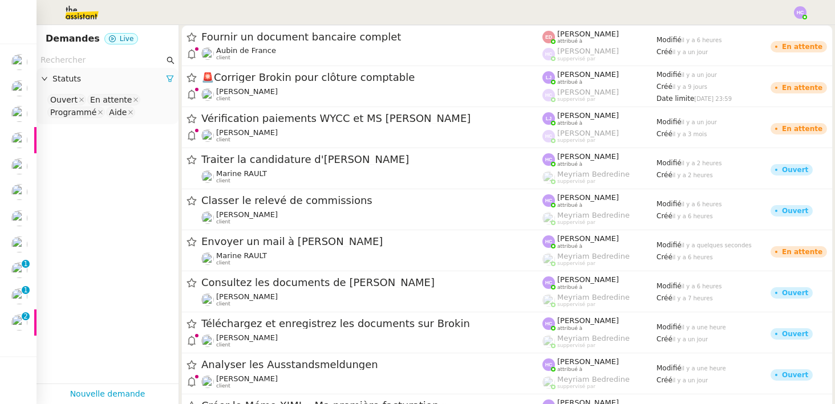
click at [86, 57] on input "text" at bounding box center [103, 60] width 124 height 13
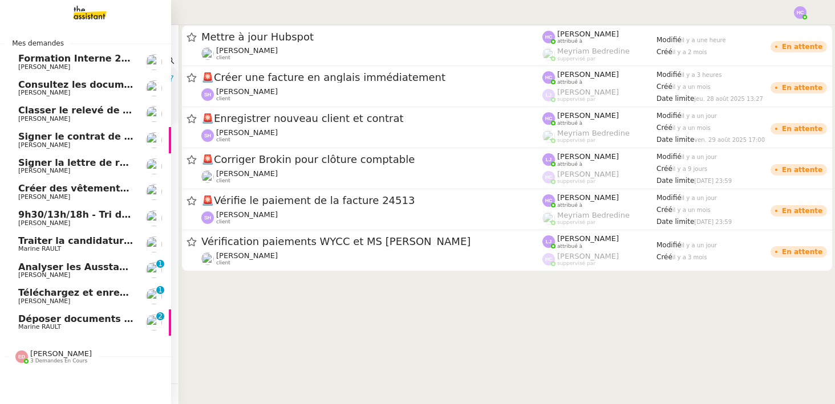
drag, startPoint x: 76, startPoint y: 59, endPoint x: 27, endPoint y: 57, distance: 48.5
click at [27, 57] on nz-layout "Mes demandes Formation Interne 2 - FANNY EYRAUD Fanny Eyraud Consultez les docu…" at bounding box center [417, 202] width 835 height 404
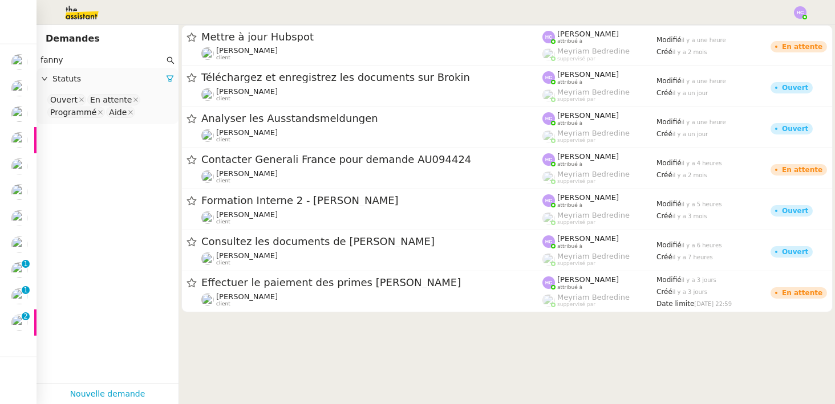
type input "fanny"
click at [73, 80] on span "Statuts" at bounding box center [109, 78] width 114 height 13
click at [170, 79] on icon at bounding box center [170, 79] width 8 height 8
click at [74, 79] on span "Statuts" at bounding box center [113, 78] width 122 height 13
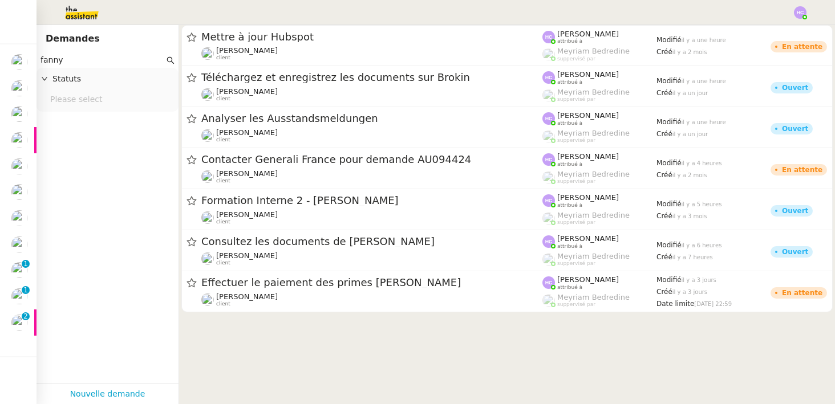
click at [83, 104] on nz-select-top-control "Please select" at bounding box center [108, 100] width 124 height 14
type input "terminé"
click at [83, 119] on div "Terminé" at bounding box center [107, 120] width 115 height 10
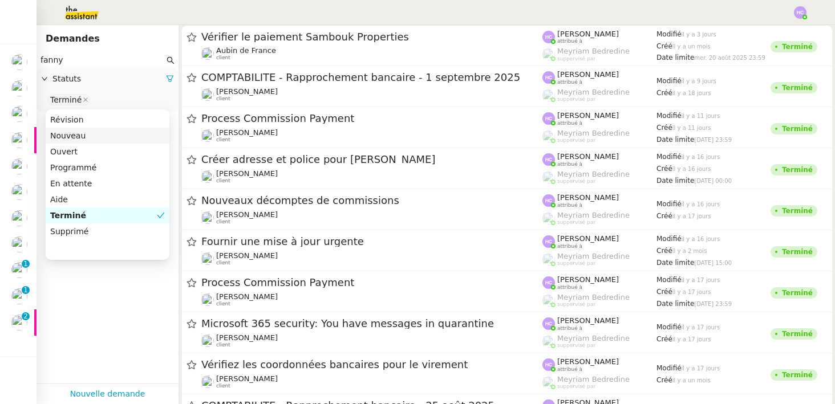
click at [88, 59] on input "fanny" at bounding box center [103, 60] width 124 height 13
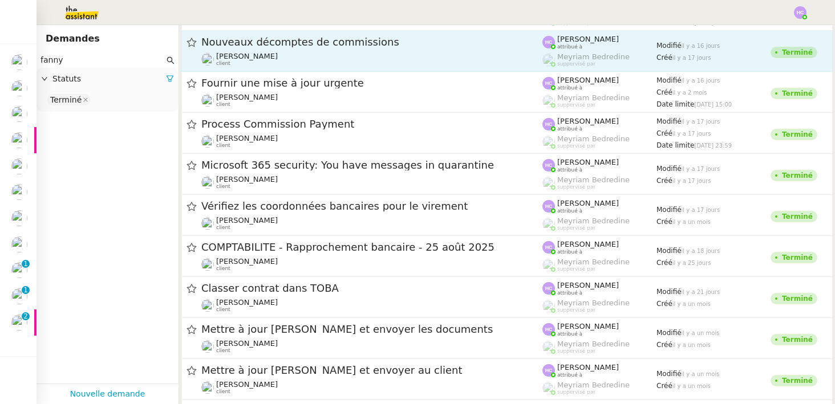
scroll to position [162, 0]
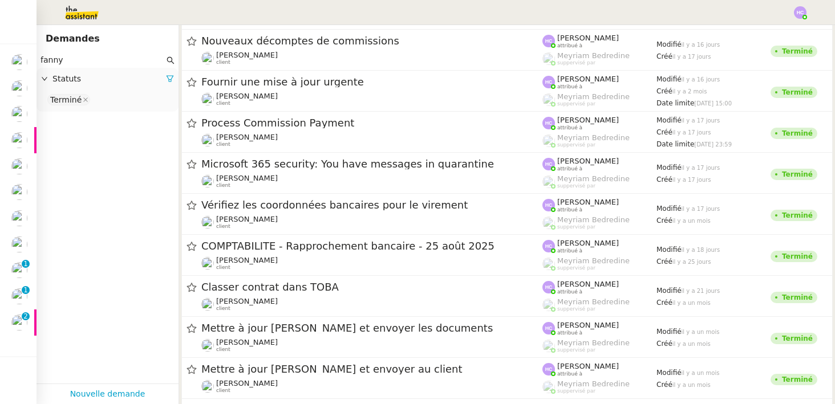
drag, startPoint x: 67, startPoint y: 63, endPoint x: 38, endPoint y: 62, distance: 29.7
click at [38, 62] on nz-input-group "fanny" at bounding box center [108, 59] width 142 height 15
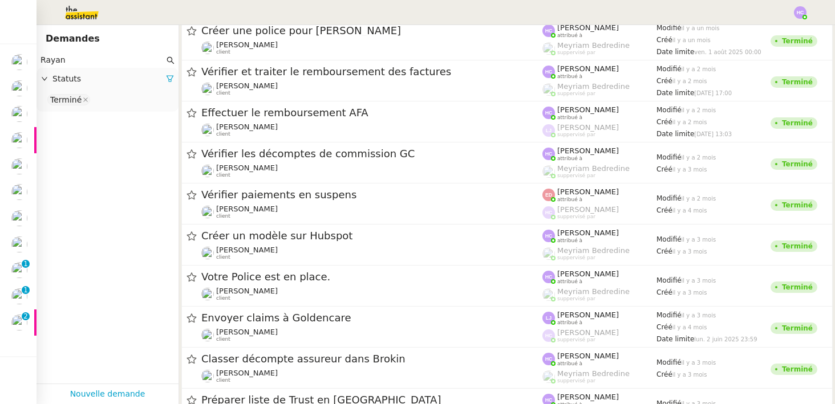
scroll to position [110, 0]
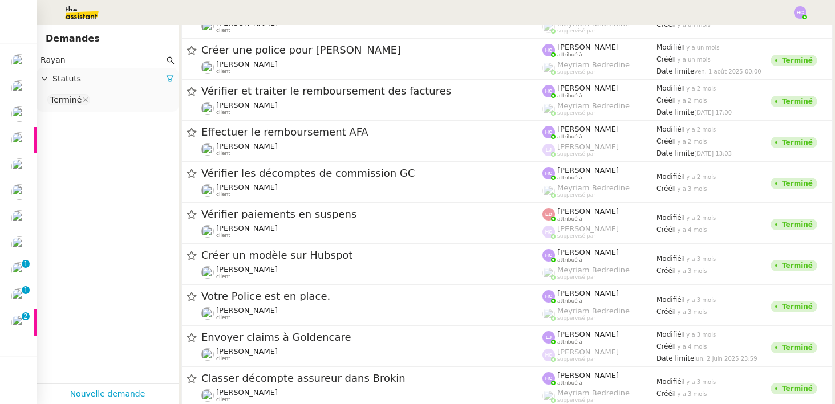
type input "Rayan"
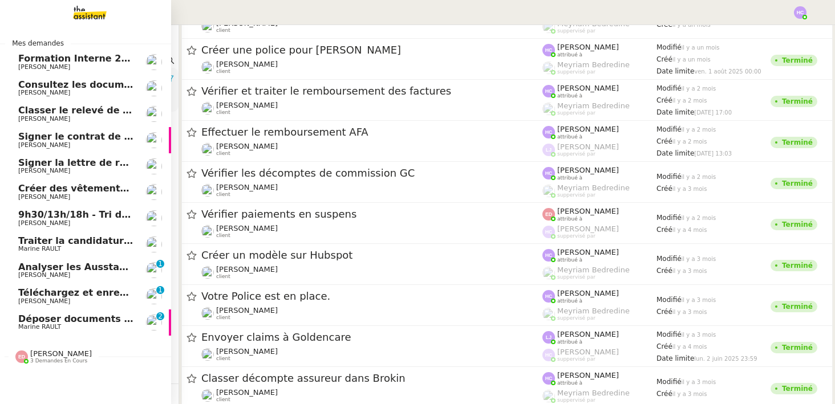
drag, startPoint x: 93, startPoint y: 58, endPoint x: 14, endPoint y: 59, distance: 78.7
click at [14, 59] on nz-layout "Mes demandes Formation Interne 2 - FANNY EYRAUD Fanny Eyraud Consultez les docu…" at bounding box center [417, 202] width 835 height 404
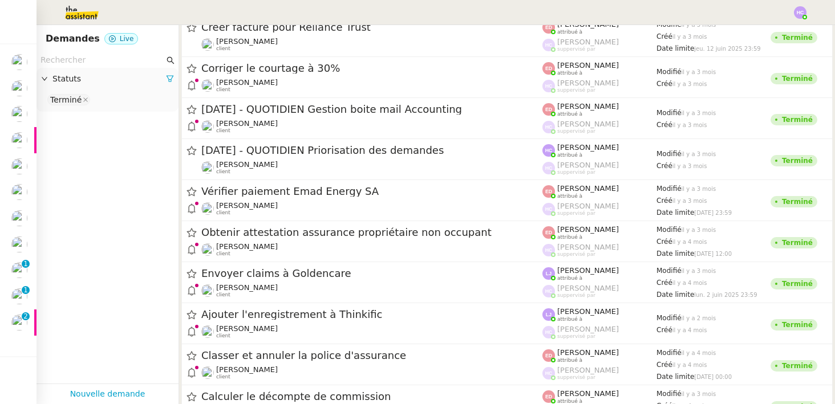
scroll to position [276, 0]
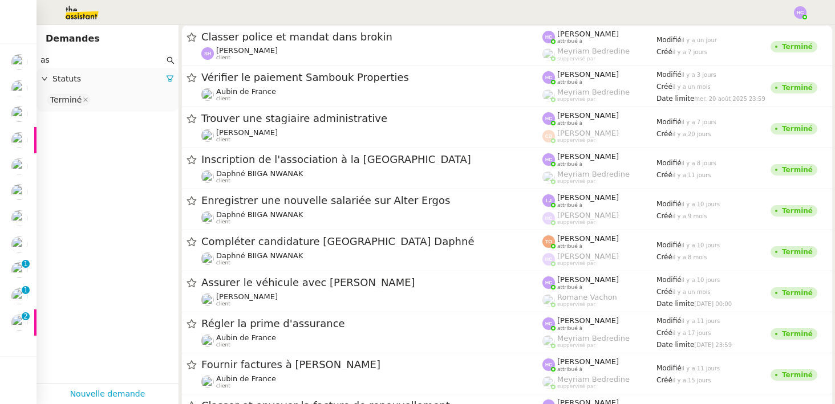
type input "a"
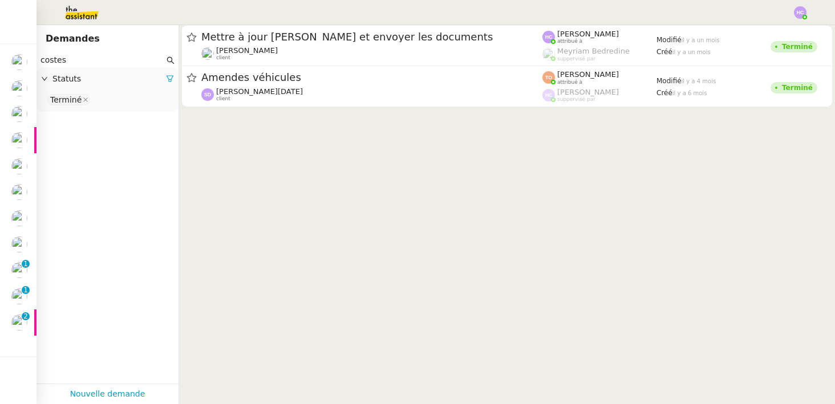
type input "costes"
click at [79, 99] on div "Terminé" at bounding box center [65, 100] width 31 height 10
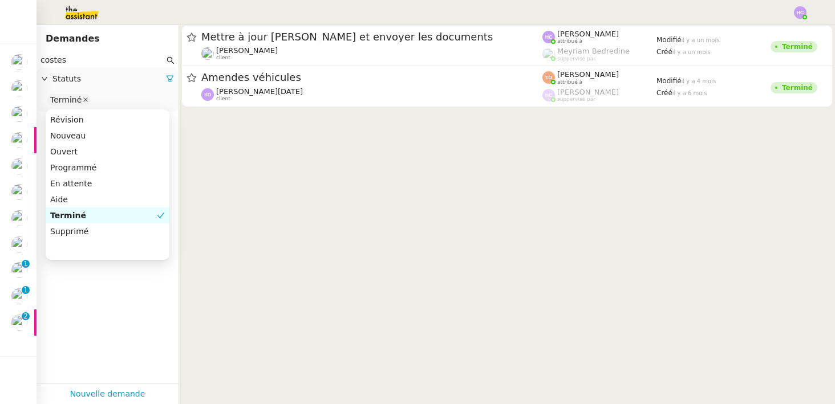
click at [84, 99] on icon at bounding box center [85, 100] width 5 height 5
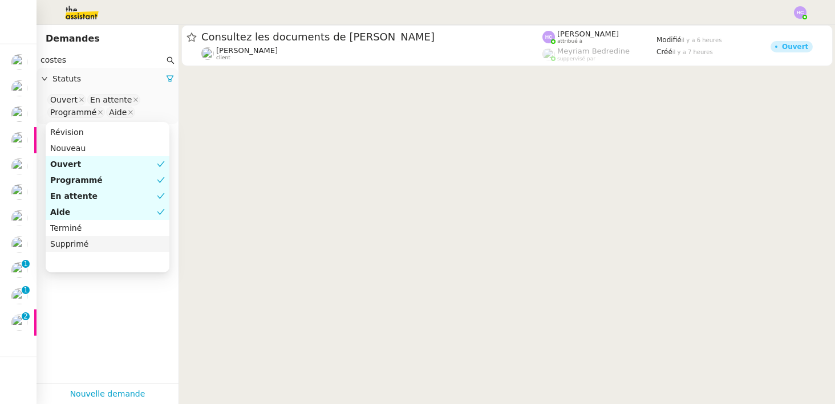
click at [122, 297] on app-tickets-filter "costes Statuts Ouvert En attente Programmé Aide" at bounding box center [108, 217] width 142 height 331
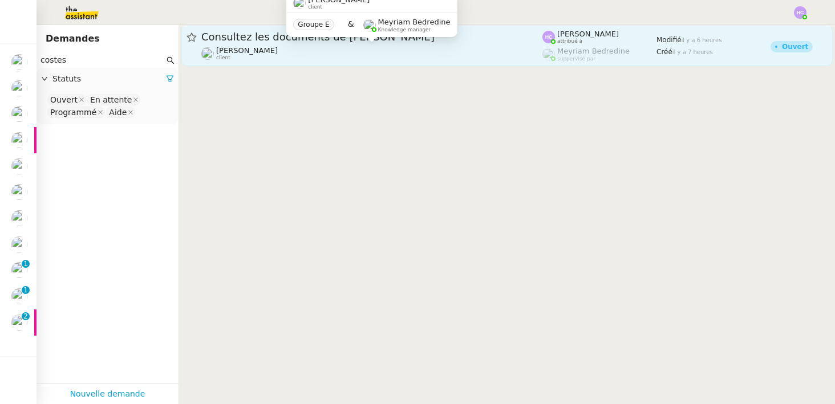
click at [268, 49] on div "Fanny Eyraud client" at bounding box center [371, 53] width 341 height 15
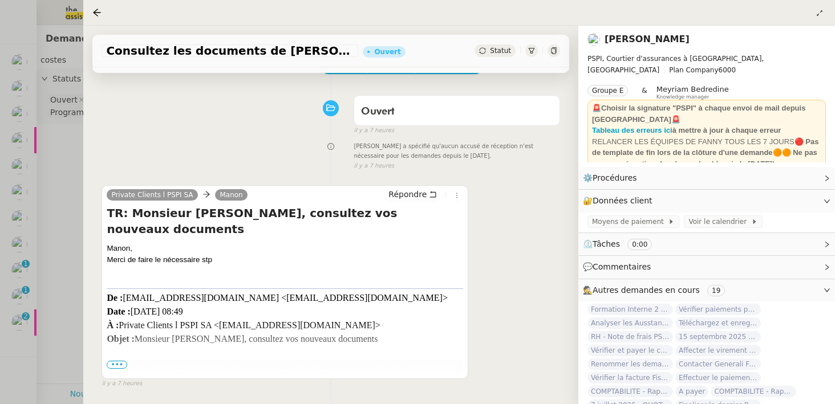
scroll to position [118, 0]
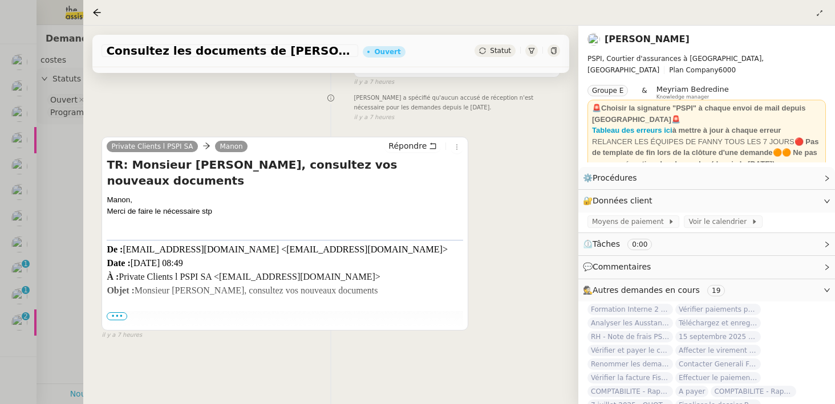
click at [70, 229] on div at bounding box center [417, 202] width 835 height 404
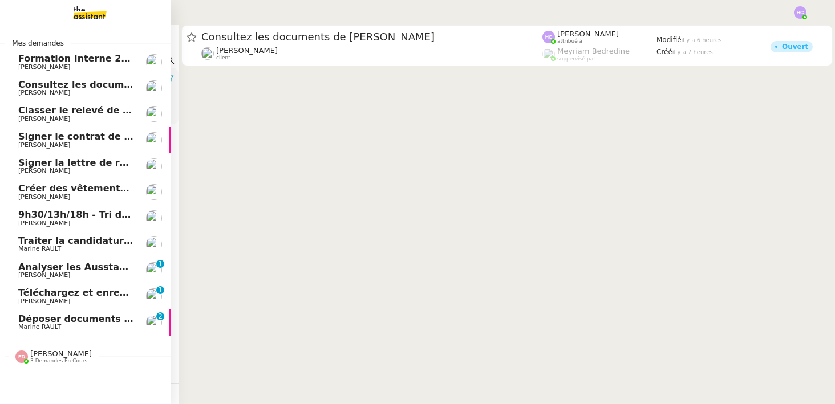
click at [80, 80] on span "Consultez les documents de M. Costes" at bounding box center [134, 84] width 232 height 11
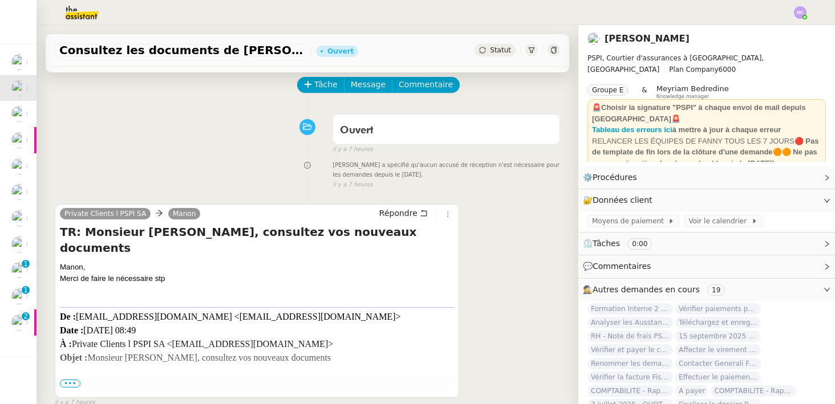
scroll to position [145, 0]
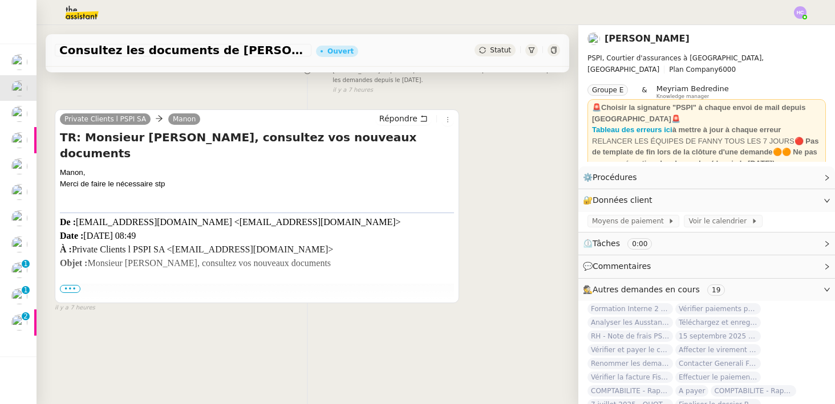
click at [75, 289] on span "•••" at bounding box center [70, 289] width 21 height 8
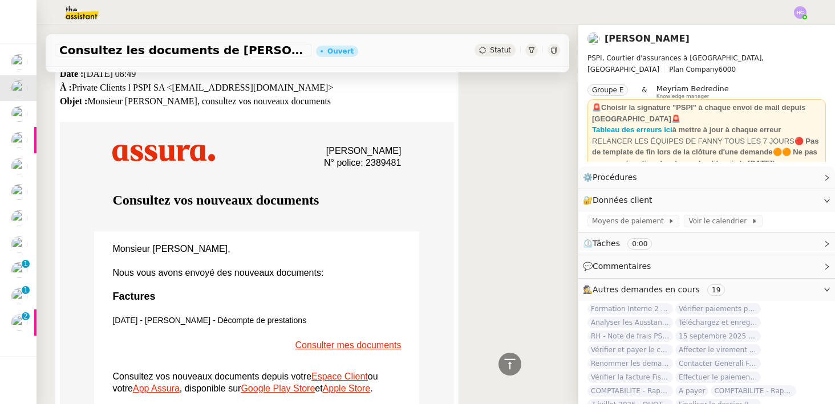
scroll to position [339, 0]
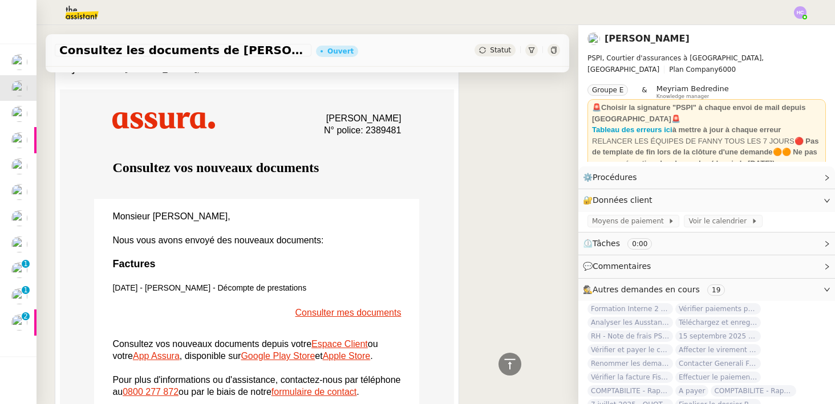
click at [323, 308] on link "Consulter mes documents" at bounding box center [348, 313] width 106 height 10
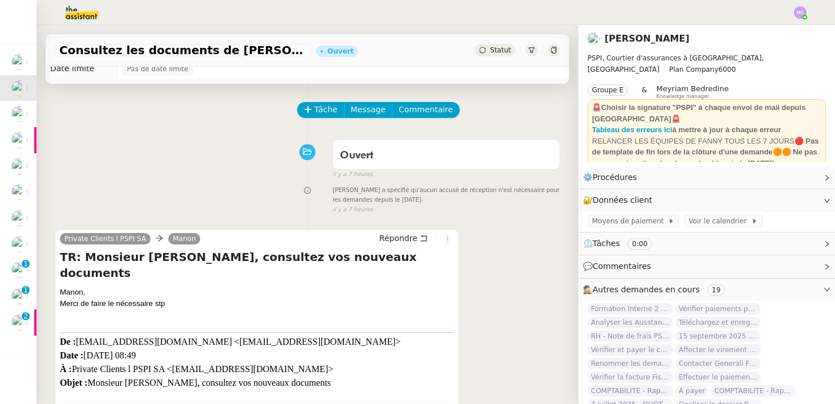
scroll to position [0, 0]
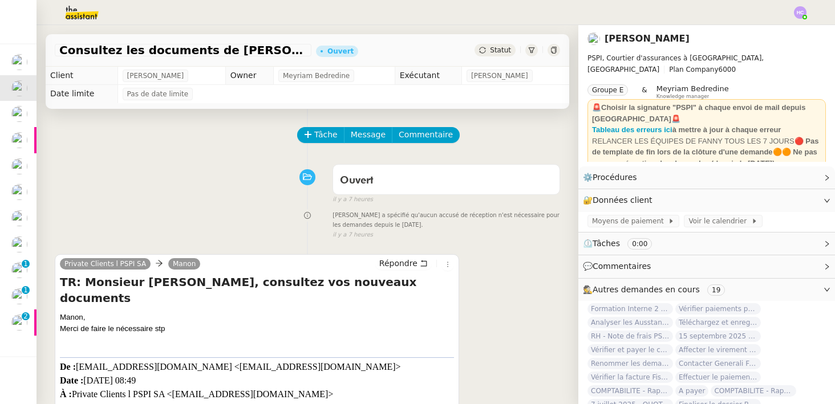
click at [501, 53] on span "Statut" at bounding box center [500, 50] width 21 height 8
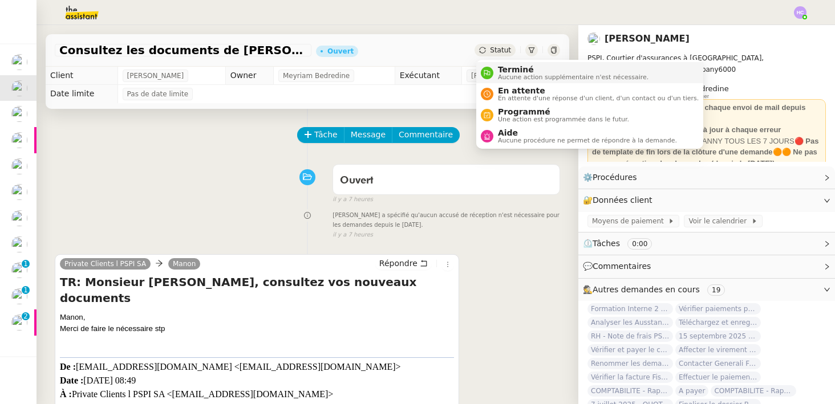
click at [507, 70] on span "Terminé" at bounding box center [573, 69] width 151 height 9
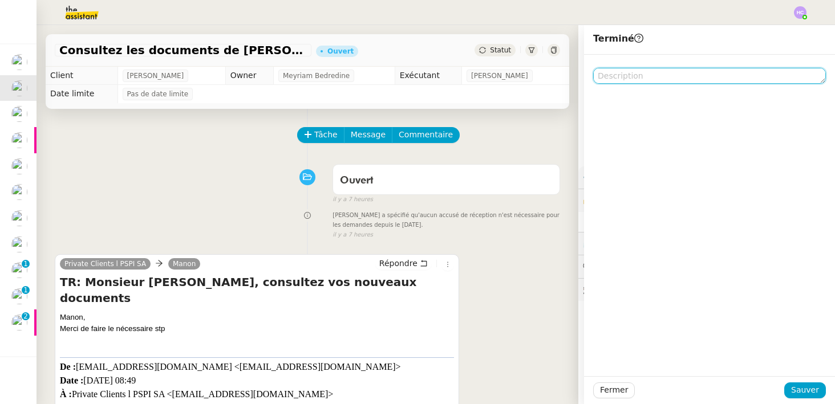
click at [658, 79] on textarea at bounding box center [709, 76] width 233 height 16
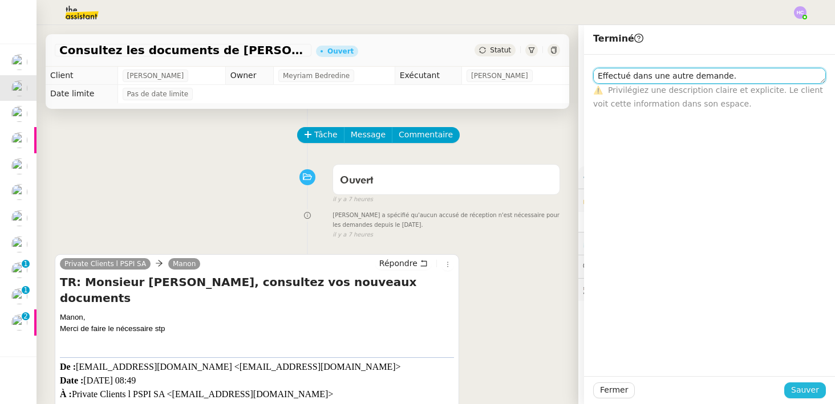
type textarea "Effectué dans une autre demande."
click at [812, 392] on span "Sauver" at bounding box center [805, 390] width 28 height 13
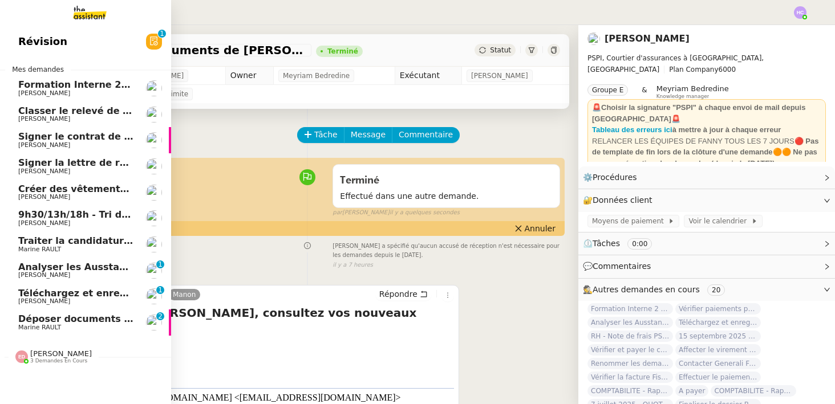
click at [66, 115] on span "Classer le relevé de commissions" at bounding box center [103, 111] width 171 height 11
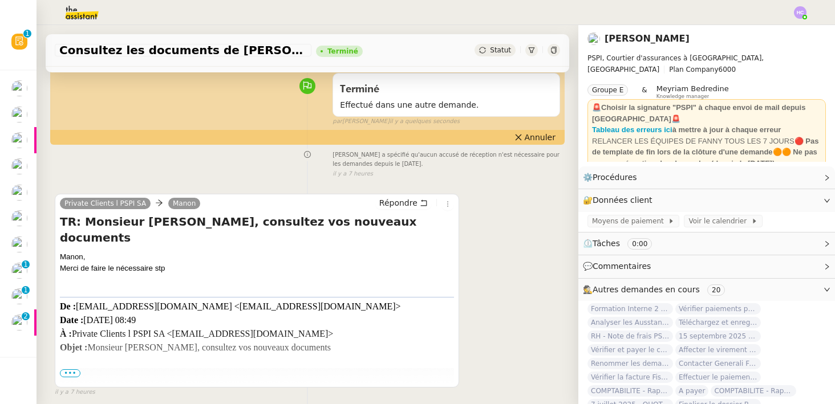
scroll to position [93, 0]
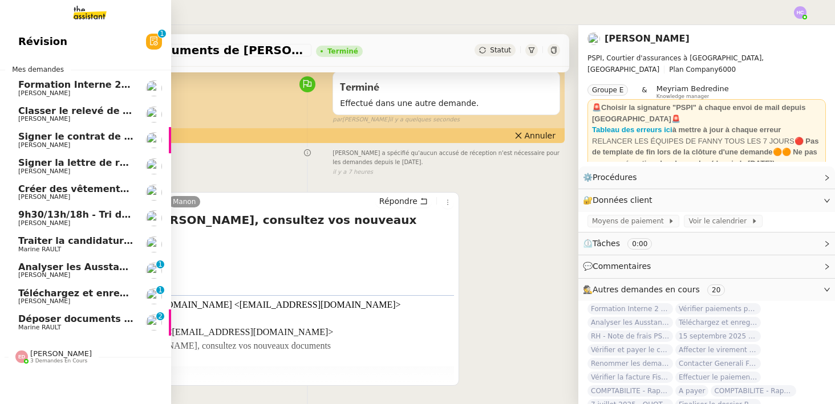
click at [64, 108] on span "Classer le relevé de commissions" at bounding box center [103, 111] width 171 height 11
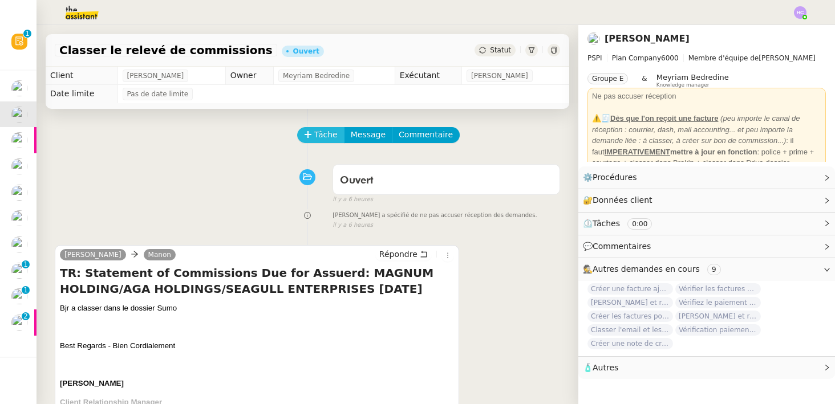
click at [315, 132] on span "Tâche" at bounding box center [325, 134] width 23 height 13
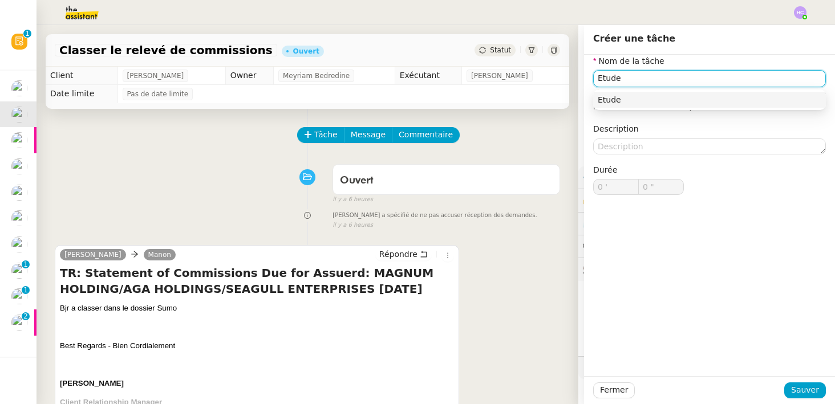
click at [614, 95] on div "Etude" at bounding box center [710, 100] width 224 height 10
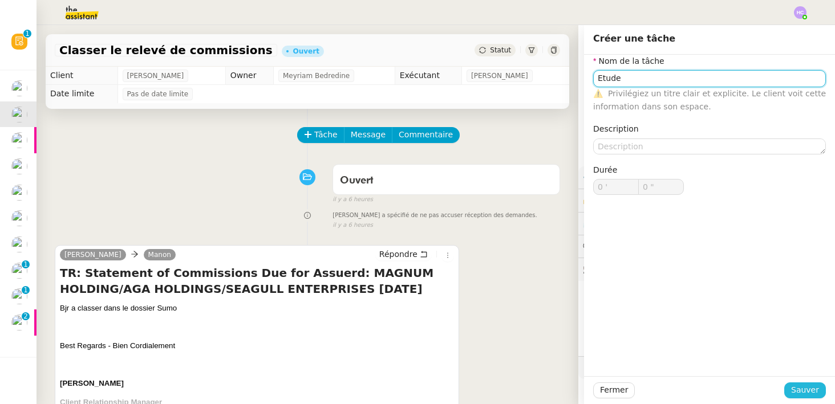
type input "Etude"
click at [803, 388] on span "Sauver" at bounding box center [805, 390] width 28 height 13
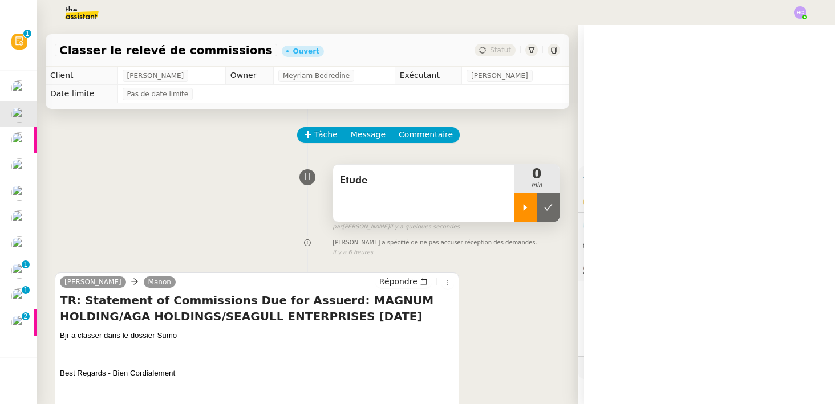
click at [523, 208] on icon at bounding box center [525, 207] width 9 height 9
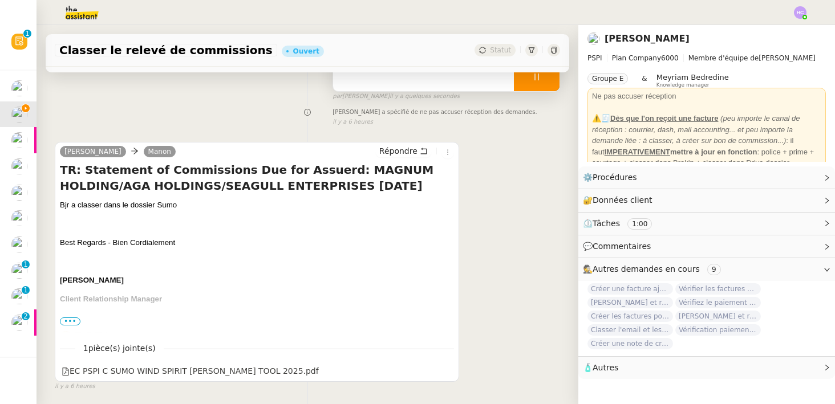
scroll to position [173, 0]
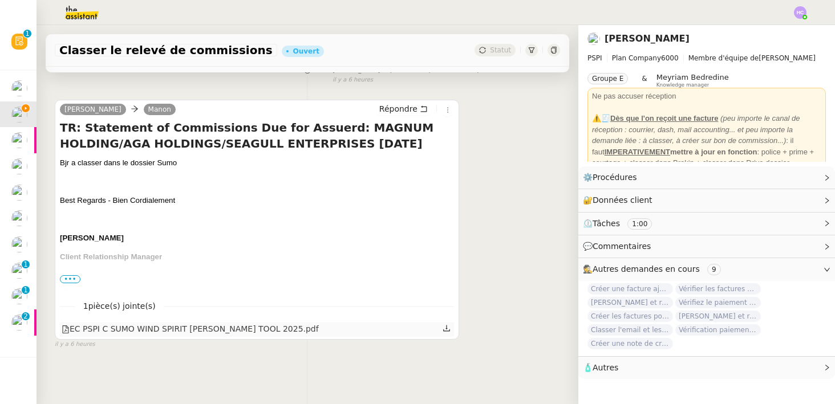
click at [448, 328] on icon at bounding box center [447, 329] width 8 height 8
click at [75, 278] on span "•••" at bounding box center [70, 280] width 21 height 8
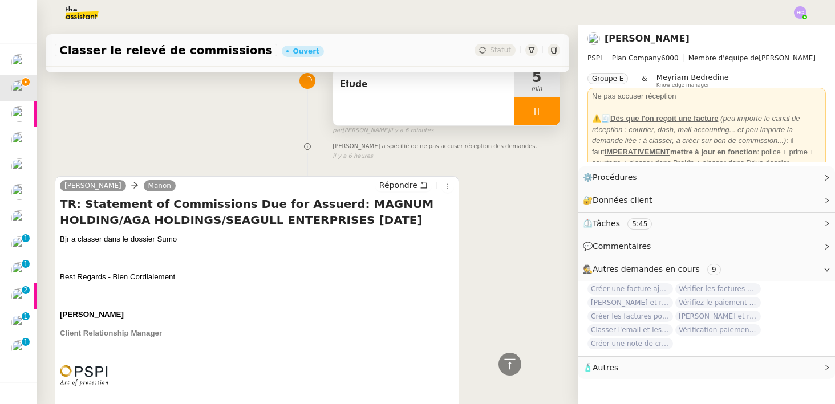
scroll to position [29, 0]
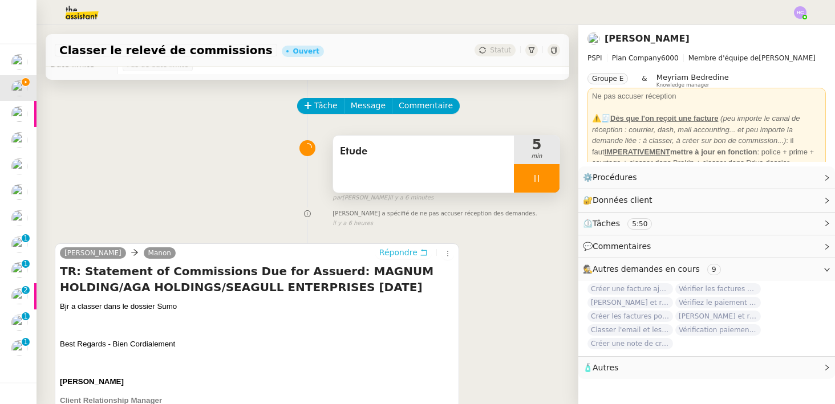
click at [403, 254] on span "Répondre" at bounding box center [398, 252] width 38 height 11
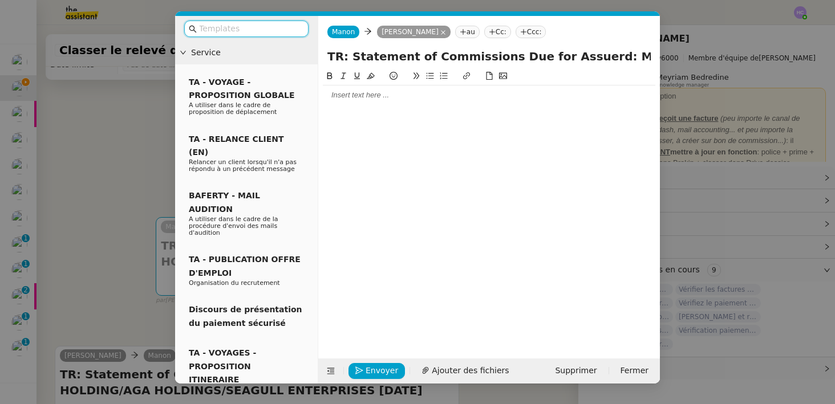
click at [396, 95] on div at bounding box center [489, 95] width 333 height 10
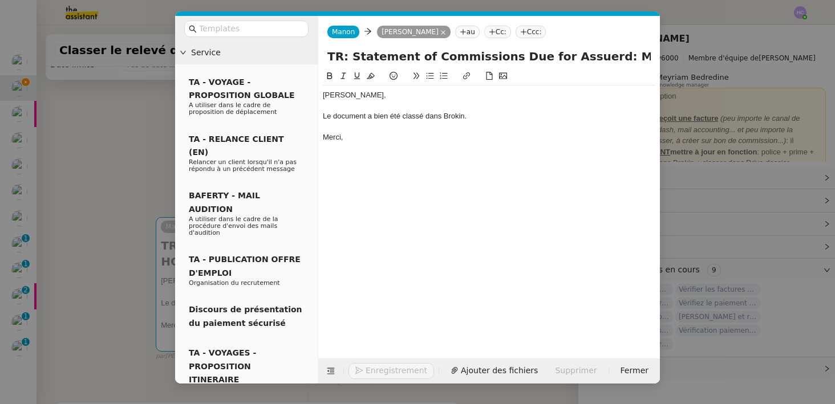
click at [96, 139] on nz-modal-container "Service TA - VOYAGE - PROPOSITION GLOBALE A utiliser dans le cadre de propositi…" at bounding box center [417, 202] width 835 height 404
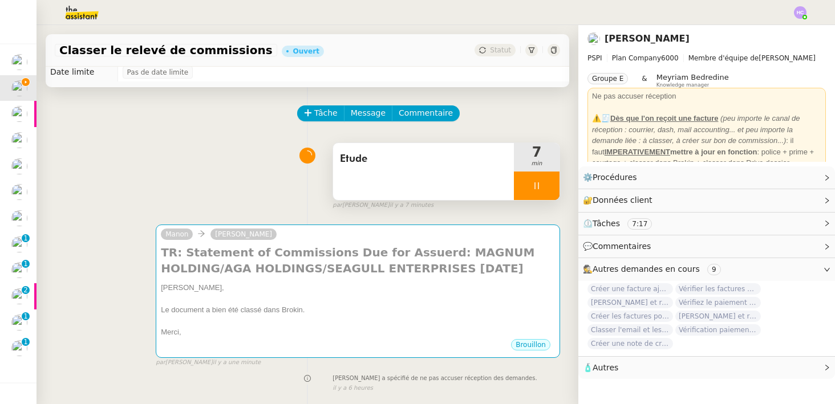
scroll to position [0, 0]
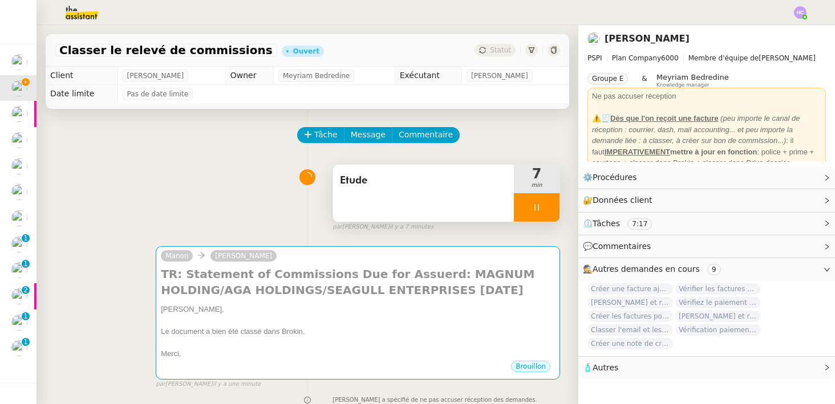
click at [543, 207] on div at bounding box center [537, 207] width 46 height 29
click at [546, 208] on icon at bounding box center [548, 207] width 9 height 9
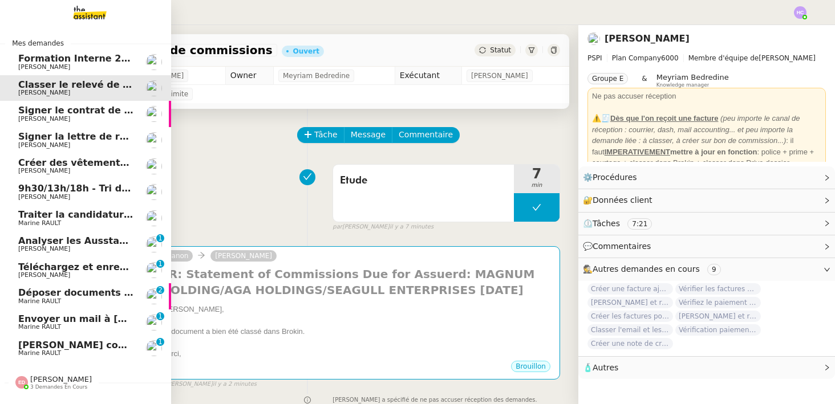
click at [73, 114] on span "Signer le contrat de la mutuelle" at bounding box center [100, 110] width 164 height 11
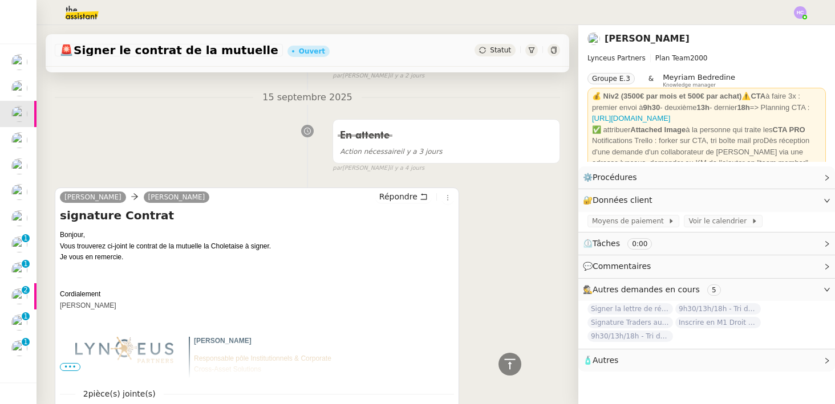
scroll to position [475, 0]
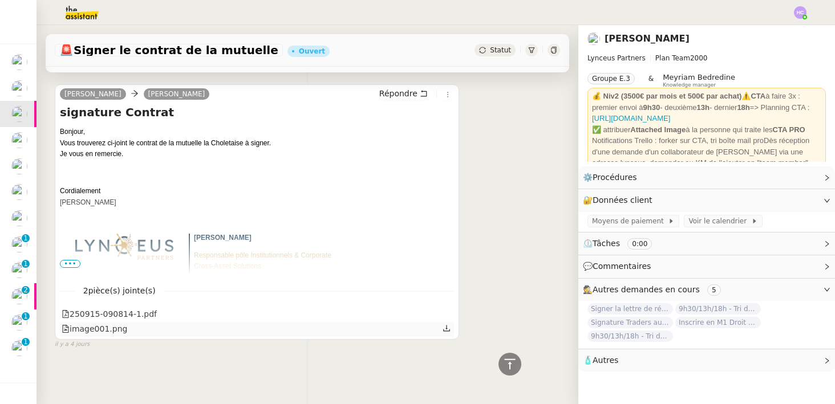
click at [313, 334] on div "image001.png" at bounding box center [257, 329] width 394 height 15
click at [104, 330] on div "image001.png" at bounding box center [95, 329] width 66 height 13
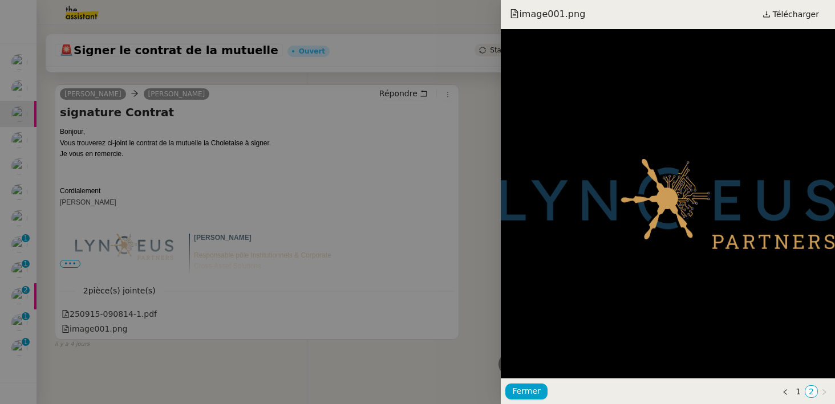
click at [175, 352] on div at bounding box center [417, 202] width 835 height 404
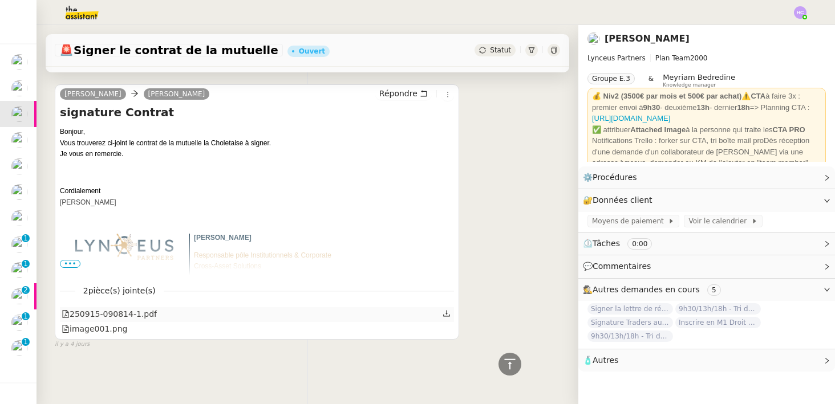
click at [445, 312] on icon at bounding box center [447, 314] width 8 height 8
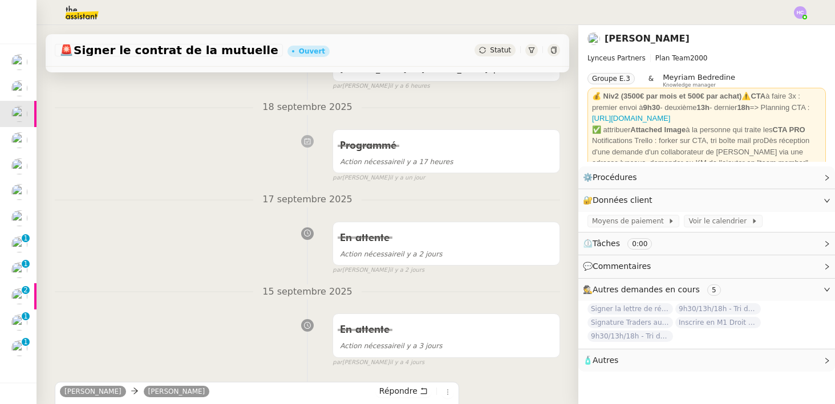
scroll to position [0, 0]
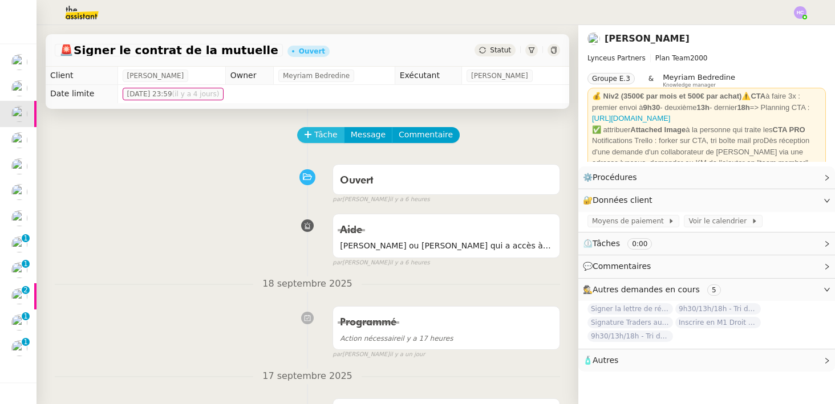
click at [318, 132] on span "Tâche" at bounding box center [325, 134] width 23 height 13
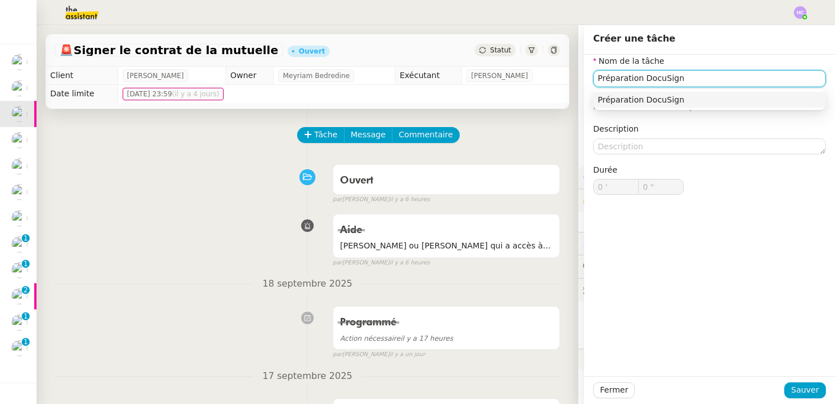
click at [650, 99] on div "Préparation DocuSign" at bounding box center [710, 100] width 224 height 10
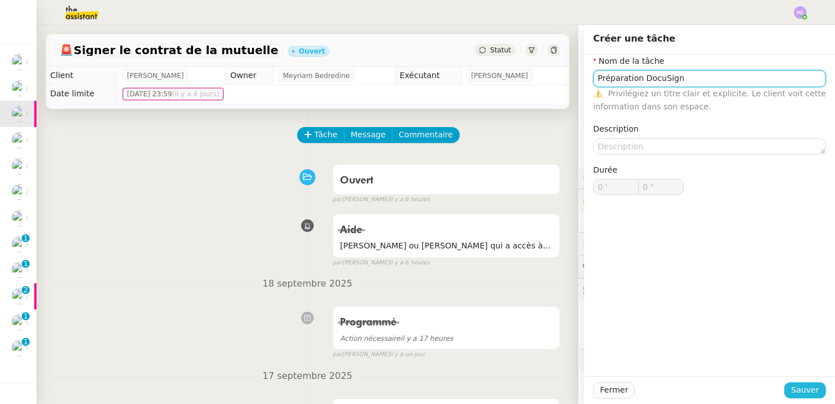
type input "Préparation DocuSign"
click at [808, 388] on span "Sauver" at bounding box center [805, 390] width 28 height 13
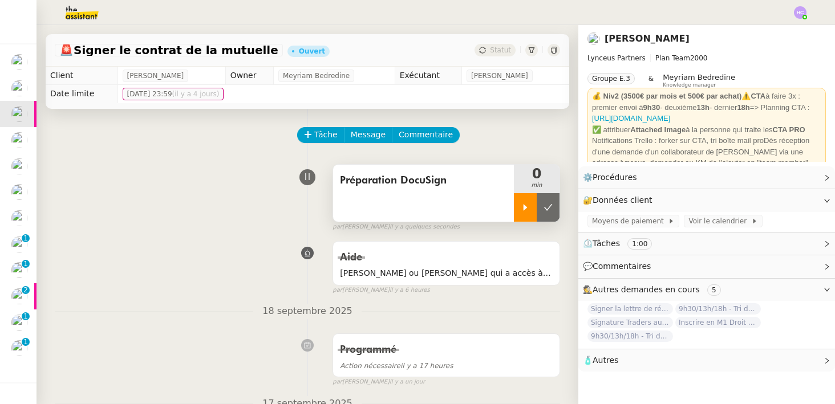
click at [523, 212] on div at bounding box center [525, 207] width 23 height 29
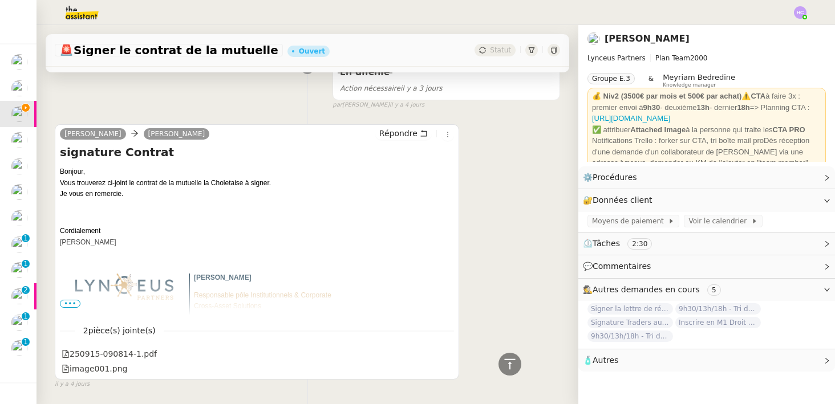
scroll to position [502, 0]
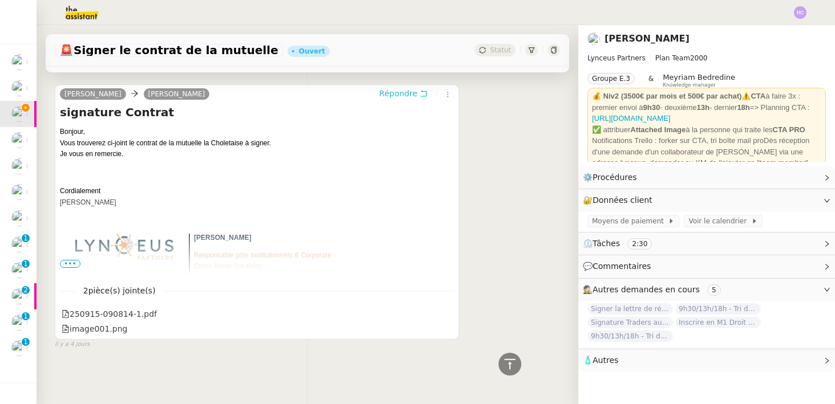
click at [410, 90] on span "Répondre" at bounding box center [398, 93] width 38 height 11
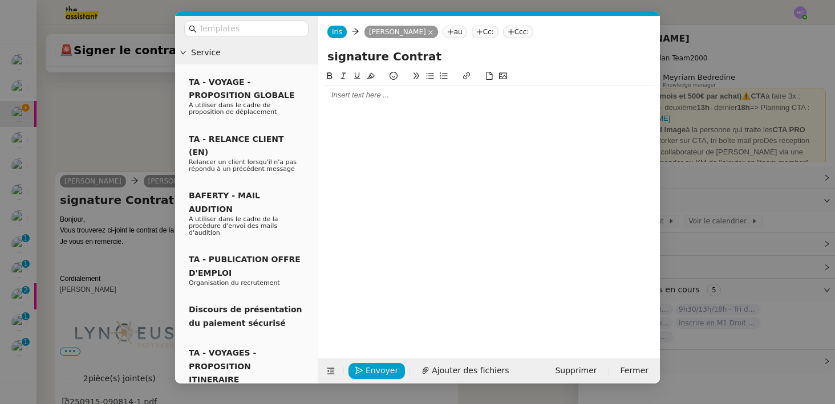
scroll to position [589, 0]
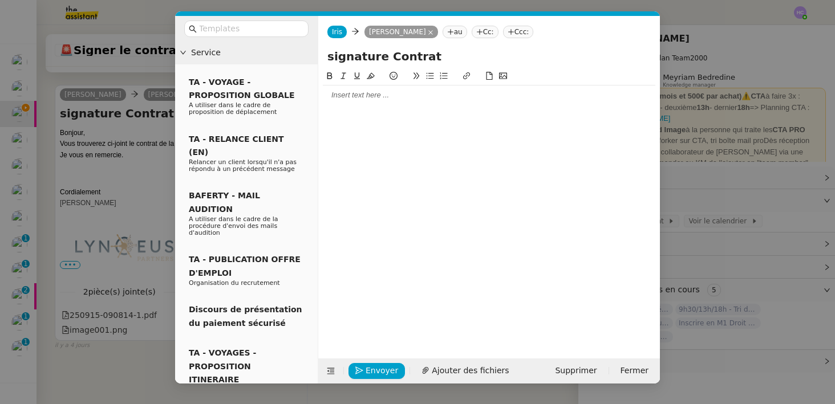
click at [360, 98] on div at bounding box center [489, 95] width 333 height 10
click at [422, 119] on div "Le document a bien été envouyé pour" at bounding box center [489, 116] width 333 height 10
click at [453, 119] on div "Le document a bien été envoyé pour" at bounding box center [489, 116] width 333 height 10
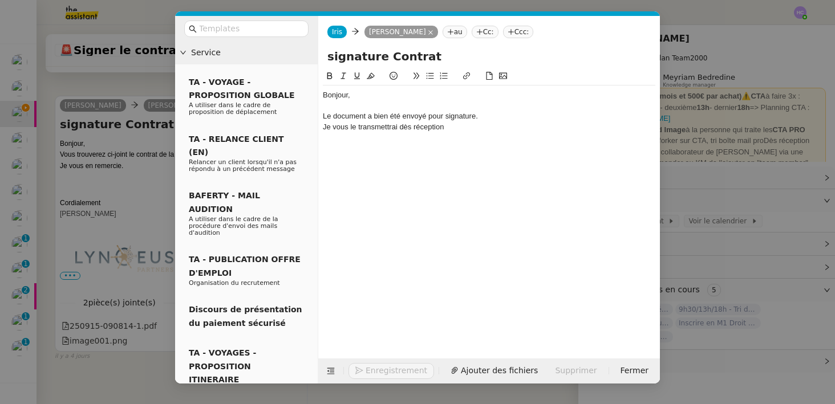
scroll to position [633, 0]
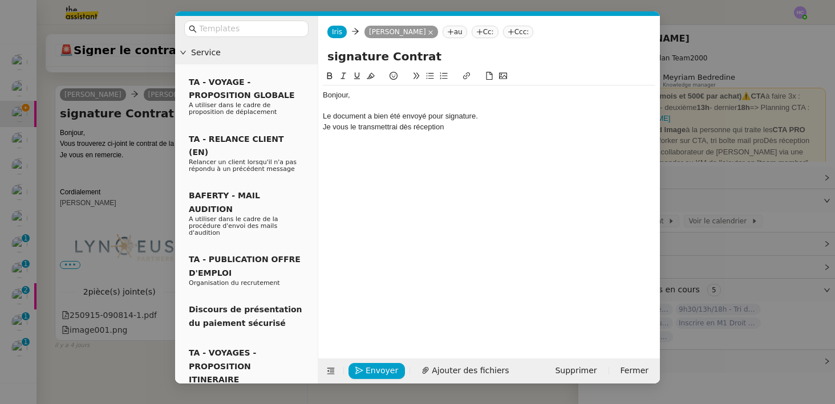
click at [427, 123] on div "Je vous le transmettrai dès réception" at bounding box center [489, 127] width 333 height 10
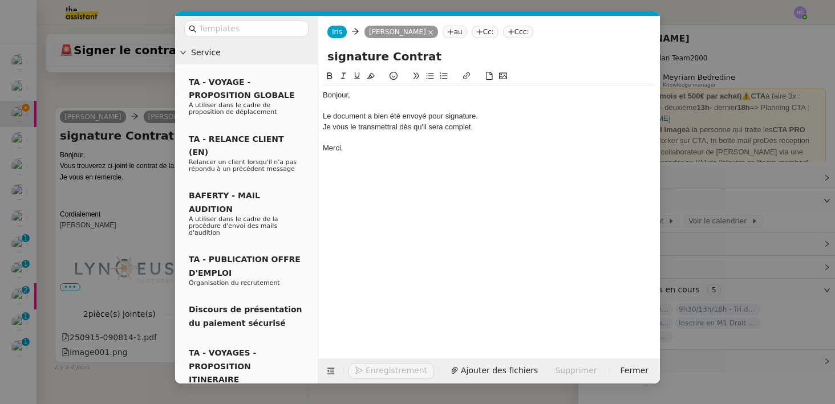
scroll to position [655, 0]
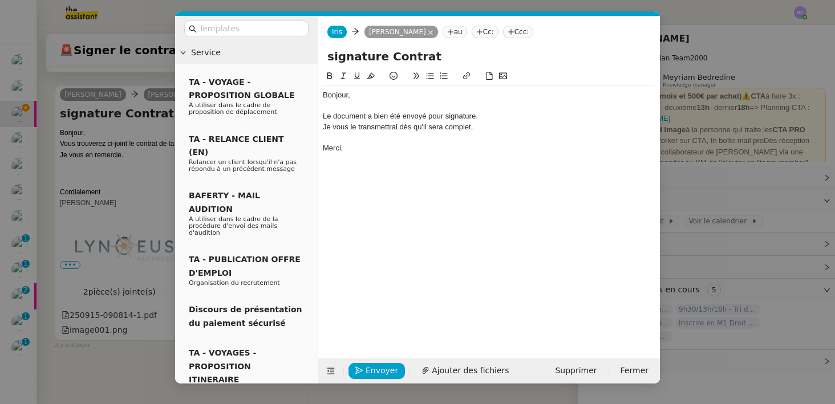
click at [351, 95] on div "Bonjour," at bounding box center [489, 95] width 333 height 10
click at [365, 141] on div at bounding box center [489, 137] width 333 height 10
click at [471, 125] on div "Je vous le transmettrai dès qu'il sera complet." at bounding box center [489, 127] width 333 height 10
click at [495, 118] on div "Le document a bien été envoyé pour signature." at bounding box center [489, 116] width 333 height 10
click at [402, 145] on div "Merci," at bounding box center [489, 148] width 333 height 10
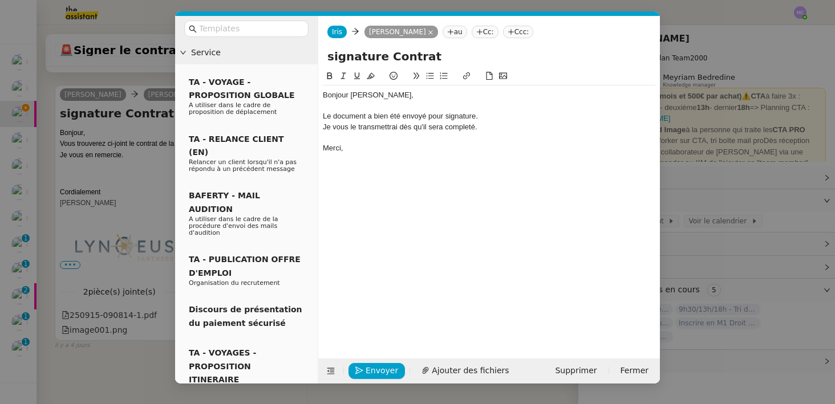
click at [453, 125] on div "Je vous le transmettrai dès qu'il sera completé." at bounding box center [489, 127] width 333 height 10
click at [468, 128] on div "Je vous le transmettrai dès qu'il sera completé." at bounding box center [489, 127] width 333 height 10
click at [0, 0] on lt-span "complété" at bounding box center [0, 0] width 0 height 0
click at [366, 371] on span "Envoyer" at bounding box center [382, 371] width 33 height 13
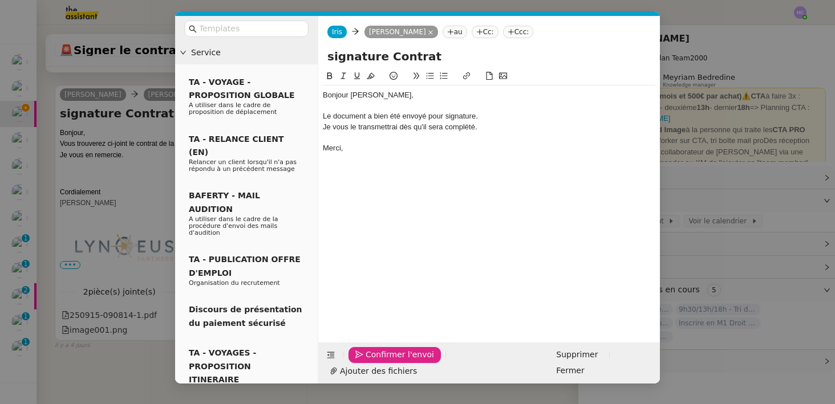
click at [366, 362] on span "Confirmer l'envoi" at bounding box center [400, 355] width 68 height 13
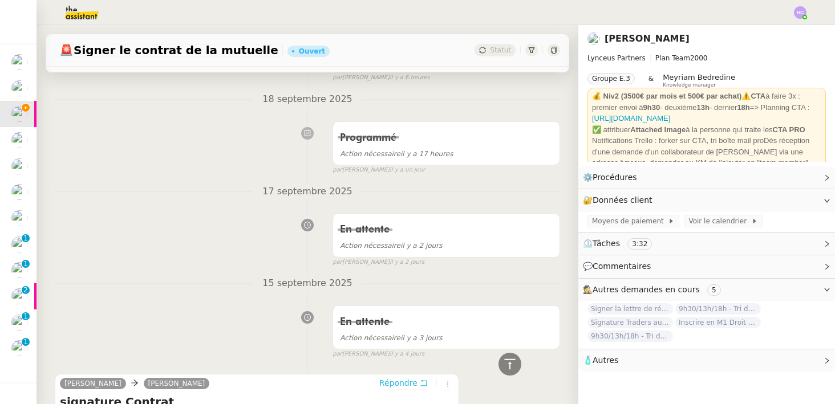
scroll to position [0, 0]
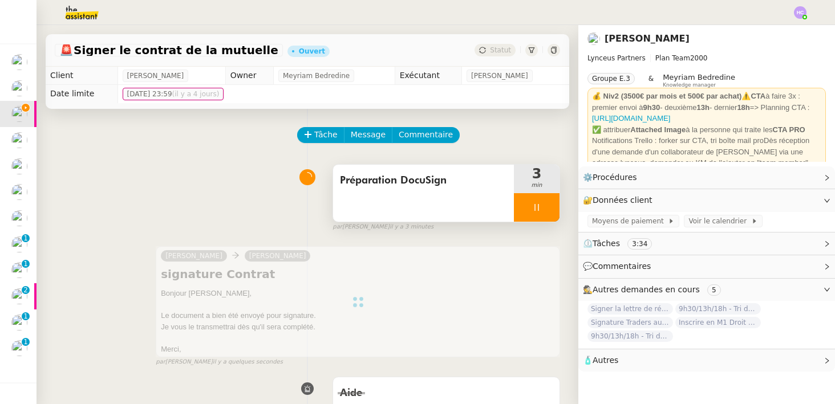
click at [534, 204] on icon at bounding box center [536, 207] width 9 height 9
click at [552, 206] on icon at bounding box center [548, 207] width 9 height 9
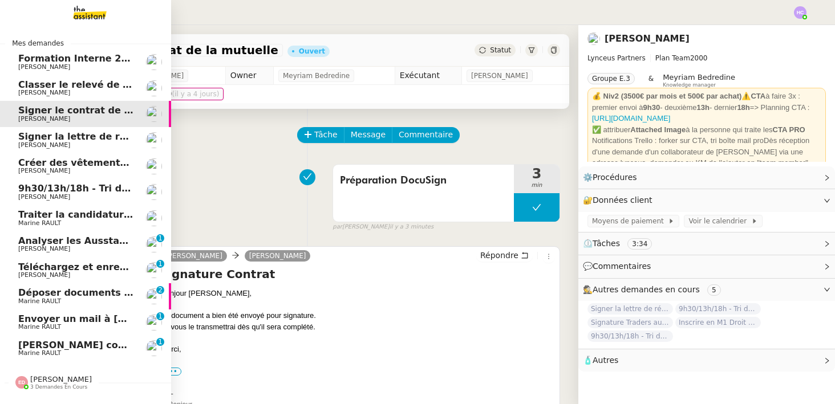
click at [70, 142] on span "[PERSON_NAME]" at bounding box center [75, 145] width 115 height 7
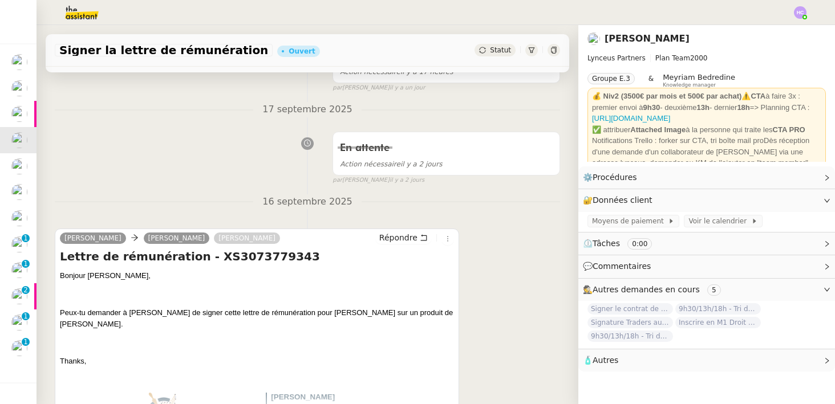
scroll to position [396, 0]
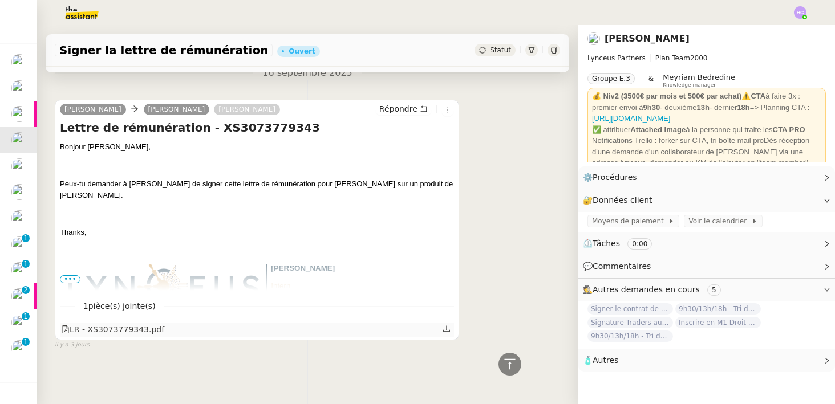
click at [448, 328] on icon at bounding box center [447, 329] width 8 height 8
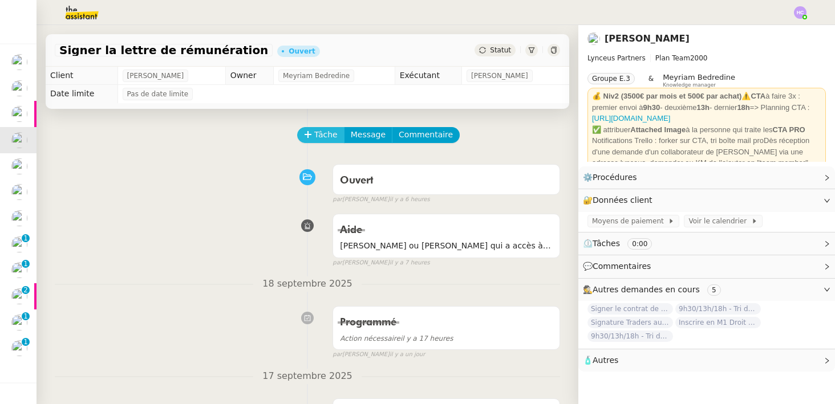
click at [318, 131] on span "Tâche" at bounding box center [325, 134] width 23 height 13
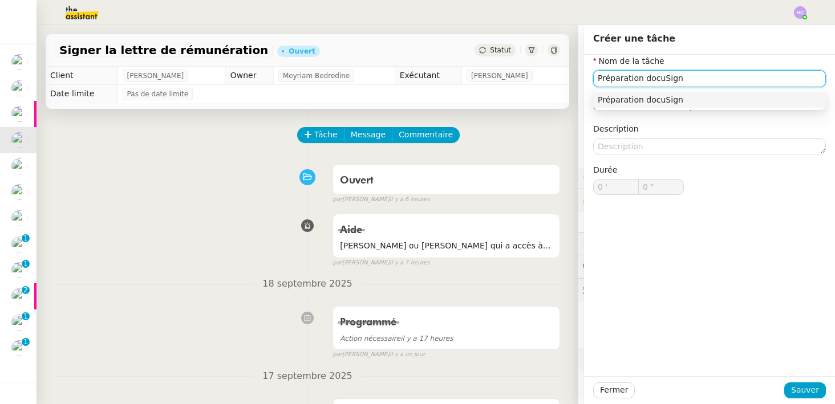
click at [648, 80] on input "Préparation docuSign" at bounding box center [709, 78] width 233 height 17
click at [676, 102] on div "Préparation DocuSign" at bounding box center [710, 100] width 224 height 10
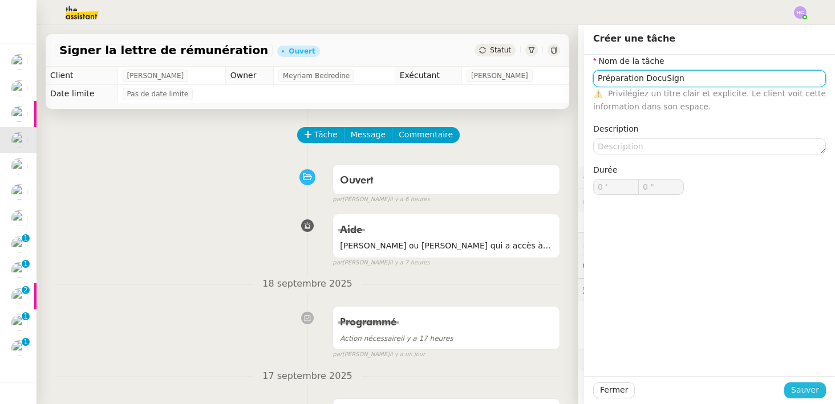
type input "Préparation DocuSign"
click at [800, 391] on span "Sauver" at bounding box center [805, 390] width 28 height 13
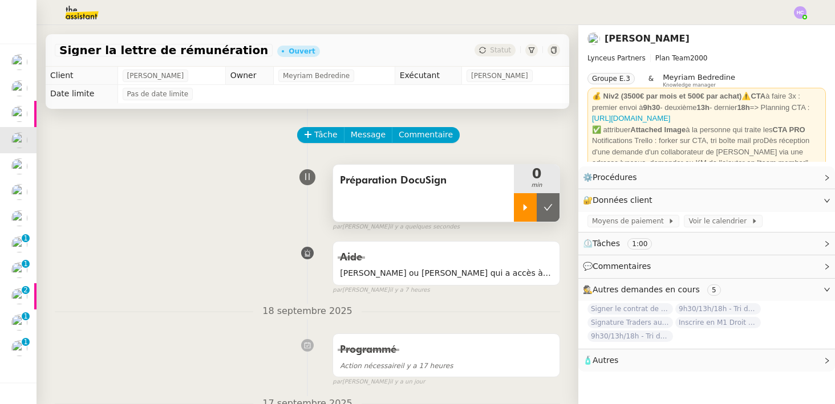
click at [520, 208] on div at bounding box center [525, 207] width 23 height 29
click at [553, 213] on div at bounding box center [537, 207] width 46 height 29
click at [553, 212] on button at bounding box center [548, 207] width 23 height 29
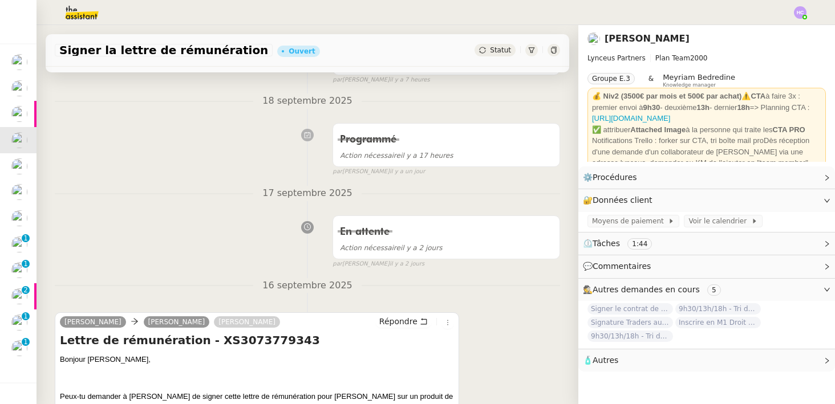
scroll to position [327, 0]
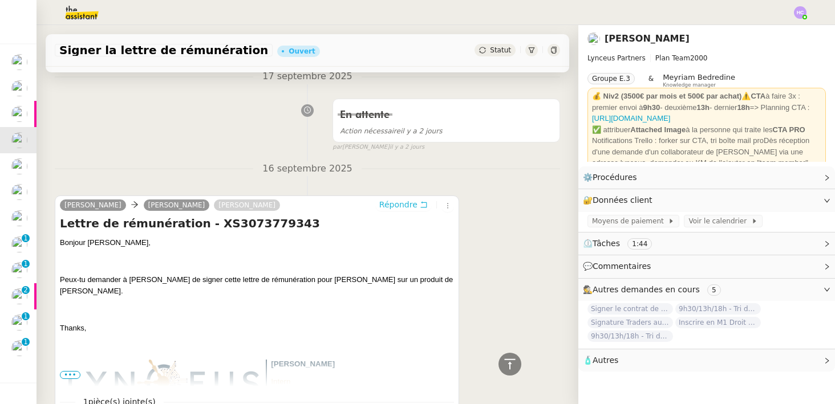
click at [389, 205] on span "Répondre" at bounding box center [398, 204] width 38 height 11
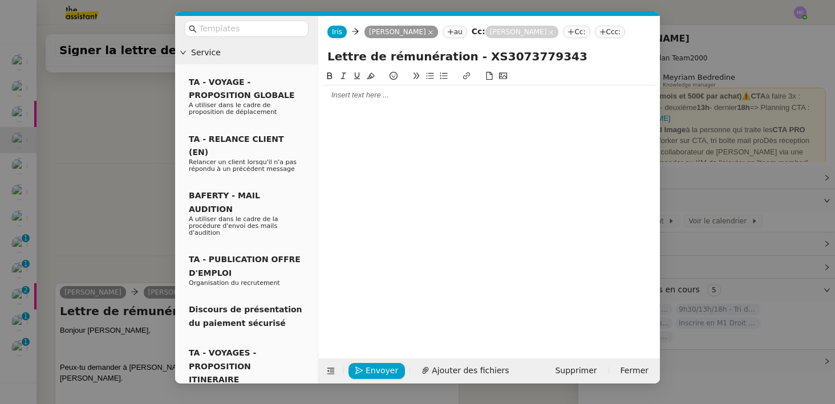
scroll to position [414, 0]
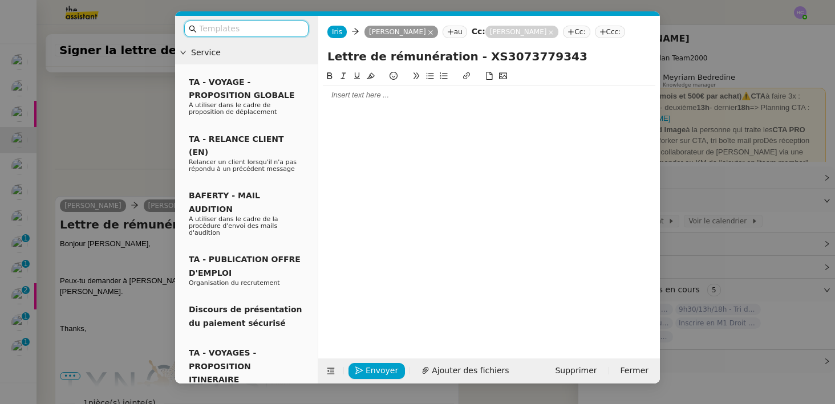
click at [363, 96] on div at bounding box center [489, 95] width 333 height 10
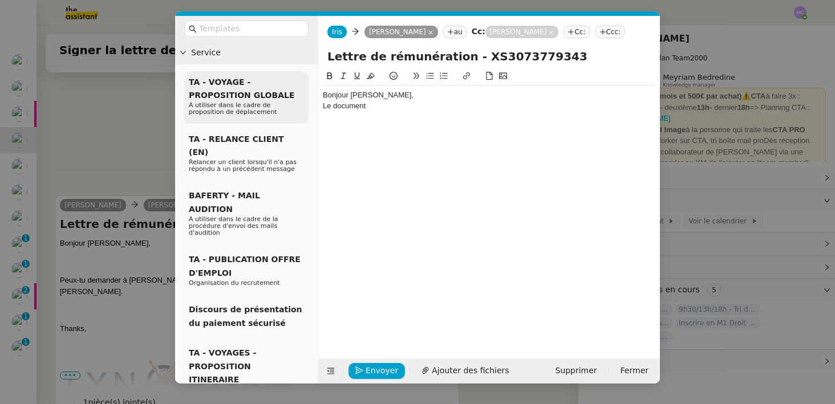
scroll to position [436, 0]
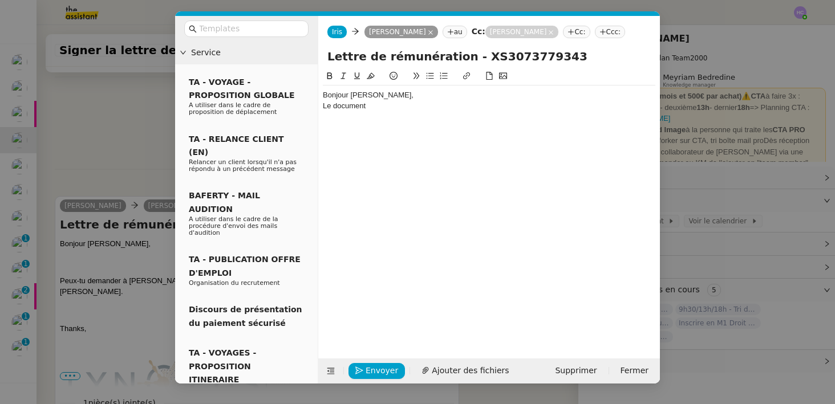
click at [21, 93] on nz-modal-container "Service TA - VOYAGE - PROPOSITION GLOBALE A utiliser dans le cadre de propositi…" at bounding box center [417, 202] width 835 height 404
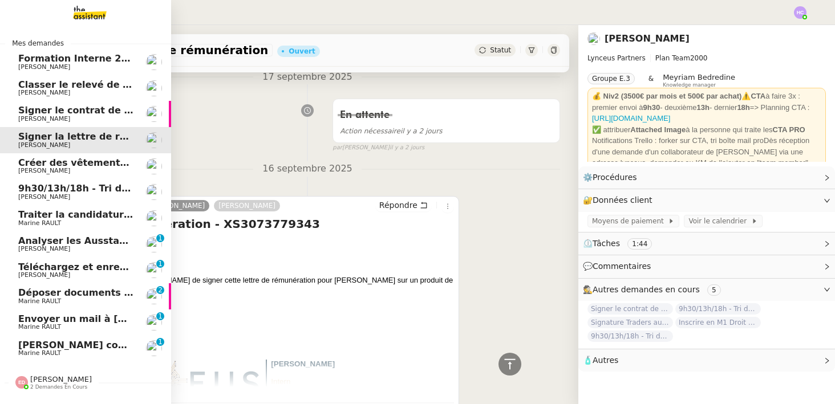
click at [39, 109] on span "Signer le contrat de la mutuelle" at bounding box center [100, 110] width 164 height 11
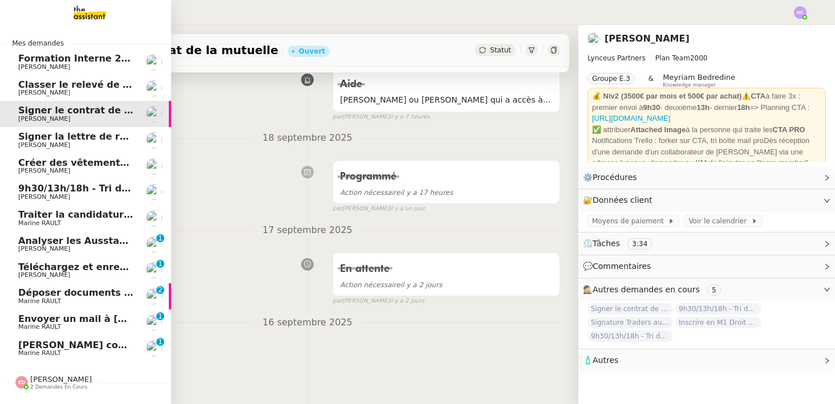
scroll to position [173, 0]
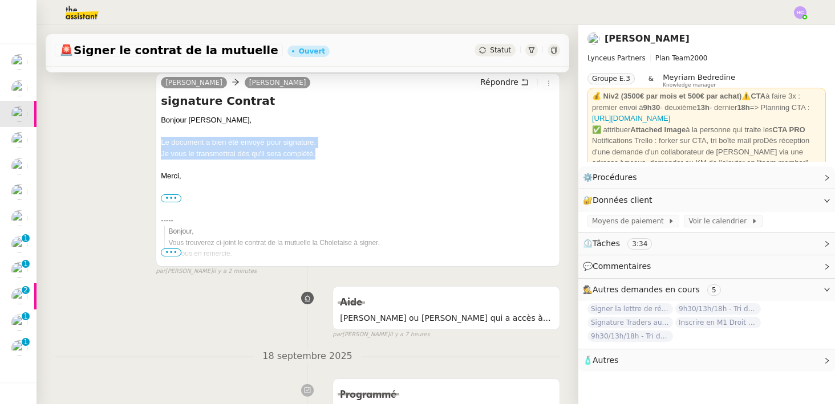
drag, startPoint x: 334, startPoint y: 150, endPoint x: 153, endPoint y: 144, distance: 180.3
click at [153, 144] on div "Iris Lynceus Nathalie Le Bras Répondre signature Contrat Bonjour Nathalie, Le d…" at bounding box center [307, 170] width 505 height 214
copy div "Le document a bien été envoyé pour signature. Je vous le transmettrai dès qu'il…"
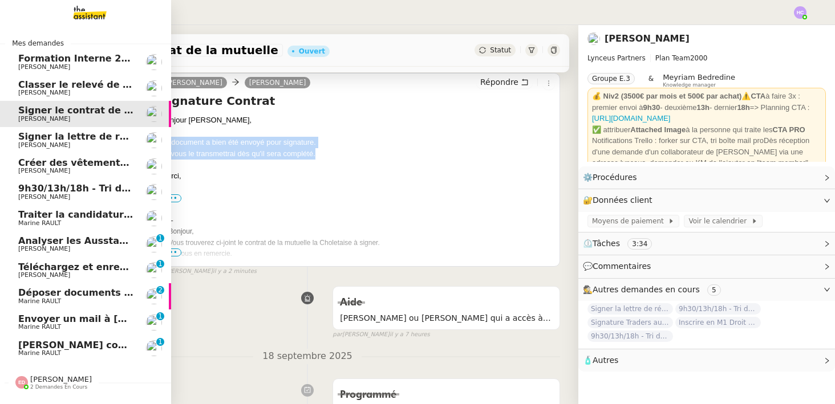
click at [41, 138] on span "Signer la lettre de rémunération" at bounding box center [101, 136] width 167 height 11
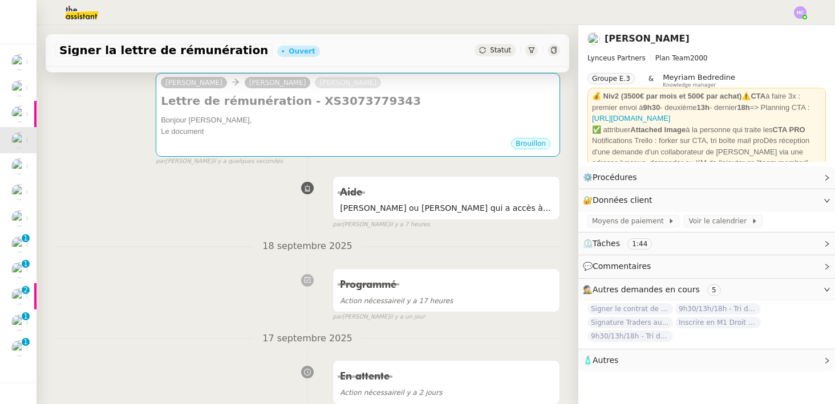
scroll to position [151, 0]
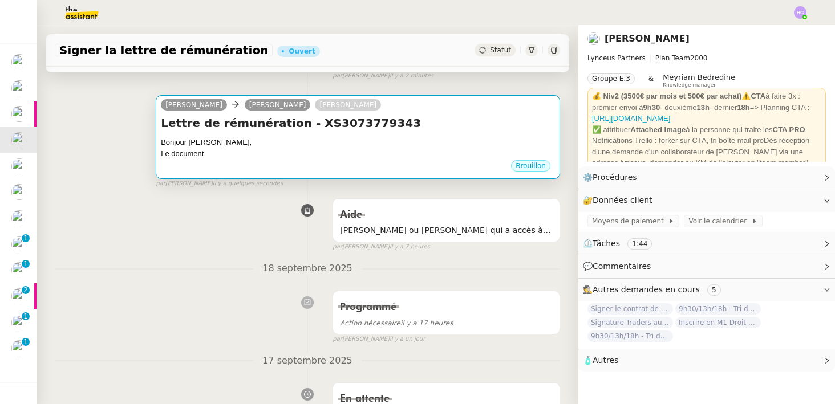
click at [366, 153] on div "Le document" at bounding box center [358, 153] width 394 height 11
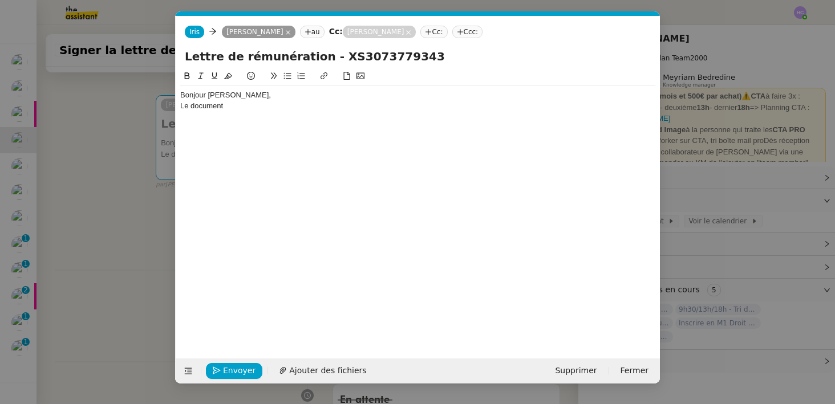
scroll to position [0, 24]
drag, startPoint x: 223, startPoint y: 106, endPoint x: 157, endPoint y: 106, distance: 65.6
click at [157, 106] on nz-modal-container "Service TA - VOYAGE - PROPOSITION GLOBALE A utiliser dans le cadre de propositi…" at bounding box center [417, 202] width 835 height 404
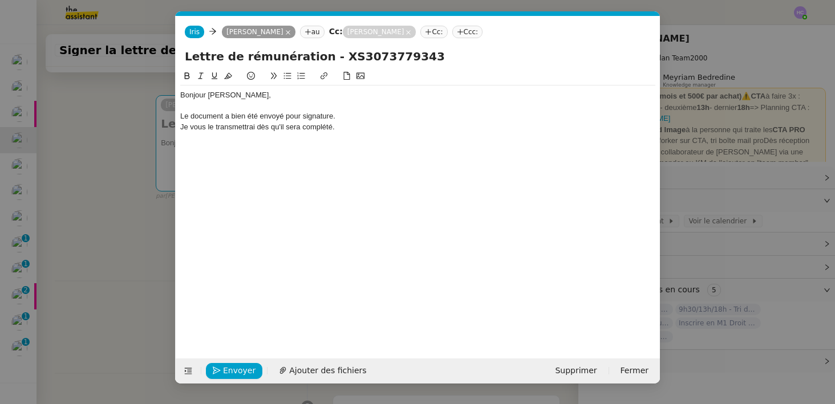
scroll to position [0, 0]
click at [237, 375] on span "Envoyer" at bounding box center [239, 371] width 33 height 13
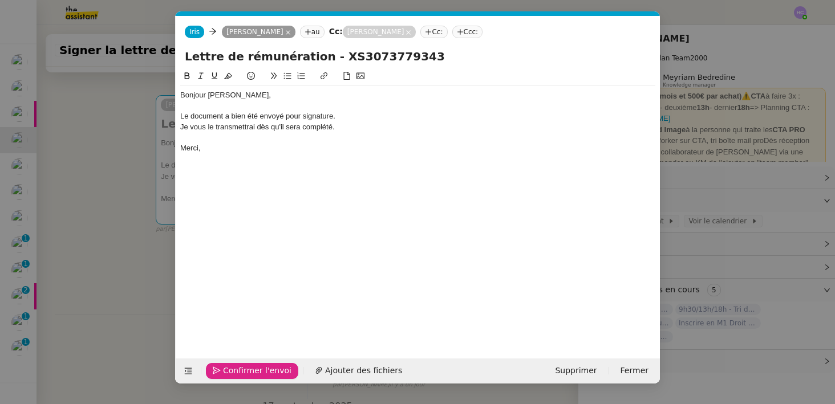
click at [237, 375] on span "Confirmer l'envoi" at bounding box center [257, 371] width 68 height 13
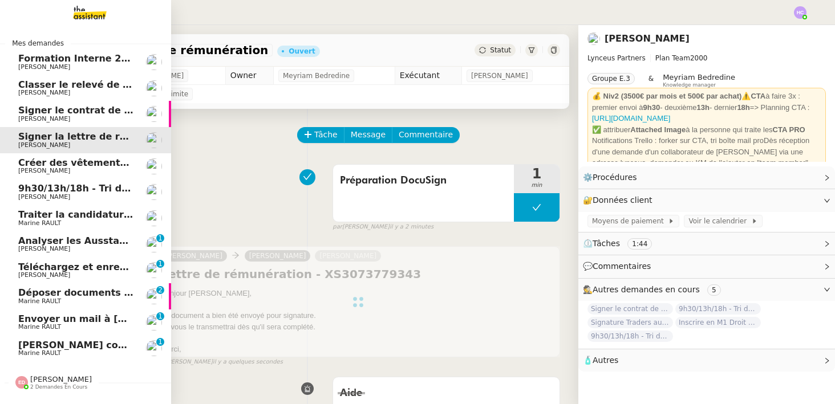
click at [42, 164] on span "Créer des vêtements de travail VEN" at bounding box center [110, 162] width 184 height 11
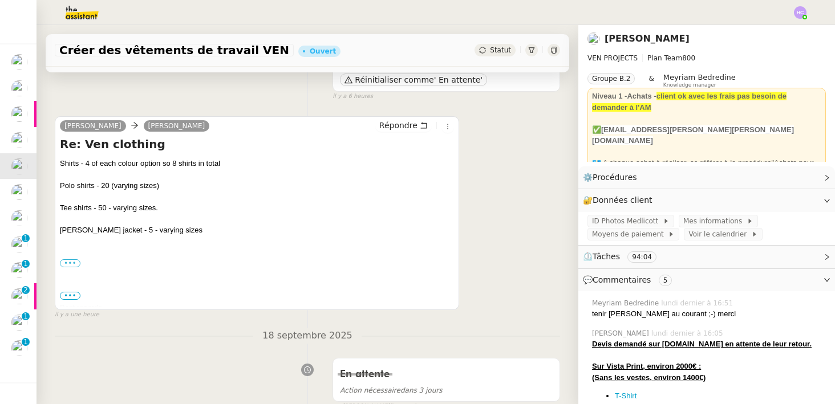
scroll to position [154, 0]
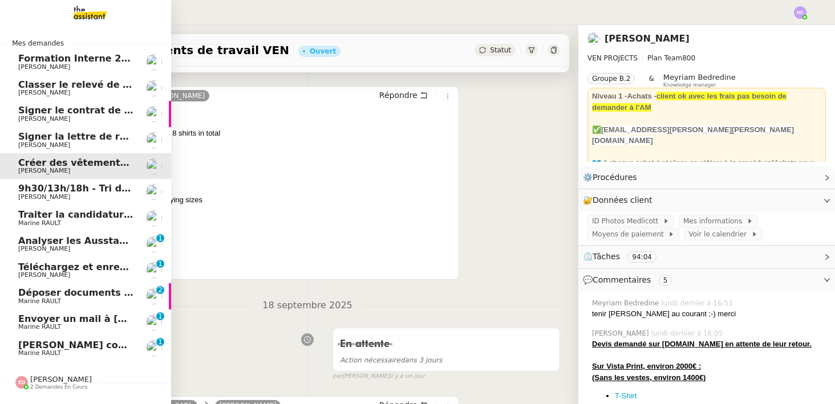
click at [74, 220] on span "Marine RAULT" at bounding box center [75, 223] width 115 height 7
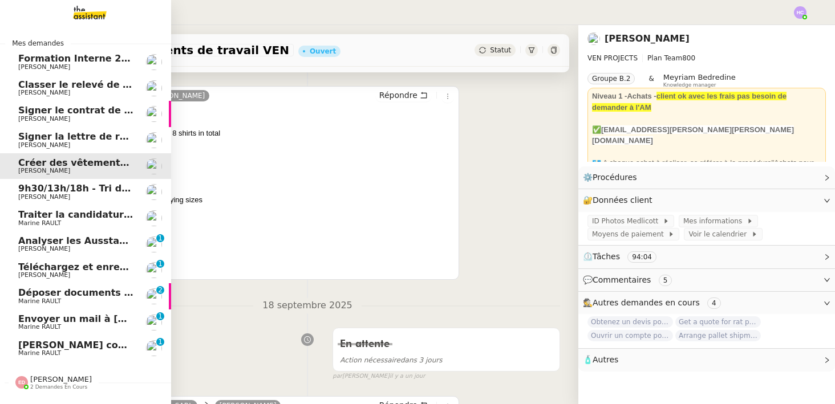
scroll to position [145, 0]
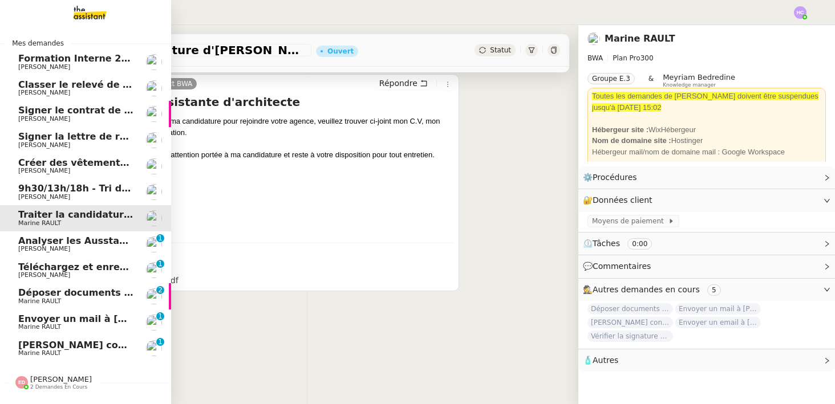
click at [60, 240] on span "Analyser les Ausstandsmeldungen" at bounding box center [106, 241] width 177 height 11
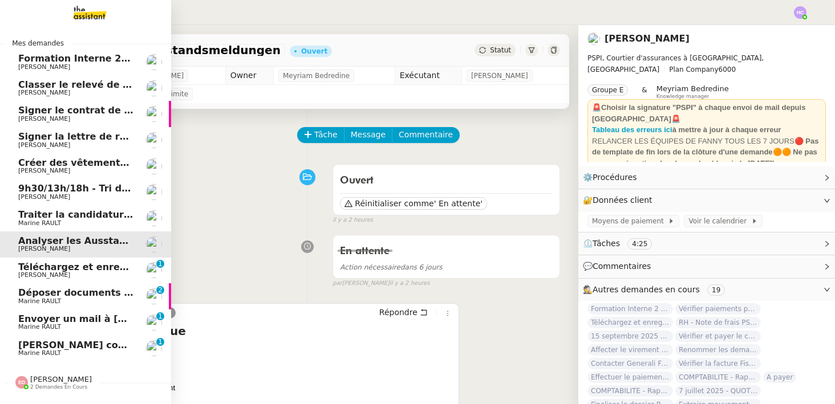
click at [50, 268] on span "Téléchargez et enregistrez les documents sur Brokin" at bounding box center [153, 267] width 271 height 11
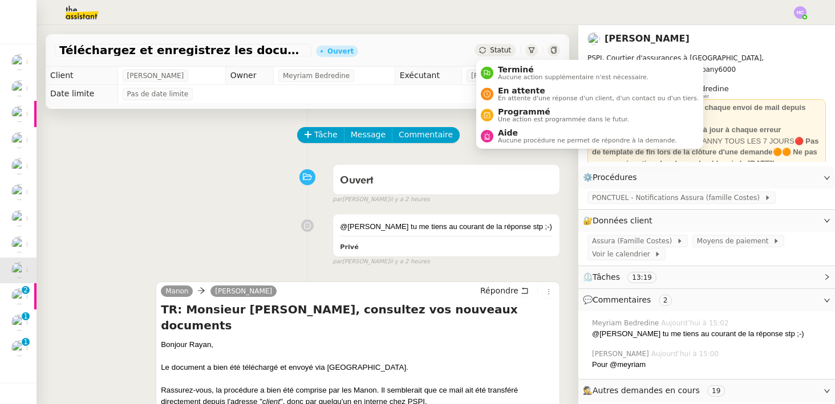
click at [494, 47] on span "Statut" at bounding box center [500, 50] width 21 height 8
click at [501, 95] on span "En attente d'une réponse d'un client, d'un contact ou d'un tiers." at bounding box center [598, 98] width 201 height 6
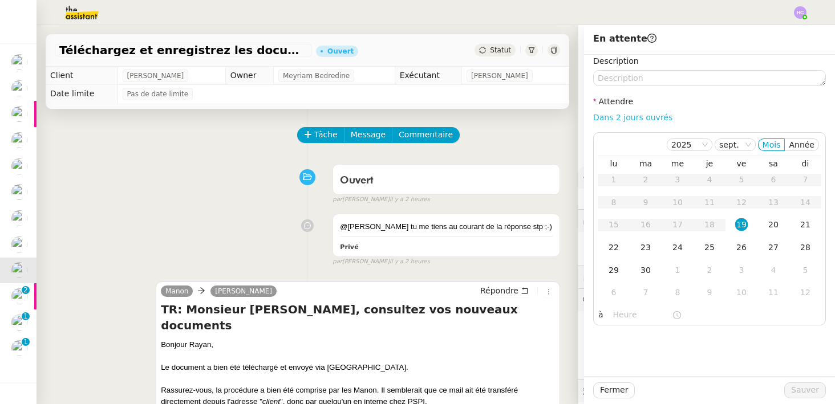
click at [605, 117] on link "Dans 2 jours ouvrés" at bounding box center [632, 117] width 79 height 9
type input "07:00"
click at [812, 390] on span "Sauver" at bounding box center [805, 390] width 28 height 13
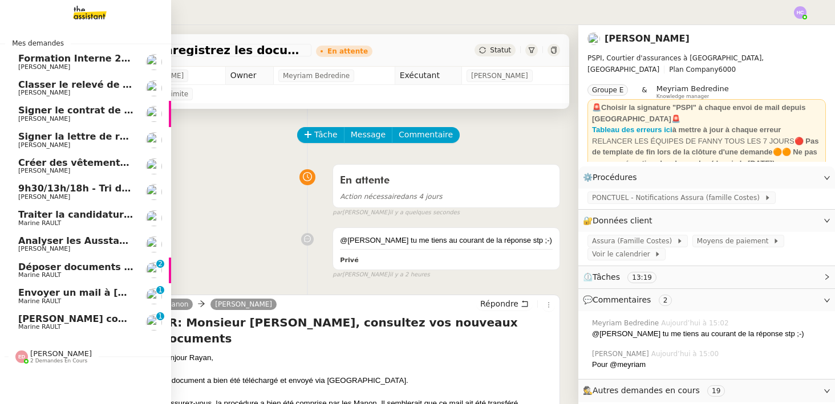
click at [74, 268] on span "Déposer documents sur espace OPCO" at bounding box center [114, 267] width 193 height 11
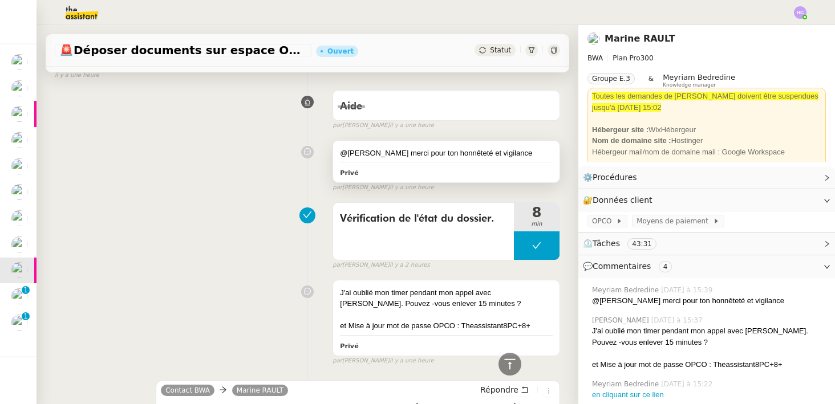
scroll to position [342, 0]
click at [605, 222] on span "OPCO" at bounding box center [604, 221] width 24 height 11
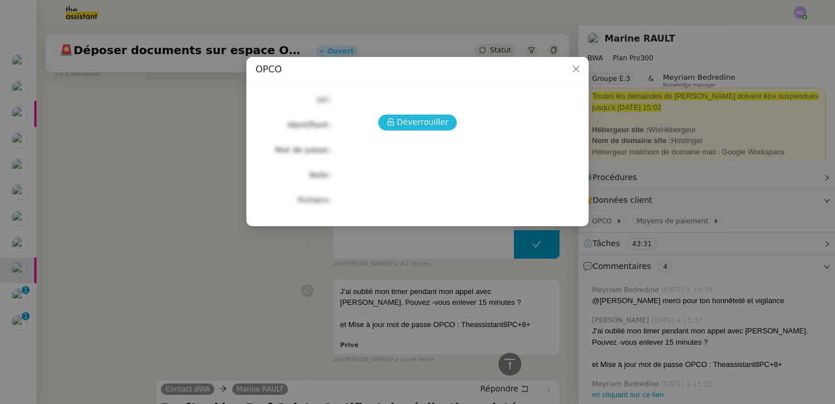
click at [415, 124] on span "Déverrouiller" at bounding box center [423, 122] width 52 height 13
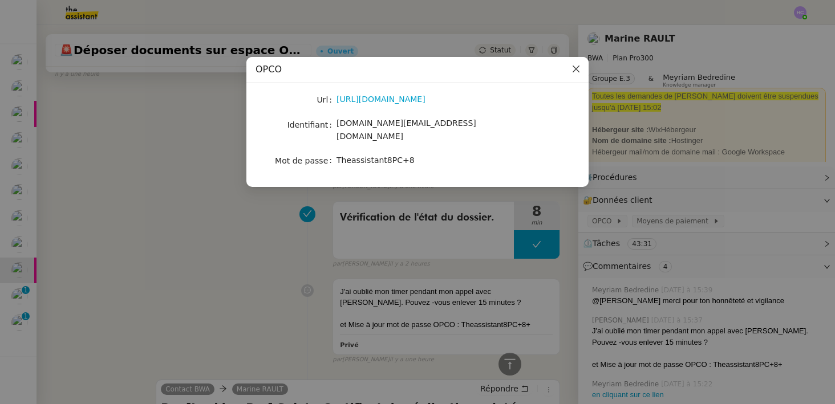
click at [574, 67] on icon "Close" at bounding box center [576, 69] width 7 height 7
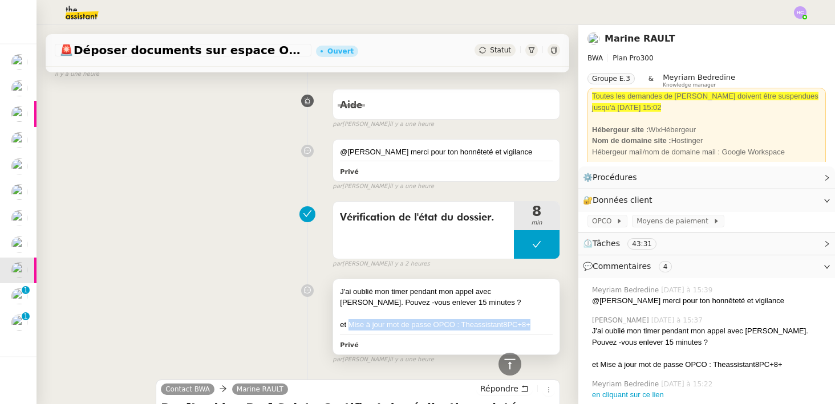
drag, startPoint x: 539, startPoint y: 326, endPoint x: 350, endPoint y: 326, distance: 188.8
click at [350, 326] on div "et Mise à jour mot de passe OPCO : Theassistant8PC+8+" at bounding box center [446, 324] width 213 height 11
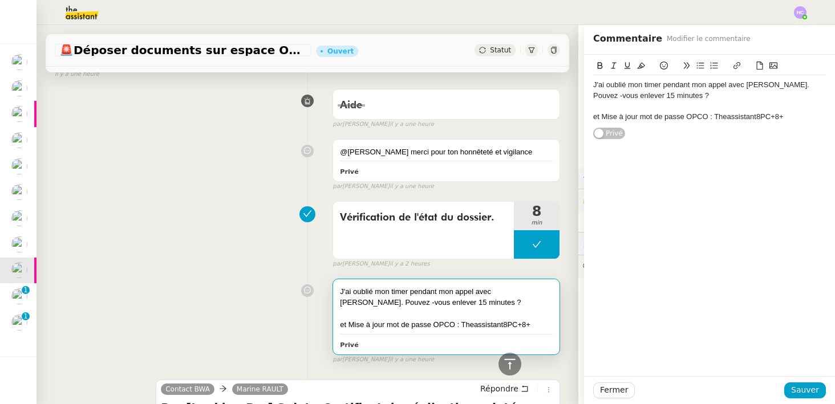
click at [244, 230] on div "Vérification de l'état du dossier. 8 min false par Hannah C. il y a 2 heures" at bounding box center [307, 232] width 505 height 73
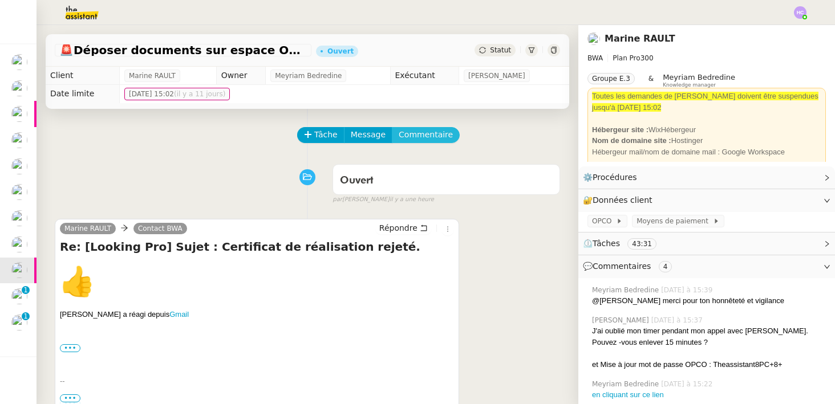
click at [432, 134] on span "Commentaire" at bounding box center [426, 134] width 54 height 13
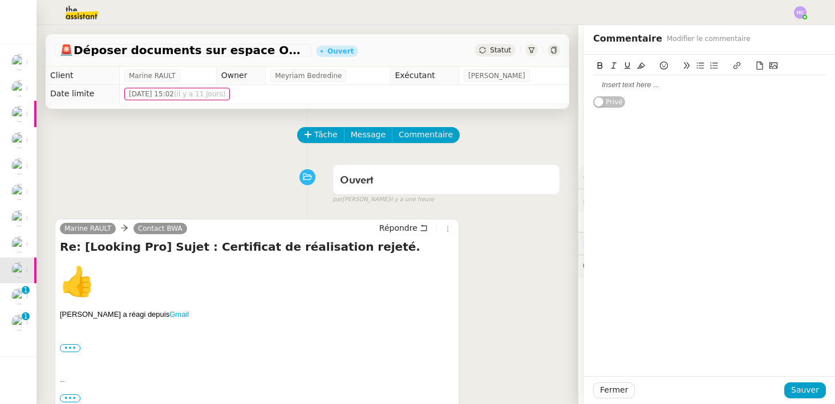
click at [607, 87] on div at bounding box center [709, 85] width 233 height 10
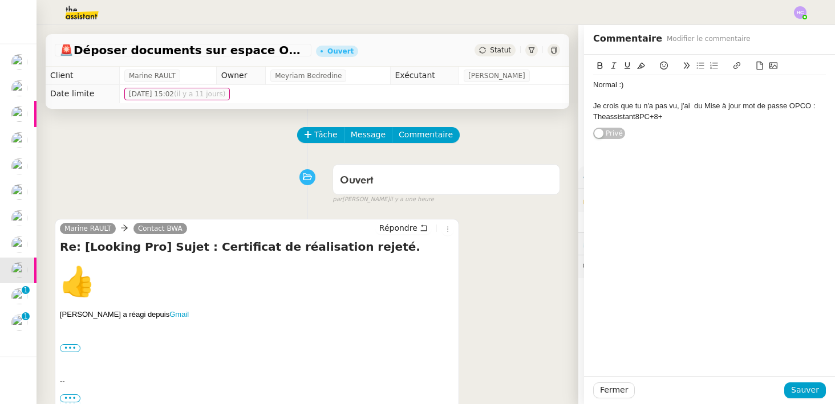
click at [711, 107] on div "Je crois que tu n'a pas vu, j'ai du Mise à jour mot de passe OPCO : Theassistan…" at bounding box center [709, 111] width 233 height 21
click at [696, 111] on div "Je crois que tu n'a pas vu, j'ai du mettre à jour mot de passe OPCO : Theassist…" at bounding box center [709, 111] width 233 height 21
click at [652, 109] on div "Je crois que tu n'a pas vu, j'ai du mettre à jour mot de passe OPCO : Theassist…" at bounding box center [709, 111] width 233 height 21
click at [817, 105] on div "Je crois que tu n'as pas vu, j'ai du mettre à jour mot de passe OPCO : Theassis…" at bounding box center [709, 111] width 233 height 21
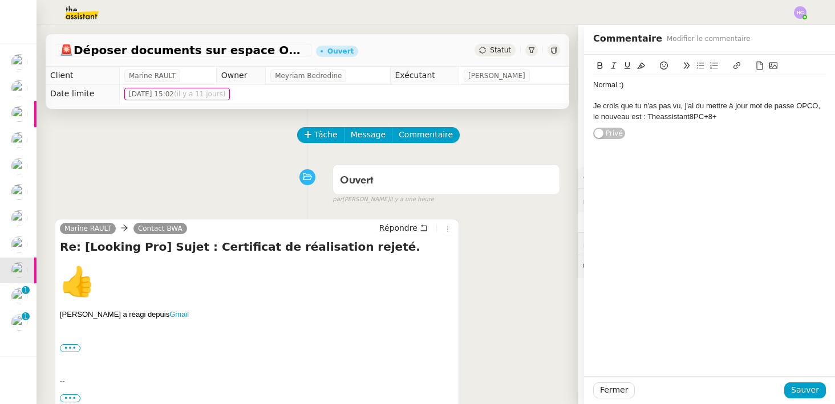
click at [702, 105] on div "Je crois que tu n'as pas vu, j'ai du mettre à jour mot de passe OPCO, le nouvea…" at bounding box center [709, 111] width 233 height 21
click at [0, 0] on lt-span "dû" at bounding box center [0, 0] width 0 height 0
click at [681, 107] on div "Je crois que tu n'as pas vu, j'ai dû mettre à jour mot de passe OPCO, le nouvea…" at bounding box center [709, 111] width 233 height 21
click at [677, 126] on div "Normal :) Je crois que tu n'as pas vu parce que j'ai ajouté après, j'ai dû mett…" at bounding box center [709, 100] width 233 height 51
click at [804, 392] on span "Sauver" at bounding box center [805, 390] width 28 height 13
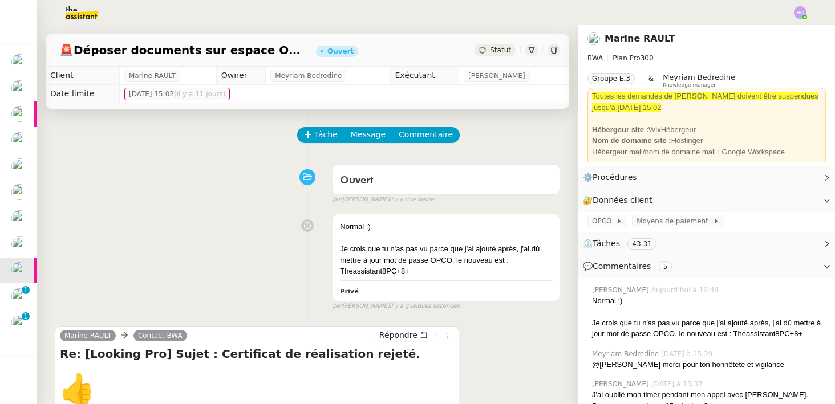
click at [499, 51] on span "Statut" at bounding box center [500, 50] width 21 height 8
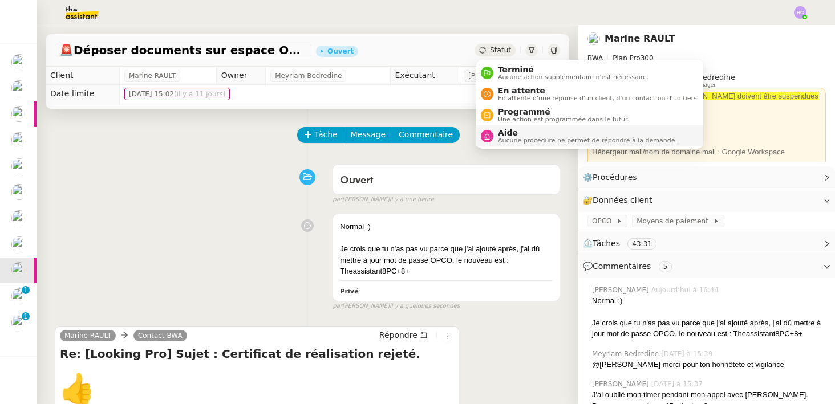
click at [519, 137] on span "Aucune procédure ne permet de répondre à la demande." at bounding box center [587, 140] width 179 height 6
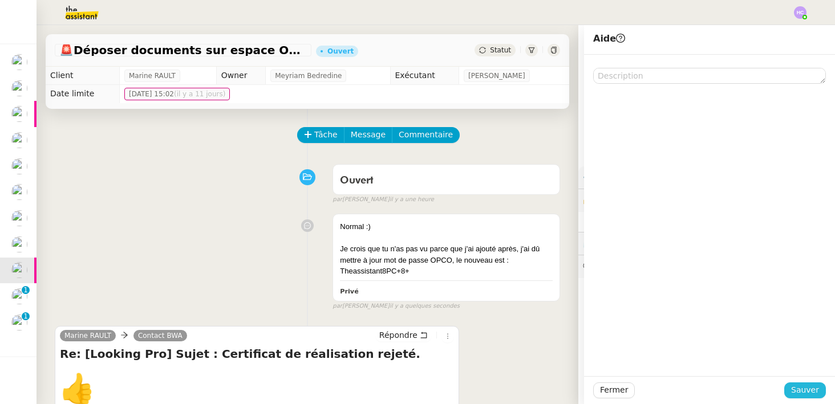
click at [805, 383] on button "Sauver" at bounding box center [805, 391] width 42 height 16
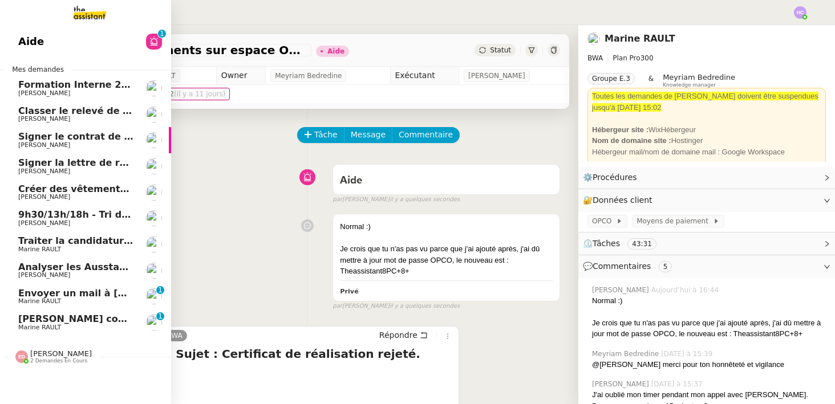
click at [76, 273] on span "[PERSON_NAME]" at bounding box center [75, 275] width 115 height 7
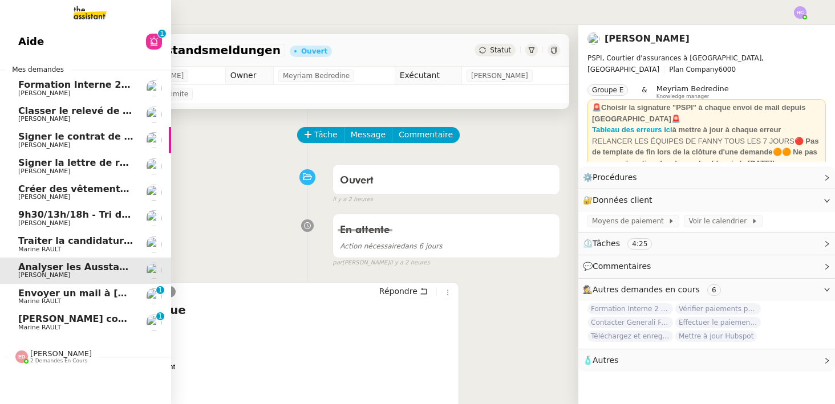
click at [75, 290] on span "Envoyer un mail à [PERSON_NAME]" at bounding box center [108, 293] width 180 height 11
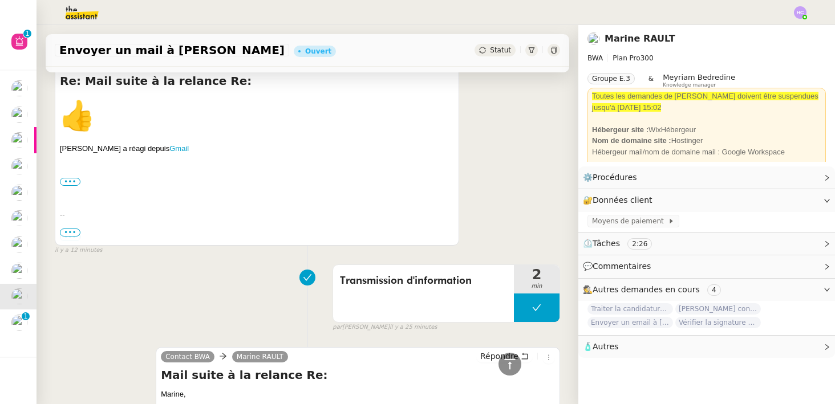
scroll to position [104, 0]
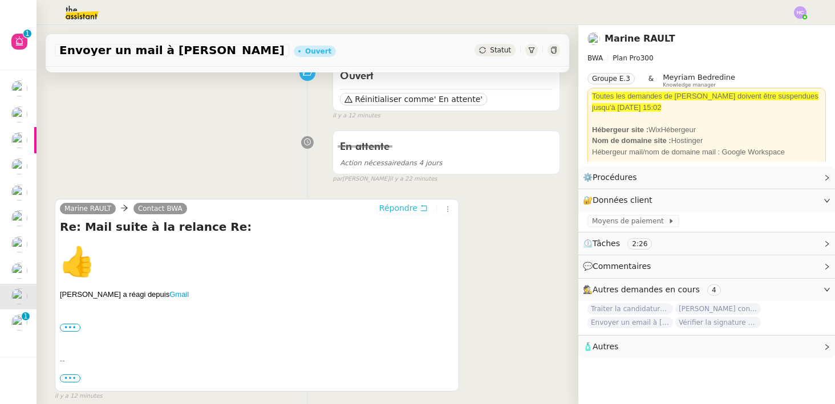
click at [415, 206] on span "Répondre" at bounding box center [398, 208] width 38 height 11
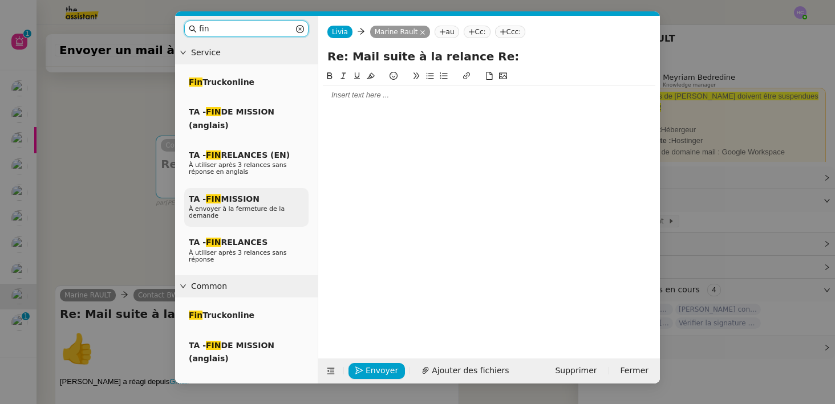
type input "fin"
click at [248, 203] on span "TA - FIN MISSION" at bounding box center [224, 199] width 71 height 9
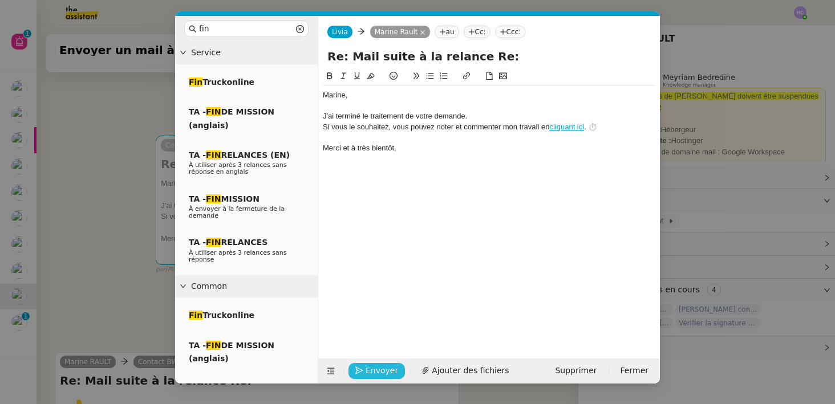
click at [376, 372] on span "Envoyer" at bounding box center [382, 371] width 33 height 13
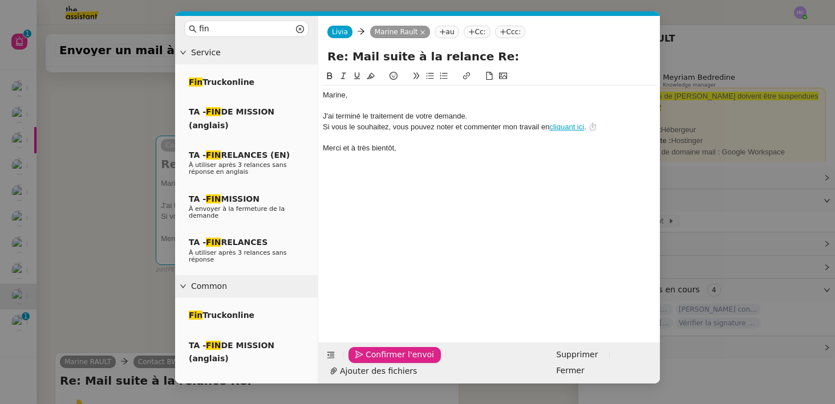
click at [384, 362] on span "Confirmer l'envoi" at bounding box center [400, 355] width 68 height 13
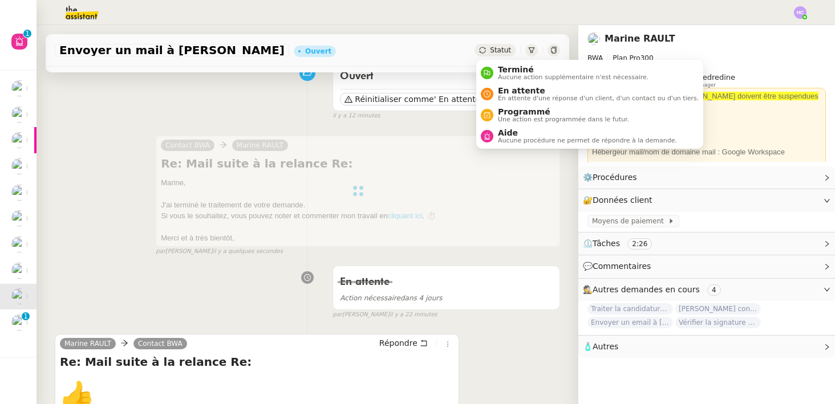
click at [500, 50] on span "Statut" at bounding box center [500, 50] width 21 height 8
click at [507, 70] on span "Terminé" at bounding box center [573, 69] width 151 height 9
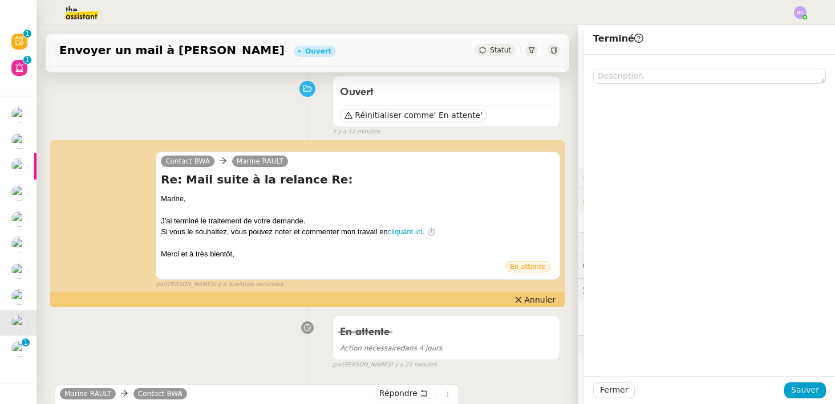
scroll to position [91, 0]
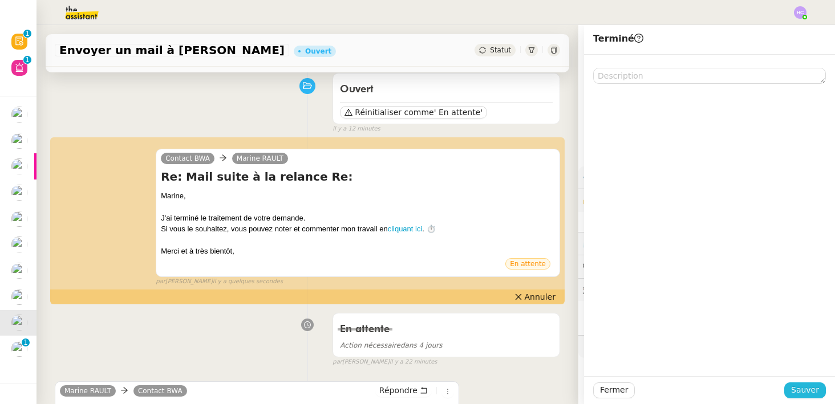
click at [804, 388] on span "Sauver" at bounding box center [805, 390] width 28 height 13
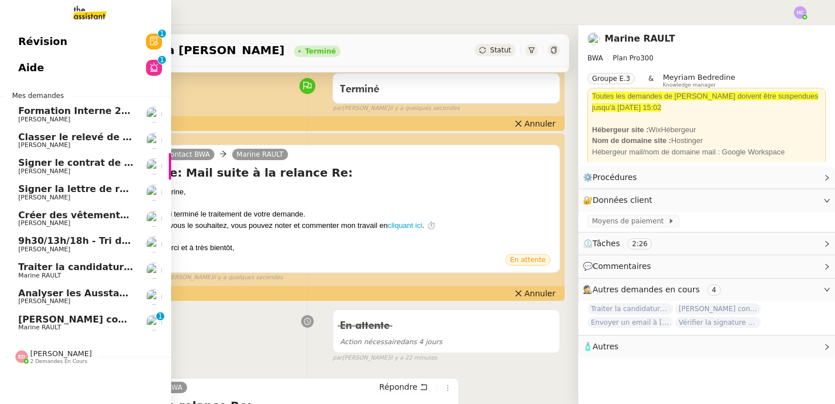
click at [94, 319] on span "[PERSON_NAME] contrat d'archi sur site de l'ordre" at bounding box center [147, 319] width 259 height 11
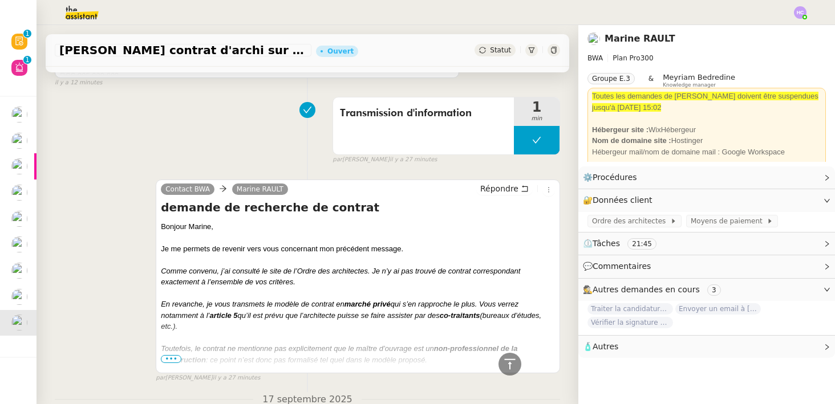
scroll to position [127, 0]
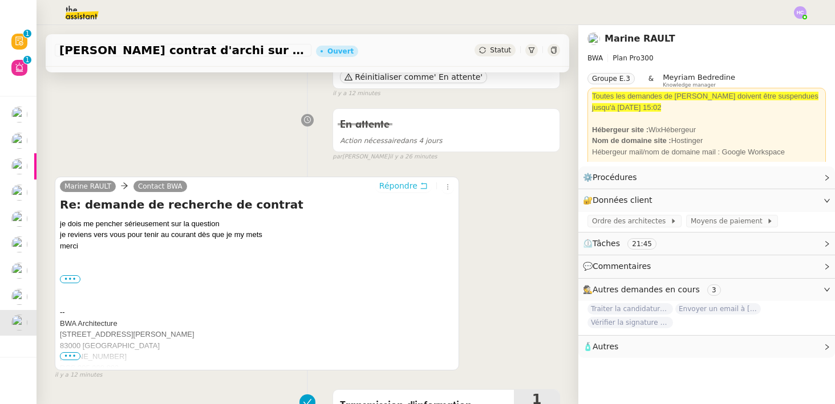
click at [386, 188] on span "Répondre" at bounding box center [398, 185] width 38 height 11
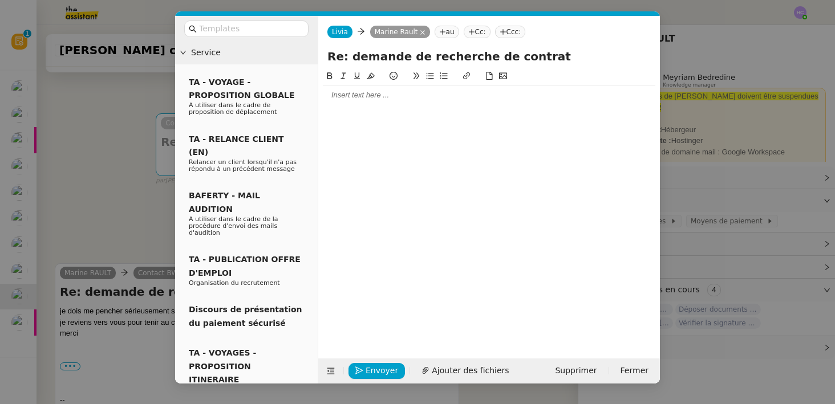
click at [346, 96] on div at bounding box center [489, 95] width 333 height 10
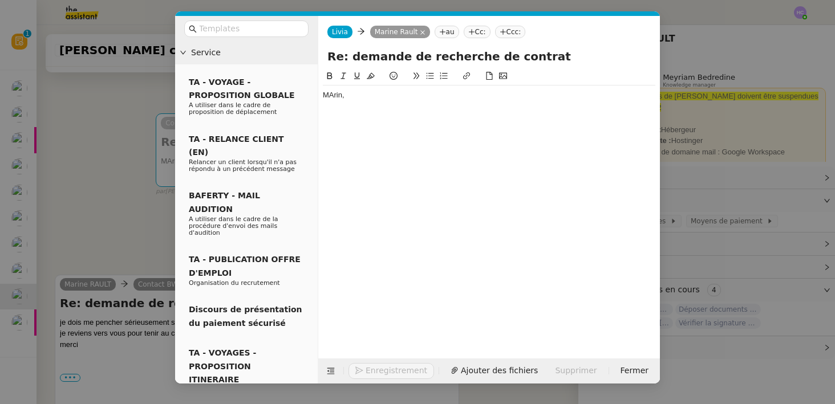
click at [106, 143] on nz-modal-container "Service TA - VOYAGE - PROPOSITION GLOBALE A utiliser dans le cadre de propositi…" at bounding box center [417, 202] width 835 height 404
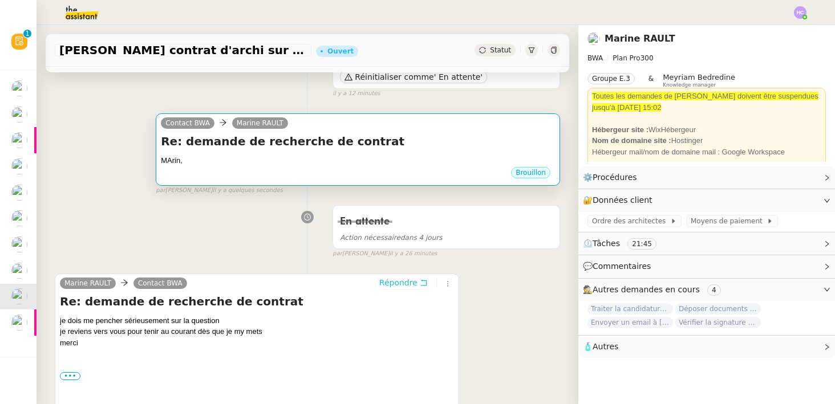
scroll to position [0, 0]
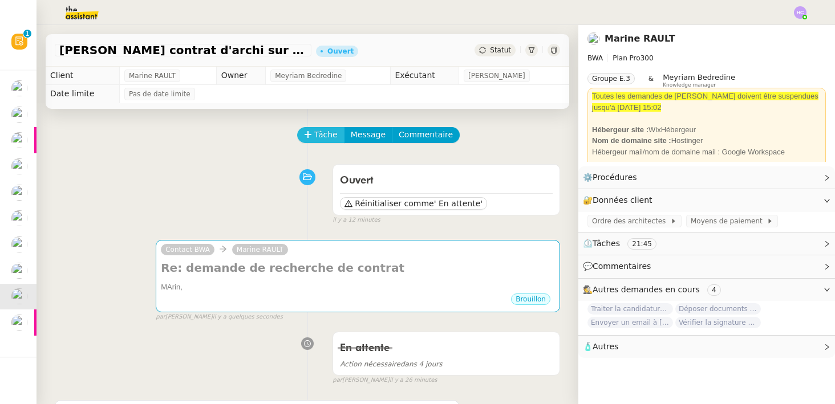
click at [322, 136] on span "Tâche" at bounding box center [325, 134] width 23 height 13
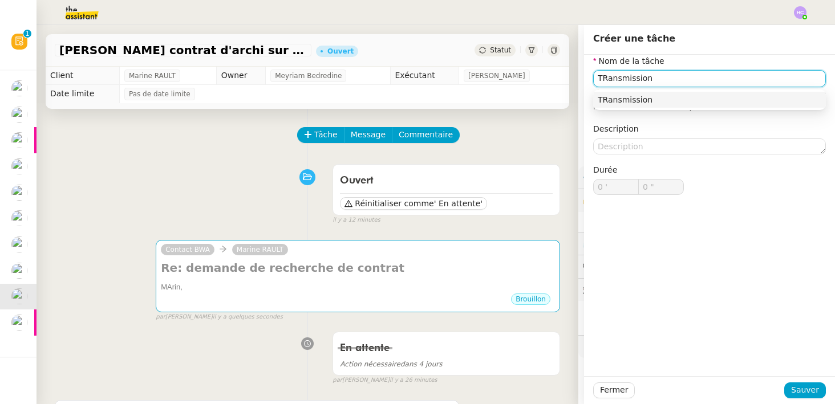
click at [606, 81] on input "TRansmission" at bounding box center [709, 78] width 233 height 17
click at [660, 79] on input "Transmission" at bounding box center [709, 78] width 233 height 17
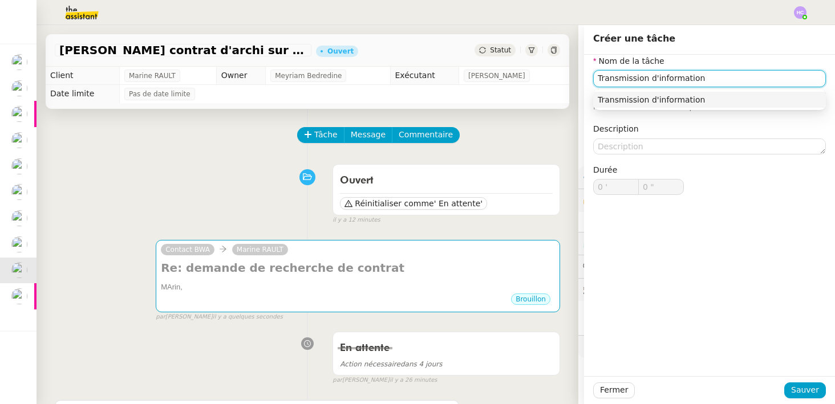
click at [731, 100] on div "Transmission d'information" at bounding box center [710, 100] width 224 height 10
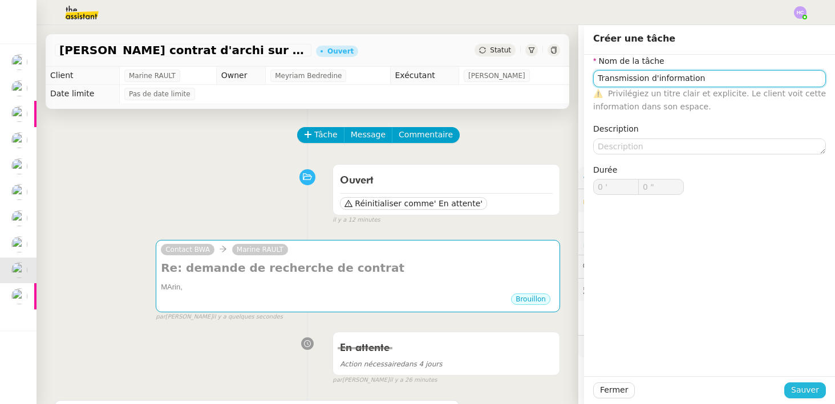
type input "Transmission d'information"
click at [796, 389] on span "Sauver" at bounding box center [805, 390] width 28 height 13
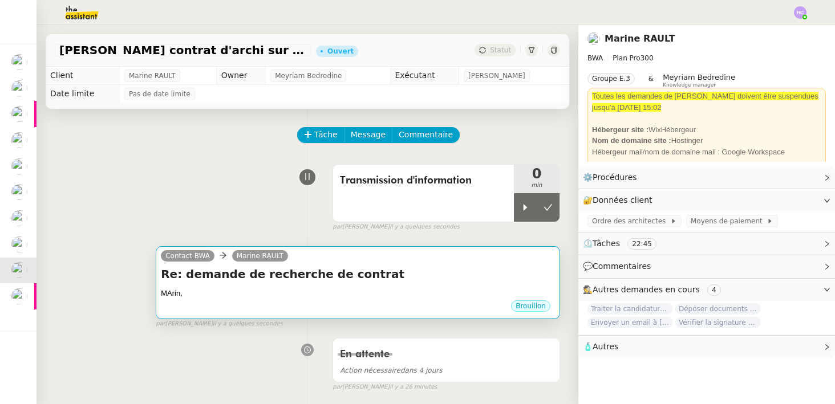
click at [395, 282] on h4 "Re: demande de recherche de contrat" at bounding box center [358, 274] width 394 height 16
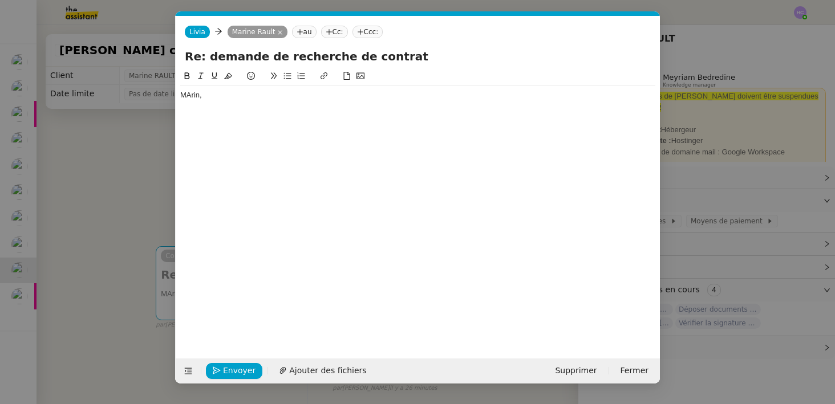
scroll to position [0, 24]
drag, startPoint x: 216, startPoint y: 97, endPoint x: 185, endPoint y: 96, distance: 31.4
click at [185, 96] on div "MArin," at bounding box center [417, 95] width 475 height 10
click at [18, 192] on nz-modal-container "Service TA - VOYAGE - PROPOSITION GLOBALE A utiliser dans le cadre de propositi…" at bounding box center [417, 202] width 835 height 404
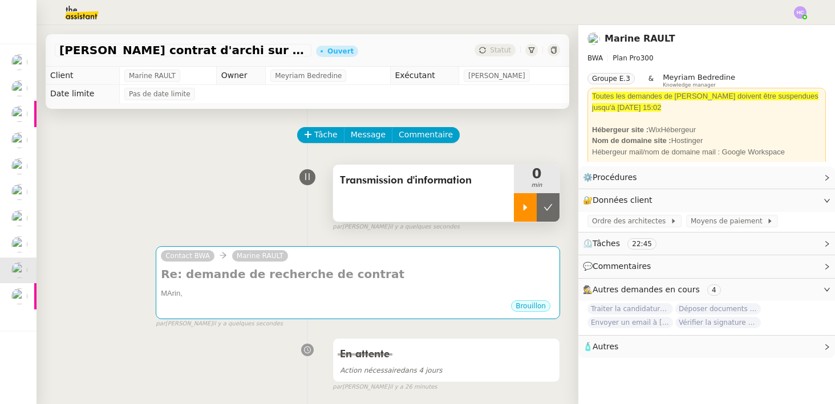
click at [516, 203] on div at bounding box center [525, 207] width 23 height 29
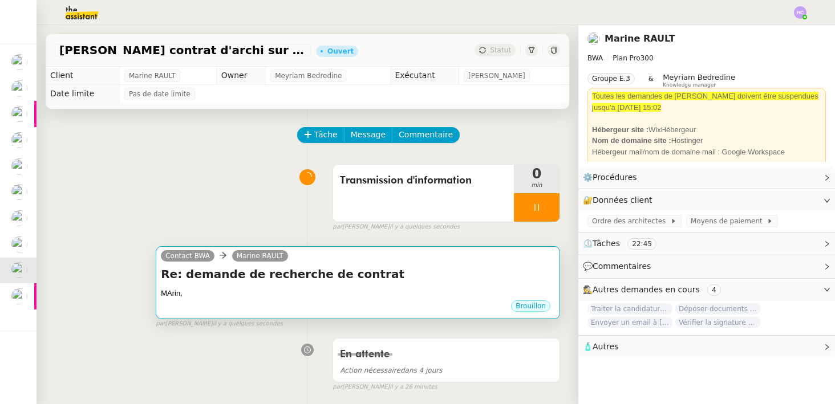
click at [367, 274] on h4 "Re: demande de recherche de contrat" at bounding box center [358, 274] width 394 height 16
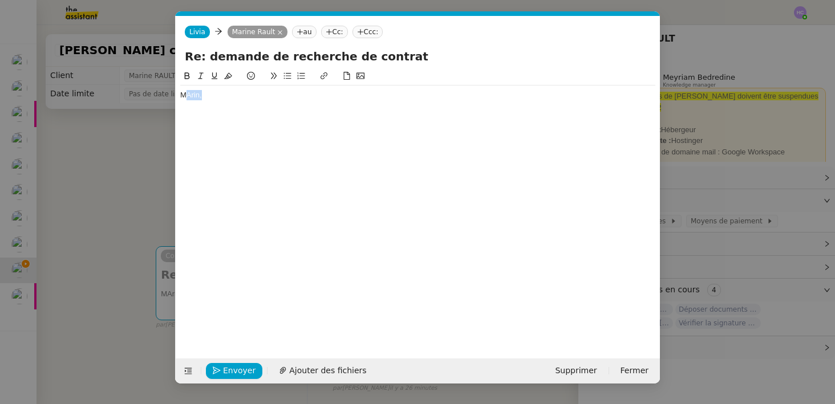
drag, startPoint x: 211, startPoint y: 102, endPoint x: 188, endPoint y: 99, distance: 23.6
click at [188, 99] on div "MArin," at bounding box center [417, 95] width 475 height 19
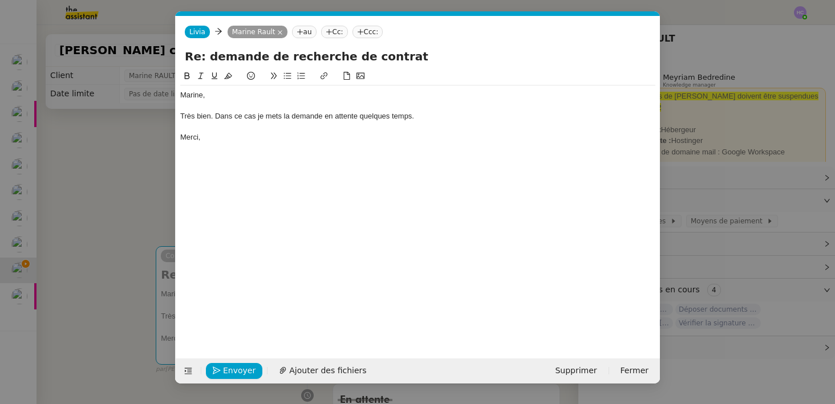
click at [260, 118] on div "Très bien. Dans ce cas je mets la demande en attente quelques temps." at bounding box center [417, 116] width 475 height 10
click at [0, 0] on lt-strong "," at bounding box center [0, 0] width 0 height 0
click at [393, 114] on div "Très bien. Dans ce cas, je mets la demande en attente quelques temps." at bounding box center [417, 116] width 475 height 10
click at [0, 0] on lt-span "quelque temps" at bounding box center [0, 0] width 0 height 0
click at [274, 131] on div at bounding box center [417, 127] width 475 height 10
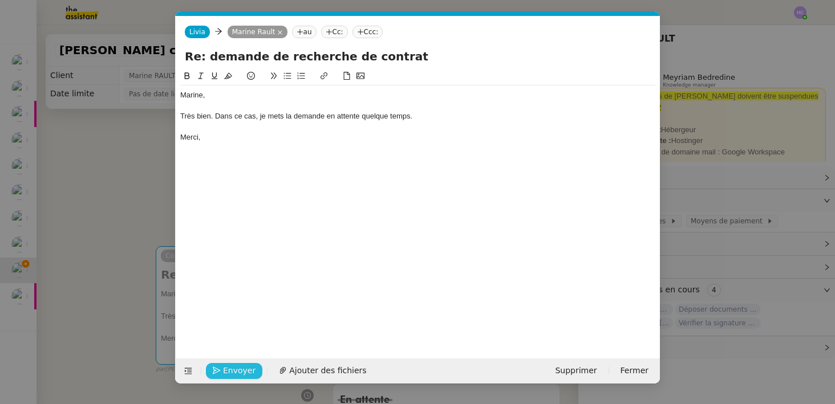
click at [244, 369] on span "Envoyer" at bounding box center [239, 371] width 33 height 13
click at [244, 369] on span "Confirmer l'envoi" at bounding box center [257, 371] width 68 height 13
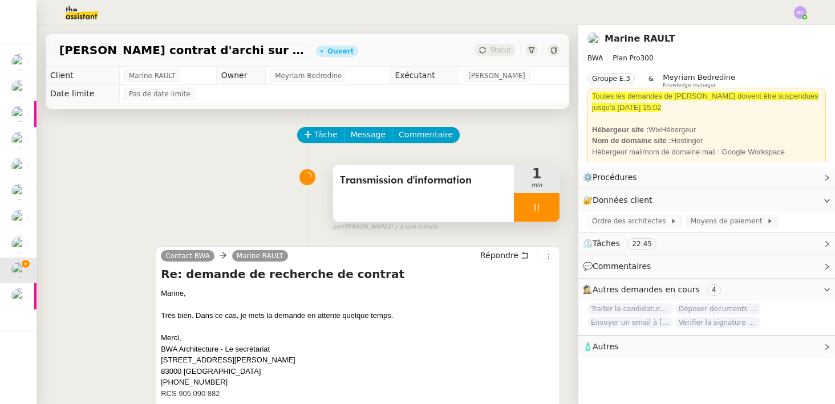
click at [540, 203] on icon at bounding box center [536, 207] width 9 height 9
click at [540, 203] on button at bounding box center [548, 207] width 23 height 29
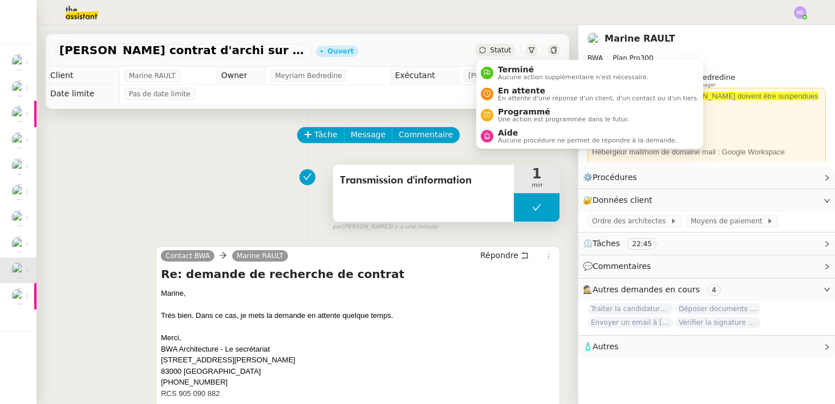
click at [493, 47] on span "Statut" at bounding box center [500, 50] width 21 height 8
click at [505, 95] on span "En attente d'une réponse d'un client, d'un contact ou d'un tiers." at bounding box center [598, 98] width 201 height 6
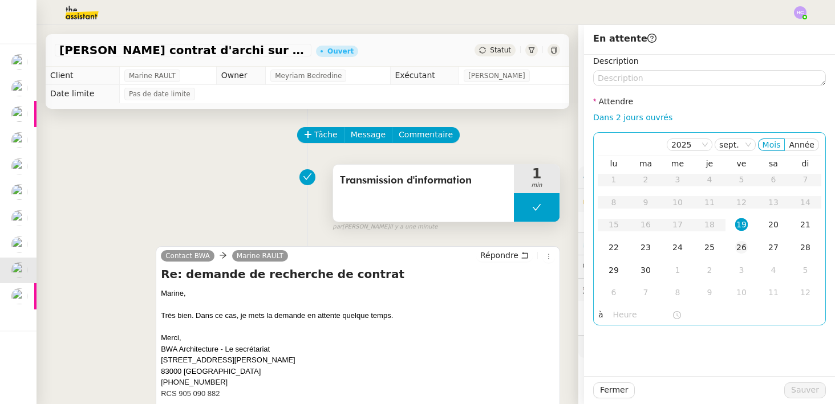
click at [743, 248] on div "26" at bounding box center [741, 247] width 13 height 13
click at [814, 395] on span "Sauver" at bounding box center [805, 390] width 28 height 13
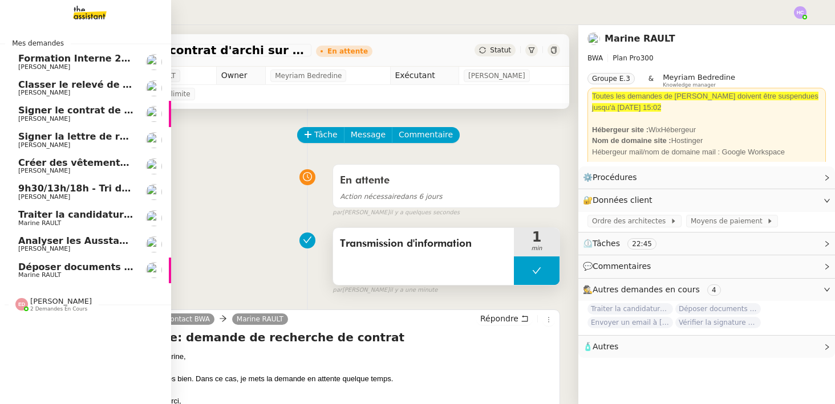
click at [55, 270] on span "Déposer documents sur espace OPCO" at bounding box center [114, 267] width 193 height 11
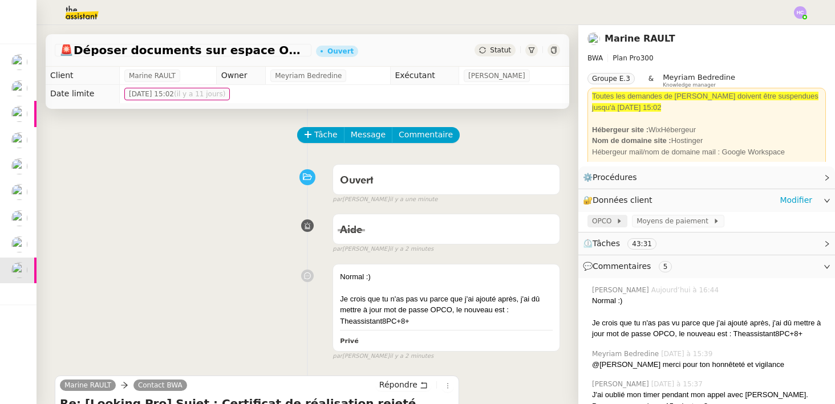
click at [605, 215] on div "OPCO" at bounding box center [608, 221] width 40 height 13
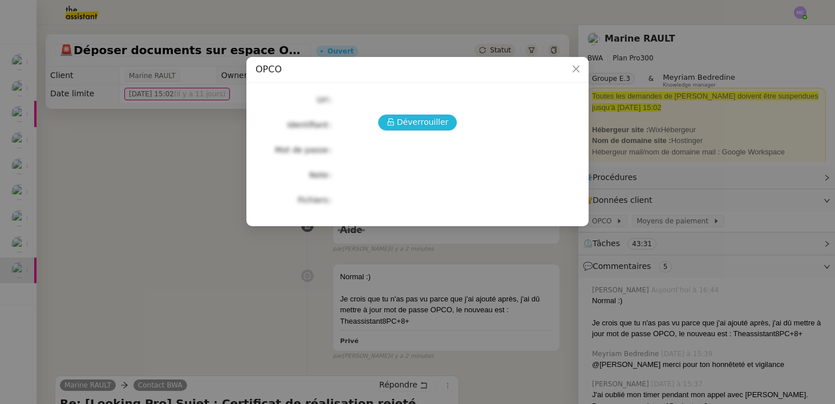
click at [439, 124] on span "Déverrouiller" at bounding box center [423, 122] width 52 height 13
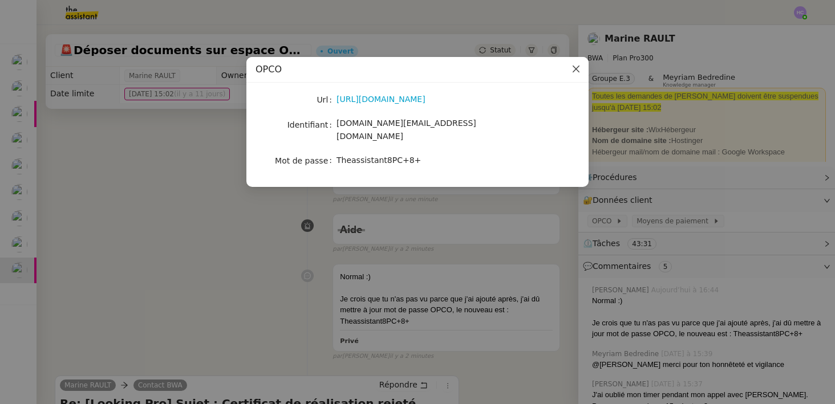
click at [576, 71] on icon "Close" at bounding box center [576, 68] width 9 height 9
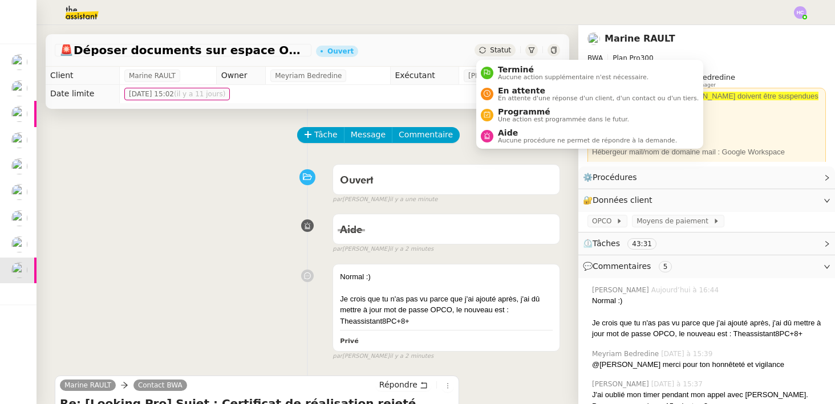
click at [496, 48] on span "Statut" at bounding box center [500, 50] width 21 height 8
click at [507, 94] on span "En attente" at bounding box center [598, 90] width 201 height 9
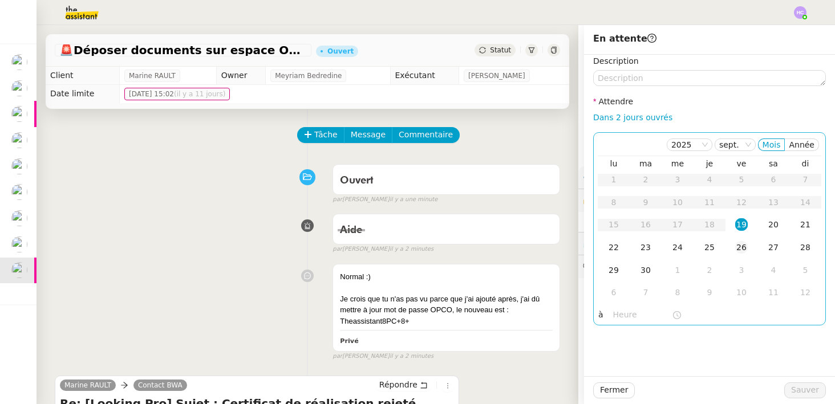
click at [746, 247] on div "26" at bounding box center [741, 247] width 13 height 13
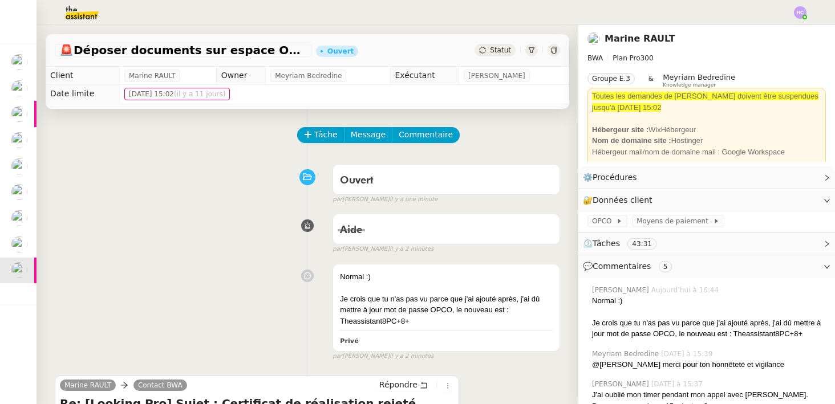
click at [505, 50] on span "Statut" at bounding box center [500, 50] width 21 height 8
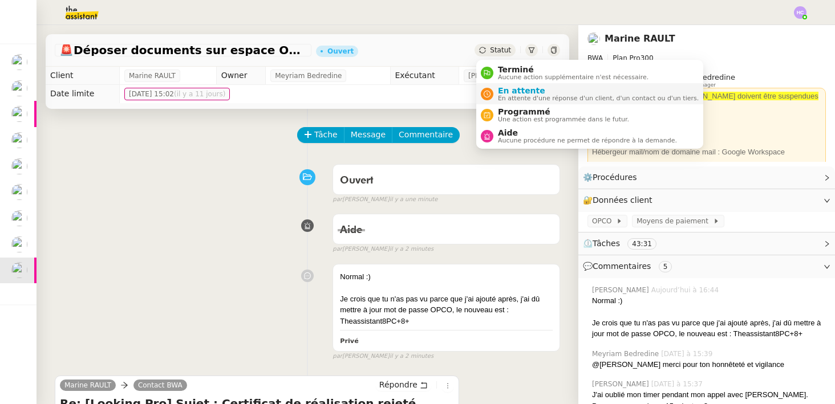
click at [532, 91] on span "En attente" at bounding box center [598, 90] width 201 height 9
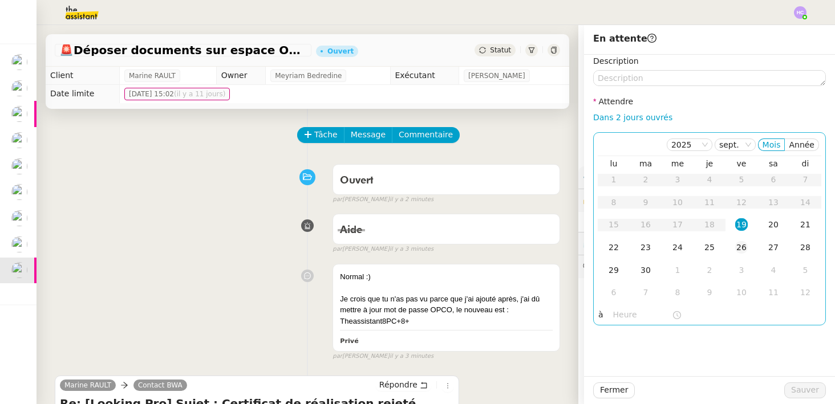
click at [744, 243] on div "26" at bounding box center [741, 247] width 13 height 13
click at [809, 389] on span "Sauver" at bounding box center [805, 390] width 28 height 13
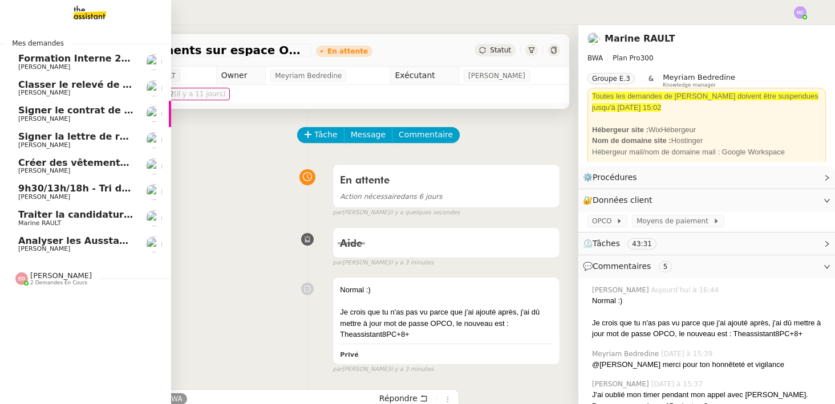
click at [87, 83] on span "Classer le relevé de commissions" at bounding box center [103, 84] width 171 height 11
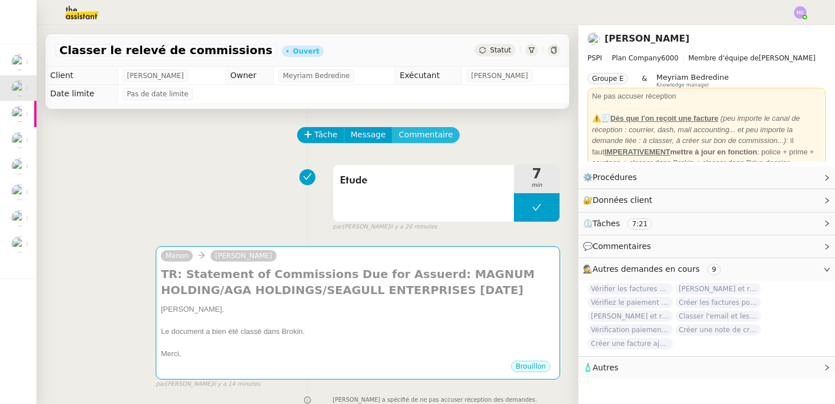
click at [418, 138] on span "Commentaire" at bounding box center [426, 134] width 54 height 13
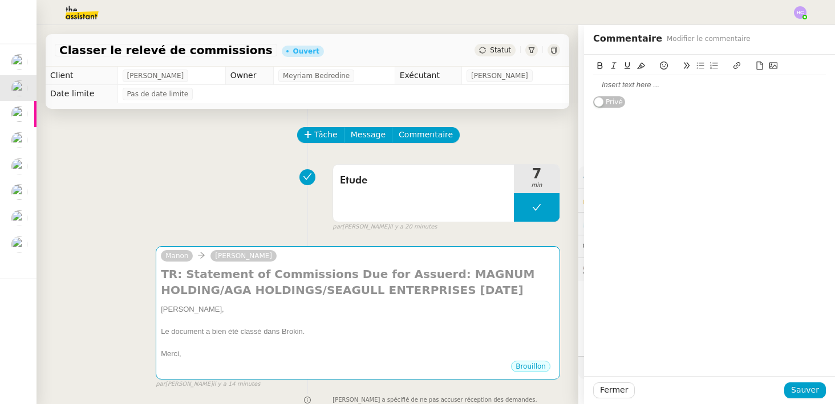
click at [610, 87] on div at bounding box center [709, 85] width 233 height 10
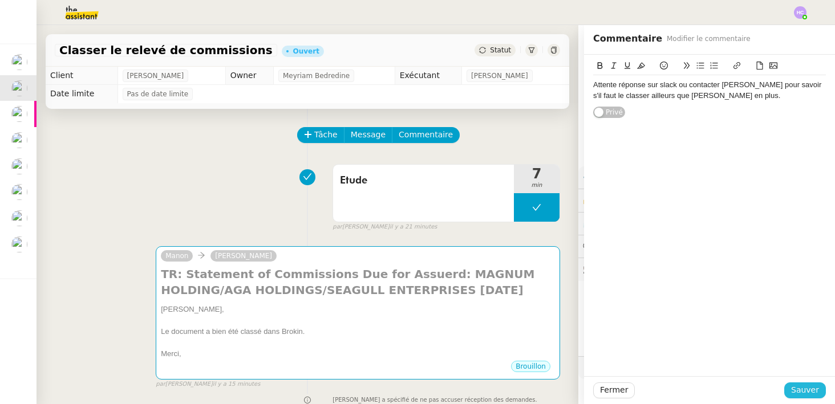
click at [801, 387] on span "Sauver" at bounding box center [805, 390] width 28 height 13
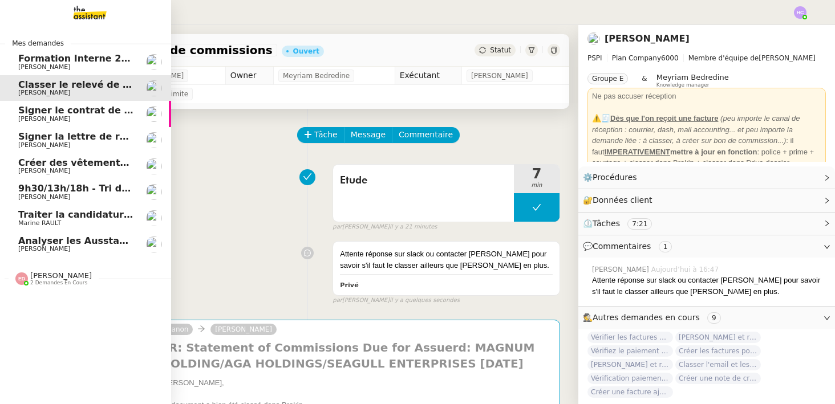
click at [49, 115] on span "Signer le contrat de la mutuelle" at bounding box center [100, 110] width 164 height 11
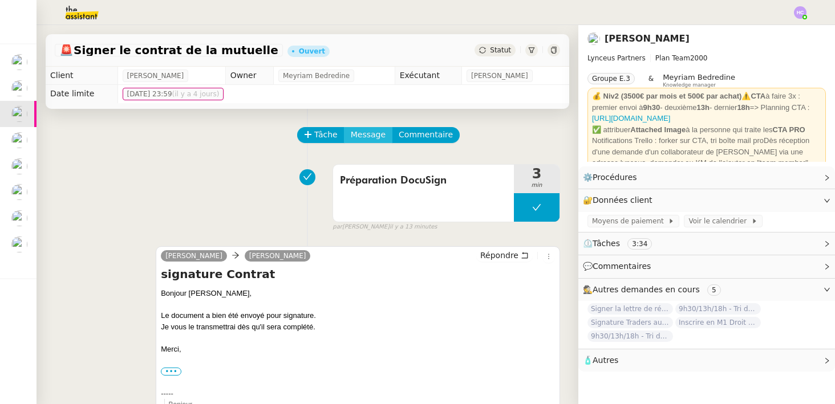
click at [370, 133] on span "Message" at bounding box center [368, 134] width 35 height 13
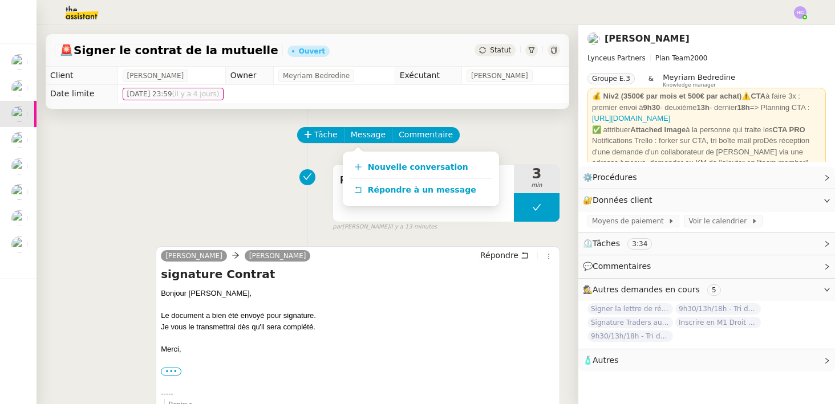
click at [294, 153] on div "Tâche Message Commentaire" at bounding box center [307, 140] width 505 height 27
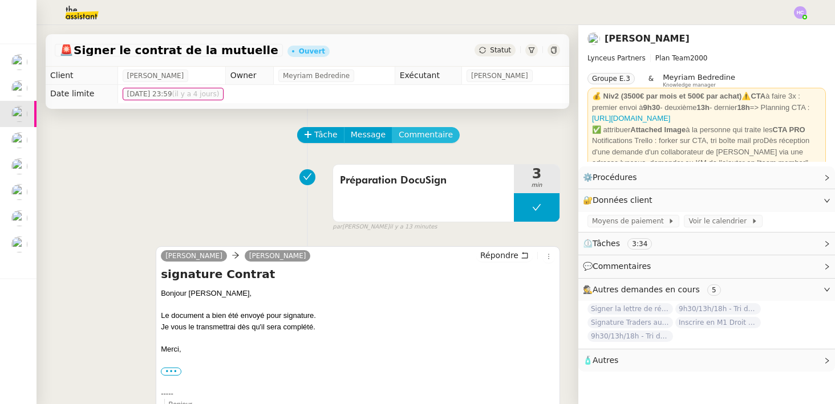
click at [424, 135] on span "Commentaire" at bounding box center [426, 134] width 54 height 13
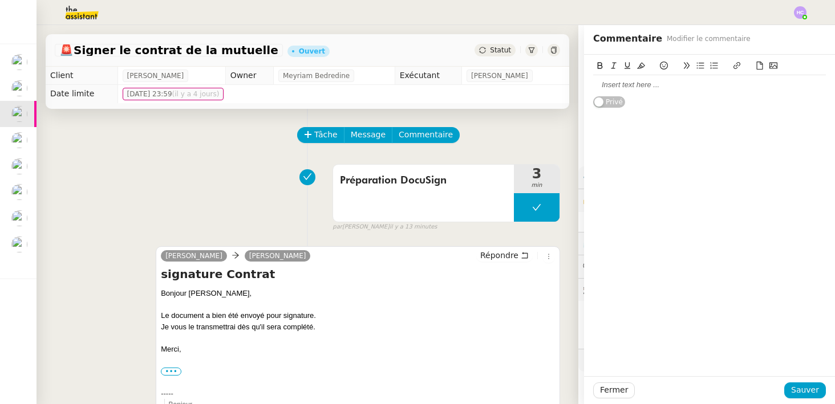
click at [652, 87] on div at bounding box center [709, 85] width 233 height 10
copy div "Surveiller la signature."
click at [814, 388] on span "Sauver" at bounding box center [805, 390] width 28 height 13
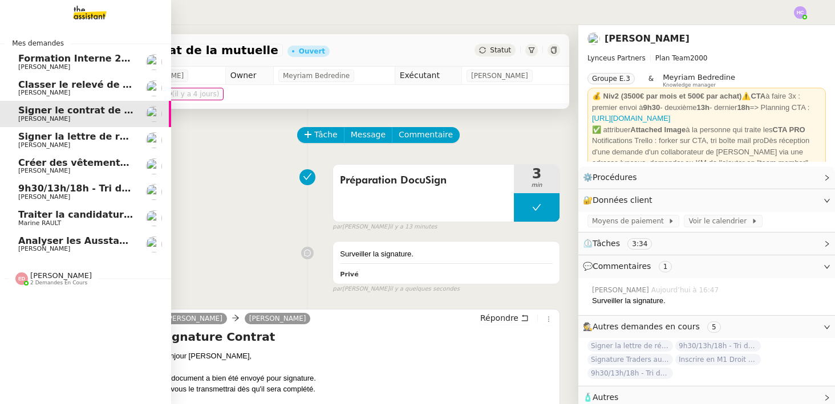
click at [34, 144] on span "[PERSON_NAME]" at bounding box center [44, 144] width 52 height 7
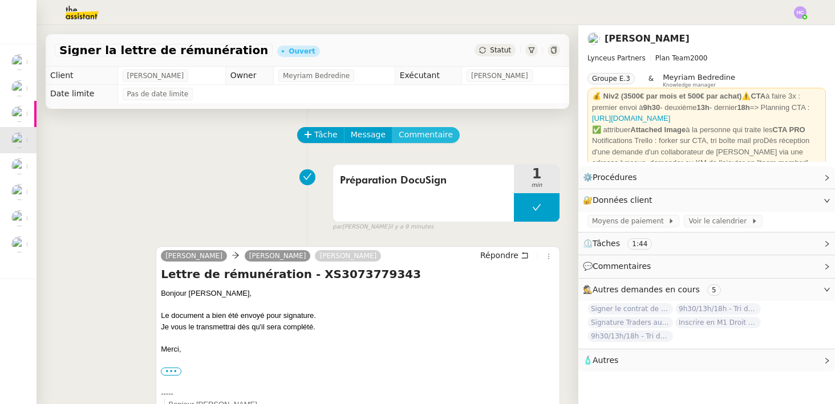
click at [412, 137] on span "Commentaire" at bounding box center [426, 134] width 54 height 13
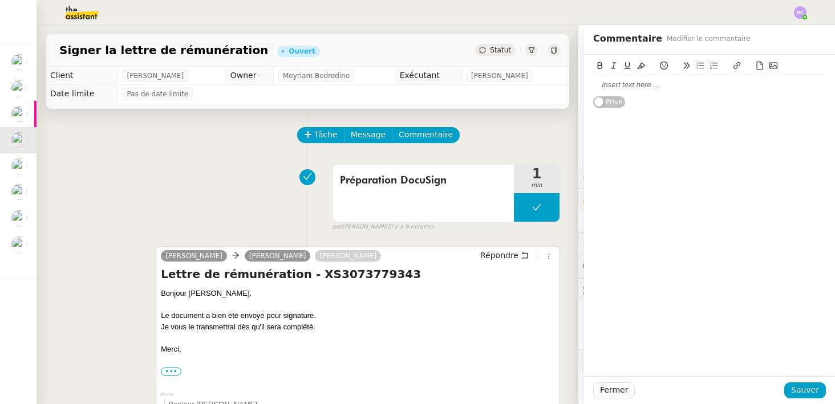
click at [611, 82] on div at bounding box center [709, 85] width 233 height 10
click at [801, 390] on span "Sauver" at bounding box center [805, 390] width 28 height 13
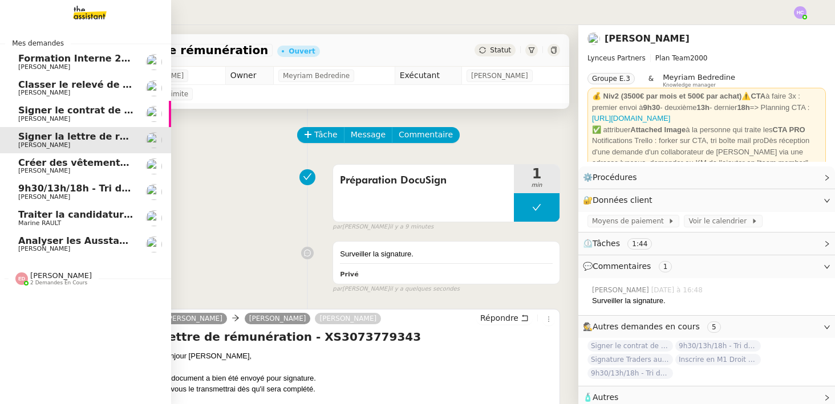
click at [55, 169] on span "[PERSON_NAME]" at bounding box center [44, 170] width 52 height 7
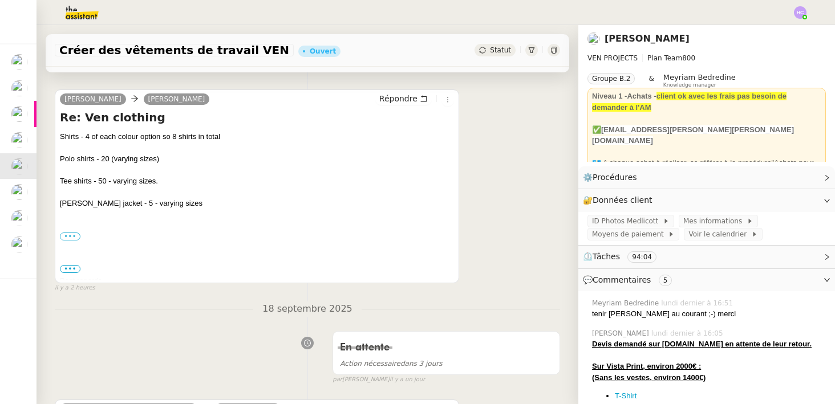
scroll to position [205, 0]
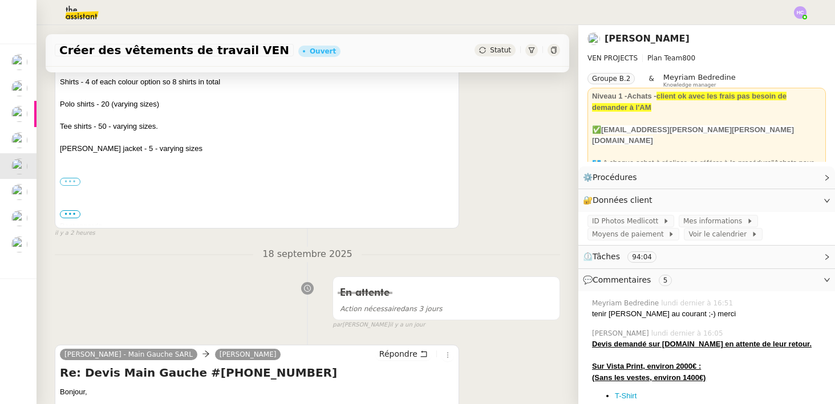
click at [78, 181] on label "•••" at bounding box center [70, 182] width 21 height 8
click at [0, 0] on input "•••" at bounding box center [0, 0] width 0 height 0
click at [71, 212] on span "•••" at bounding box center [70, 214] width 21 height 8
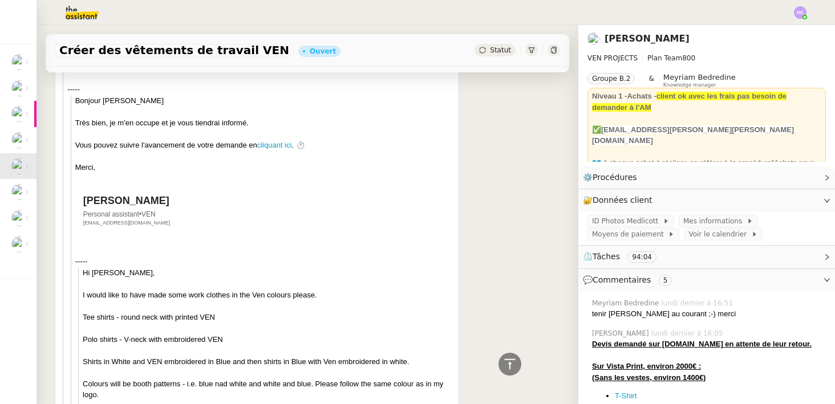
scroll to position [0, 0]
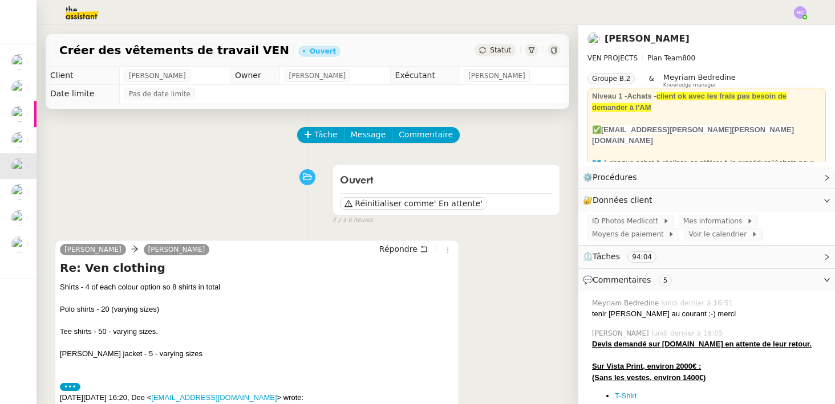
click at [554, 52] on icon at bounding box center [553, 50] width 7 height 7
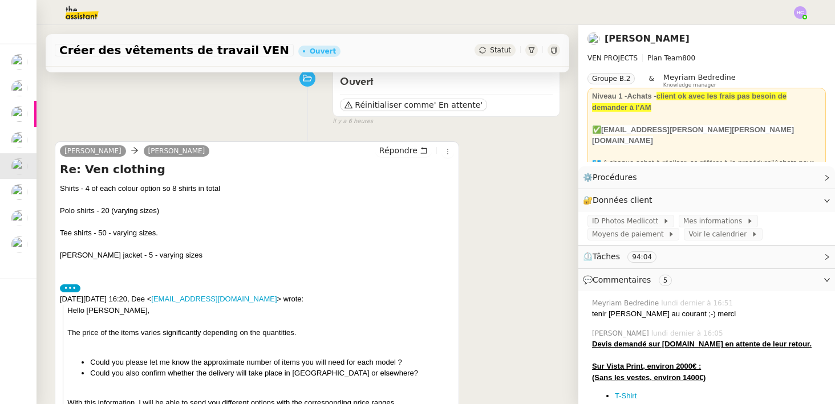
scroll to position [128, 0]
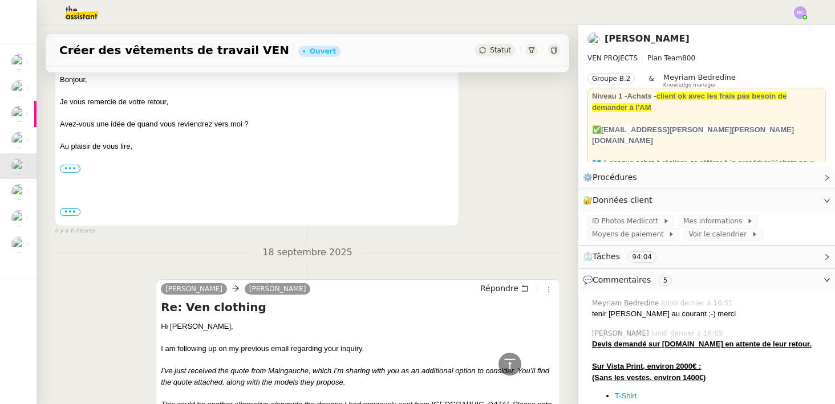
scroll to position [1486, 0]
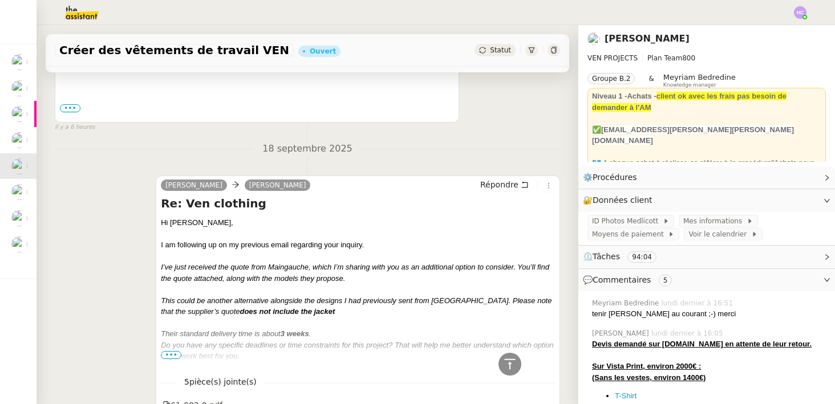
click at [174, 357] on span "•••" at bounding box center [171, 355] width 21 height 8
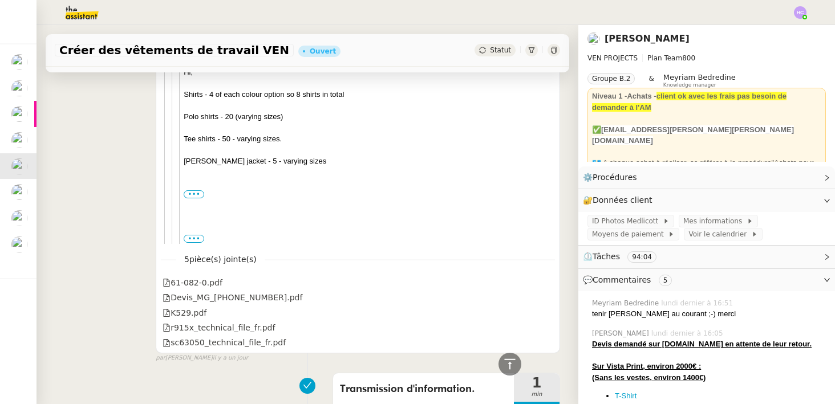
scroll to position [2414, 0]
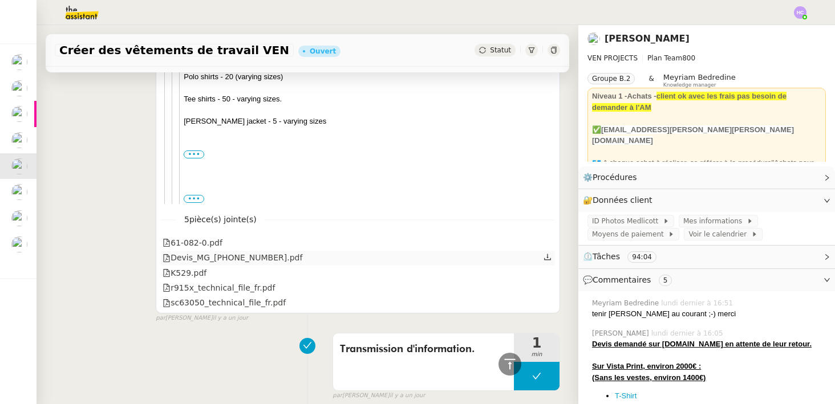
click at [218, 260] on div "Devis_MG_[PHONE_NUMBER].pdf" at bounding box center [233, 258] width 140 height 13
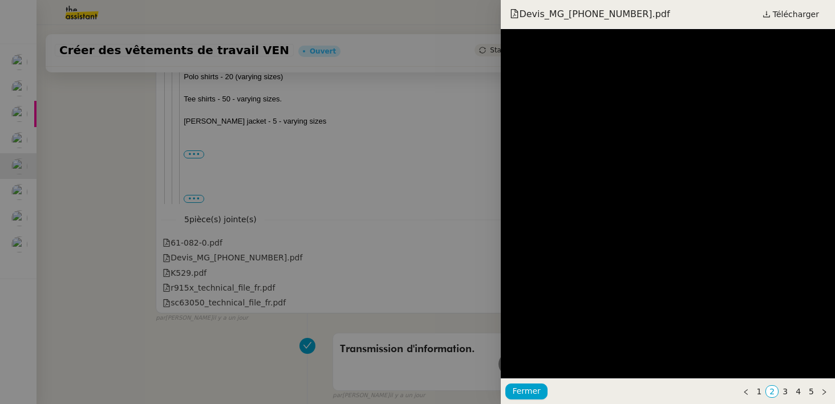
click at [100, 238] on div at bounding box center [417, 202] width 835 height 404
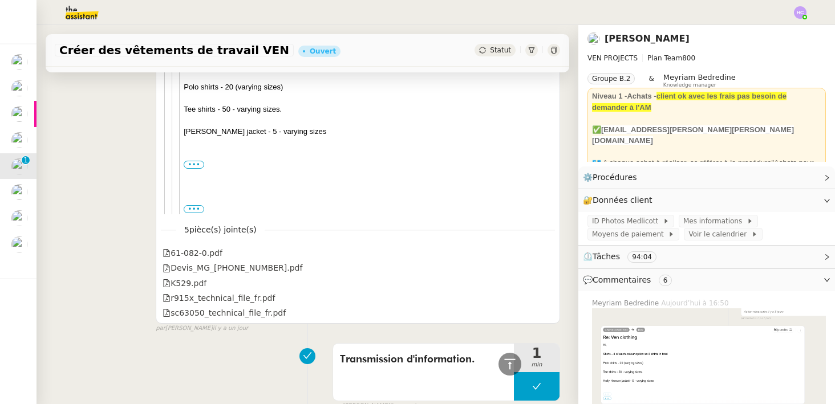
scroll to position [2826, 0]
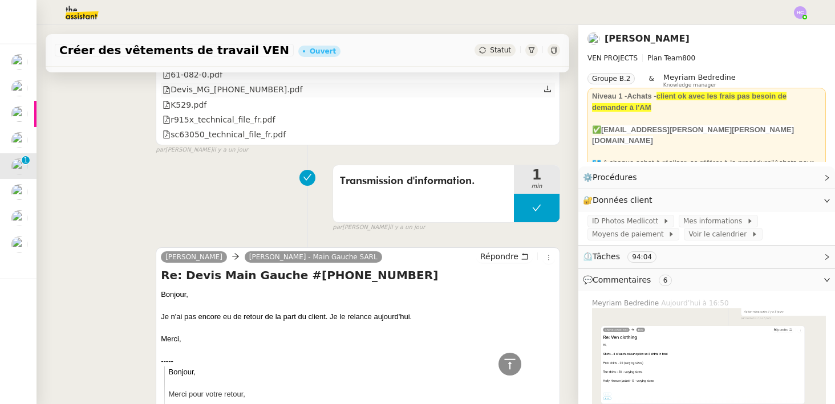
click at [219, 90] on div "Devis_MG_[PHONE_NUMBER].pdf" at bounding box center [233, 89] width 140 height 13
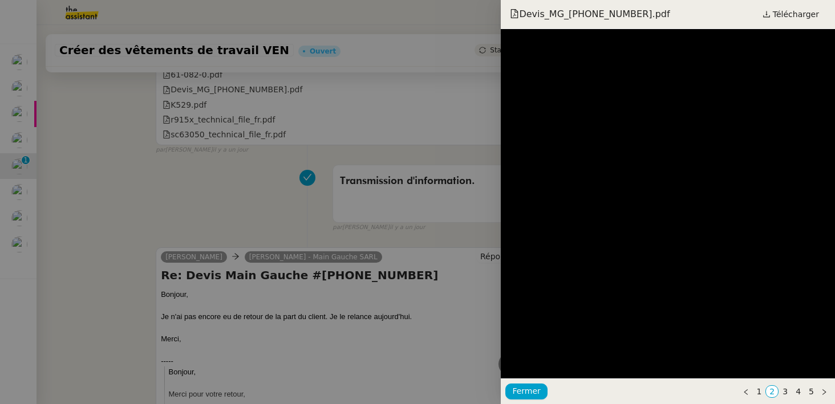
click at [356, 153] on div at bounding box center [417, 202] width 835 height 404
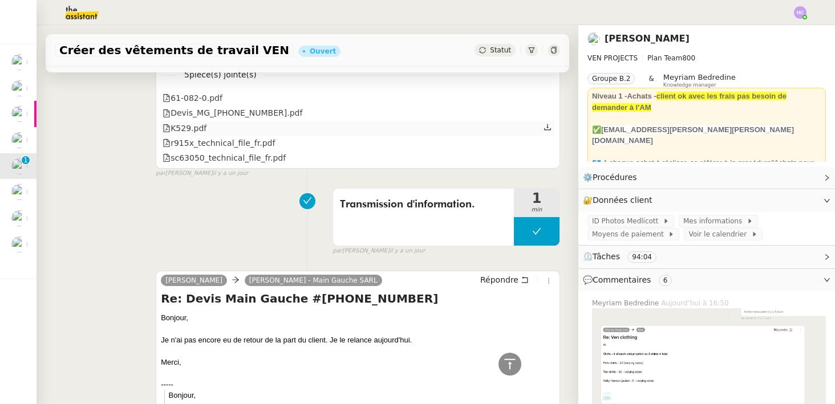
scroll to position [2803, 0]
click at [548, 112] on icon at bounding box center [548, 112] width 8 height 8
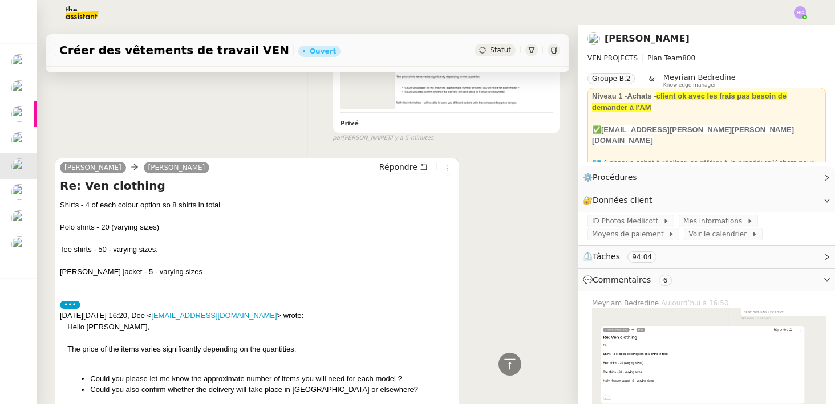
scroll to position [348, 0]
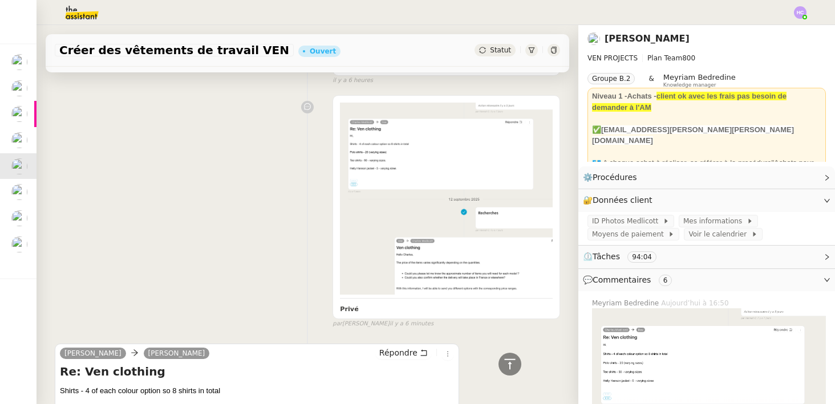
scroll to position [0, 0]
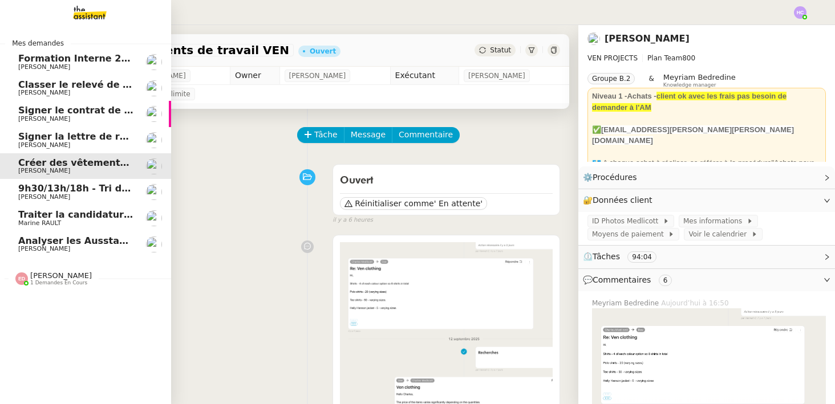
click at [82, 167] on span "Créer des vêtements de travail VEN" at bounding box center [110, 162] width 184 height 11
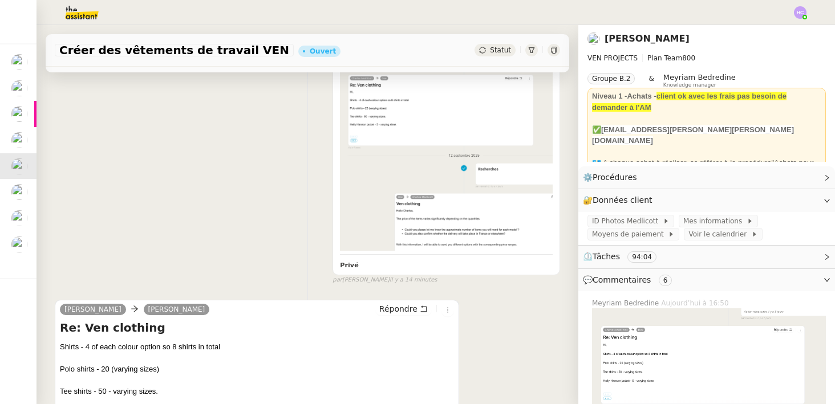
scroll to position [247, 0]
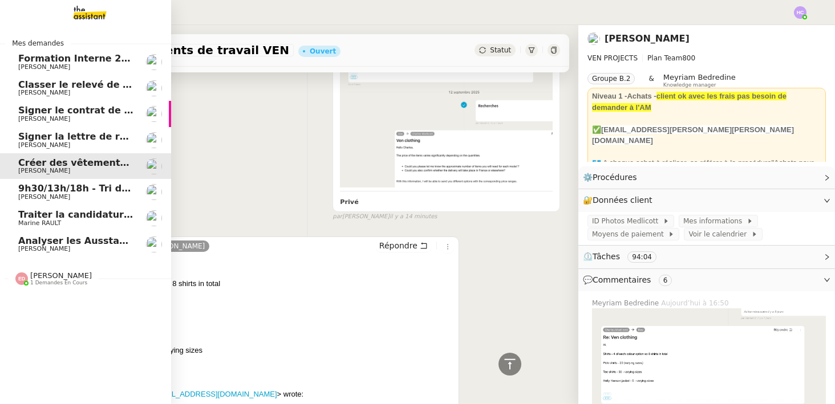
click at [92, 87] on span "Classer le relevé de commissions" at bounding box center [103, 84] width 171 height 11
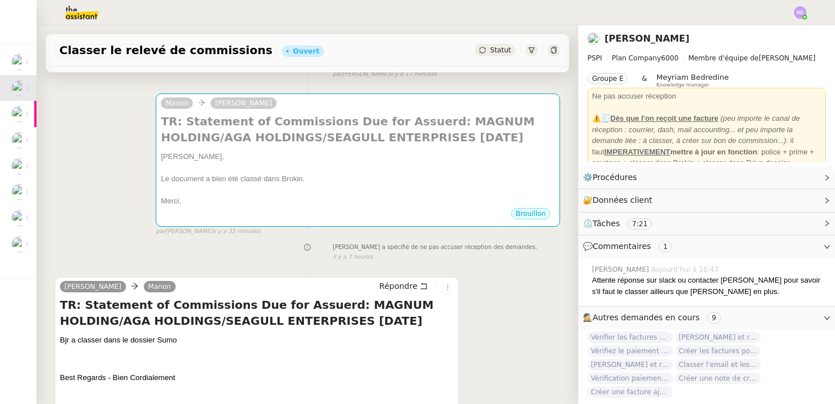
scroll to position [404, 0]
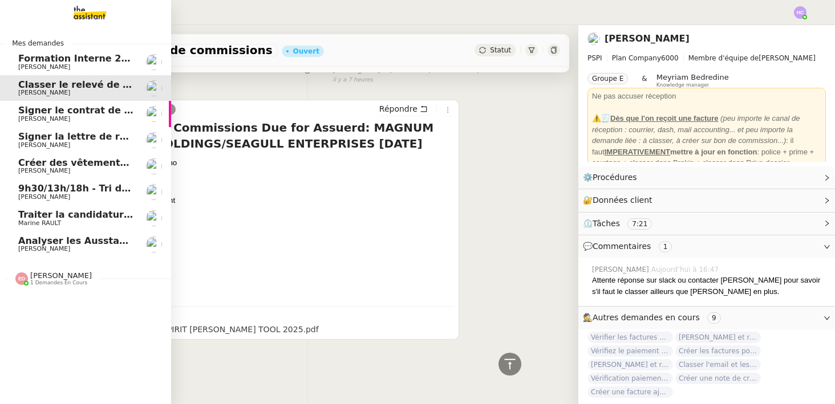
click at [80, 161] on span "Créer des vêtements de travail VEN" at bounding box center [110, 162] width 184 height 11
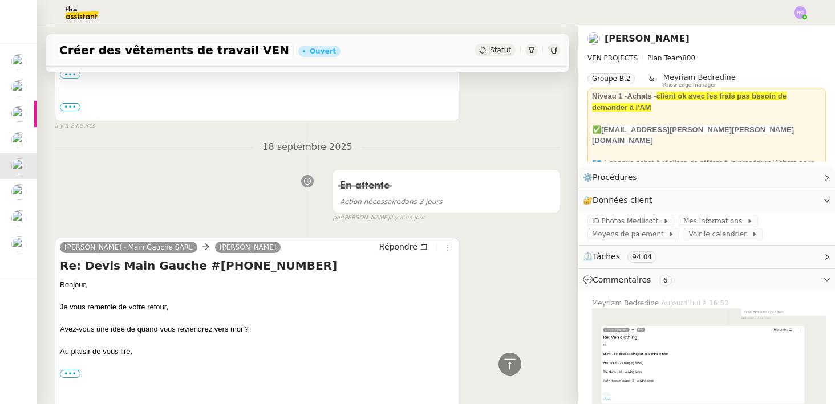
scroll to position [466, 0]
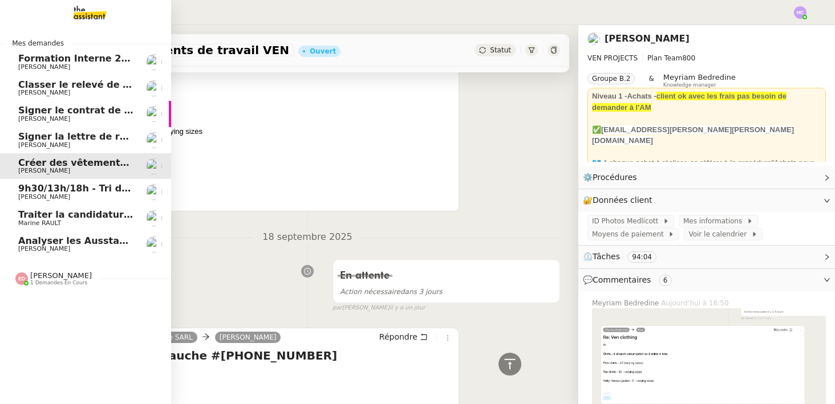
click at [75, 241] on span "Analyser les Ausstandsmeldungen" at bounding box center [106, 241] width 177 height 11
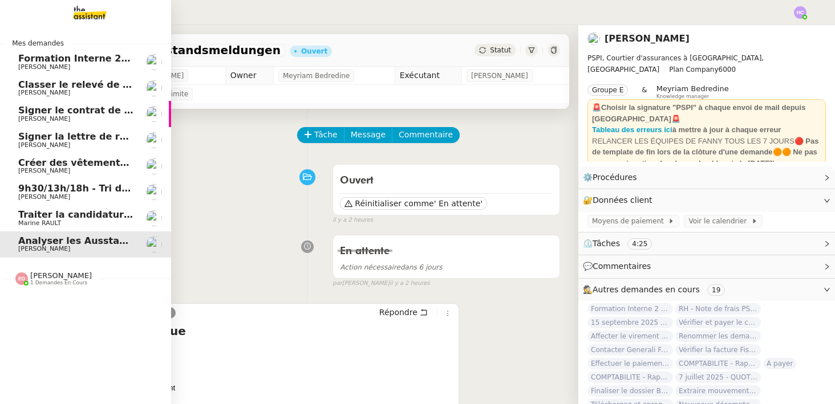
click at [79, 85] on span "Classer le relevé de commissions" at bounding box center [103, 84] width 171 height 11
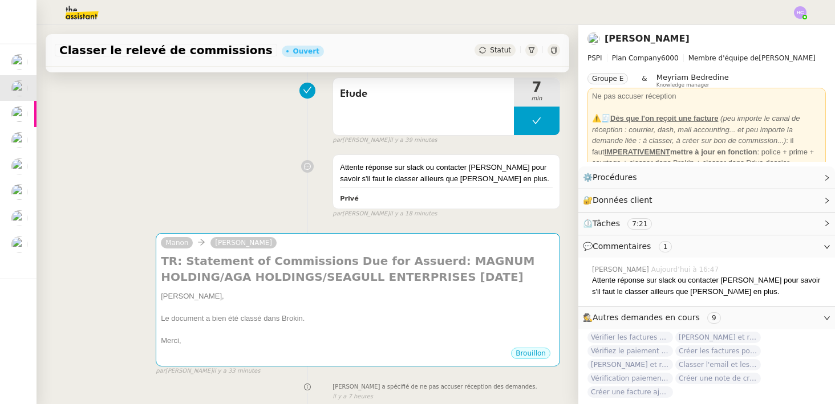
scroll to position [123, 0]
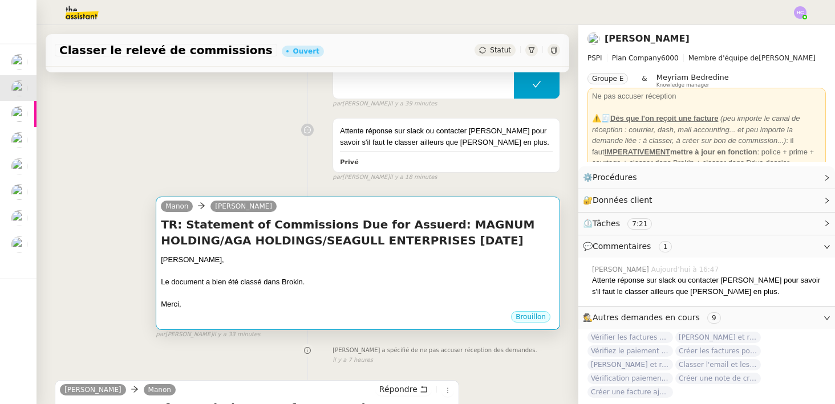
click at [309, 275] on div at bounding box center [358, 271] width 394 height 11
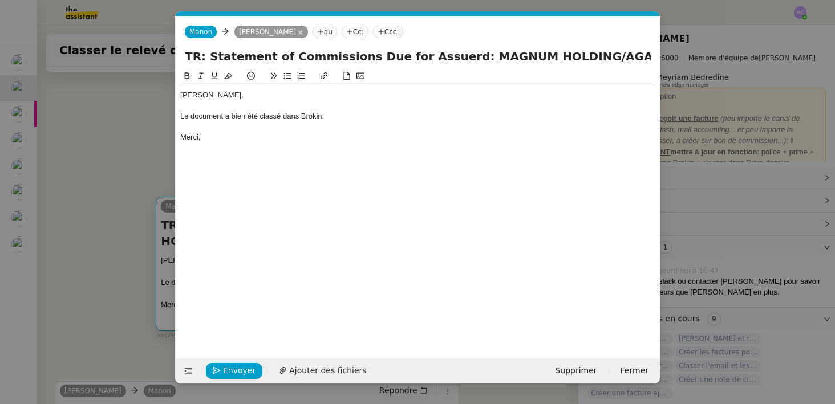
scroll to position [0, 24]
click at [350, 117] on div "Le document a bien été classé dans Brokin." at bounding box center [417, 116] width 475 height 10
click at [349, 33] on icon at bounding box center [349, 32] width 7 height 7
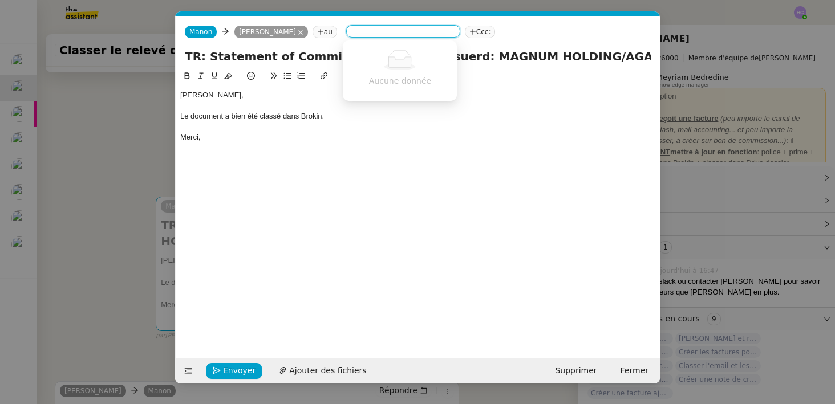
click at [357, 34] on input at bounding box center [403, 32] width 105 height 11
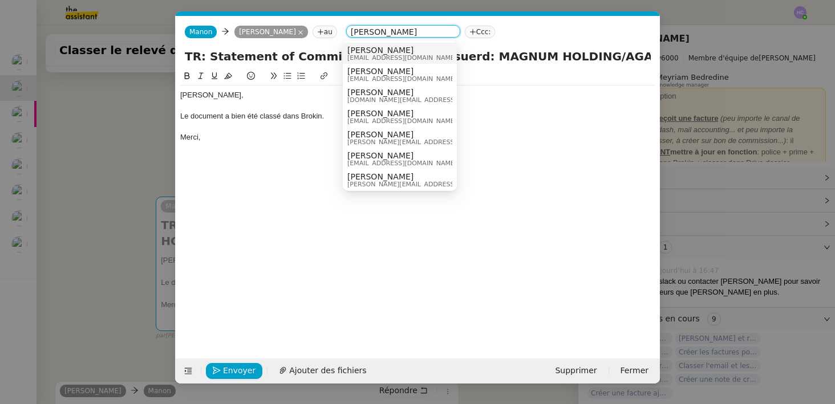
type input "Fanny"
click at [395, 49] on span "[PERSON_NAME]" at bounding box center [402, 50] width 110 height 9
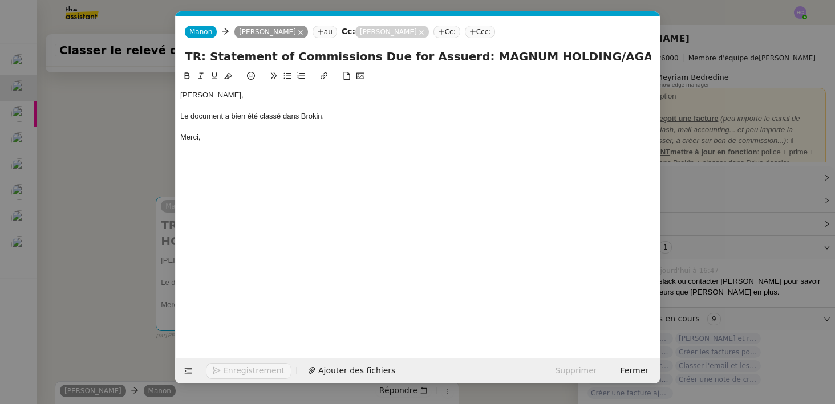
click at [226, 103] on div at bounding box center [417, 106] width 475 height 10
click at [330, 116] on div "Le document a bien été classé dans Brokin." at bounding box center [417, 116] width 475 height 10
drag, startPoint x: 382, startPoint y: 116, endPoint x: 265, endPoint y: 125, distance: 117.3
click at [265, 125] on div "Sophie, Le document a bien été classé dans Brokin. Souhait Merci," at bounding box center [417, 117] width 475 height 62
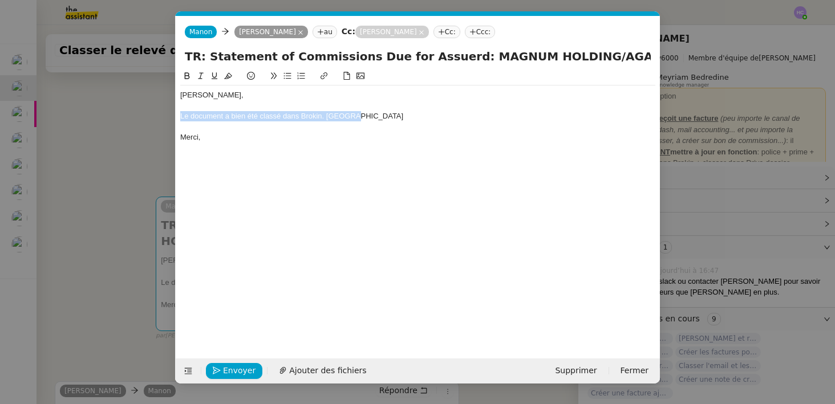
drag, startPoint x: 180, startPoint y: 116, endPoint x: 415, endPoint y: 119, distance: 235.0
click at [415, 119] on div "Le document a bien été classé dans Brokin. Souhait" at bounding box center [417, 116] width 475 height 10
click at [379, 121] on div "Pouvez-vous me préciser ce que vous appelez le dossier SUmo" at bounding box center [417, 116] width 475 height 10
click at [232, 91] on div "Sophie," at bounding box center [417, 95] width 475 height 10
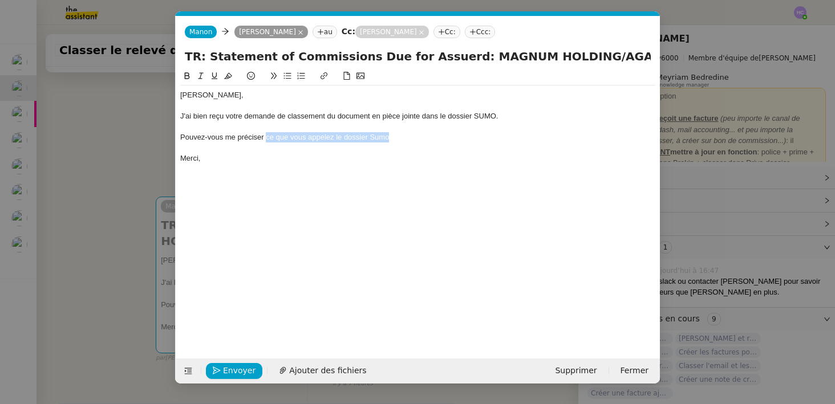
drag, startPoint x: 395, startPoint y: 136, endPoint x: 267, endPoint y: 133, distance: 127.8
click at [266, 134] on div "Pouvez-vous me préciser ce que vous appelez le dossier Sumo" at bounding box center [417, 137] width 475 height 10
click at [75, 149] on nz-modal-container "Service TA - VOYAGE - PROPOSITION GLOBALE A utiliser dans le cadre de propositi…" at bounding box center [417, 202] width 835 height 404
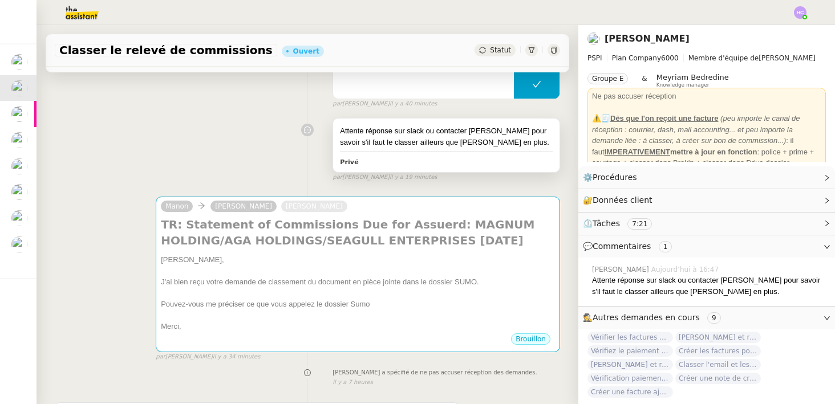
scroll to position [0, 0]
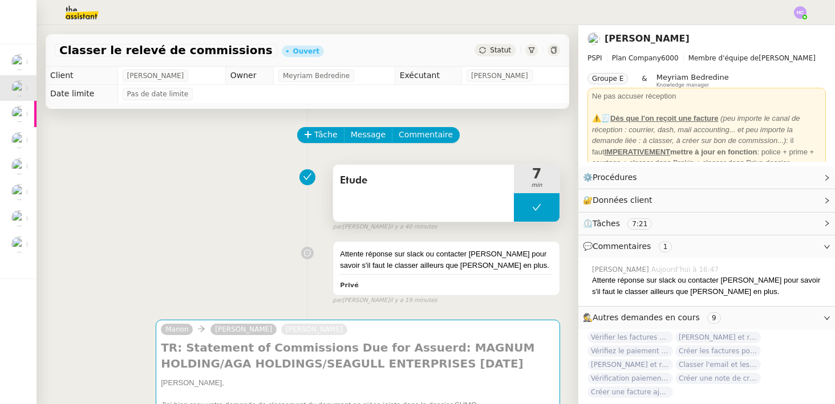
click at [423, 191] on div "Etude" at bounding box center [423, 193] width 181 height 57
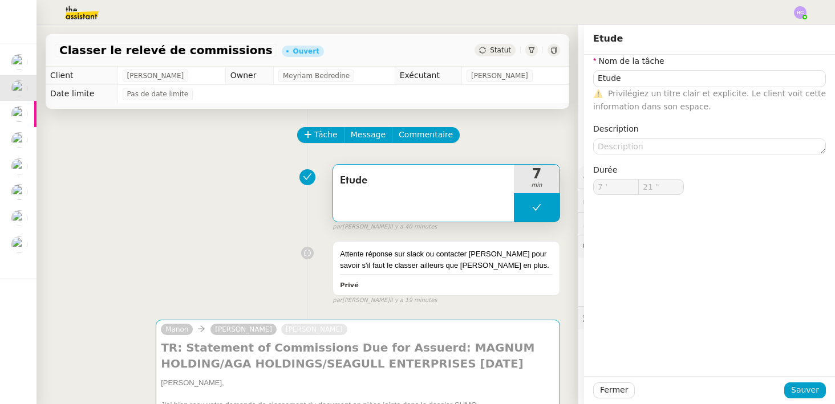
click at [423, 191] on div "Etude" at bounding box center [423, 193] width 181 height 57
click at [326, 136] on span "Tâche" at bounding box center [325, 134] width 23 height 13
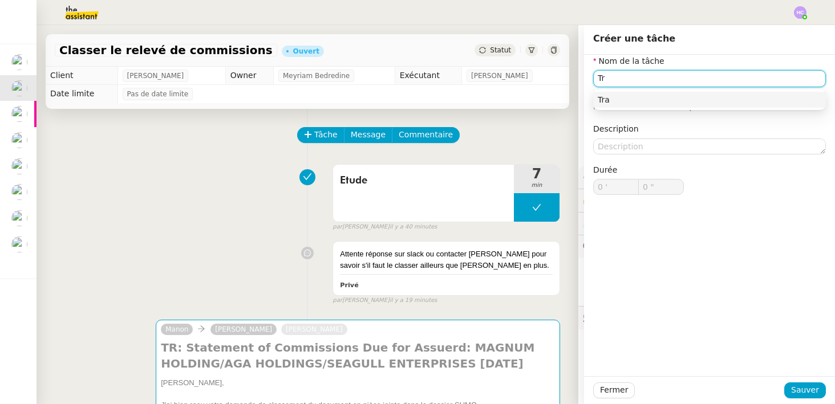
type input "T"
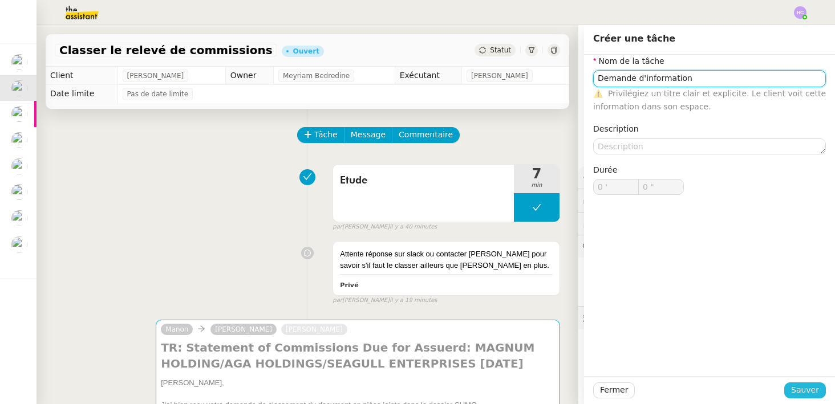
type input "Demande d'information"
click at [805, 387] on span "Sauver" at bounding box center [805, 390] width 28 height 13
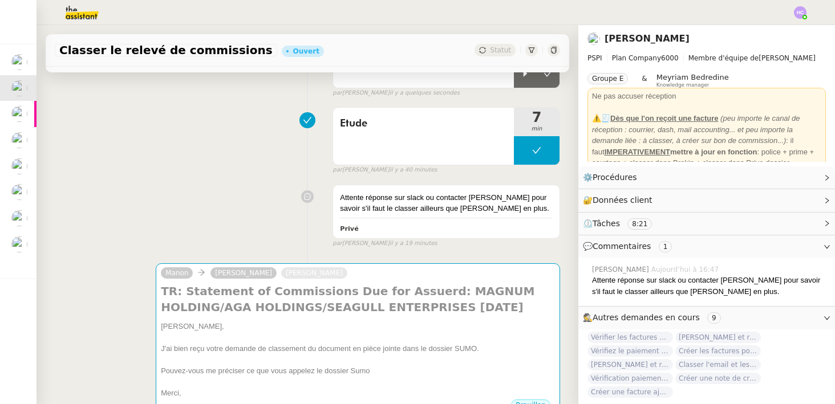
scroll to position [147, 0]
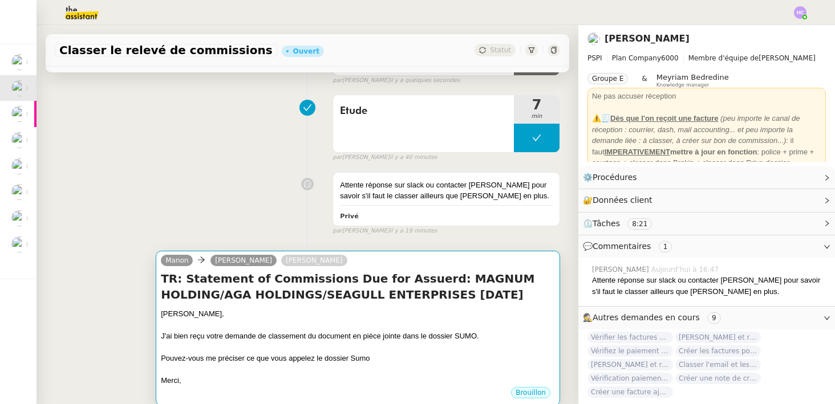
click at [420, 315] on div "[PERSON_NAME]," at bounding box center [358, 314] width 394 height 11
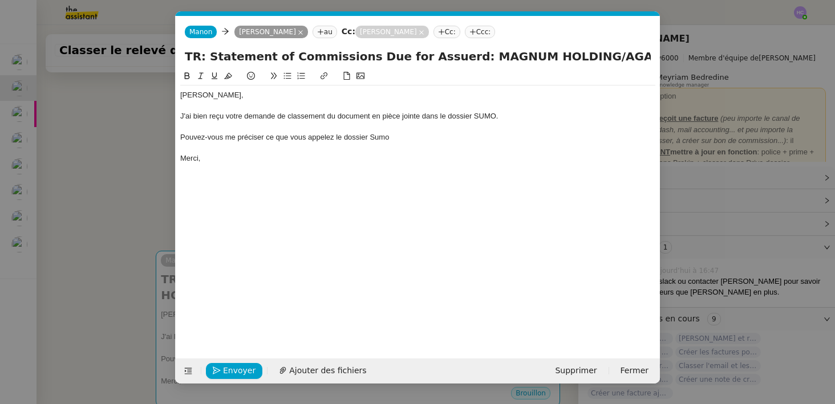
scroll to position [0, 24]
click at [201, 128] on div at bounding box center [417, 127] width 475 height 10
drag, startPoint x: 267, startPoint y: 138, endPoint x: 419, endPoint y: 139, distance: 151.7
click at [419, 140] on div "Pouvez-vous me préciser ce que vous appelez le dossier Sumo" at bounding box center [417, 137] width 475 height 10
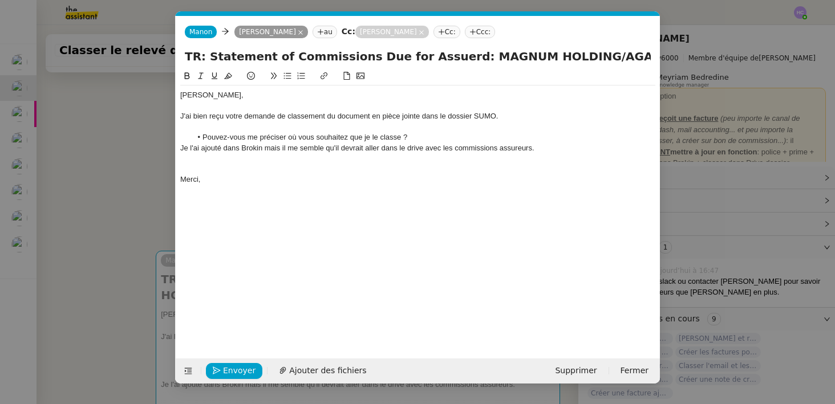
click at [180, 148] on div "Je l'ai ajouté dans Brokin mais il me semble qu'il devrait aller dans le drive …" at bounding box center [417, 148] width 475 height 10
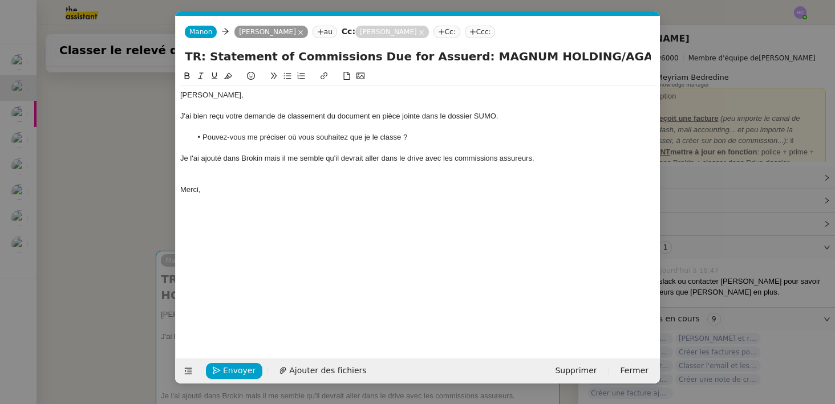
click at [538, 159] on div "Je l'ai ajouté dans Brokin mais il me semble qu'il devrait aller dans le drive …" at bounding box center [417, 158] width 475 height 10
click at [211, 173] on div at bounding box center [417, 169] width 475 height 10
click at [241, 159] on div "Je l'ai ajouté dans Brokin mais il me semble qu'il devrait aller dans le drive …" at bounding box center [417, 158] width 475 height 10
click at [252, 193] on div at bounding box center [417, 190] width 475 height 10
click at [455, 181] on li "Fanny, pouvez-vous me donner vos instructions quant à ce document ?" at bounding box center [424, 180] width 464 height 10
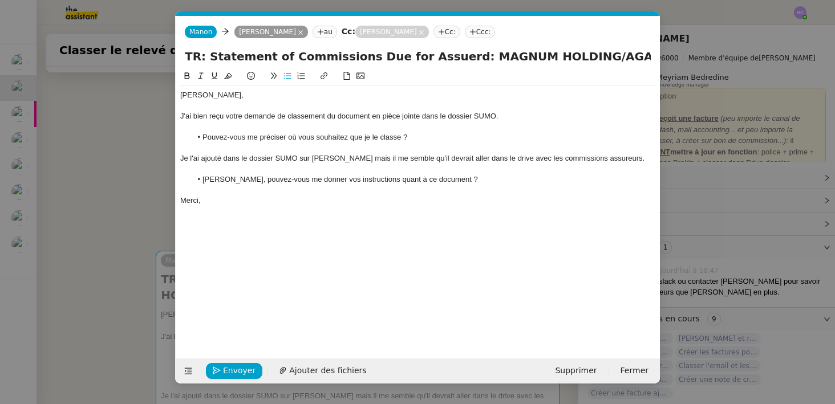
click at [363, 177] on li "Fanny, pouvez-vous me donner vos instructions quant à ce document ?" at bounding box center [424, 180] width 464 height 10
drag, startPoint x: 437, startPoint y: 181, endPoint x: 414, endPoint y: 180, distance: 23.4
click at [414, 180] on li "Fanny, pouvez-vous me donner vos instructions de classement quant à ce document…" at bounding box center [424, 180] width 464 height 10
click at [241, 97] on div "[PERSON_NAME]," at bounding box center [417, 95] width 475 height 10
click at [335, 367] on span "Ajouter des fichiers" at bounding box center [327, 371] width 77 height 13
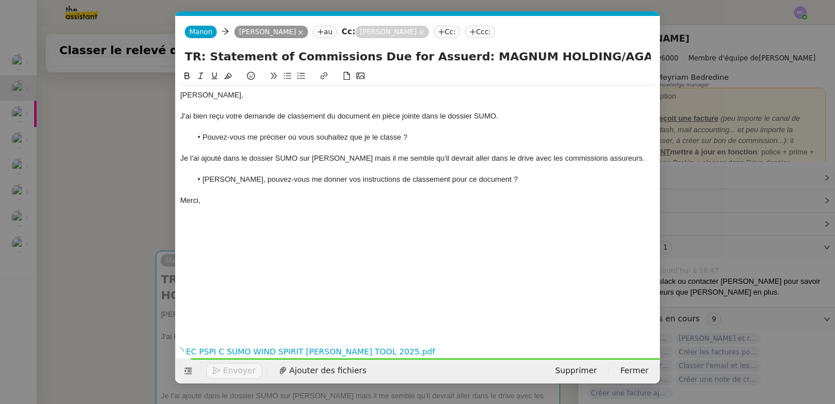
click at [258, 97] on div "[PERSON_NAME]," at bounding box center [417, 95] width 475 height 10
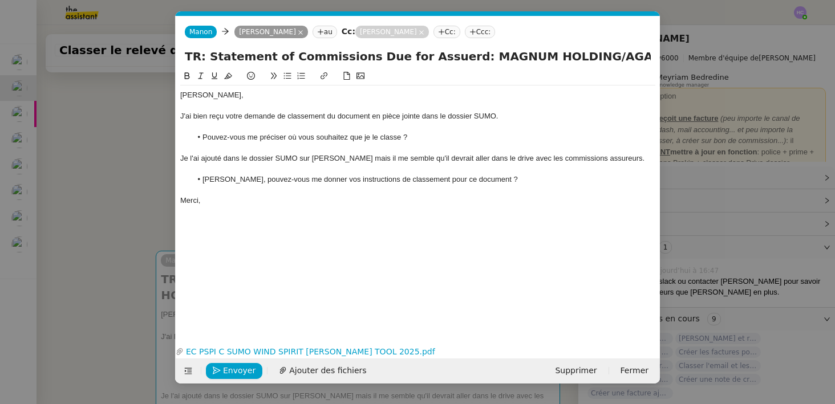
click at [87, 145] on nz-modal-container "Service TA - VOYAGE - PROPOSITION GLOBALE A utiliser dans le cadre de propositi…" at bounding box center [417, 202] width 835 height 404
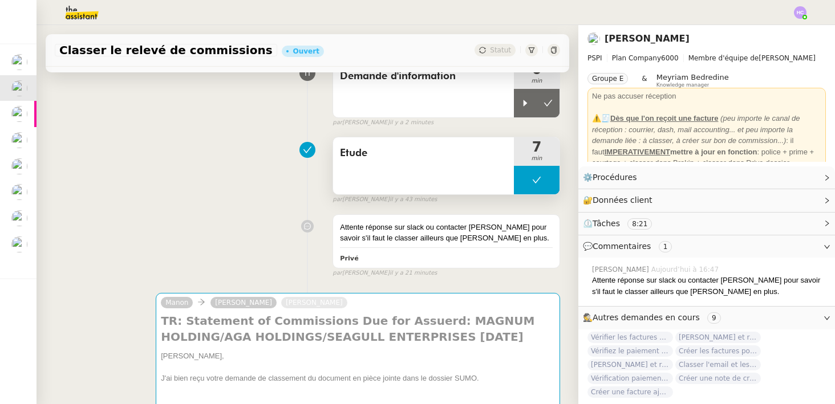
scroll to position [97, 0]
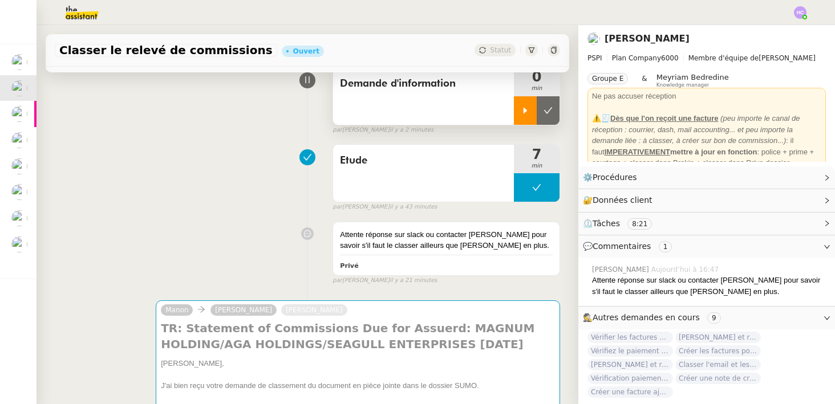
click at [524, 115] on icon at bounding box center [525, 110] width 9 height 9
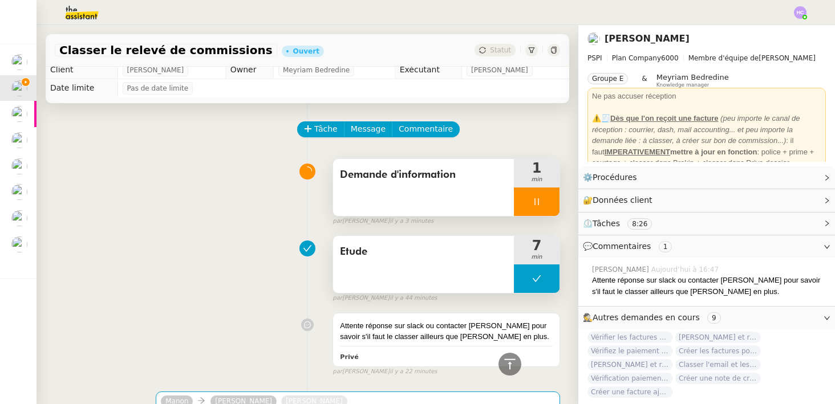
scroll to position [0, 0]
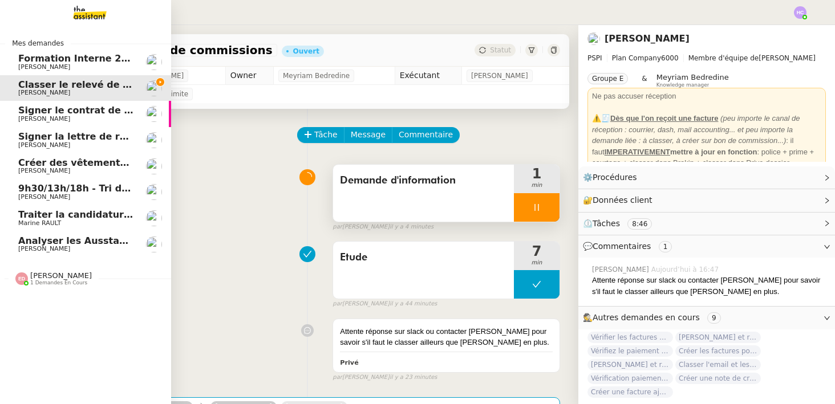
click at [60, 113] on span "Signer le contrat de la mutuelle" at bounding box center [100, 110] width 164 height 11
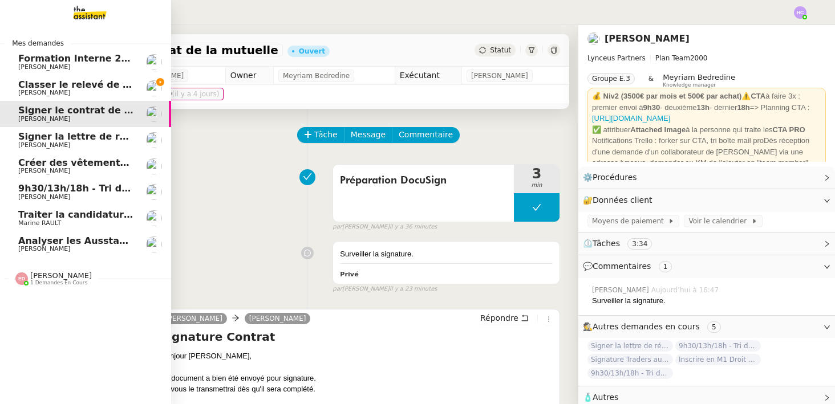
click at [64, 138] on span "Signer la lettre de rémunération" at bounding box center [101, 136] width 167 height 11
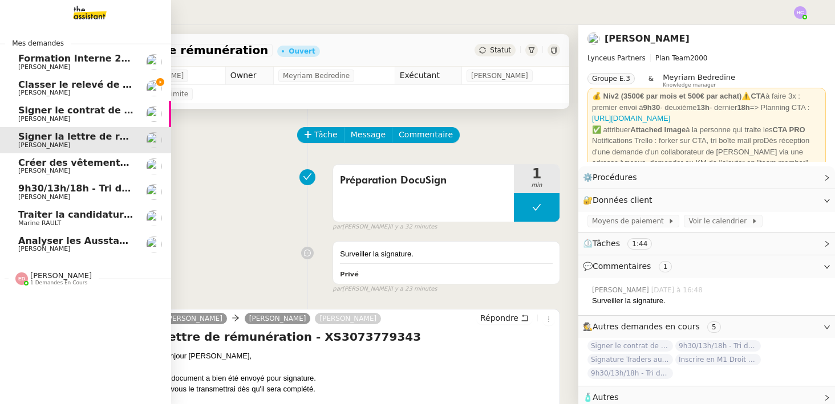
click at [60, 162] on span "Créer des vêtements de travail VEN" at bounding box center [110, 162] width 184 height 11
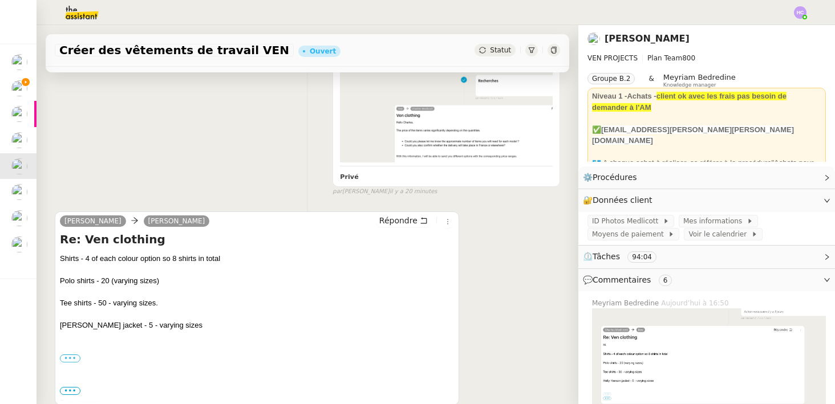
scroll to position [364, 0]
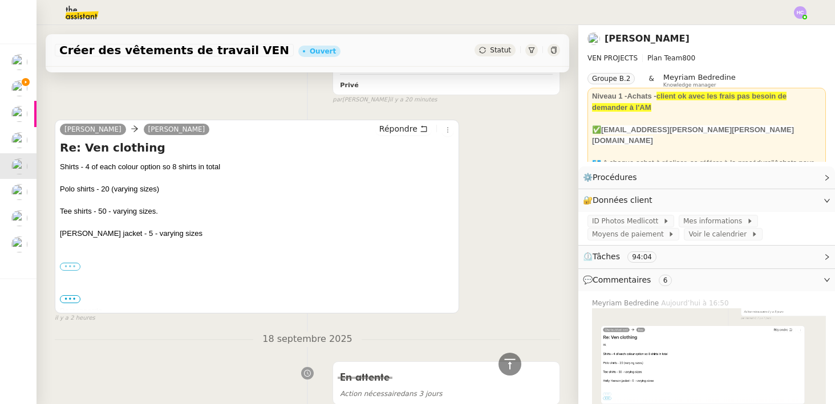
click at [77, 267] on label "•••" at bounding box center [70, 267] width 21 height 8
click at [0, 0] on input "•••" at bounding box center [0, 0] width 0 height 0
click at [75, 297] on span "•••" at bounding box center [70, 299] width 21 height 8
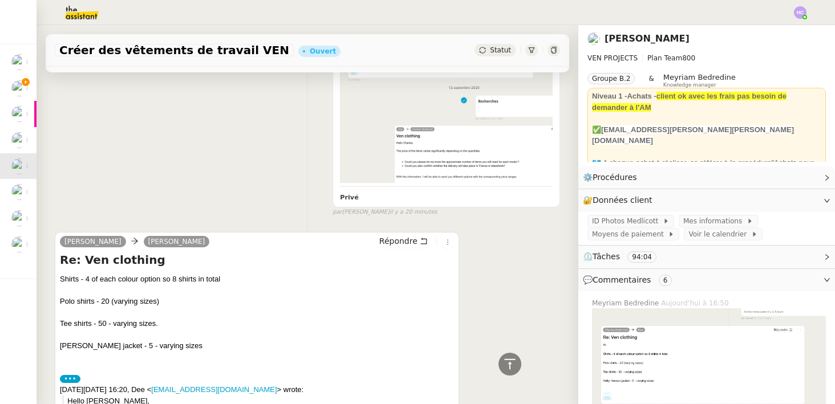
scroll to position [0, 0]
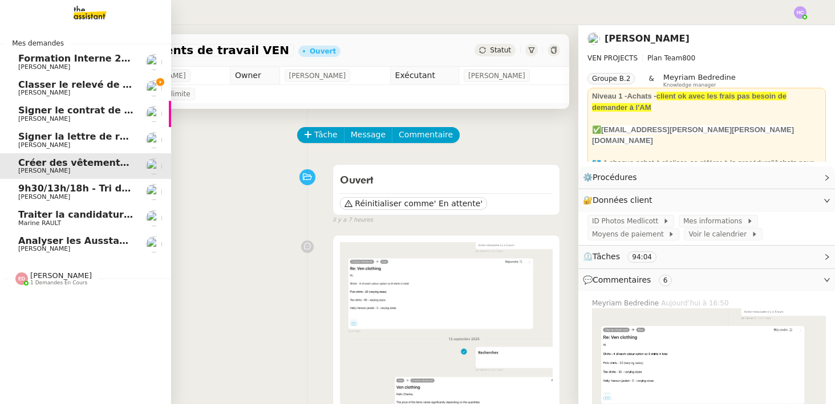
click at [68, 185] on span "9h30/13h/18h - Tri de la boite mail PRO - 12 septembre 2025" at bounding box center [173, 188] width 311 height 11
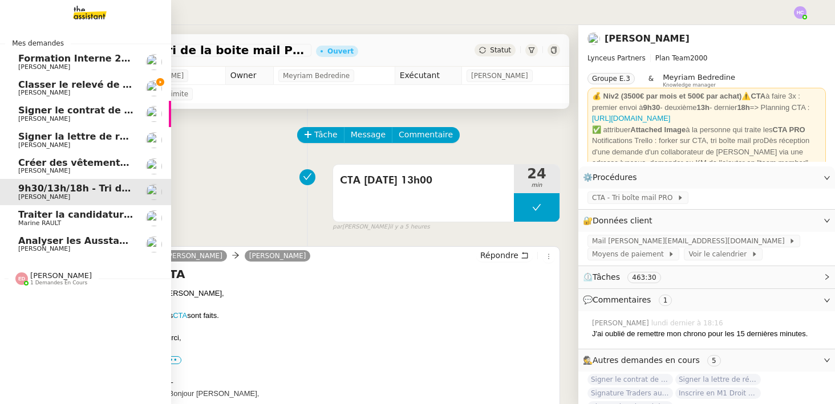
click at [68, 167] on span "Créer des vêtements de travail VEN" at bounding box center [110, 162] width 184 height 11
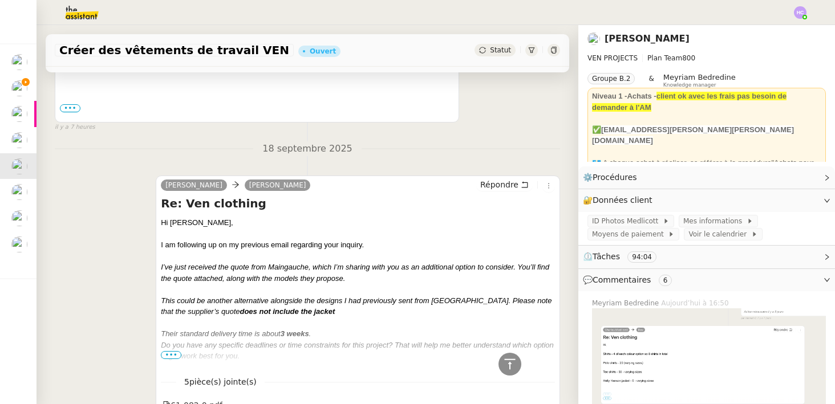
scroll to position [941, 0]
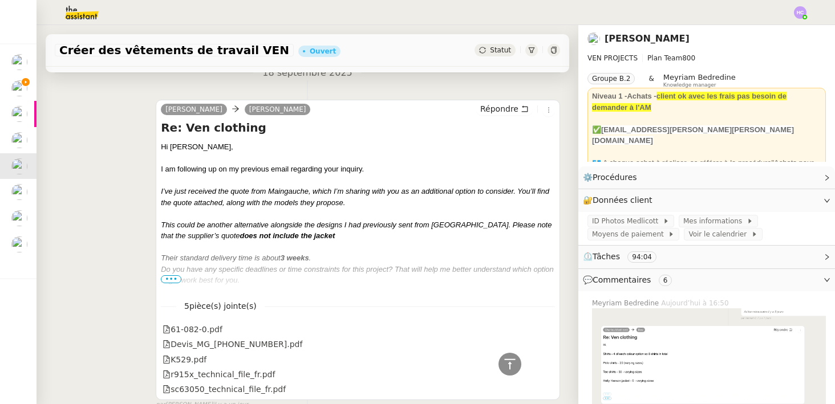
click at [172, 280] on span "•••" at bounding box center [171, 280] width 21 height 8
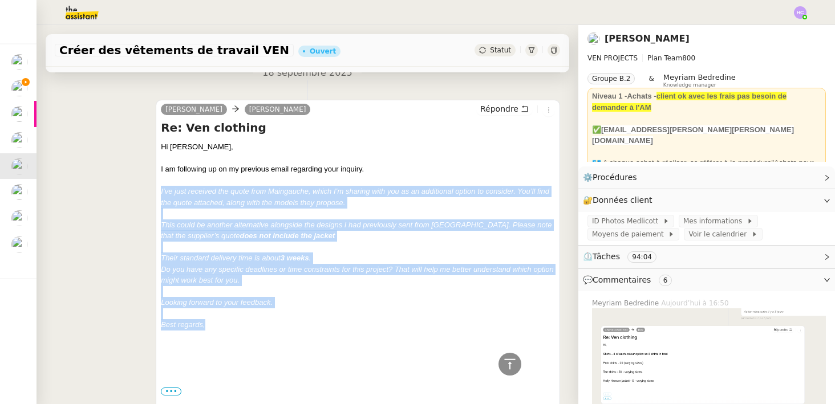
drag, startPoint x: 214, startPoint y: 327, endPoint x: 153, endPoint y: 186, distance: 153.5
copy div "I’ve just received the quote from Maingauche, which I’m sharing with you as an …"
click at [508, 108] on span "Répondre" at bounding box center [499, 108] width 38 height 11
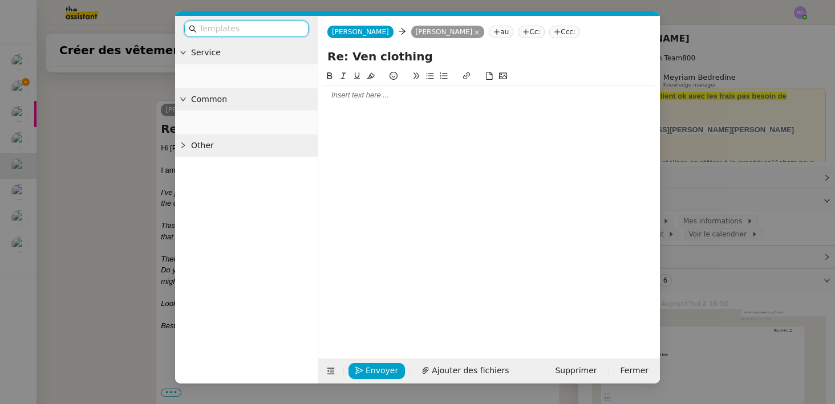
scroll to position [1030, 0]
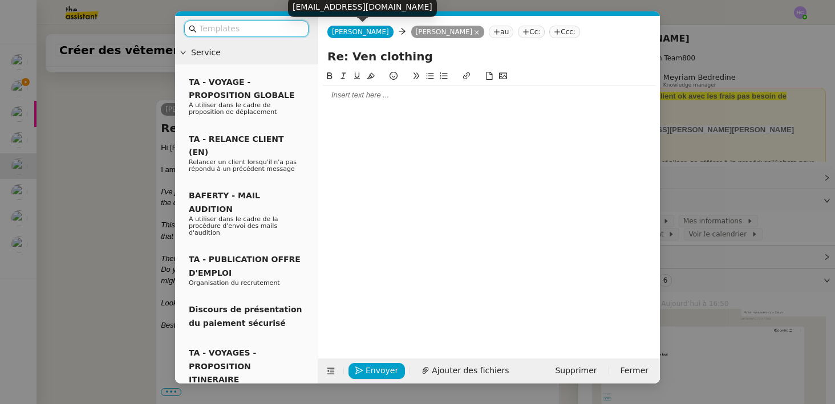
click at [342, 33] on span "[PERSON_NAME]" at bounding box center [360, 32] width 57 height 8
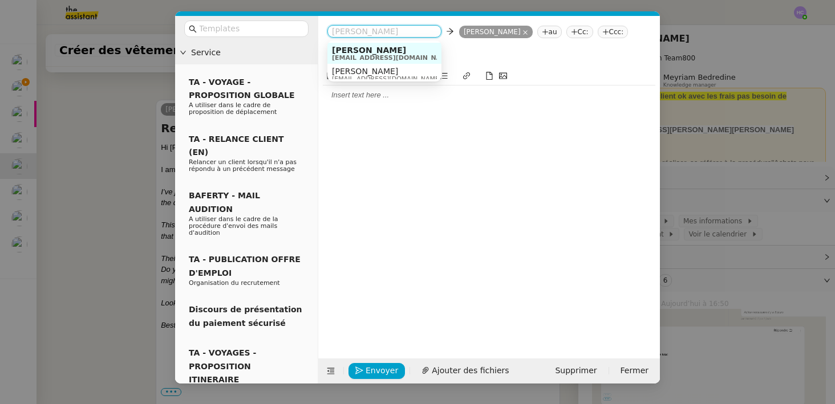
click at [342, 33] on nz-select-item "[PERSON_NAME]" at bounding box center [384, 31] width 105 height 11
click at [432, 111] on div at bounding box center [489, 206] width 333 height 272
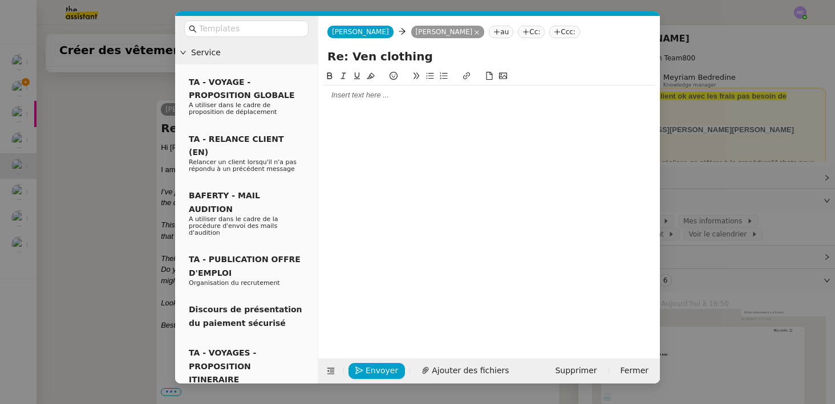
click at [379, 98] on div at bounding box center [489, 95] width 333 height 10
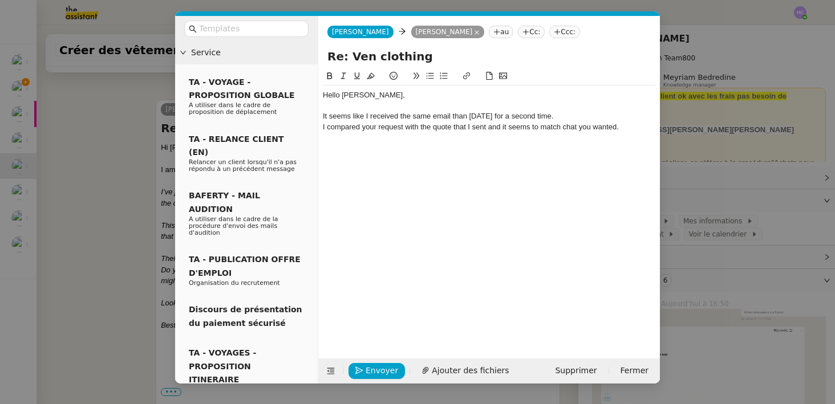
scroll to position [1096, 0]
click at [105, 287] on nz-modal-container "Service TA - VOYAGE - PROPOSITION GLOBALE A utiliser dans le cadre de propositi…" at bounding box center [417, 202] width 835 height 404
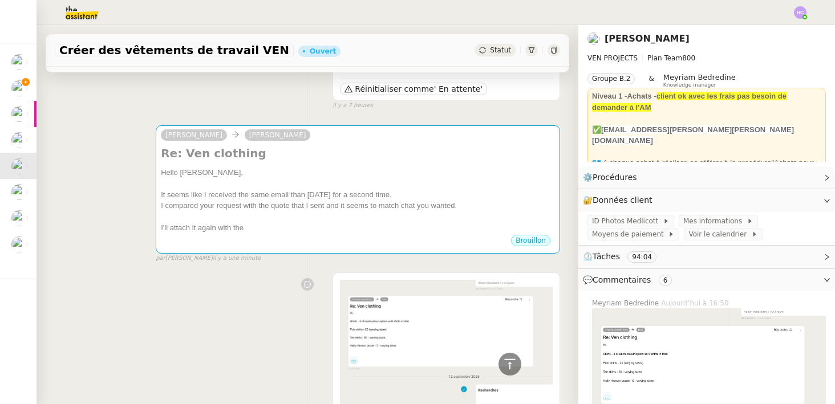
scroll to position [94, 0]
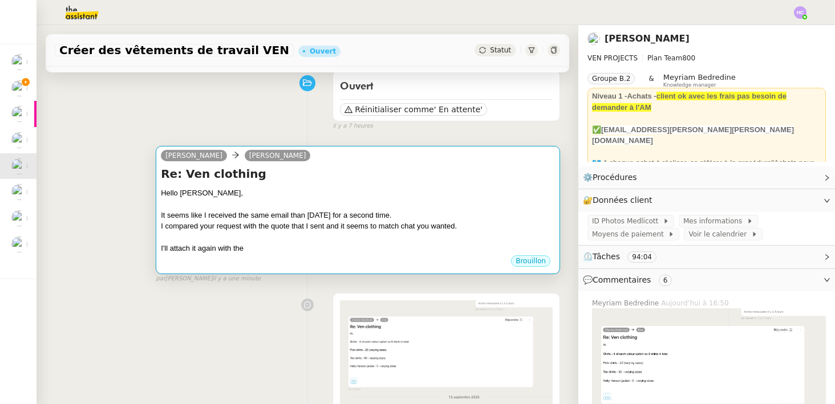
click at [396, 229] on div "I compared your request with the quote that I sent and it seems to match chat y…" at bounding box center [358, 226] width 394 height 11
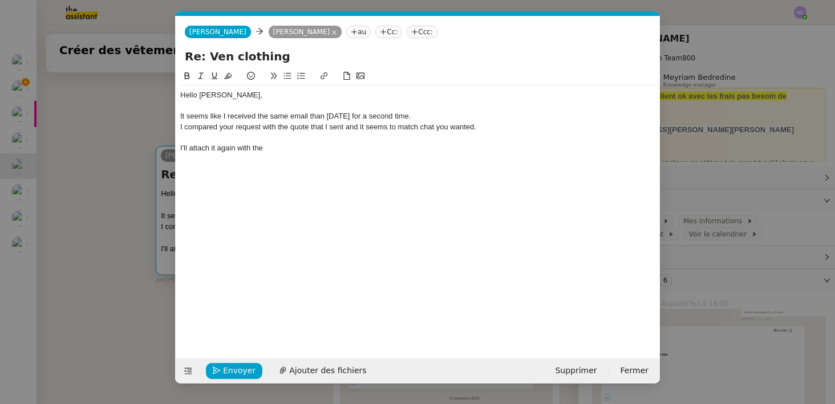
scroll to position [0, 24]
click at [284, 147] on div "I'll attach it again with the" at bounding box center [417, 148] width 475 height 10
click at [79, 213] on nz-modal-container "Service TA - VOYAGE - PROPOSITION GLOBALE A utiliser dans le cadre de propositi…" at bounding box center [417, 202] width 835 height 404
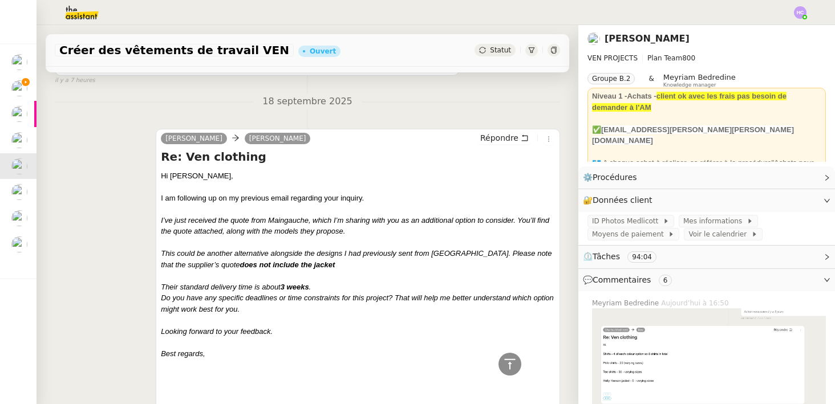
scroll to position [1087, 0]
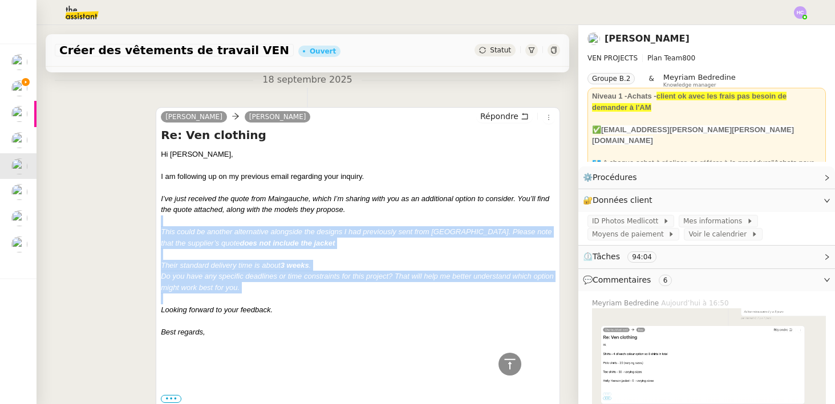
drag, startPoint x: 165, startPoint y: 225, endPoint x: 262, endPoint y: 301, distance: 123.2
copy div "This could be another alternative alongside the designs I had previously sent f…"
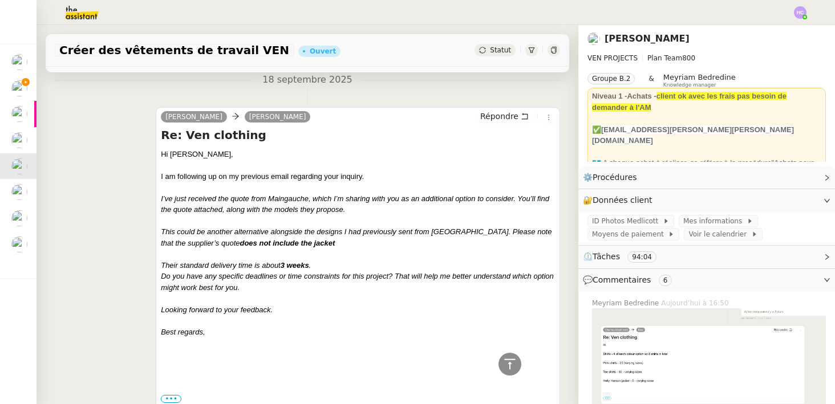
click at [266, 301] on div at bounding box center [358, 298] width 394 height 11
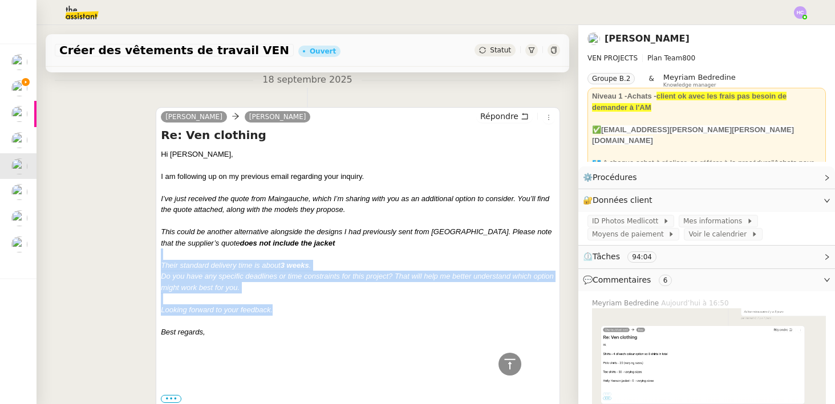
drag, startPoint x: 278, startPoint y: 309, endPoint x: 172, endPoint y: 249, distance: 121.6
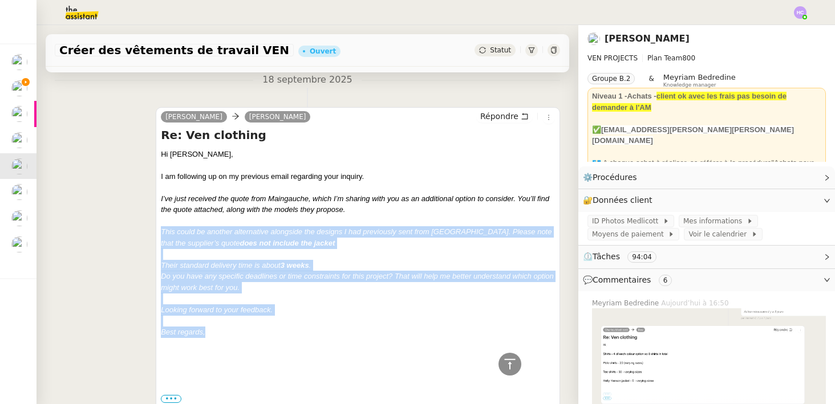
drag, startPoint x: 210, startPoint y: 337, endPoint x: 157, endPoint y: 234, distance: 114.8
copy div "This could be another alternative alongside the designs I had previously sent f…"
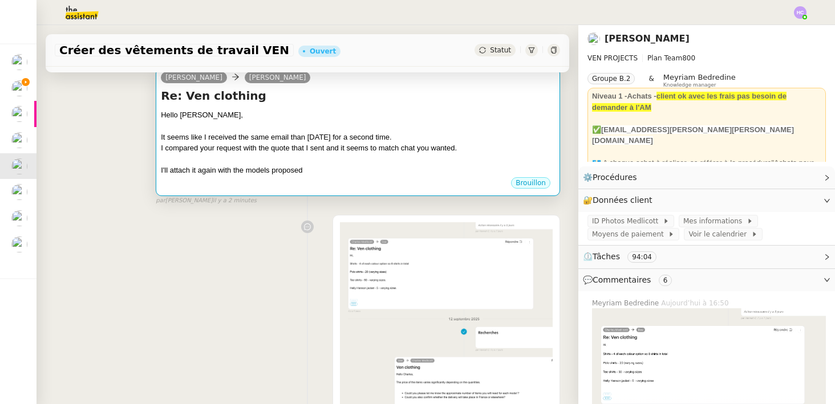
scroll to position [172, 0]
click at [289, 163] on div at bounding box center [358, 160] width 394 height 11
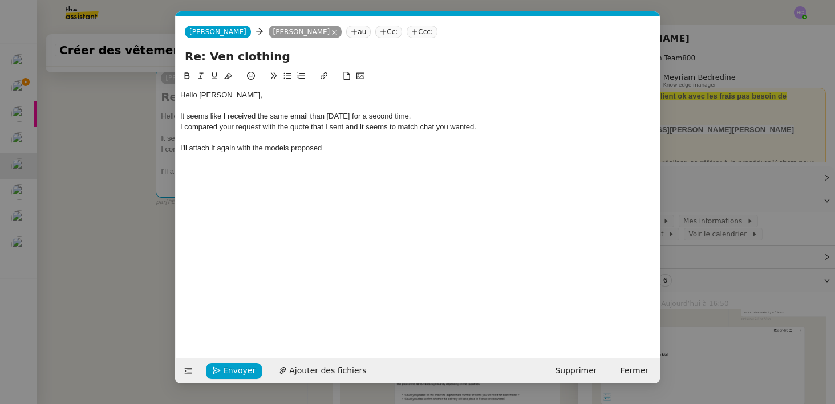
scroll to position [0, 24]
click at [331, 148] on div "I'll attach it again with the models proposed" at bounding box center [417, 148] width 475 height 10
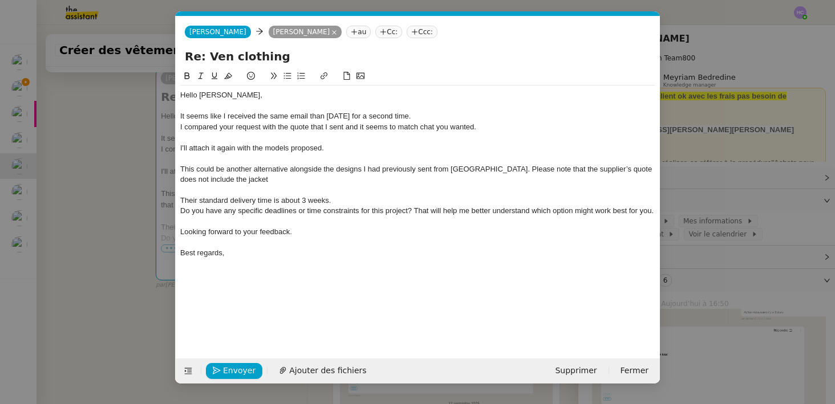
click at [183, 169] on div "This could be another alternative alongside the designs I had previously sent f…" at bounding box center [417, 174] width 475 height 21
click at [350, 128] on div "I compared your request with the quote that I sent and it seems to match chat y…" at bounding box center [417, 127] width 475 height 10
click at [0, 0] on lt-strong "," at bounding box center [0, 0] width 0 height 0
click at [426, 129] on div "I compared your request with the quote that I sent, and it seems to match chat …" at bounding box center [417, 127] width 475 height 10
click at [468, 124] on div "I compared your request with the quote that I sent, and it seems to match what …" at bounding box center [417, 127] width 475 height 10
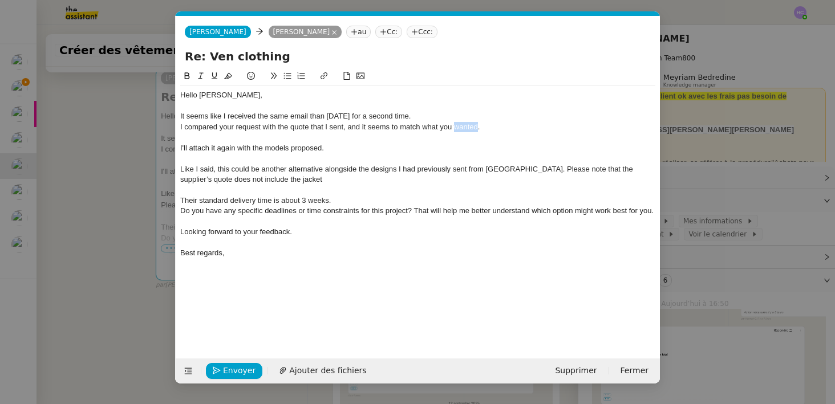
click at [468, 124] on div "I compared your request with the quote that I sent, and it seems to match what …" at bounding box center [417, 127] width 475 height 10
click at [508, 127] on div "I compared your request with the quote that I sent, and it seems to match what …" at bounding box center [417, 127] width 475 height 10
click at [377, 117] on div "It seems like I received the same email than 4 days ago for a second time." at bounding box center [417, 116] width 475 height 10
click at [443, 119] on div "It seems like I received the same email than 4 days ago for the second time." at bounding box center [417, 116] width 475 height 10
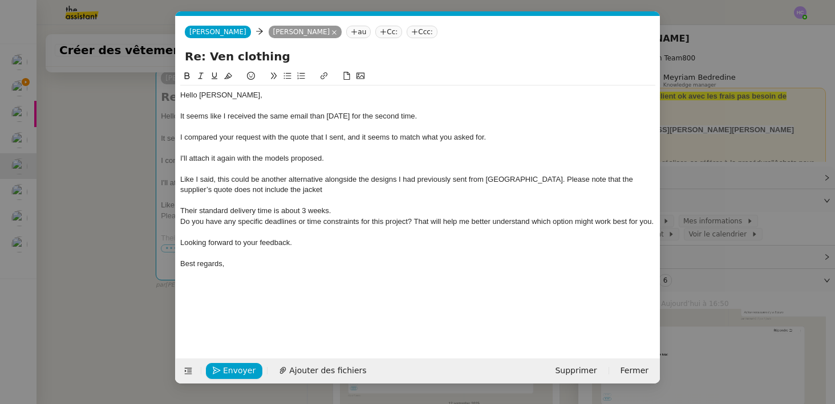
click at [269, 139] on div "I compared your request with the quote that I sent, and it seems to match what …" at bounding box center [417, 137] width 475 height 10
click at [334, 139] on div "I compared your request and the quote that I sent, and it seems to match what y…" at bounding box center [417, 137] width 475 height 10
click at [380, 150] on div at bounding box center [417, 148] width 475 height 10
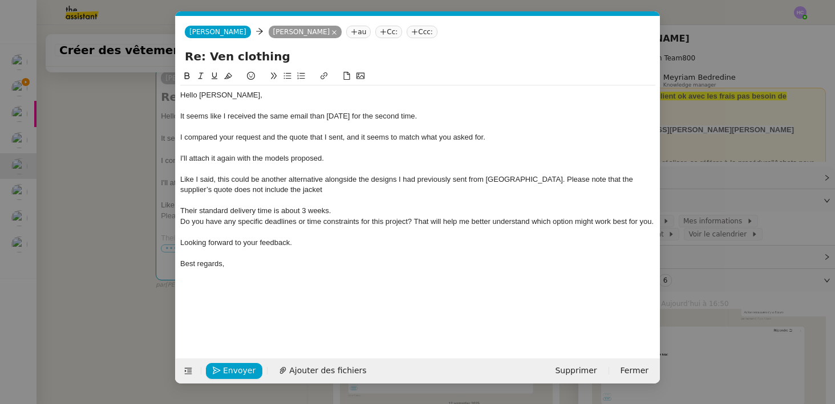
click at [335, 160] on div "I'll attach it again with the models proposed." at bounding box center [417, 158] width 475 height 10
click at [102, 246] on nz-modal-container "Service TA - VOYAGE - PROPOSITION GLOBALE A utiliser dans le cadre de propositi…" at bounding box center [417, 202] width 835 height 404
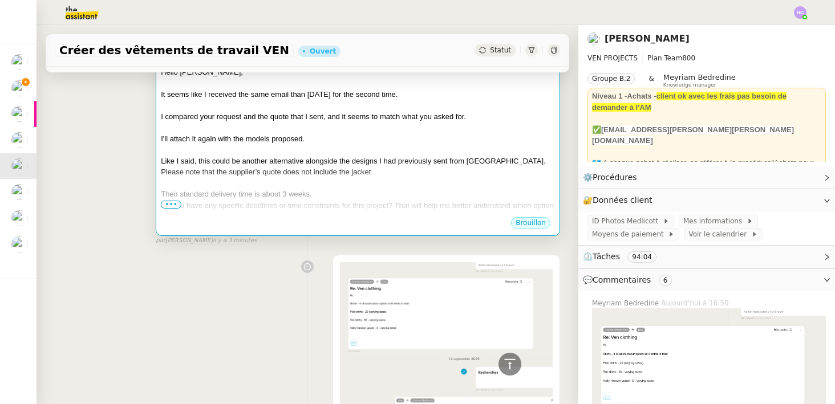
scroll to position [204, 0]
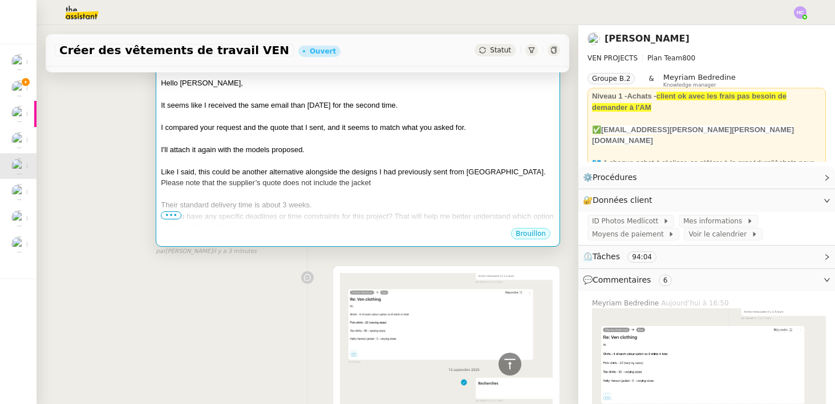
click at [289, 212] on div "Do you have any specific deadlines or time constraints for this project? That w…" at bounding box center [358, 222] width 394 height 22
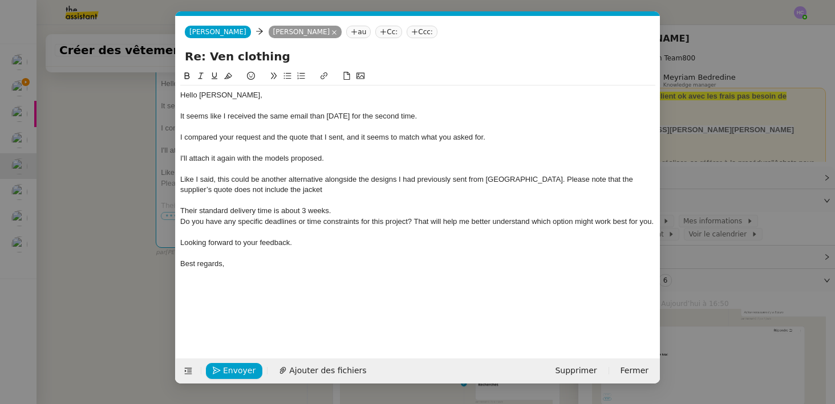
scroll to position [0, 24]
drag, startPoint x: 273, startPoint y: 192, endPoint x: 171, endPoint y: 192, distance: 102.1
click at [171, 192] on nz-modal-container "Service TA - VOYAGE - PROPOSITION GLOBALE A utiliser dans le cadre de propositi…" at bounding box center [417, 202] width 835 height 404
drag, startPoint x: 329, startPoint y: 212, endPoint x: 302, endPoint y: 212, distance: 26.2
click at [302, 212] on div "Their standard delivery time is about 3 weeks." at bounding box center [417, 211] width 475 height 10
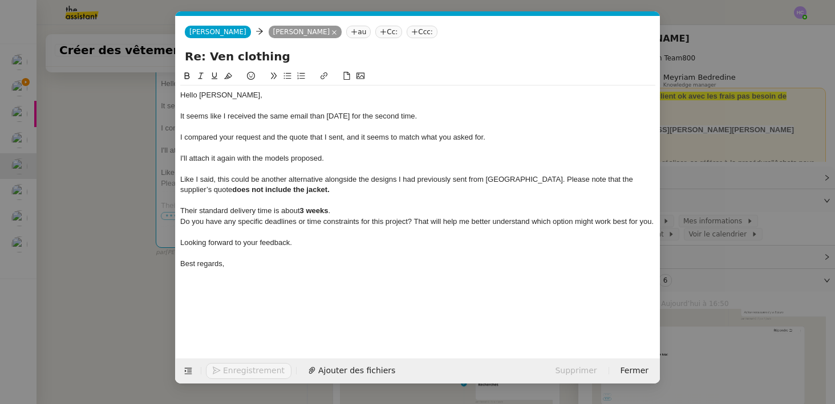
click at [327, 232] on div at bounding box center [417, 232] width 475 height 10
click at [124, 276] on nz-modal-container "Service TA - VOYAGE - PROPOSITION GLOBALE A utiliser dans le cadre de propositi…" at bounding box center [417, 202] width 835 height 404
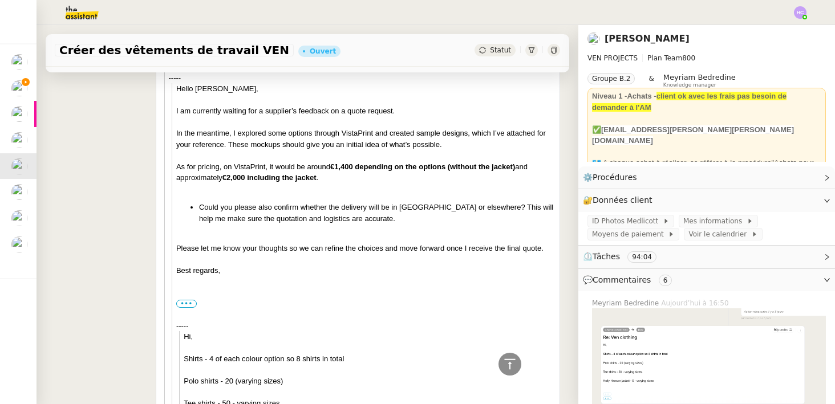
scroll to position [1733, 0]
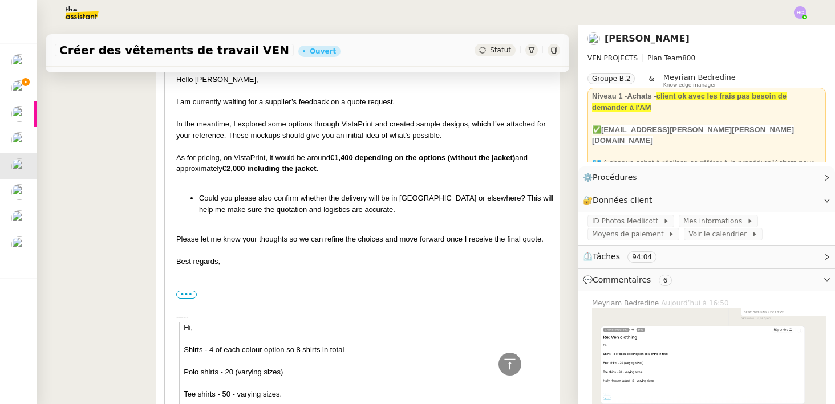
click at [114, 255] on div "Dee Charles Medlicott Répondre Re: Ven clothing Hi Charles﻿, I am following up …" at bounding box center [307, 76] width 505 height 1086
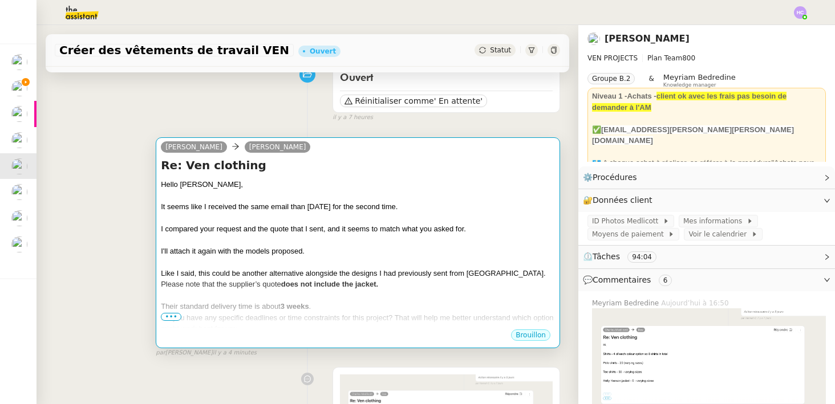
scroll to position [103, 0]
click at [172, 315] on span "•••" at bounding box center [171, 317] width 21 height 8
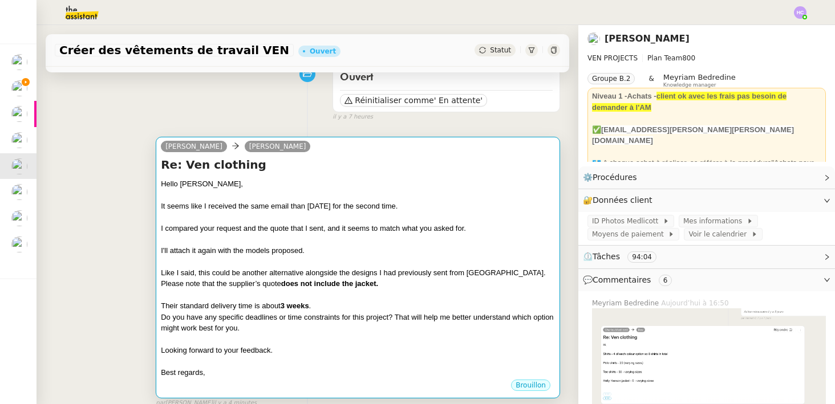
click at [307, 206] on div "It seems like I received the same email than 4 days ago for the second time." at bounding box center [358, 206] width 394 height 11
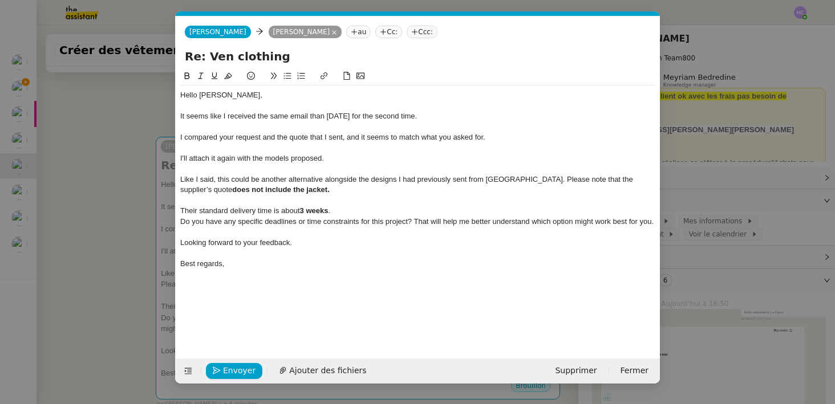
scroll to position [0, 24]
click at [317, 118] on div "It seems like I received the same email than 4 days ago for the second time." at bounding box center [417, 116] width 475 height 10
click at [334, 160] on div "I'll attach it again with the models proposed." at bounding box center [417, 158] width 475 height 10
click at [293, 160] on div "I'll attach it again with the models proposed." at bounding box center [417, 158] width 475 height 10
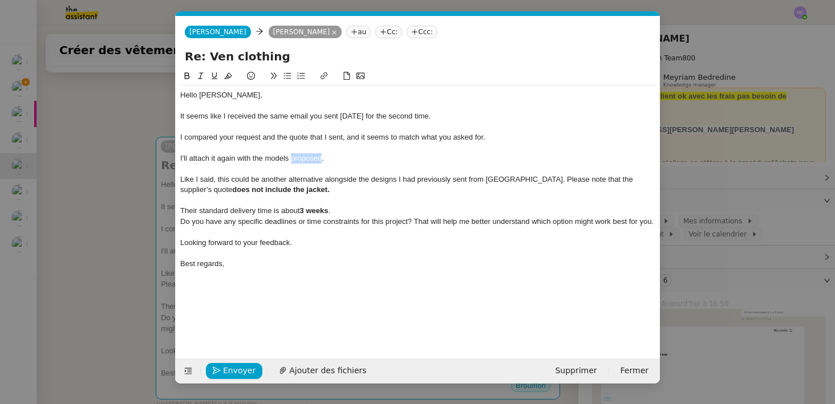
click at [293, 160] on div "I'll attach it again with the models proposed." at bounding box center [417, 158] width 475 height 10
click at [278, 161] on div "I'll attach it again with the mathing models." at bounding box center [417, 158] width 475 height 10
click at [280, 160] on div "I'll attach it again with the mathing models." at bounding box center [417, 158] width 475 height 10
click at [349, 163] on div "I'll attach it again with the corresponding models." at bounding box center [417, 158] width 475 height 10
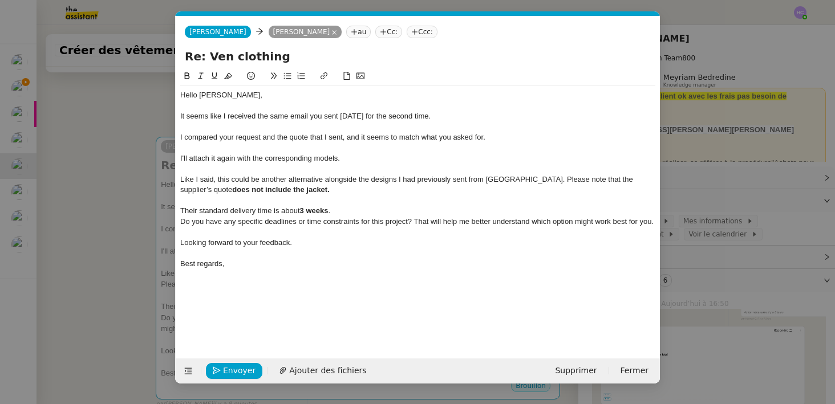
click at [296, 104] on div at bounding box center [417, 106] width 475 height 10
click at [453, 116] on div "It seems like I received the same email you sent 4 days ago for the second time." at bounding box center [417, 116] width 475 height 10
click at [323, 107] on div at bounding box center [417, 106] width 475 height 10
click at [250, 104] on div at bounding box center [417, 106] width 475 height 10
click at [194, 124] on div at bounding box center [417, 127] width 475 height 10
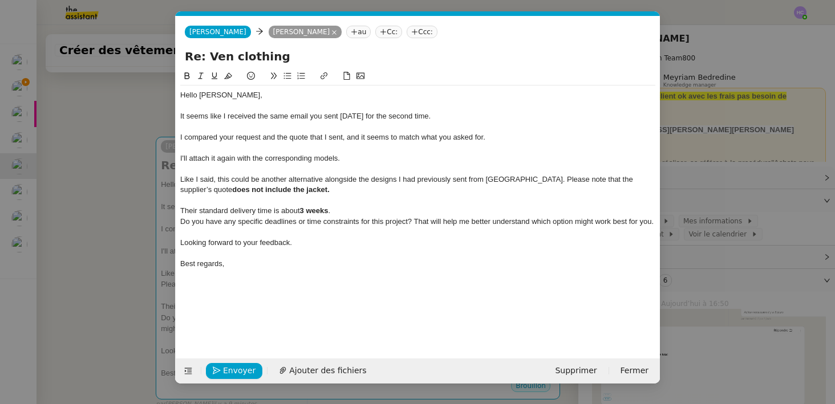
click at [447, 116] on div "It seems like I received the same email you sent 4 days ago for the second time." at bounding box center [417, 116] width 475 height 10
click at [444, 116] on div "It seems like I received the same email you sent 4 days ago for the second time…" at bounding box center [417, 116] width 475 height 10
drag, startPoint x: 528, startPoint y: 116, endPoint x: 446, endPoint y: 117, distance: 81.6
click at [446, 117] on div "It seems like I received the same email you sent 4 days ago for the second time…" at bounding box center [417, 116] width 475 height 10
click at [184, 139] on div "I compared your request and the quote that I sent, and it seems to match what y…" at bounding box center [417, 137] width 475 height 10
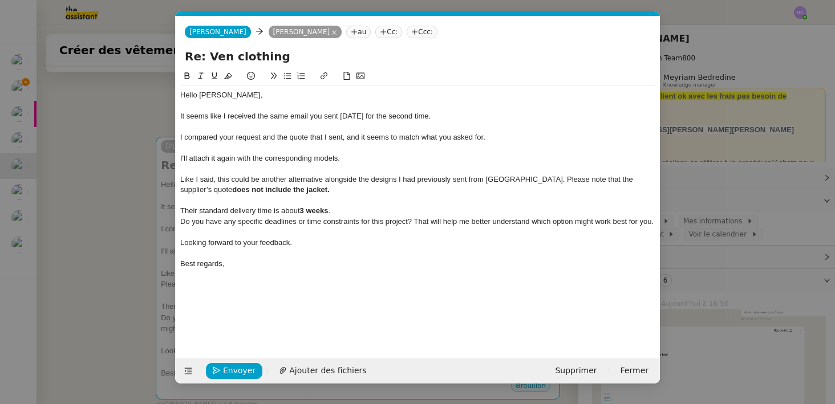
scroll to position [0, 0]
click at [261, 139] on div "I'm not sure if it's a bug but I compared your request and the quote that I sen…" at bounding box center [417, 137] width 475 height 10
click at [0, 0] on lt-span ", but" at bounding box center [0, 0] width 0 height 0
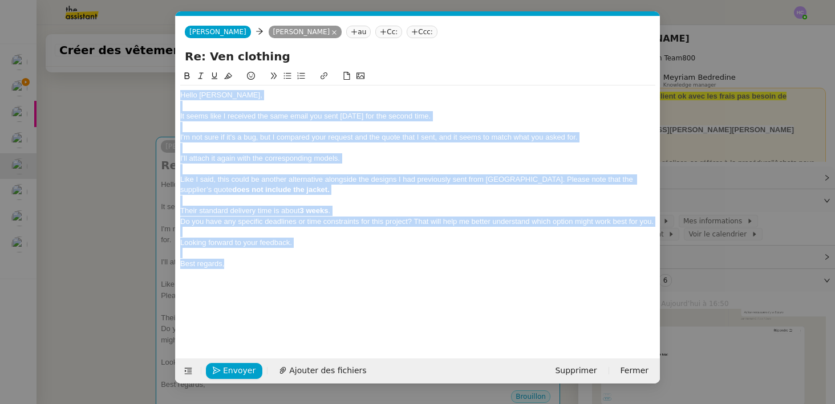
drag, startPoint x: 181, startPoint y: 98, endPoint x: 264, endPoint y: 269, distance: 190.1
click at [264, 269] on div "Hello Charles, It seems like I received the same email you sent 4 days ago for …" at bounding box center [417, 180] width 475 height 188
copy div "Hello Charles, It seems like I received the same email you sent 4 days ago for …"
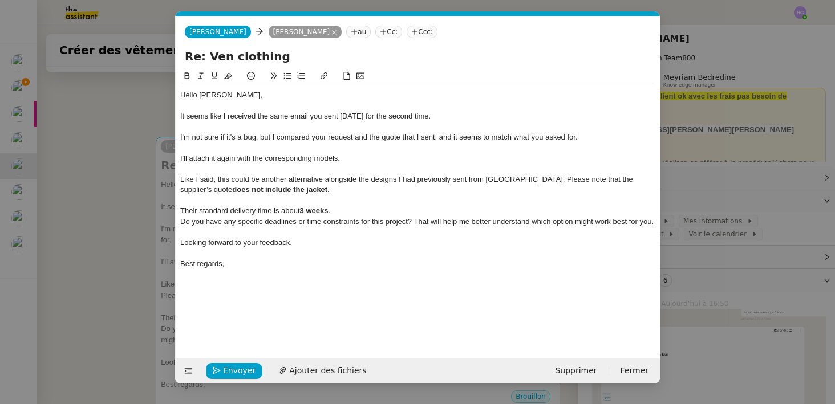
click at [304, 162] on div "I'll attach it again with the corresponding models." at bounding box center [417, 158] width 475 height 10
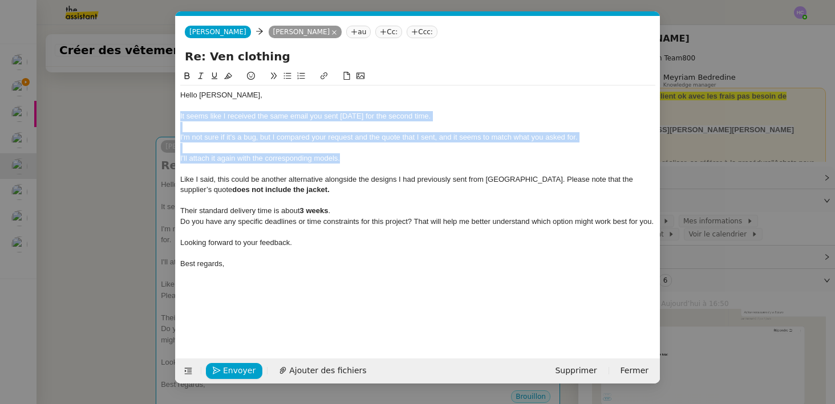
drag, startPoint x: 349, startPoint y: 160, endPoint x: 172, endPoint y: 116, distance: 182.3
click at [172, 116] on nz-modal-container "Service TA - VOYAGE - PROPOSITION GLOBALE A utiliser dans le cadre de propositi…" at bounding box center [417, 202] width 835 height 404
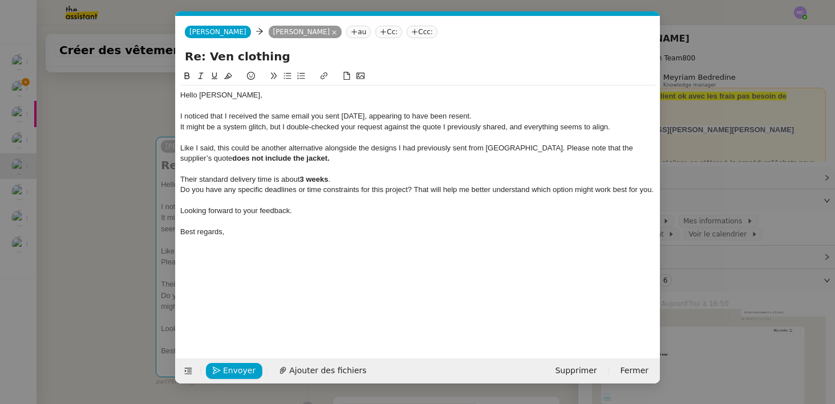
click at [233, 171] on div at bounding box center [417, 169] width 475 height 10
click at [182, 129] on div "It might be a system glitch, but I double-checked your request against the quot…" at bounding box center [417, 127] width 475 height 10
click at [236, 139] on div at bounding box center [417, 137] width 475 height 10
click at [120, 179] on nz-modal-container "Service TA - VOYAGE - PROPOSITION GLOBALE A utiliser dans le cadre de propositi…" at bounding box center [417, 202] width 835 height 404
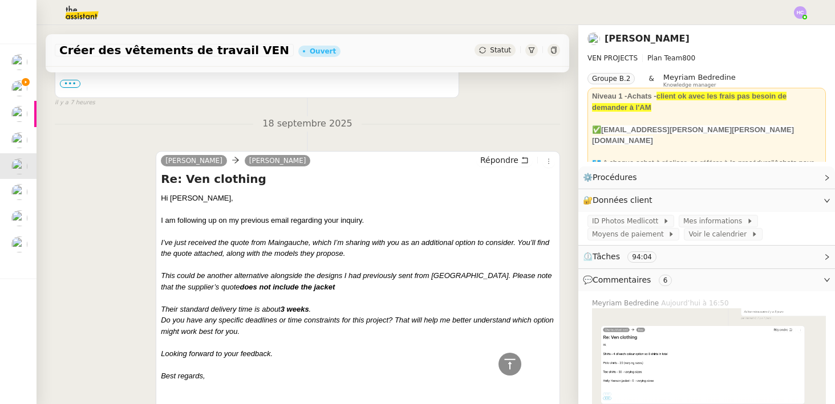
scroll to position [1192, 0]
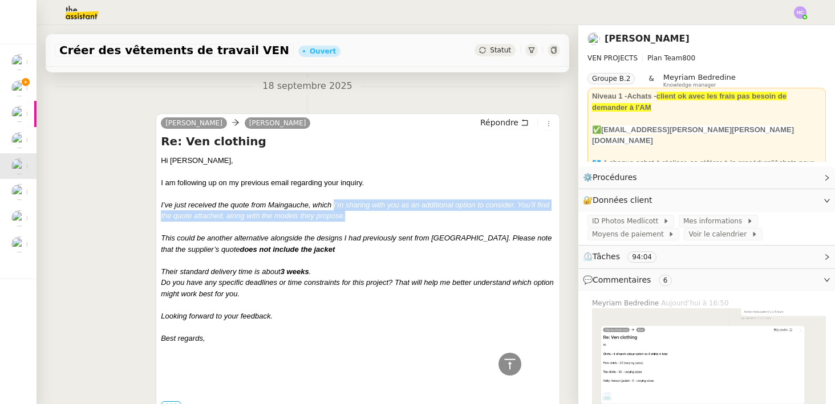
drag, startPoint x: 334, startPoint y: 206, endPoint x: 347, endPoint y: 217, distance: 17.1
click at [347, 217] on div "I’ve just received the quote from Maingauche, which I’m sharing with you as an …" at bounding box center [358, 211] width 394 height 22
drag, startPoint x: 334, startPoint y: 206, endPoint x: 347, endPoint y: 219, distance: 18.2
click at [347, 219] on div "I’ve just received the quote from Maingauche, which I’m sharing with you as an …" at bounding box center [358, 211] width 394 height 22
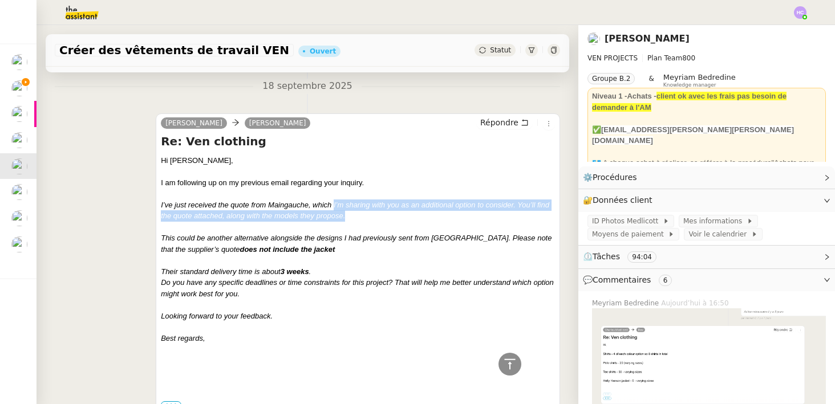
copy em "I’m sharing with you as an additional option to consider. You’ll find the quote…"
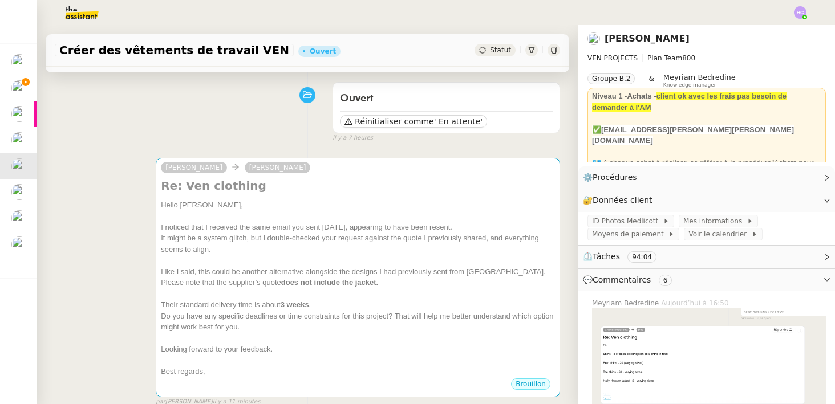
scroll to position [79, 0]
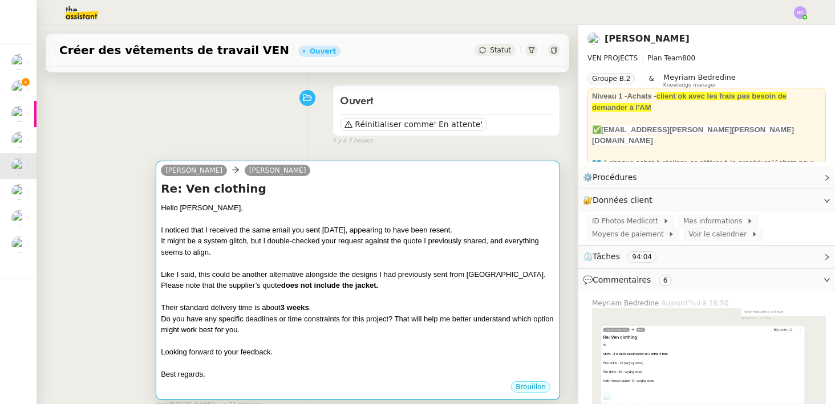
click at [270, 266] on div at bounding box center [358, 263] width 394 height 11
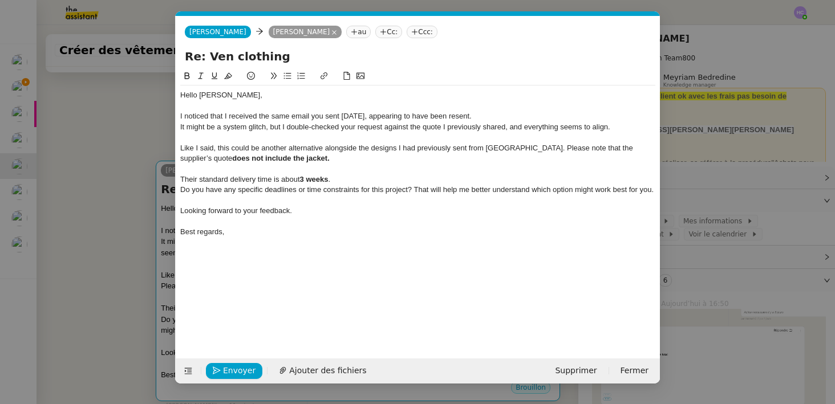
scroll to position [0, 24]
click at [218, 151] on div "Like I said, this could be another alternative alongside the designs I had prev…" at bounding box center [417, 153] width 475 height 21
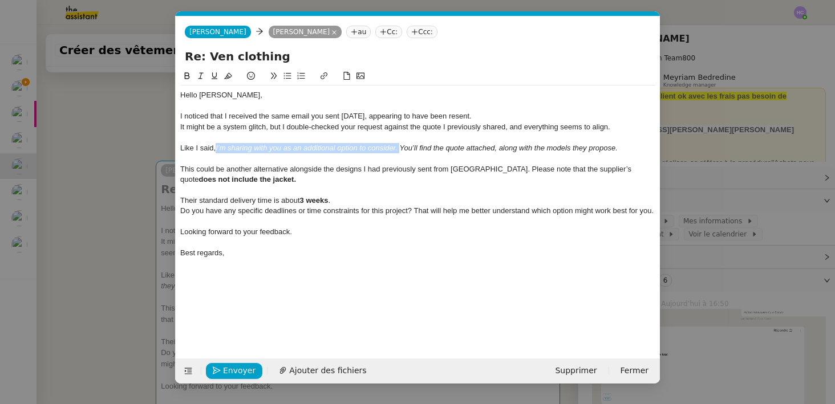
drag, startPoint x: 401, startPoint y: 150, endPoint x: 218, endPoint y: 153, distance: 182.6
click at [218, 153] on div "Like I said, I’m sharing with you as an additional option to consider. You’ll f…" at bounding box center [417, 148] width 475 height 10
click at [415, 153] on div "Like I said, I’m sharing with you as an additional option to consider. You’ll f…" at bounding box center [417, 148] width 475 height 10
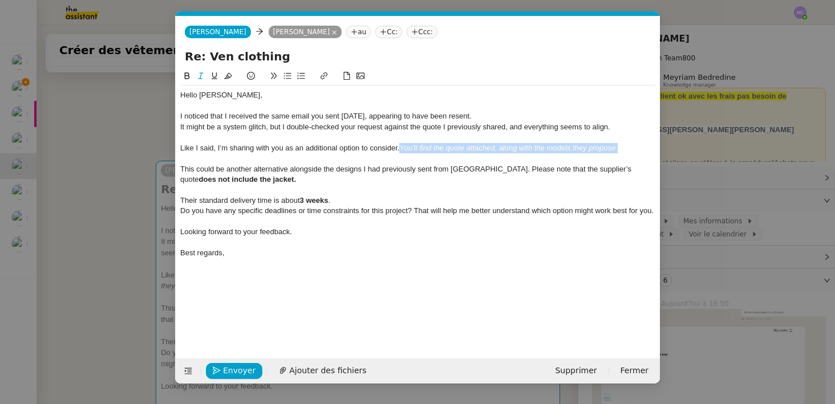
drag, startPoint x: 624, startPoint y: 148, endPoint x: 402, endPoint y: 150, distance: 221.9
click at [402, 150] on div "Like I said, I’m sharing with you as an additional option to consider. You’ll f…" at bounding box center [417, 148] width 475 height 10
click at [622, 151] on div "Like I said, I’m sharing with you as an additional option to consider. You’ll f…" at bounding box center [417, 148] width 475 height 10
click at [258, 163] on div at bounding box center [417, 158] width 475 height 10
click at [262, 182] on div "This could be another alternative alongside the designs I had previously sent f…" at bounding box center [417, 174] width 475 height 21
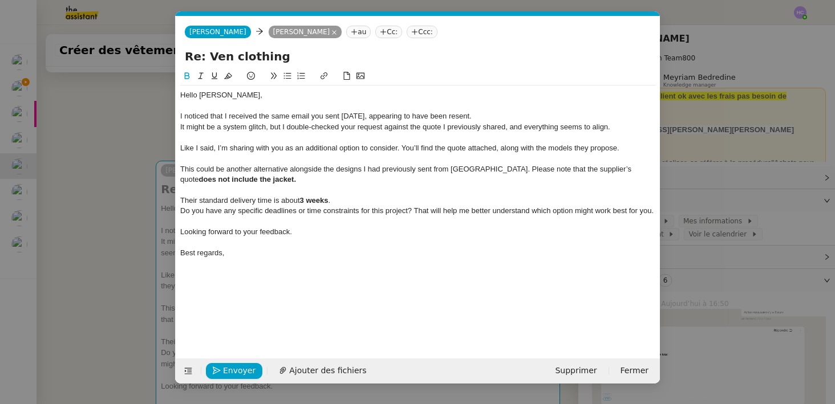
click at [345, 201] on div "Their standard delivery time is about 3 weeks ." at bounding box center [417, 201] width 475 height 10
click at [285, 210] on div "Do you have any specific deadlines or time constraints for this project? That w…" at bounding box center [417, 211] width 475 height 10
click at [181, 213] on div "Do you have any specific deadlines or time constraints for this project? That w…" at bounding box center [417, 211] width 475 height 10
click at [260, 181] on div "This could be another alternative alongside the designs I had previously sent f…" at bounding box center [417, 174] width 475 height 21
click at [140, 211] on nz-modal-container "Service TA - VOYAGE - PROPOSITION GLOBALE A utiliser dans le cadre de propositi…" at bounding box center [417, 202] width 835 height 404
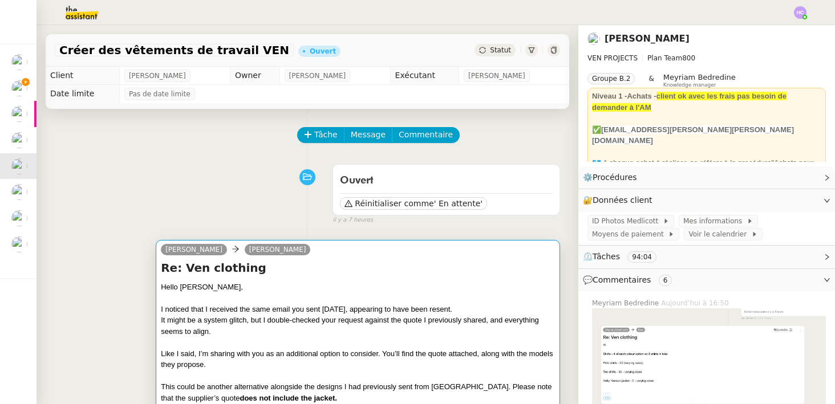
click at [294, 309] on div "I noticed that I received the same email you sent [DATE], appearing to have bee…" at bounding box center [358, 309] width 394 height 11
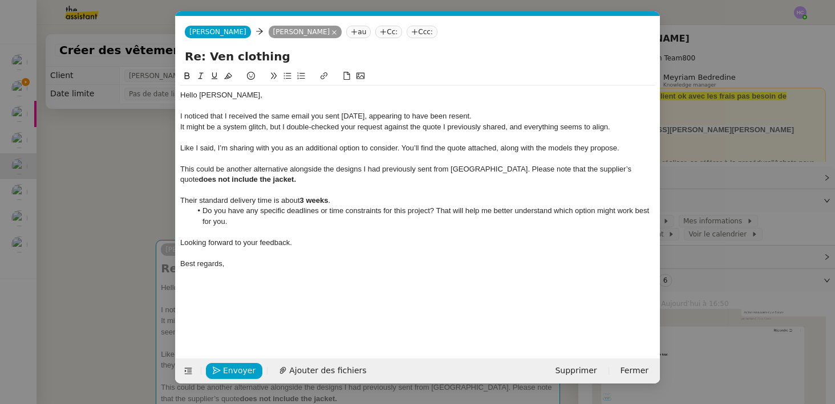
scroll to position [0, 24]
drag, startPoint x: 248, startPoint y: 181, endPoint x: 488, endPoint y: 173, distance: 240.8
click at [488, 173] on div "This could be another alternative alongside the designs I had previously sent f…" at bounding box center [417, 174] width 475 height 21
copy div "Please note that the supplier’s quote does not include the jacket."
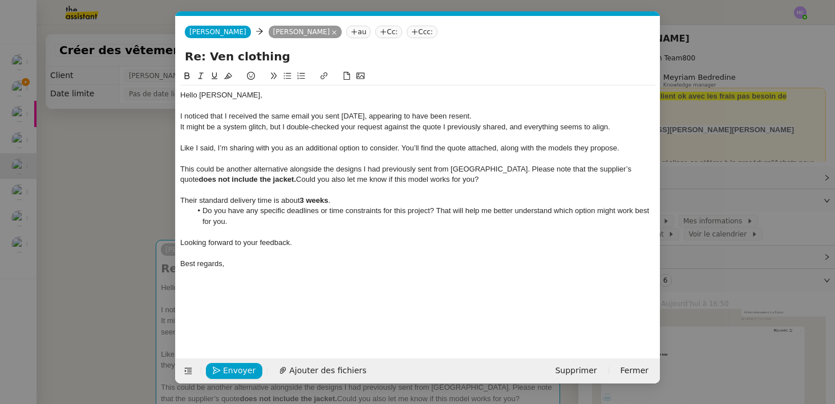
click at [248, 180] on div "This could be another alternative alongside the designs I had previously sent f…" at bounding box center [417, 174] width 475 height 21
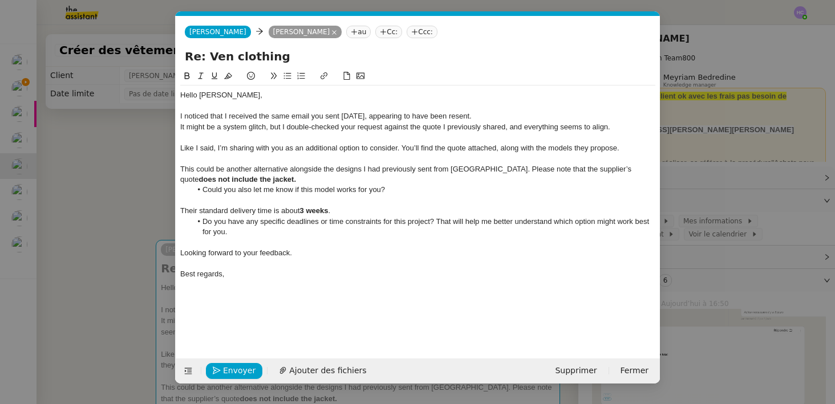
click at [488, 171] on div "This could be another alternative alongside the designs I had previously sent f…" at bounding box center [417, 174] width 475 height 21
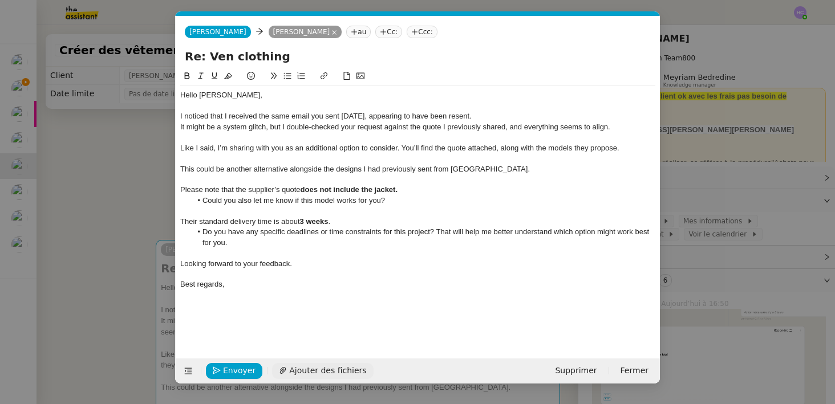
click at [318, 367] on span "Ajouter des fichiers" at bounding box center [327, 371] width 77 height 13
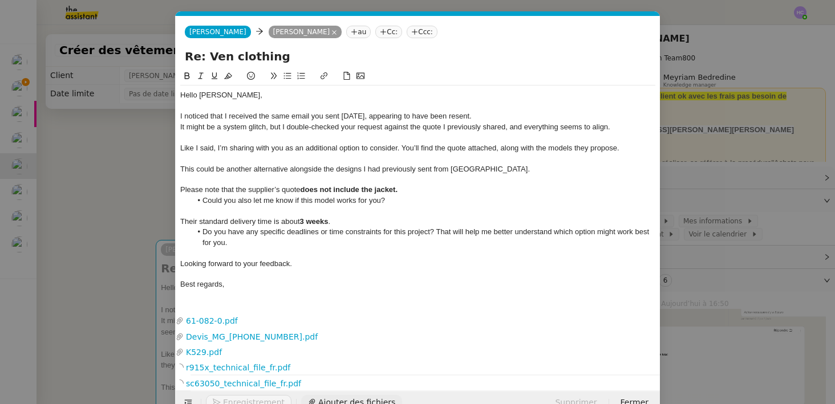
scroll to position [25, 0]
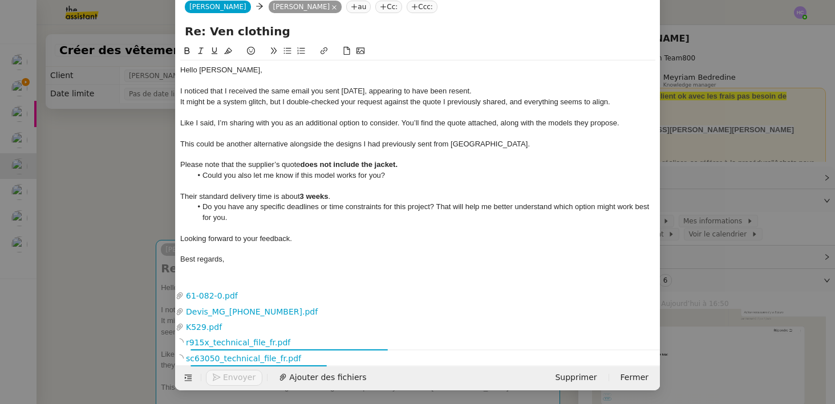
click at [30, 151] on nz-modal-container "Service TA - VOYAGE - PROPOSITION GLOBALE A utiliser dans le cadre de propositi…" at bounding box center [417, 202] width 835 height 404
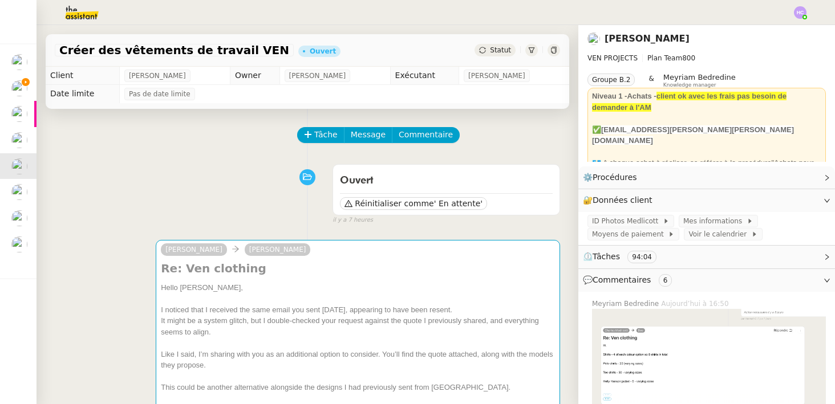
scroll to position [14, 0]
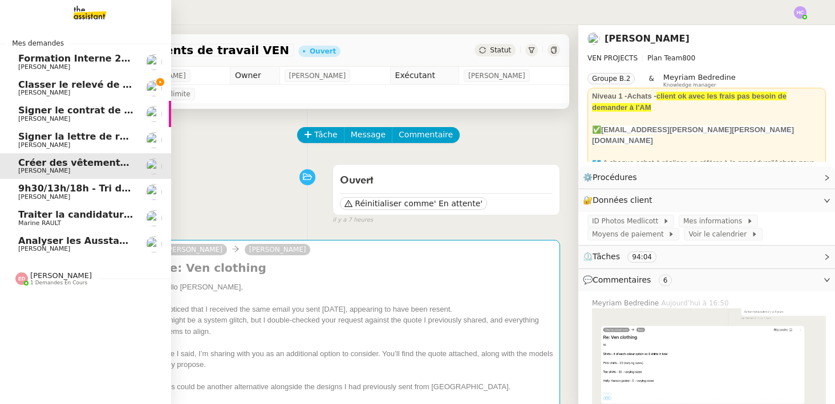
click at [29, 86] on span "Classer le relevé de commissions" at bounding box center [103, 84] width 171 height 11
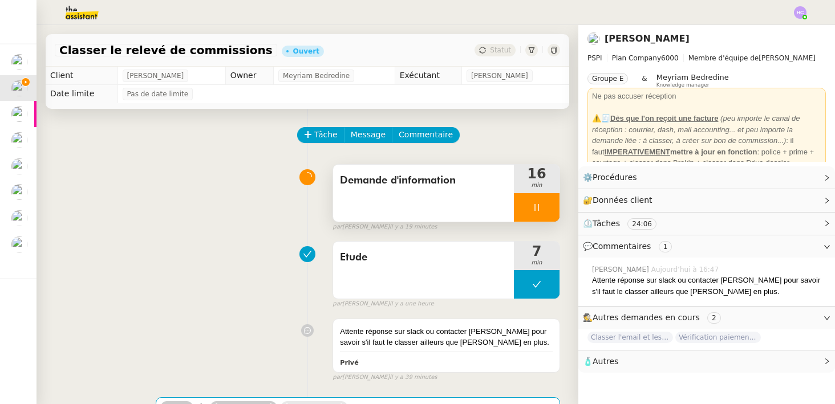
click at [524, 199] on div at bounding box center [537, 207] width 46 height 29
click at [549, 208] on icon at bounding box center [548, 207] width 9 height 9
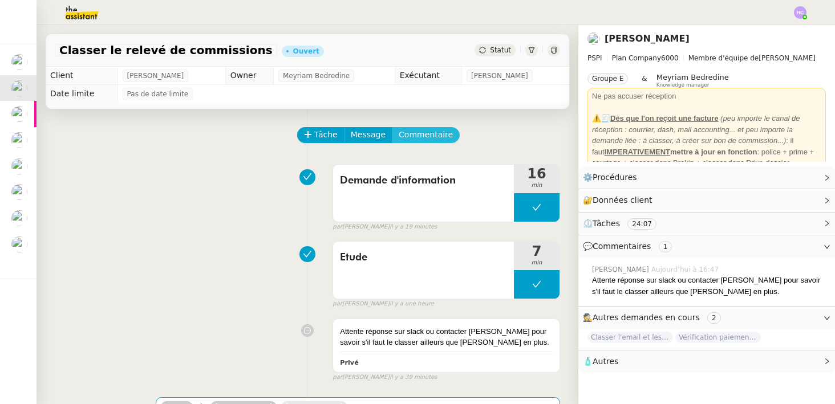
click at [423, 135] on span "Commentaire" at bounding box center [426, 134] width 54 height 13
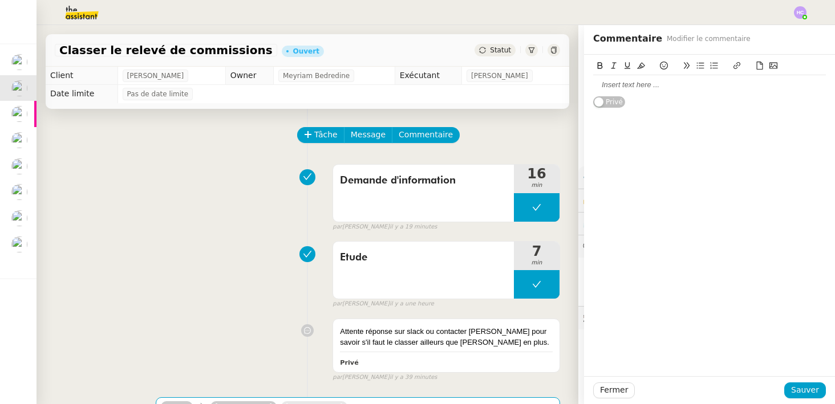
click at [638, 88] on div at bounding box center [709, 85] width 233 height 10
click at [694, 84] on div "J'ai oublié mon timer pendant £10 minutes." at bounding box center [709, 85] width 233 height 10
click at [806, 389] on span "Sauver" at bounding box center [805, 390] width 28 height 13
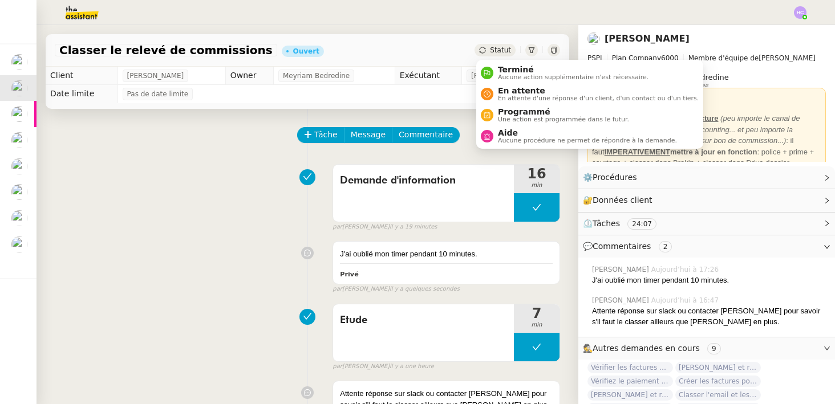
click at [501, 48] on span "Statut" at bounding box center [500, 50] width 21 height 8
click at [503, 140] on span "Aucune procédure ne permet de répondre à la demande." at bounding box center [587, 140] width 179 height 6
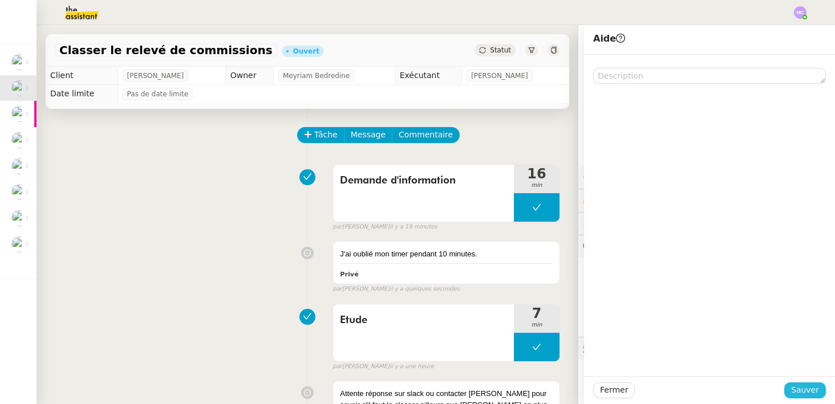
click at [803, 387] on span "Sauver" at bounding box center [805, 390] width 28 height 13
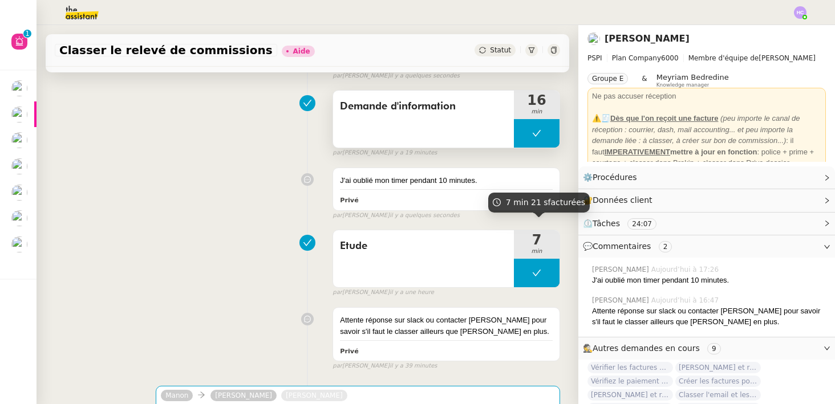
scroll to position [114, 0]
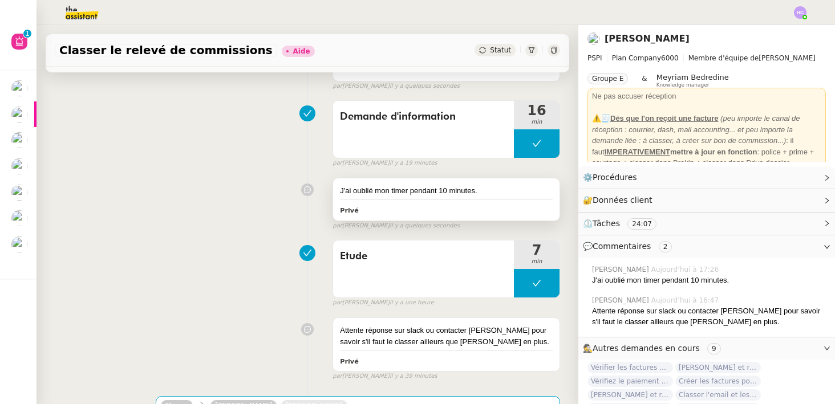
click at [480, 195] on div "J'ai oublié mon timer pendant 10 minutes." at bounding box center [446, 190] width 213 height 11
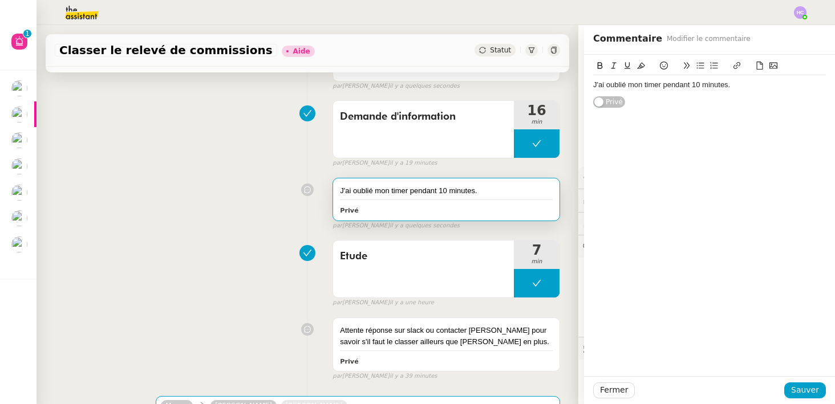
click at [480, 194] on div "J'ai oublié mon timer pendant 10 minutes." at bounding box center [446, 190] width 213 height 11
click at [627, 87] on div "J'ai oublié mon timer pendant 10 minutes." at bounding box center [709, 85] width 233 height 10
click at [799, 395] on span "Sauver" at bounding box center [805, 390] width 28 height 13
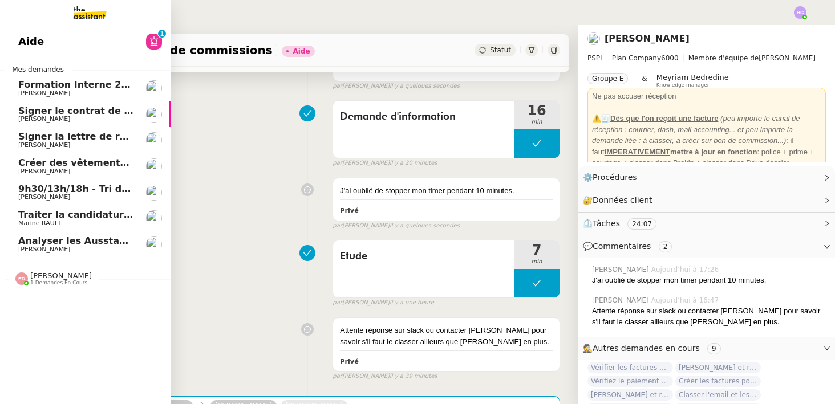
click at [72, 163] on span "Créer des vêtements de travail VEN" at bounding box center [110, 162] width 184 height 11
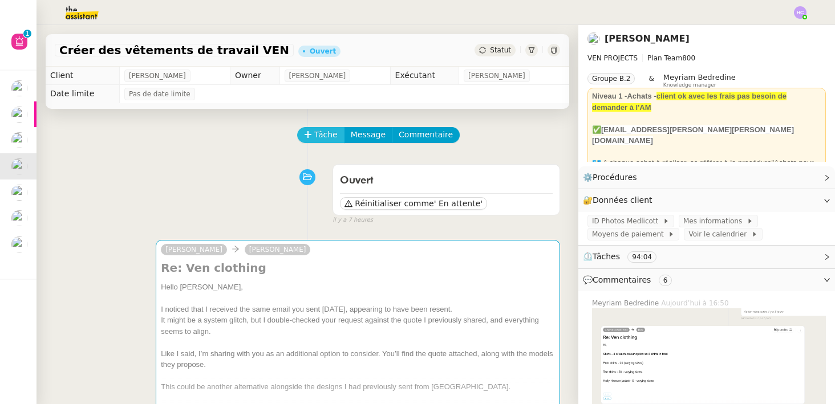
click at [325, 133] on span "Tâche" at bounding box center [325, 134] width 23 height 13
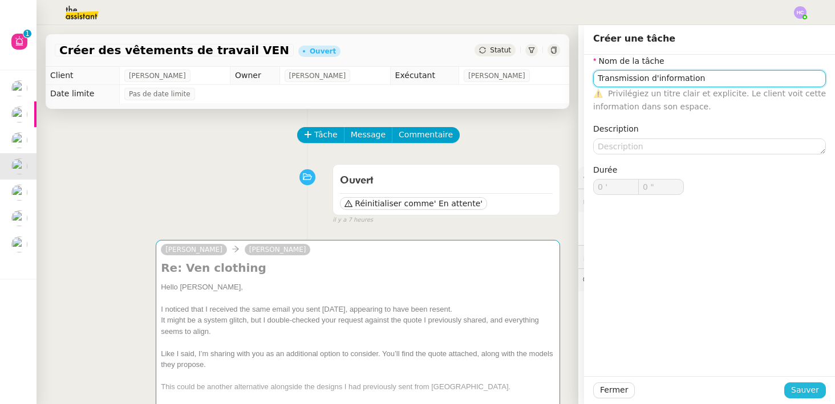
type input "Transmission d'information"
click at [812, 392] on span "Sauver" at bounding box center [805, 390] width 28 height 13
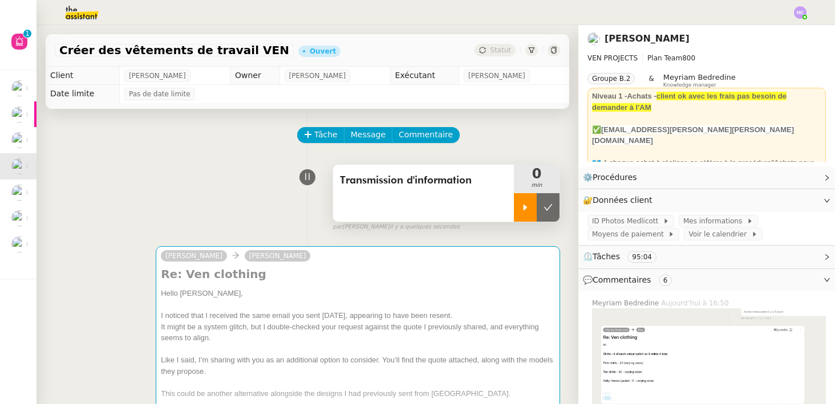
click at [529, 208] on icon at bounding box center [525, 207] width 9 height 9
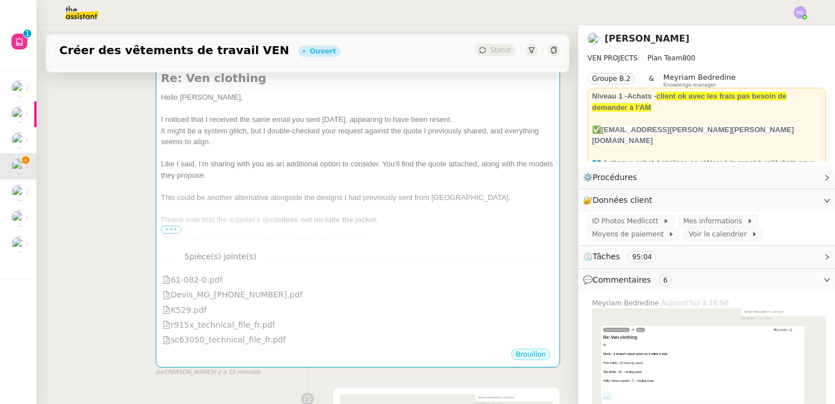
scroll to position [199, 0]
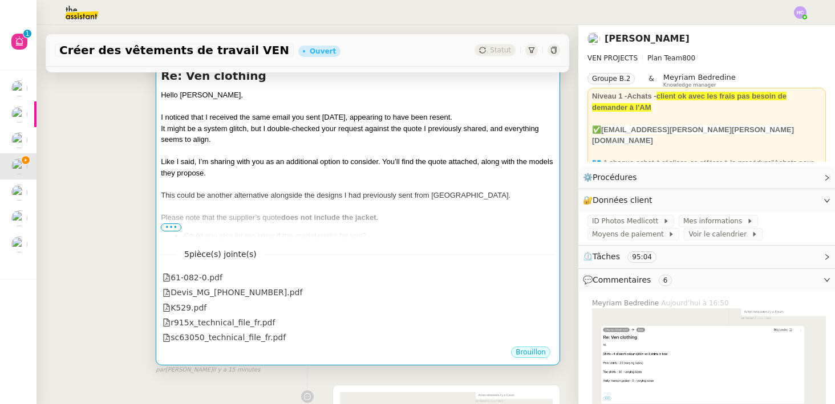
click at [332, 205] on div at bounding box center [358, 206] width 394 height 11
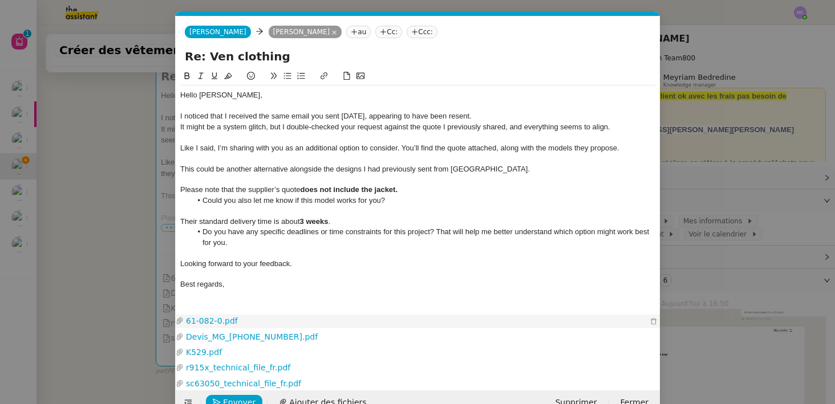
scroll to position [25, 0]
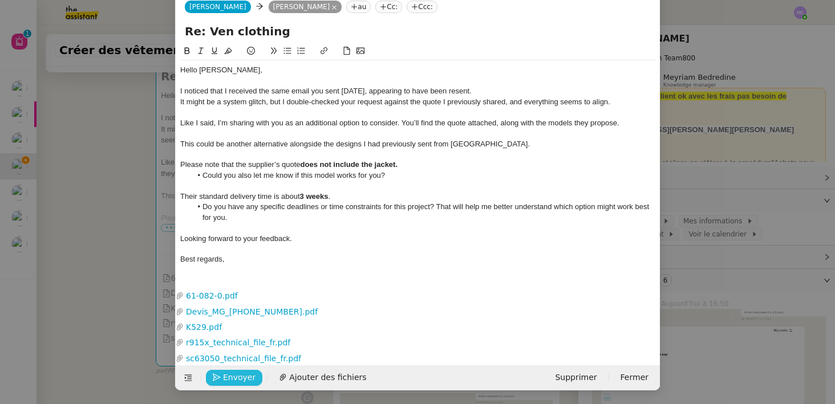
click at [235, 376] on span "Envoyer" at bounding box center [239, 377] width 33 height 13
click at [235, 376] on span "Confirmer l'envoi" at bounding box center [257, 377] width 68 height 13
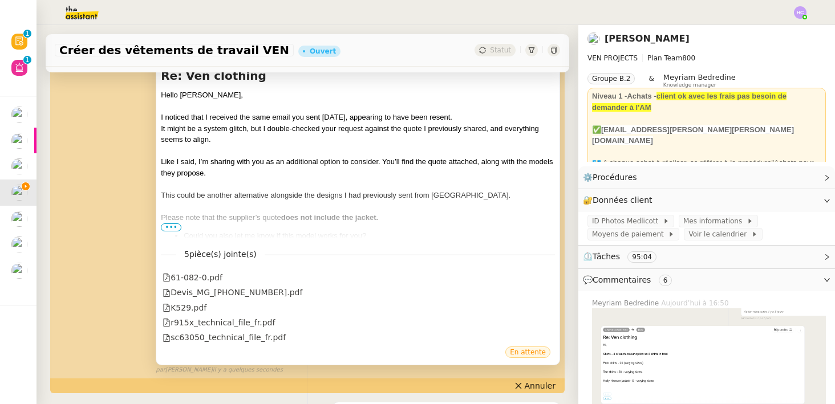
scroll to position [0, 0]
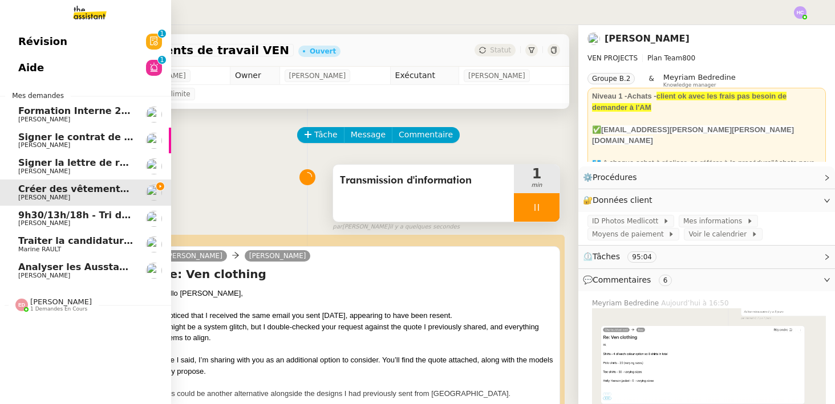
click at [43, 214] on span "9h30/13h/18h - Tri de la boite mail PRO - 12 septembre 2025" at bounding box center [173, 215] width 311 height 11
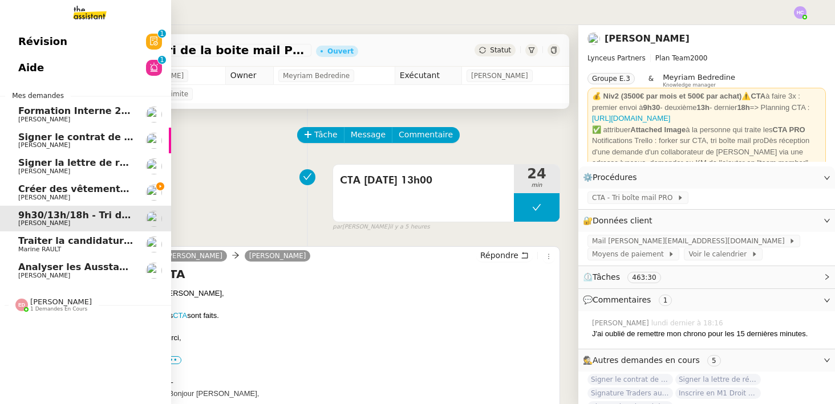
click at [48, 243] on span "Traiter la candidature d'[PERSON_NAME]" at bounding box center [122, 241] width 209 height 11
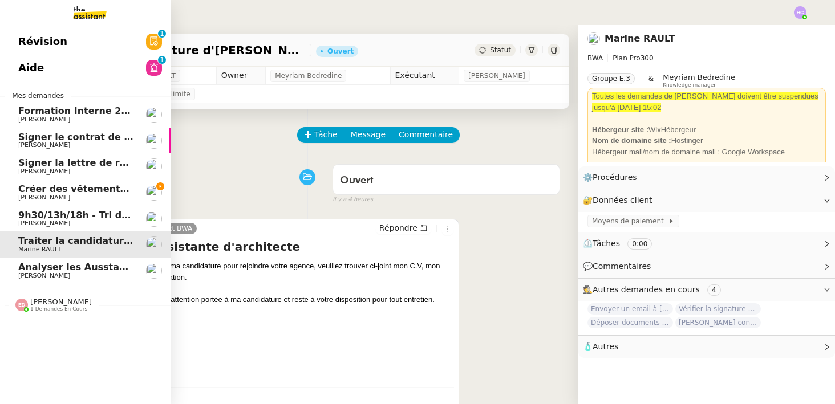
click at [68, 214] on span "9h30/13h/18h - Tri de la boite mail PRO - 12 septembre 2025" at bounding box center [173, 215] width 311 height 11
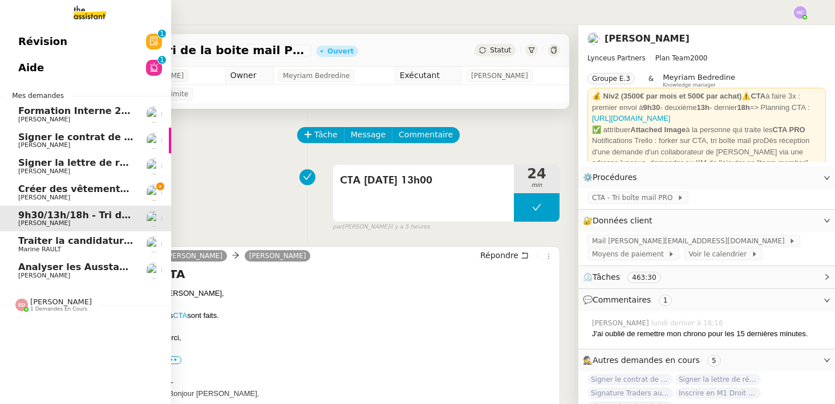
click at [71, 189] on span "Créer des vêtements de travail VEN" at bounding box center [110, 189] width 184 height 11
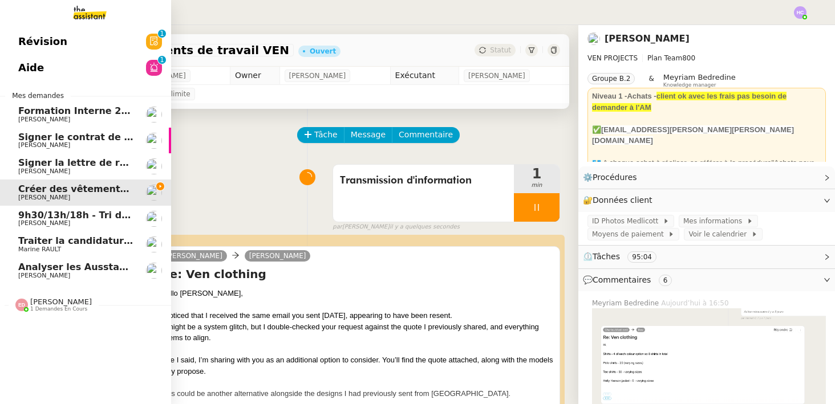
click at [74, 214] on span "9h30/13h/18h - Tri de la boite mail PRO - 12 septembre 2025" at bounding box center [173, 215] width 311 height 11
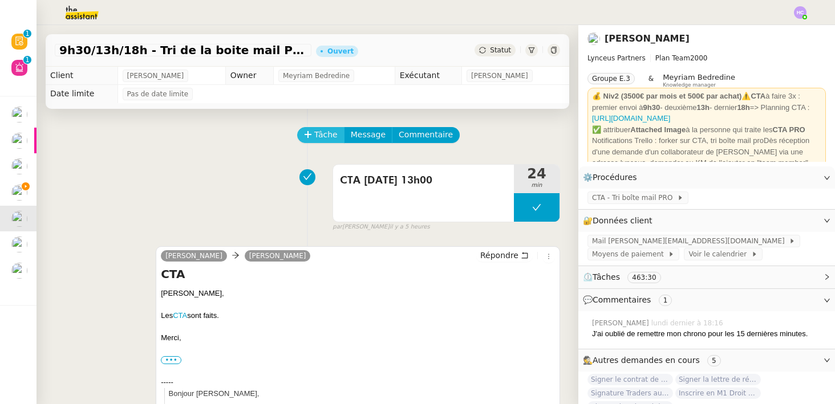
click at [315, 132] on span "Tâche" at bounding box center [325, 134] width 23 height 13
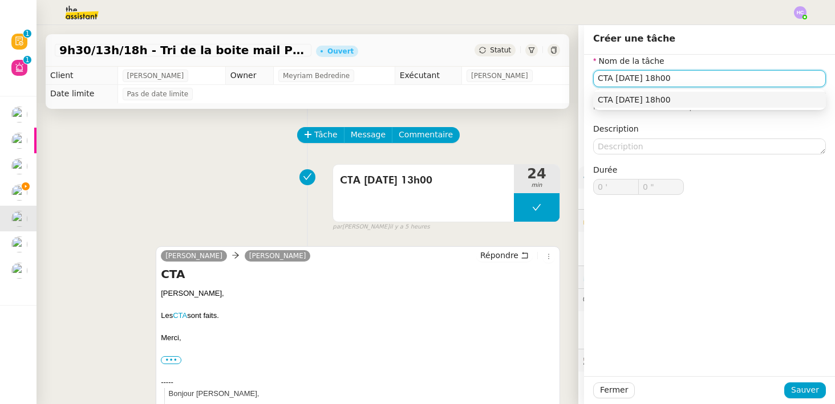
click at [630, 101] on div "CTA [DATE] 18h00" at bounding box center [710, 100] width 224 height 10
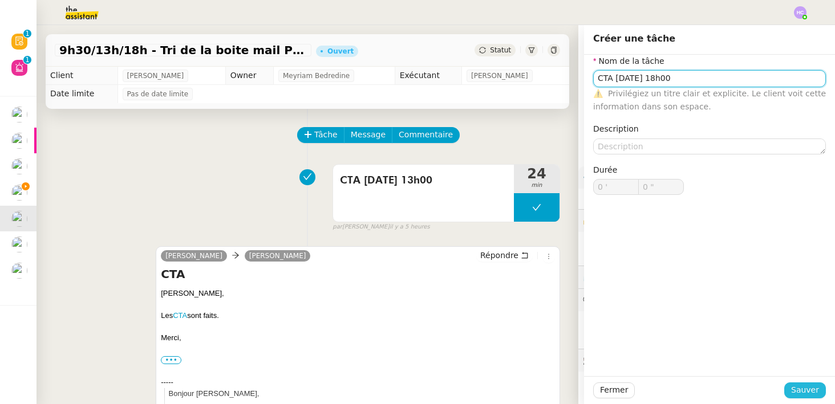
type input "CTA [DATE] 18h00"
click at [802, 392] on span "Sauver" at bounding box center [805, 390] width 28 height 13
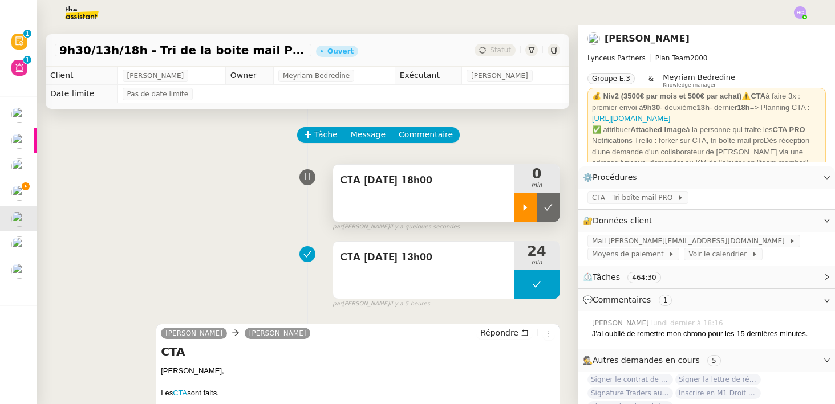
click at [529, 206] on icon at bounding box center [525, 207] width 9 height 9
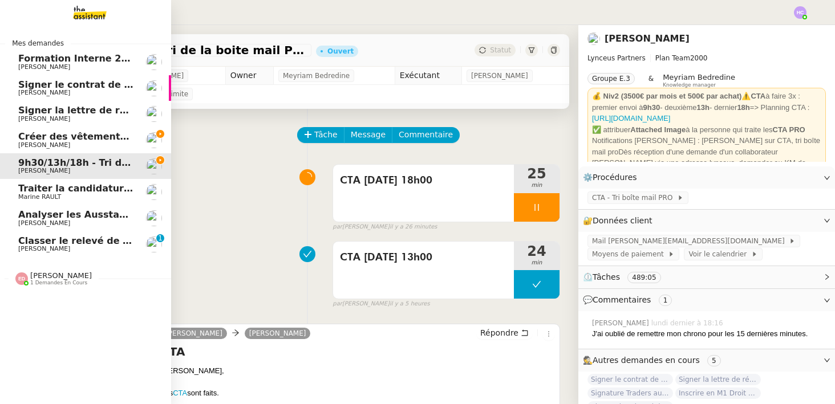
click at [63, 135] on span "Créer des vêtements de travail VEN" at bounding box center [110, 136] width 184 height 11
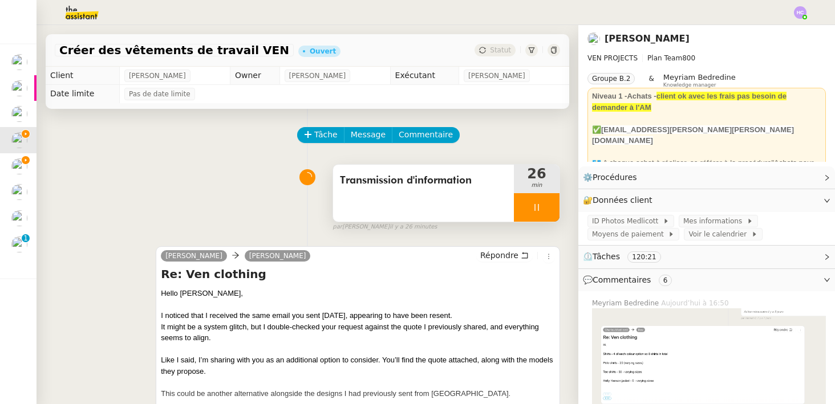
click at [544, 201] on div at bounding box center [537, 207] width 46 height 29
click at [549, 203] on icon at bounding box center [548, 207] width 9 height 9
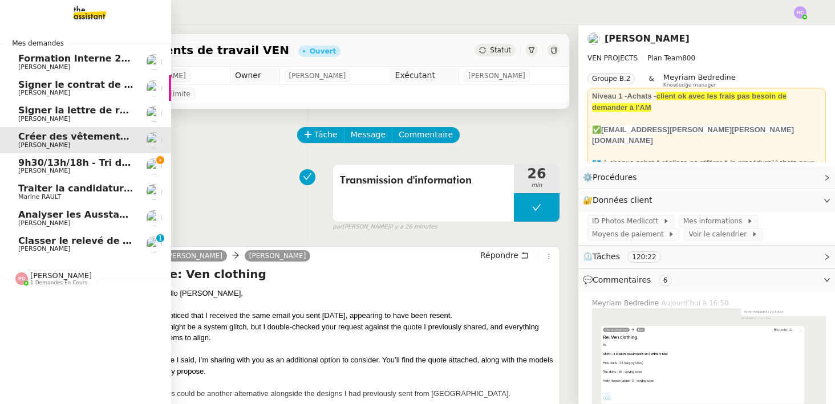
click at [48, 164] on span "9h30/13h/18h - Tri de la boite mail PRO - 12 septembre 2025" at bounding box center [173, 162] width 311 height 11
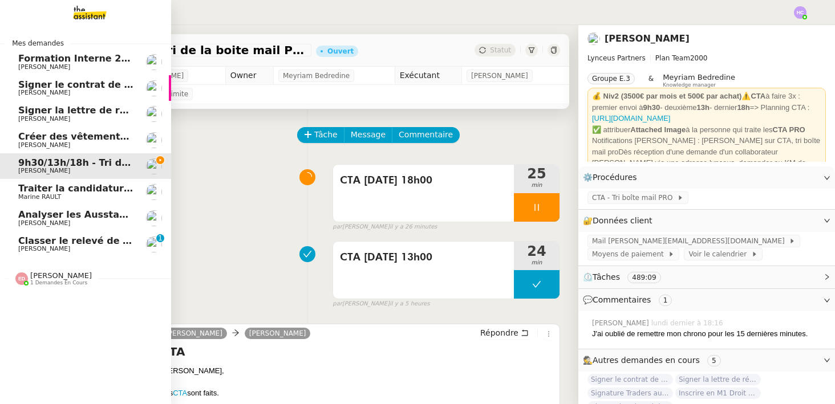
click at [49, 136] on span "Créer des vêtements de travail VEN" at bounding box center [110, 136] width 184 height 11
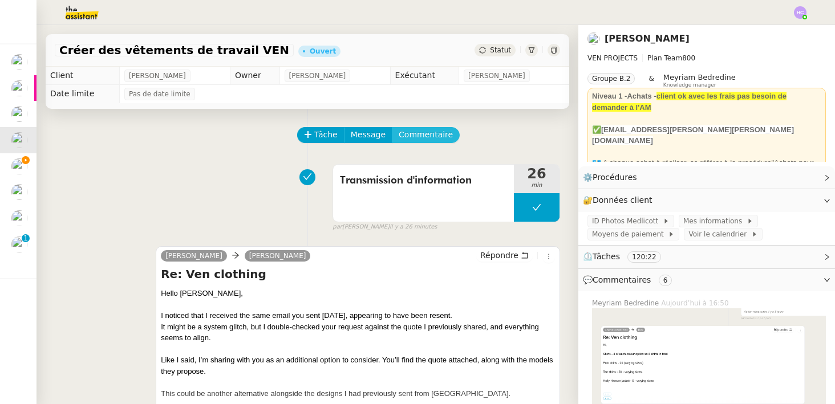
click at [418, 134] on span "Commentaire" at bounding box center [426, 134] width 54 height 13
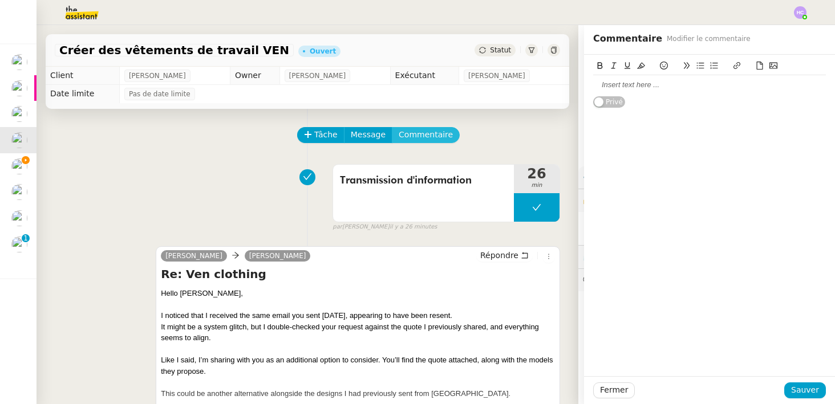
click at [392, 127] on button "Commentaire" at bounding box center [426, 135] width 68 height 16
click at [601, 94] on div at bounding box center [709, 84] width 233 height 19
click at [694, 88] on div "J'ai encore oublié mon timer 2à minutes à retirer. Sorry." at bounding box center [709, 85] width 233 height 10
click at [686, 88] on div "J'ai encore oublié mon timer 20 minutes à retirer. Sorry." at bounding box center [709, 85] width 233 height 10
click at [783, 87] on div "J'ai encore oublié mon timer, 20 minutes à retirer. Sorry." at bounding box center [709, 85] width 233 height 10
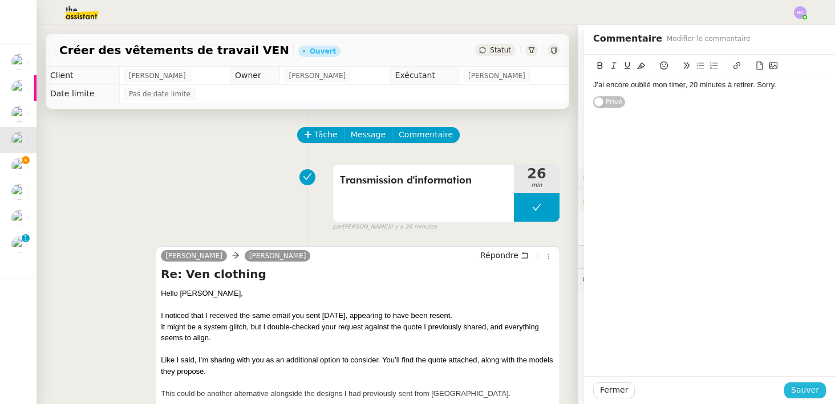
click at [792, 390] on button "Sauver" at bounding box center [805, 391] width 42 height 16
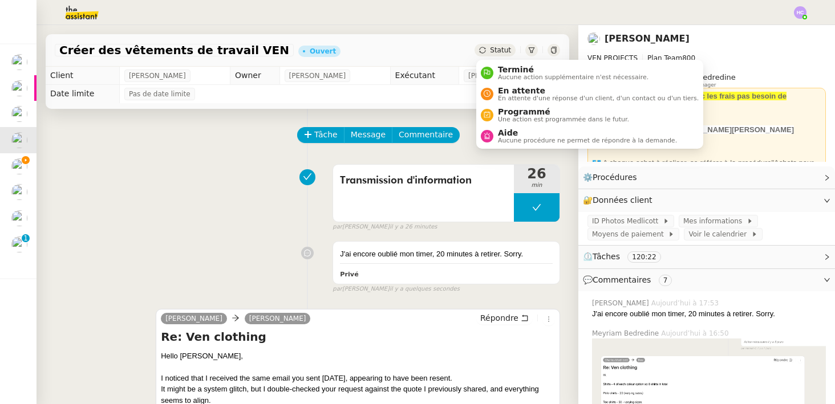
click at [506, 48] on span "Statut" at bounding box center [500, 50] width 21 height 8
click at [521, 137] on span "Aucune procédure ne permet de répondre à la demande." at bounding box center [587, 140] width 179 height 6
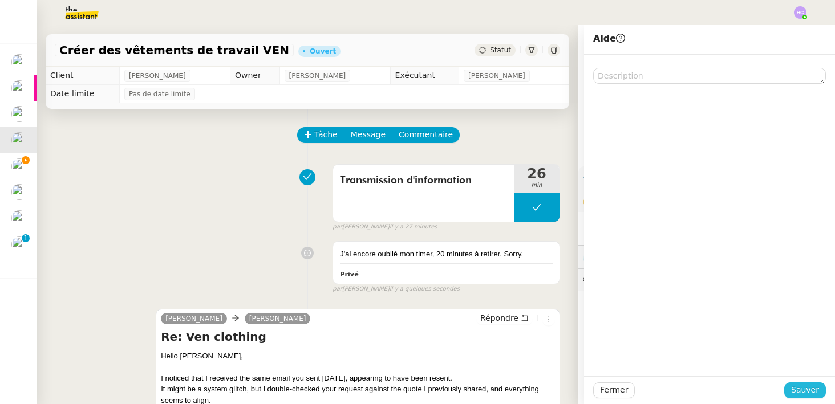
click at [798, 389] on span "Sauver" at bounding box center [805, 390] width 28 height 13
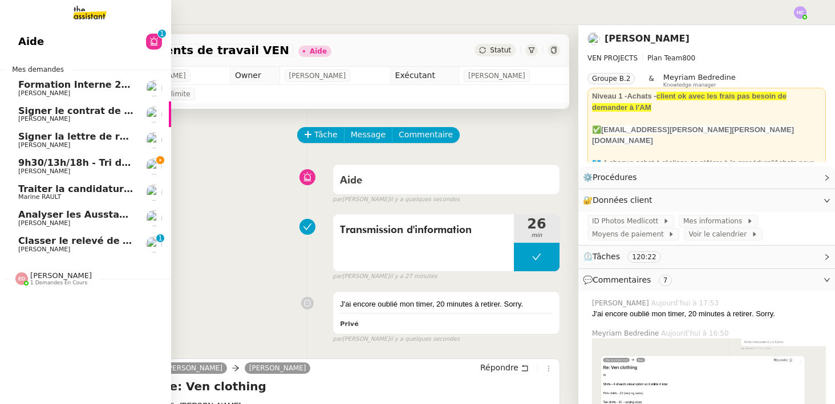
click at [72, 246] on span "[PERSON_NAME]" at bounding box center [75, 249] width 115 height 7
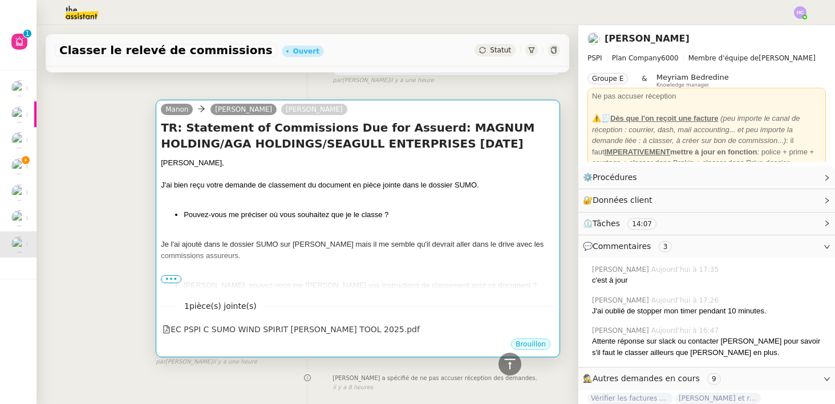
scroll to position [527, 0]
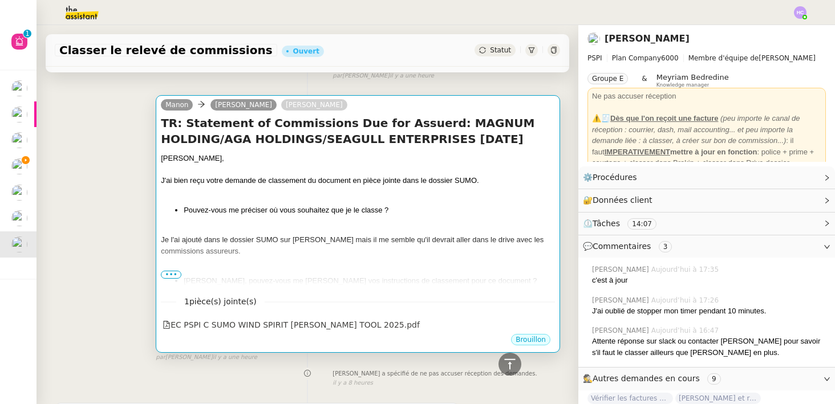
click at [172, 275] on span "•••" at bounding box center [171, 275] width 21 height 8
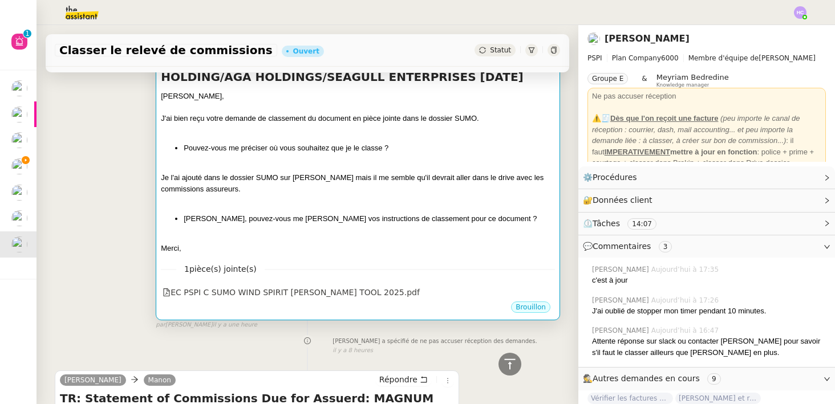
scroll to position [592, 0]
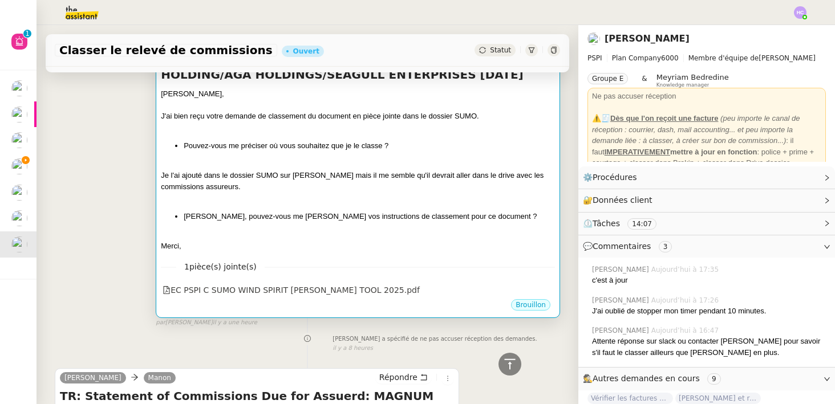
click at [294, 191] on div "Je l'ai ajouté dans le dossier SUMO sur [PERSON_NAME] mais il me semble qu'il d…" at bounding box center [358, 181] width 394 height 22
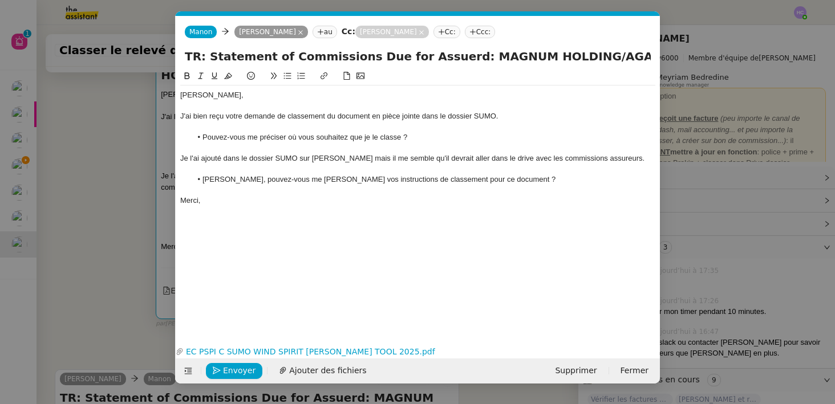
scroll to position [0, 24]
click at [224, 370] on span "Envoyer" at bounding box center [239, 371] width 33 height 13
click at [224, 370] on span "Confirmer l'envoi" at bounding box center [257, 371] width 68 height 13
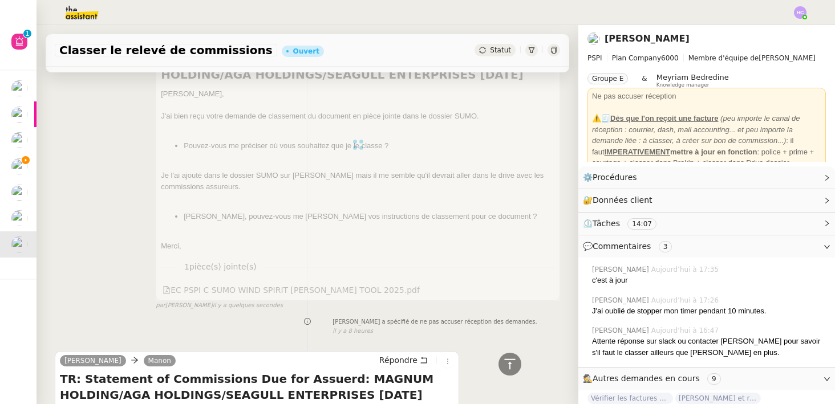
scroll to position [0, 0]
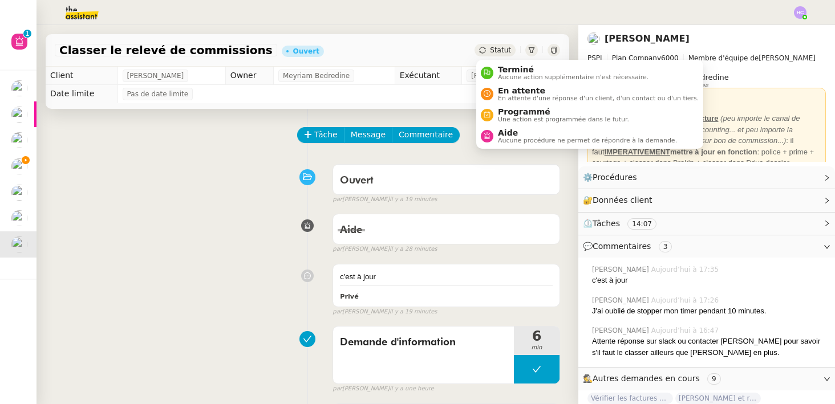
click at [503, 48] on span "Statut" at bounding box center [500, 50] width 21 height 8
click at [521, 92] on span "En attente" at bounding box center [598, 90] width 201 height 9
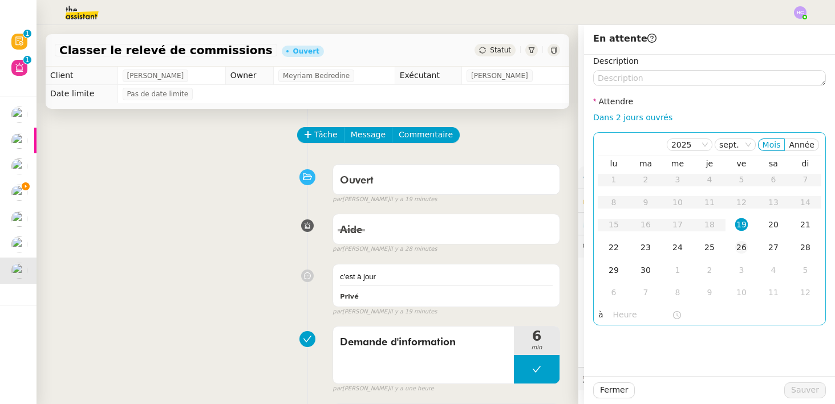
click at [747, 254] on td "26" at bounding box center [742, 248] width 32 height 23
click at [811, 392] on span "Sauver" at bounding box center [805, 390] width 28 height 13
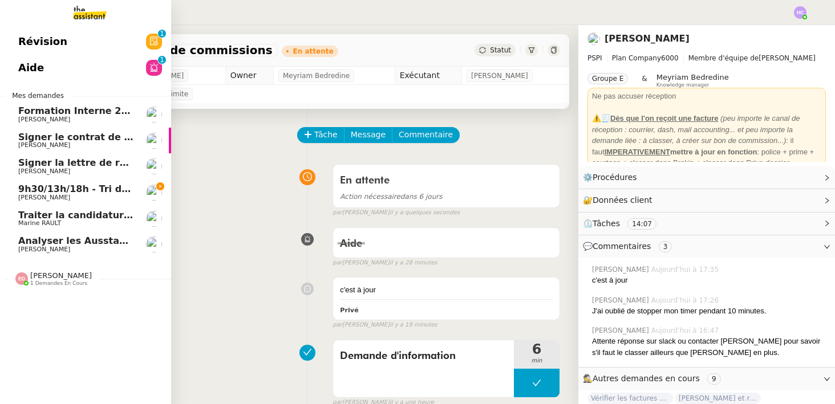
click at [41, 191] on span "9h30/13h/18h - Tri de la boite mail PRO - 12 septembre 2025" at bounding box center [173, 189] width 311 height 11
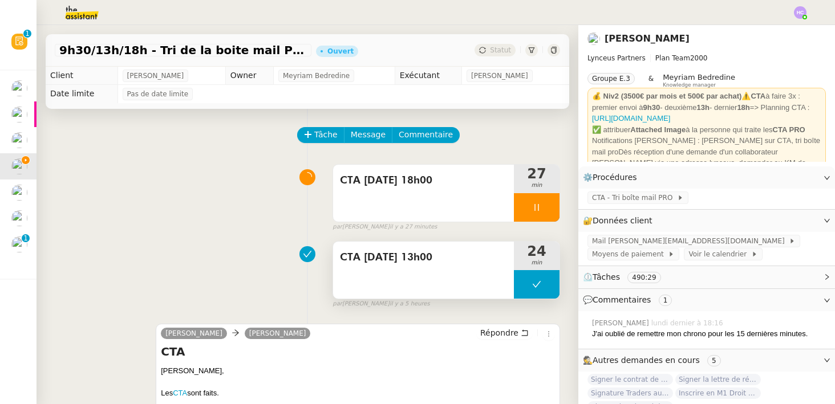
scroll to position [205, 0]
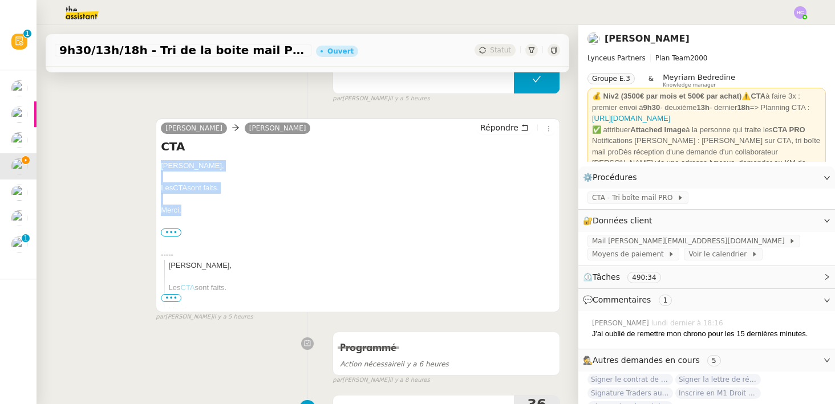
drag, startPoint x: 183, startPoint y: 209, endPoint x: 157, endPoint y: 165, distance: 50.1
click at [157, 165] on div "[PERSON_NAME] [PERSON_NAME] Répondre CTA [PERSON_NAME] CTA sont faits. [GEOGRAP…" at bounding box center [358, 216] width 404 height 194
copy div "[PERSON_NAME] CTA sont faits. [GEOGRAPHIC_DATA],"
click at [505, 129] on span "Répondre" at bounding box center [499, 127] width 38 height 11
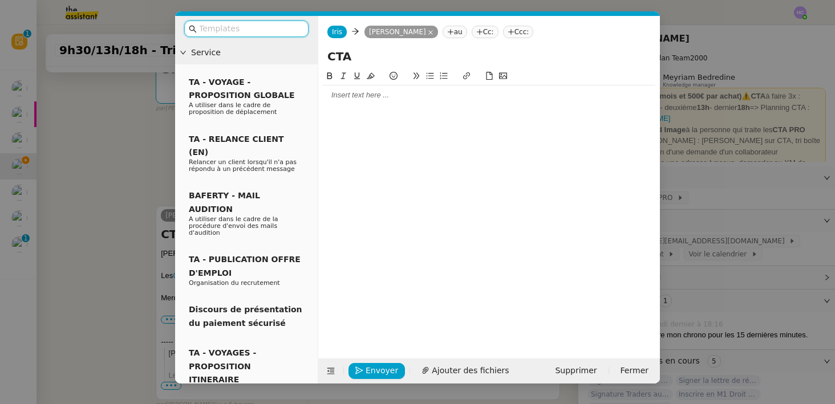
click at [407, 99] on div at bounding box center [489, 95] width 333 height 10
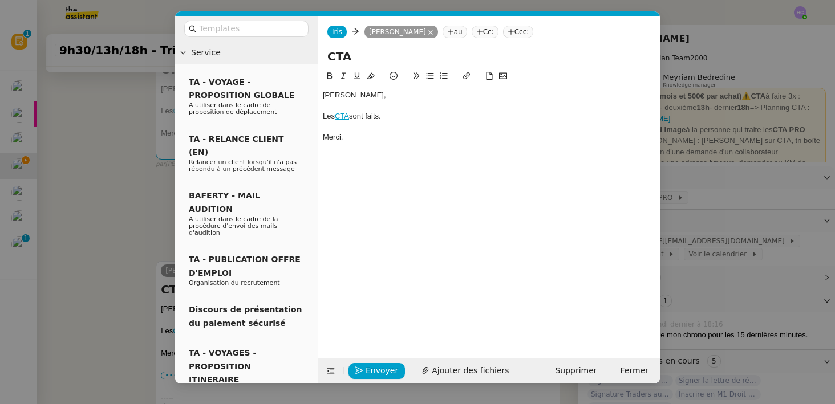
click at [130, 234] on nz-modal-container "Service TA - VOYAGE - PROPOSITION GLOBALE A utiliser dans le cadre de propositi…" at bounding box center [417, 202] width 835 height 404
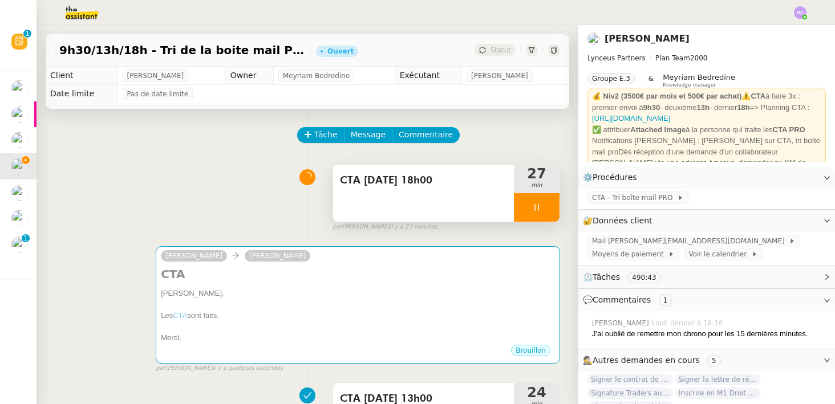
click at [535, 208] on icon at bounding box center [536, 207] width 4 height 7
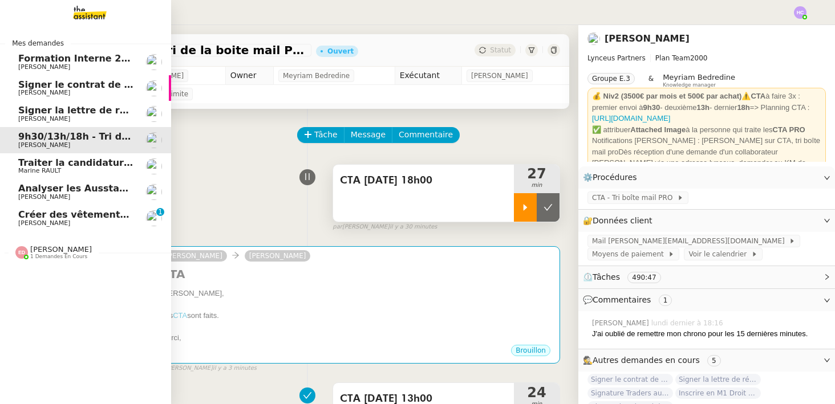
click at [41, 222] on span "[PERSON_NAME]" at bounding box center [44, 223] width 52 height 7
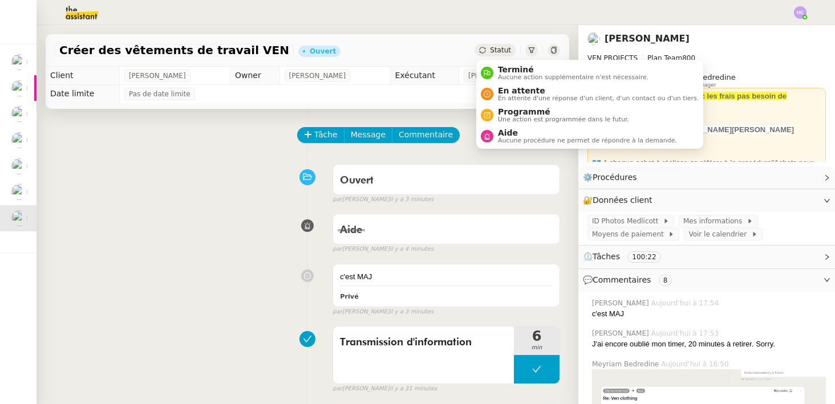
click at [491, 50] on span "Statut" at bounding box center [500, 50] width 21 height 8
click at [512, 96] on span "En attente d'une réponse d'un client, d'un contact ou d'un tiers." at bounding box center [598, 98] width 201 height 6
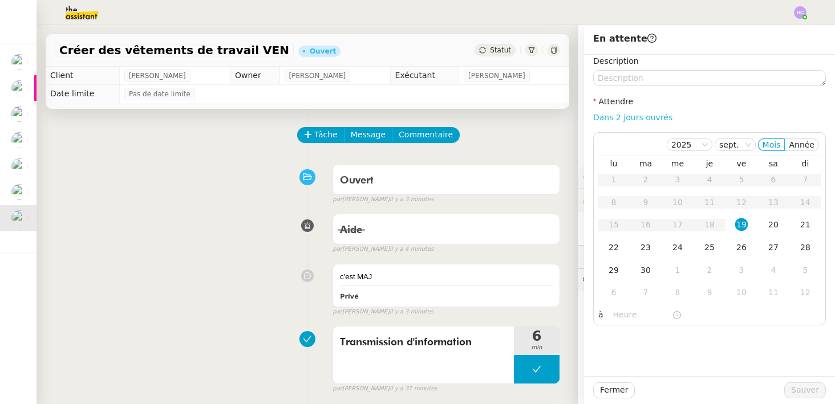
click at [644, 117] on link "Dans 2 jours ouvrés" at bounding box center [632, 117] width 79 height 9
type input "07:00"
click at [803, 388] on span "Sauver" at bounding box center [805, 390] width 28 height 13
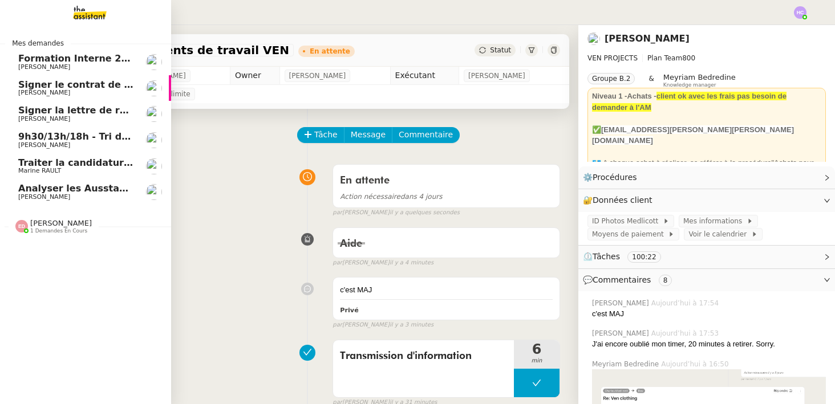
click at [63, 188] on span "Analyser les Ausstandsmeldungen" at bounding box center [106, 188] width 177 height 11
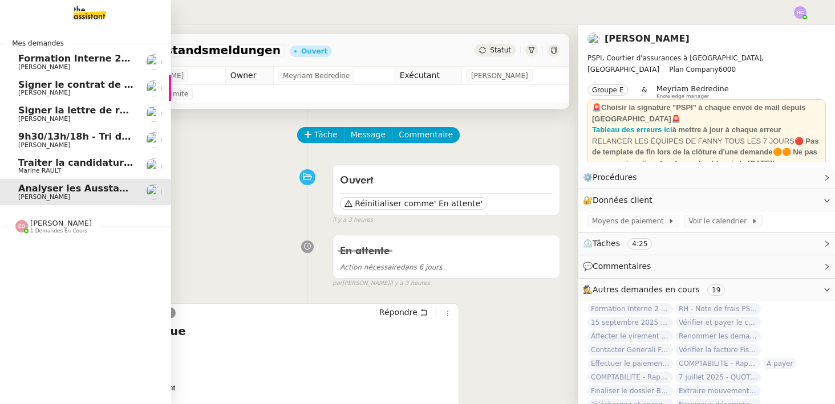
click at [69, 167] on span "Traiter la candidature d'[PERSON_NAME]" at bounding box center [122, 162] width 209 height 11
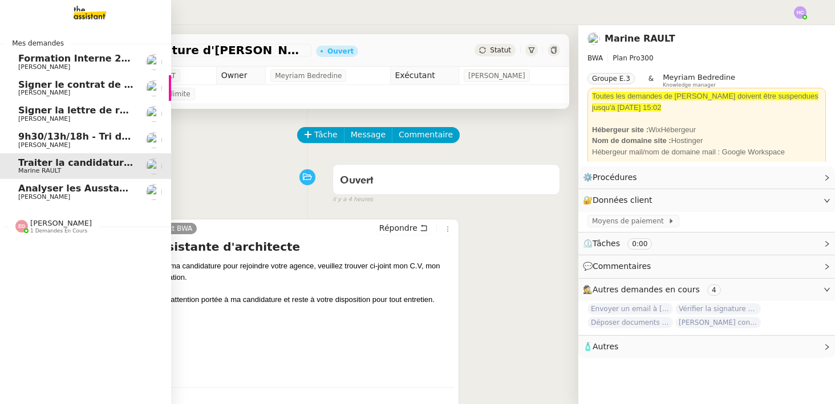
click at [68, 187] on span "Analyser les Ausstandsmeldungen" at bounding box center [106, 188] width 177 height 11
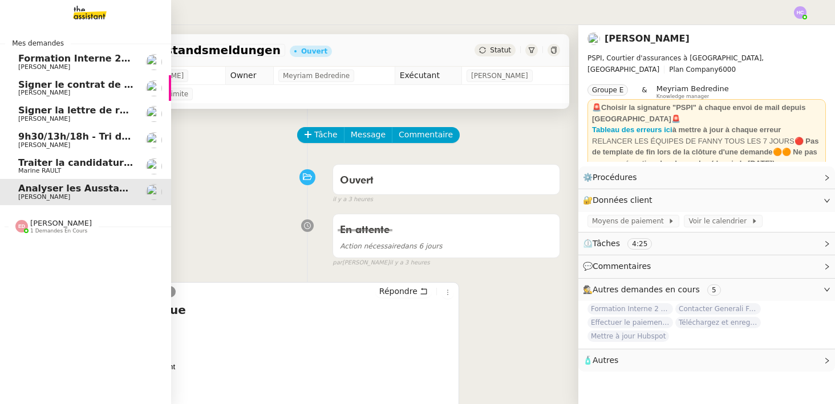
click at [70, 173] on span "Marine RAULT" at bounding box center [75, 171] width 115 height 7
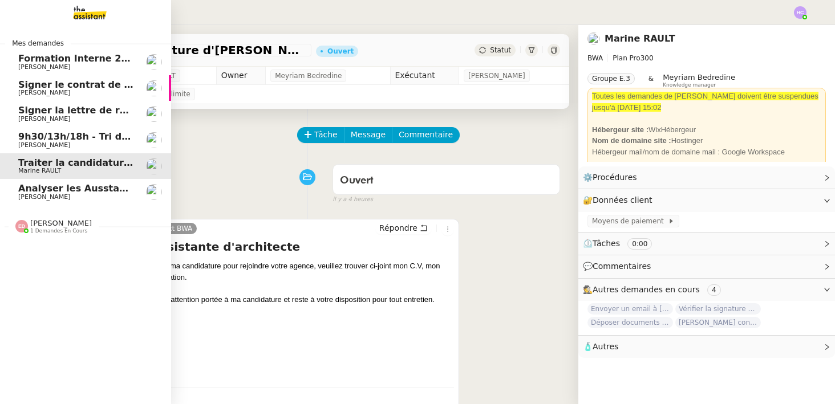
click at [79, 140] on span "9h30/13h/18h - Tri de la boite mail PRO - 12 septembre 2025" at bounding box center [173, 136] width 311 height 11
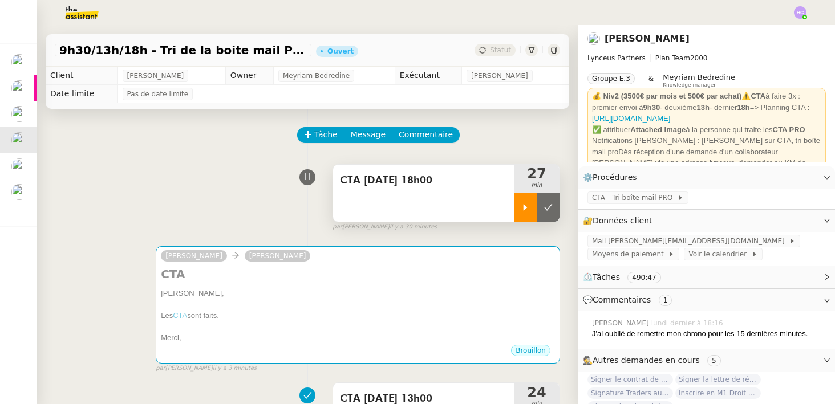
click at [524, 209] on icon at bounding box center [526, 207] width 4 height 6
click at [802, 15] on img at bounding box center [800, 12] width 13 height 13
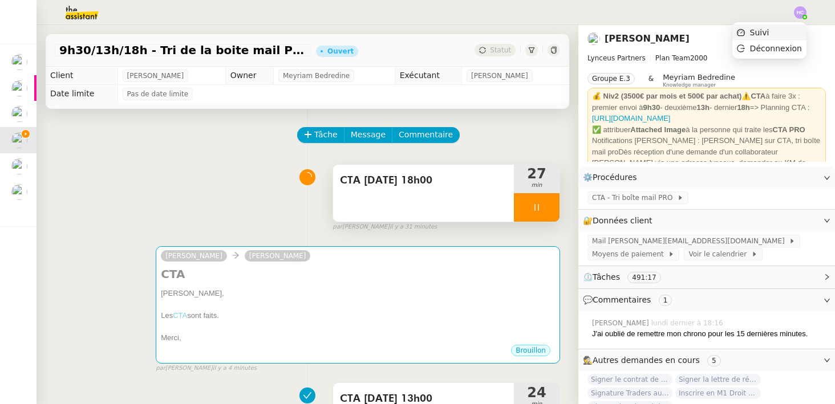
click at [770, 31] on span "Suivi" at bounding box center [759, 32] width 19 height 9
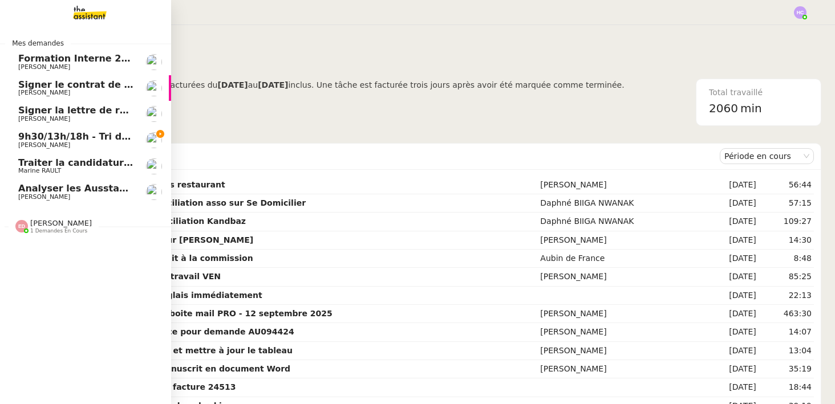
click at [31, 135] on span "9h30/13h/18h - Tri de la boite mail PRO - 12 septembre 2025" at bounding box center [173, 136] width 311 height 11
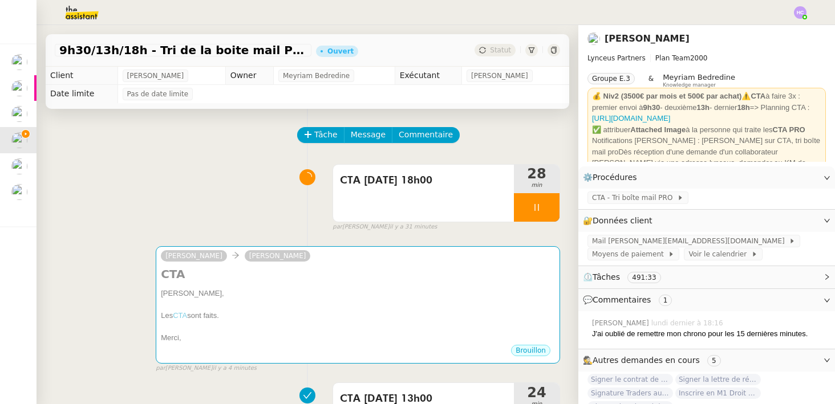
click at [797, 12] on img at bounding box center [800, 12] width 13 height 13
click at [766, 34] on span "Suivi" at bounding box center [759, 32] width 19 height 9
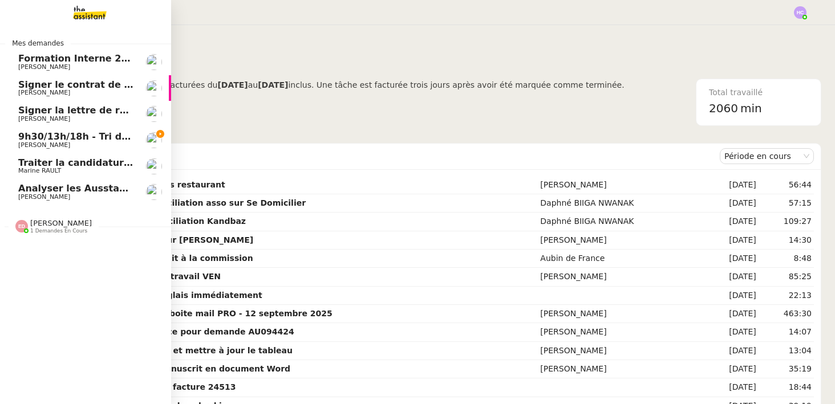
click at [34, 137] on span "9h30/13h/18h - Tri de la boite mail PRO - 12 septembre 2025" at bounding box center [173, 136] width 311 height 11
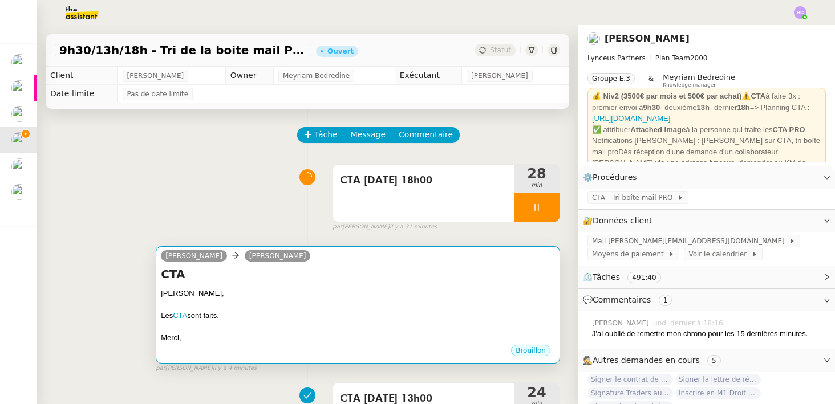
click at [412, 299] on div at bounding box center [358, 304] width 394 height 11
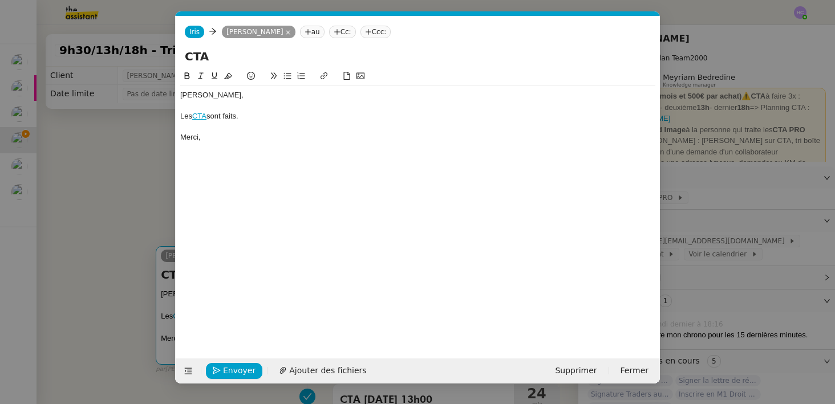
scroll to position [0, 24]
click at [217, 374] on icon "button" at bounding box center [217, 371] width 8 height 8
click at [221, 372] on button "Confirmer l'envoi" at bounding box center [252, 371] width 92 height 16
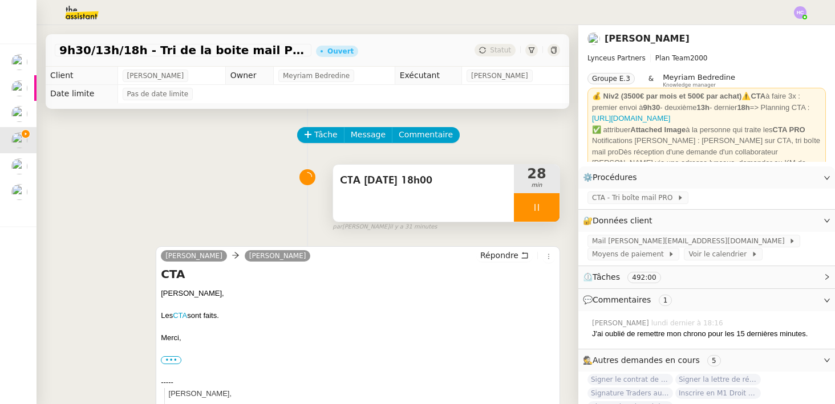
click at [535, 210] on icon at bounding box center [536, 207] width 4 height 7
click at [545, 210] on icon at bounding box center [548, 207] width 9 height 9
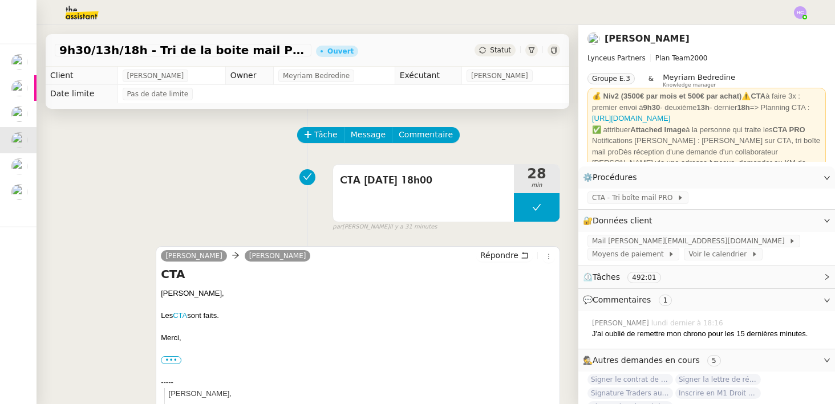
click at [499, 50] on span "Statut" at bounding box center [500, 50] width 21 height 8
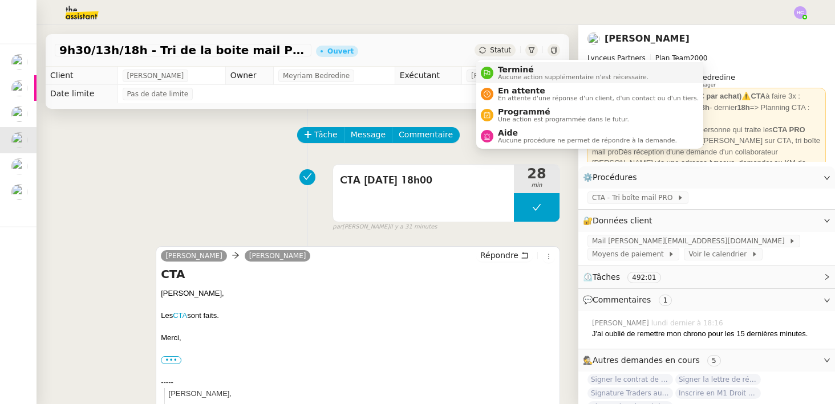
click at [503, 67] on span "Terminé" at bounding box center [573, 69] width 151 height 9
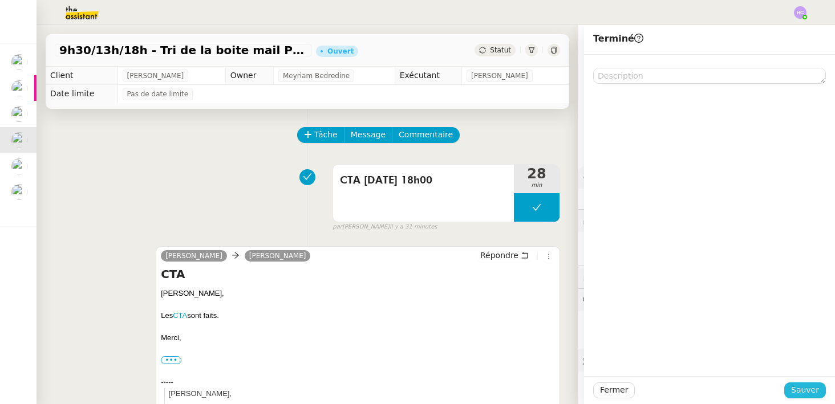
click at [796, 390] on span "Sauver" at bounding box center [805, 390] width 28 height 13
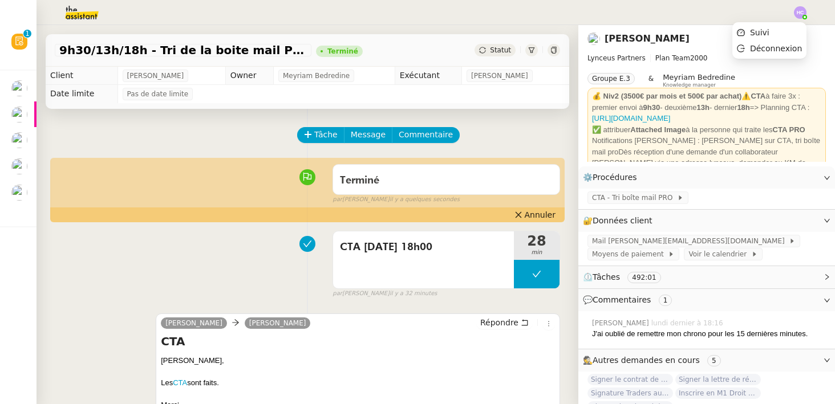
click at [798, 9] on img at bounding box center [800, 12] width 13 height 13
click at [766, 32] on span "Suivi" at bounding box center [759, 32] width 19 height 9
